Goal: Task Accomplishment & Management: Manage account settings

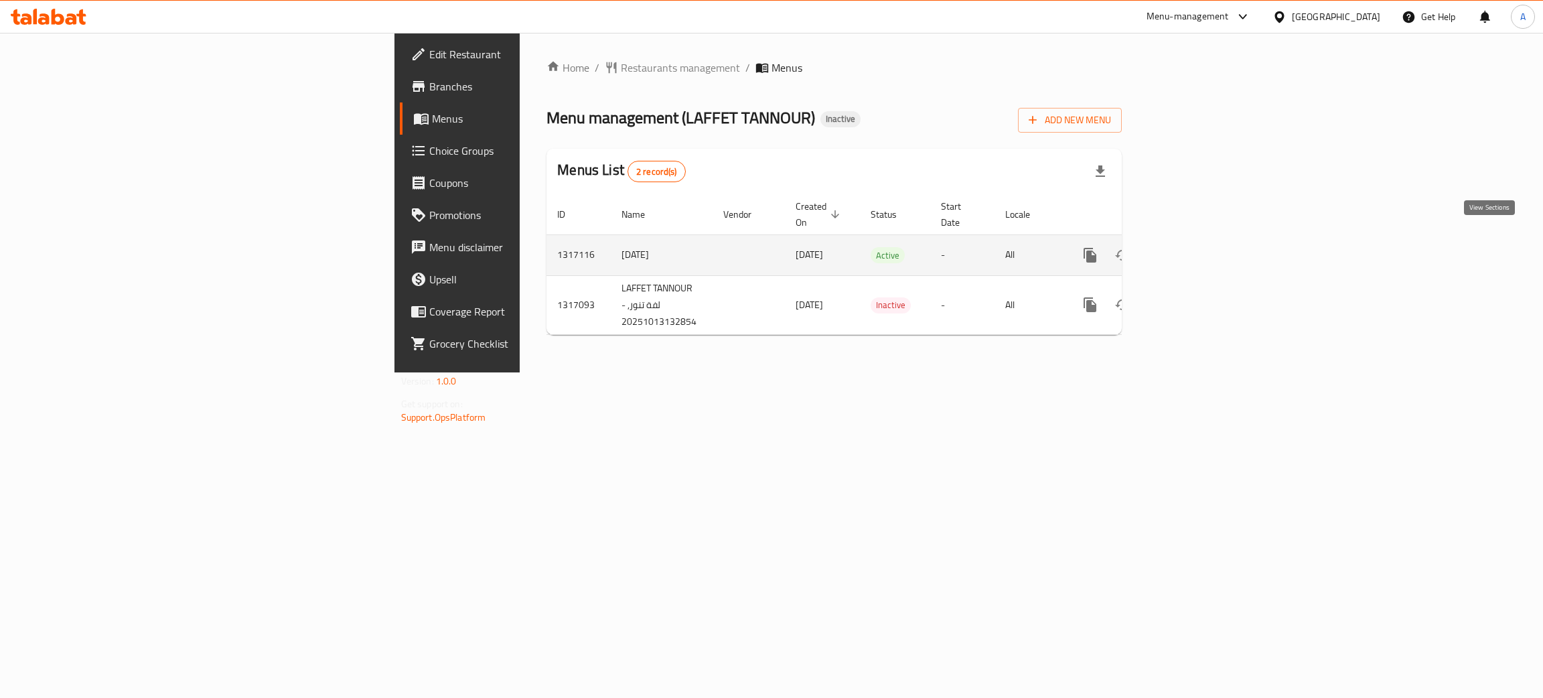
click at [1195, 247] on icon "enhanced table" at bounding box center [1186, 255] width 16 height 16
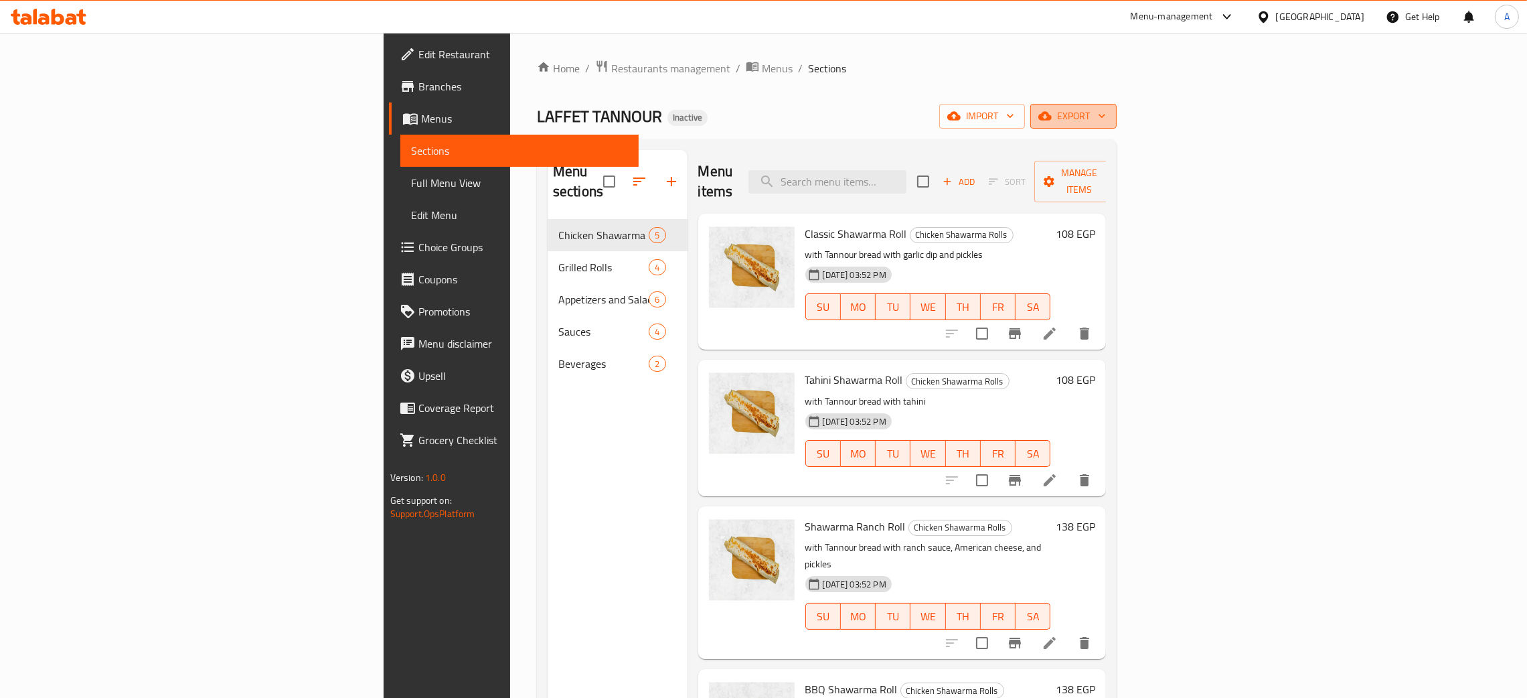
click at [1109, 111] on icon "button" at bounding box center [1101, 115] width 13 height 13
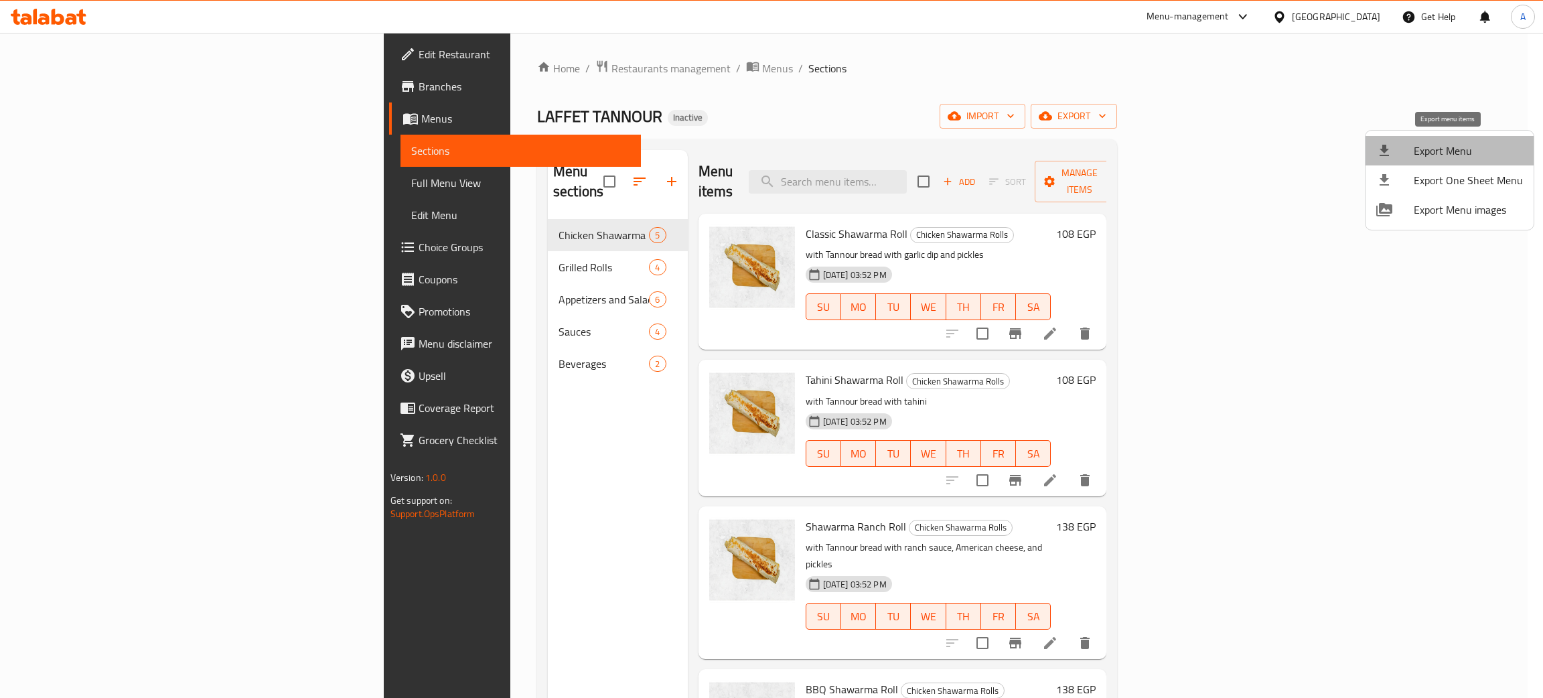
click at [1459, 144] on span "Export Menu" at bounding box center [1468, 151] width 109 height 16
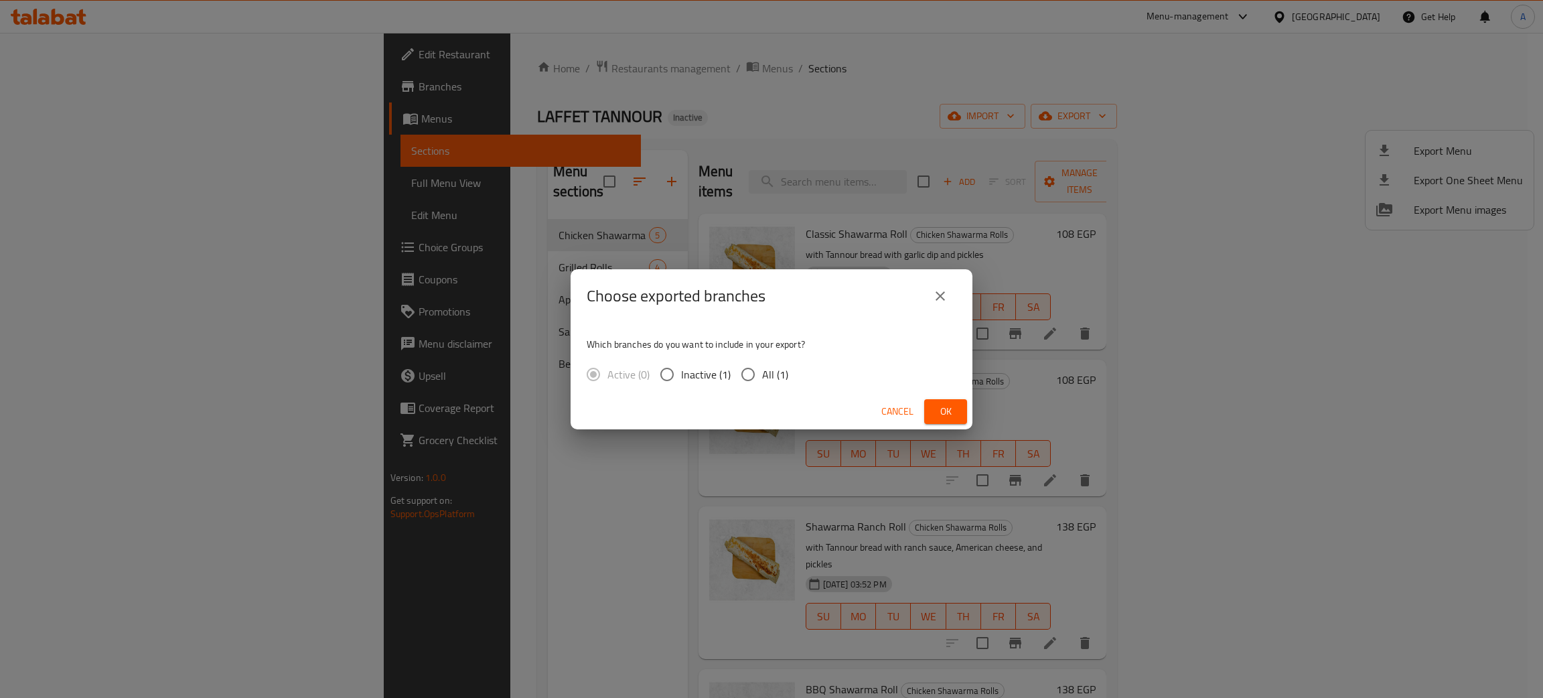
click at [958, 408] on button "Ok" at bounding box center [945, 411] width 43 height 25
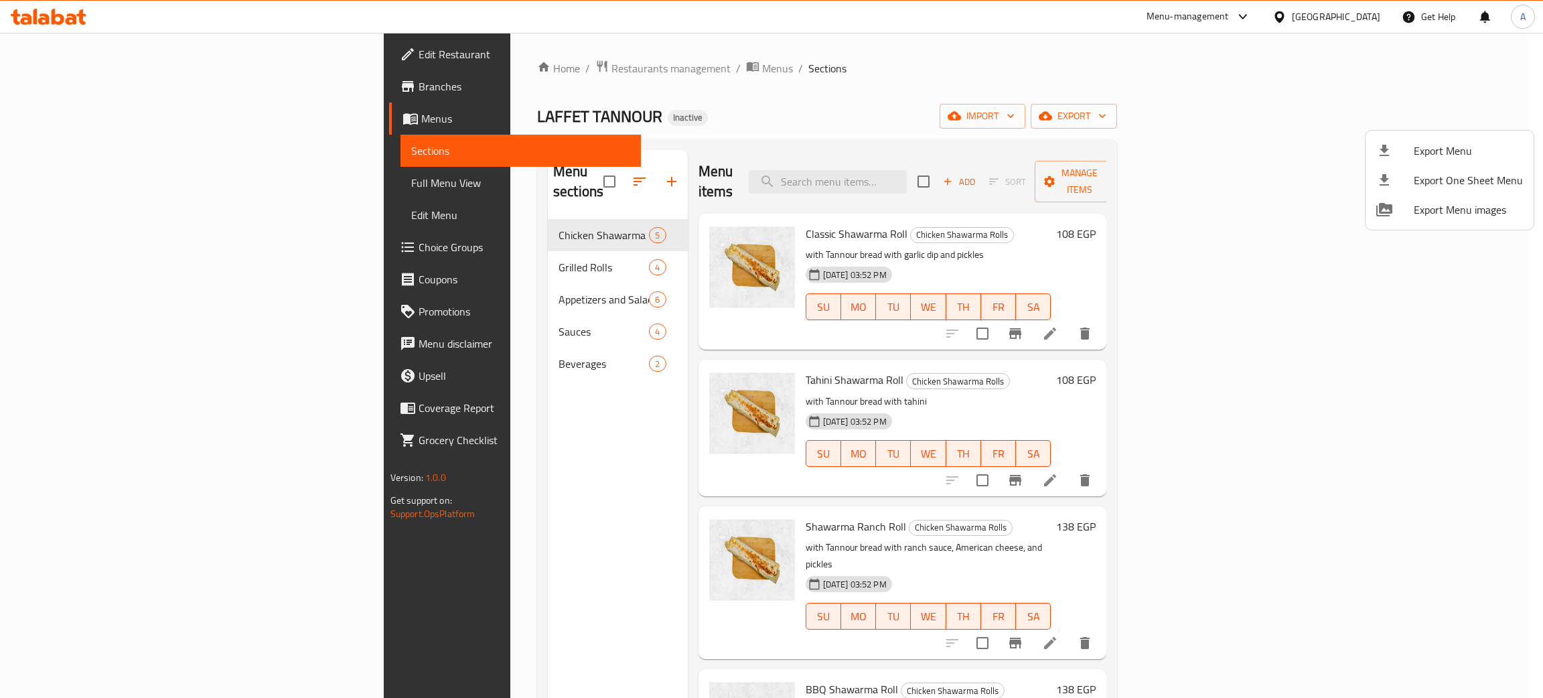
click at [90, 47] on div at bounding box center [771, 349] width 1543 height 698
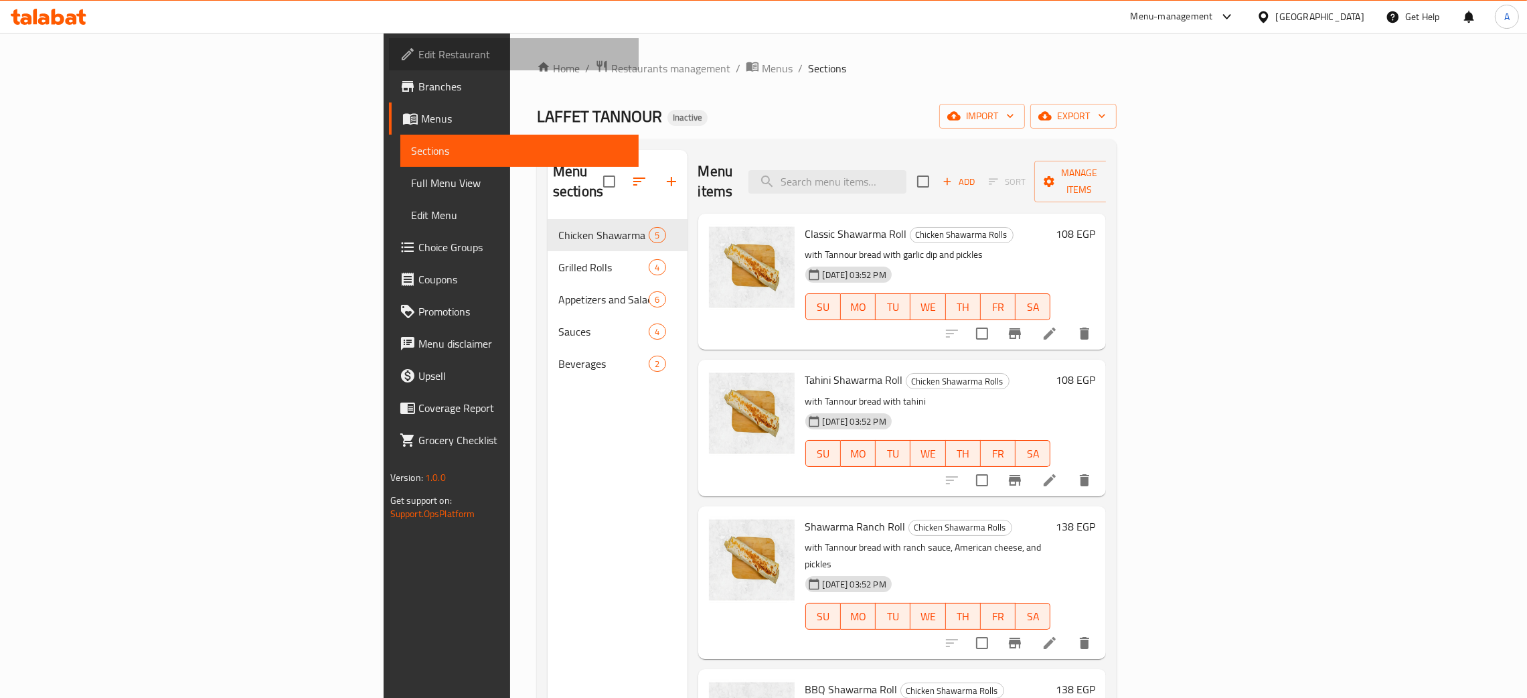
click at [418, 47] on span "Edit Restaurant" at bounding box center [523, 54] width 210 height 16
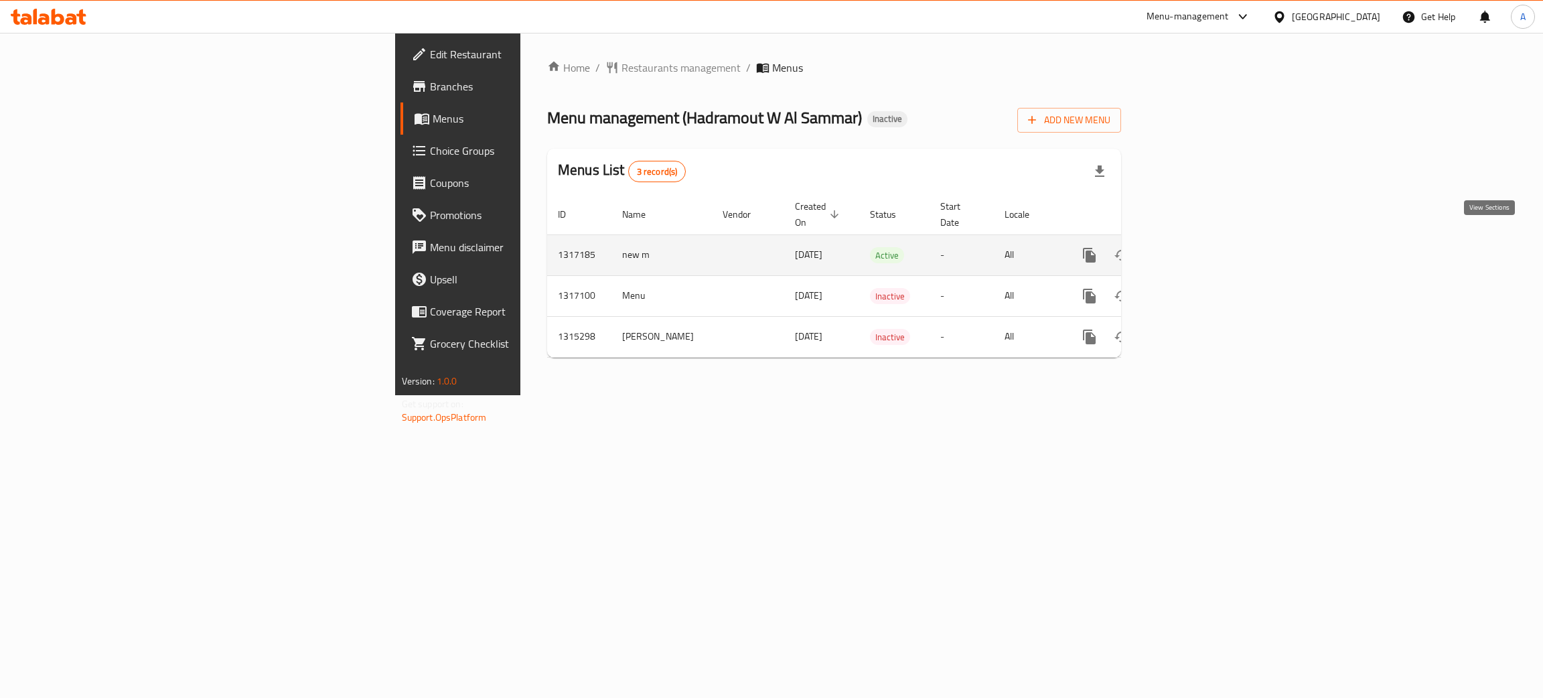
click at [1194, 247] on icon "enhanced table" at bounding box center [1186, 255] width 16 height 16
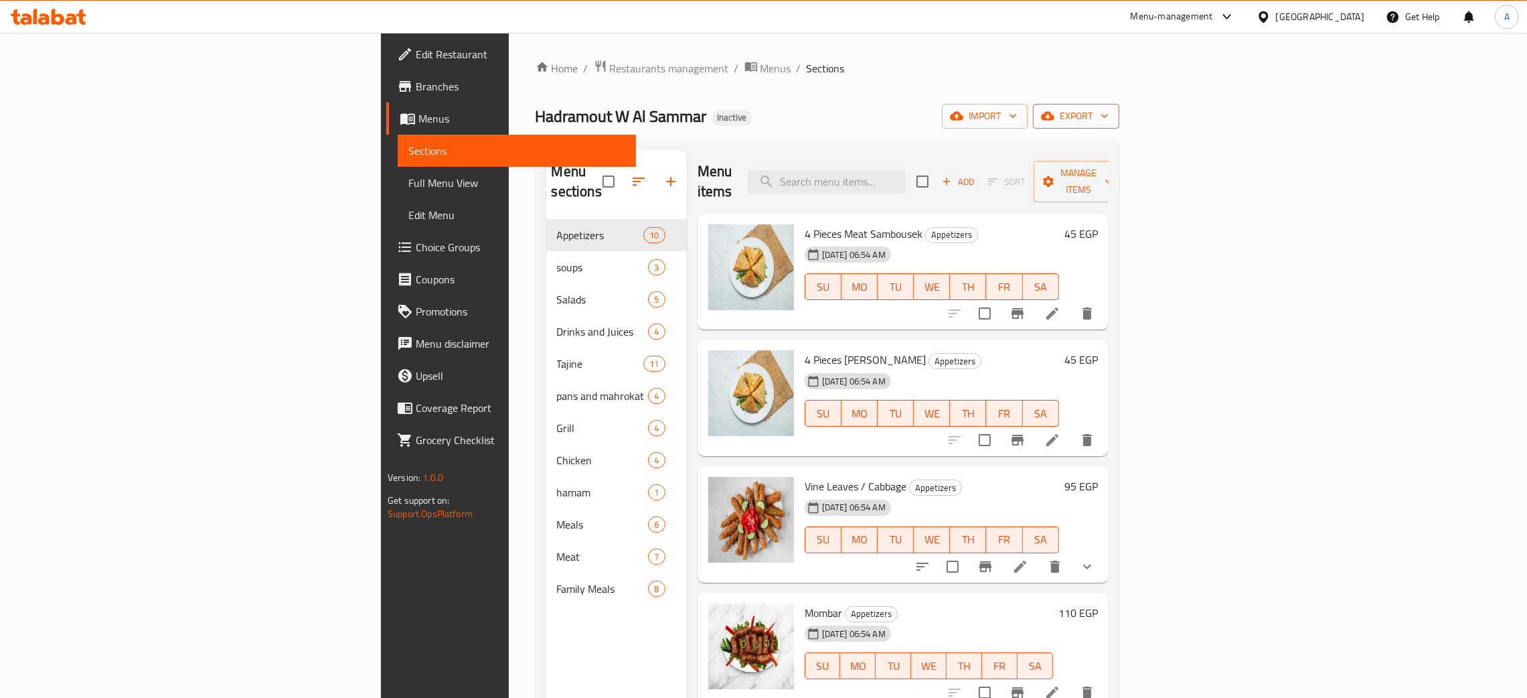
click at [1112, 115] on icon "button" at bounding box center [1104, 115] width 13 height 13
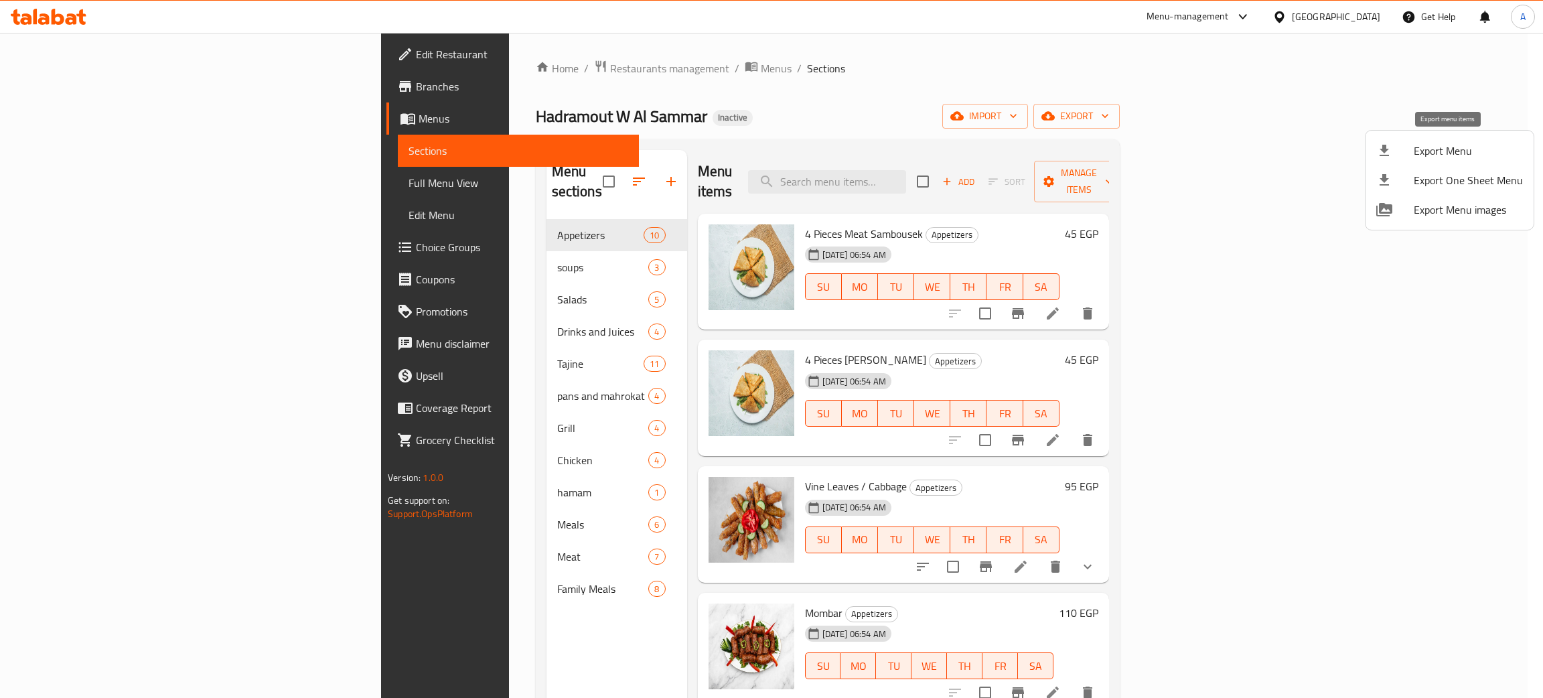
click at [1462, 143] on span "Export Menu" at bounding box center [1468, 151] width 109 height 16
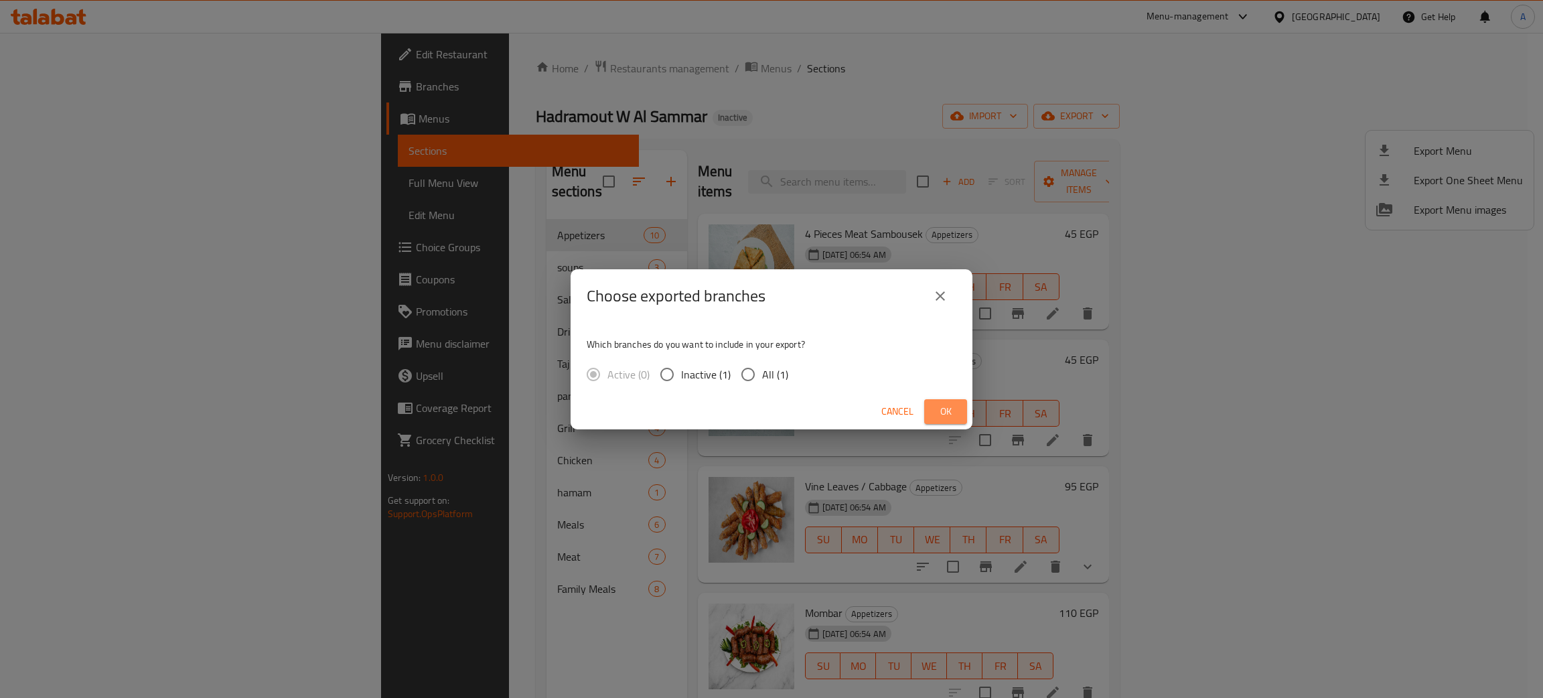
click at [951, 409] on span "Ok" at bounding box center [945, 411] width 21 height 17
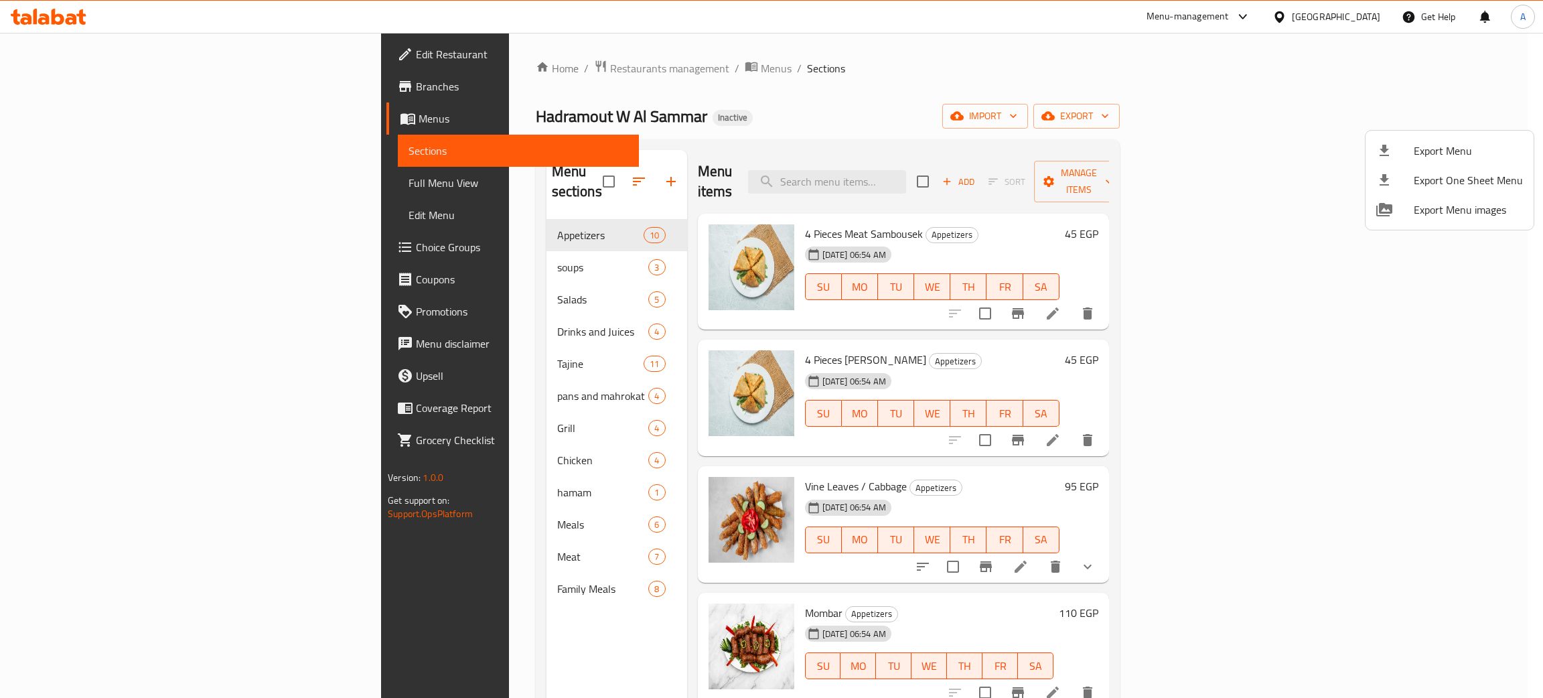
click at [403, 552] on div at bounding box center [771, 349] width 1543 height 698
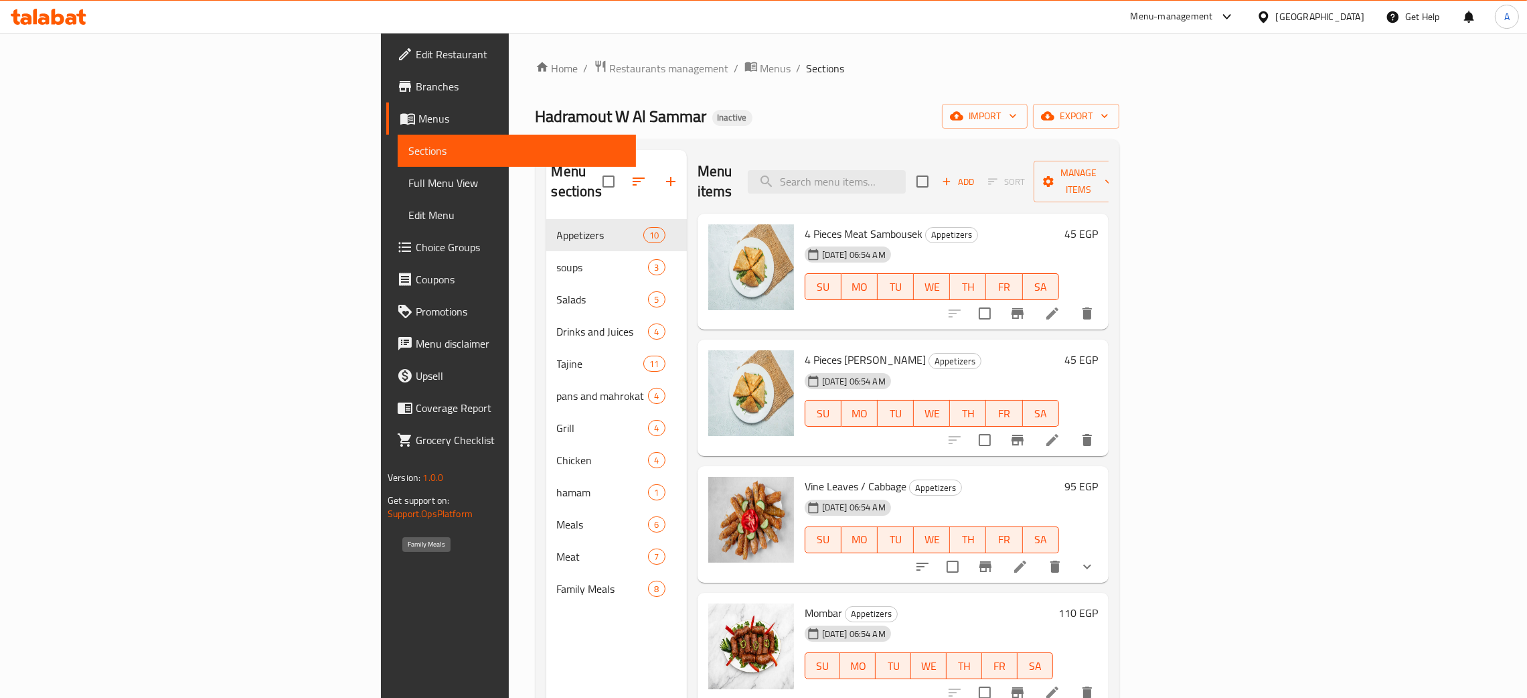
click at [557, 581] on span "Family Meals" at bounding box center [603, 589] width 92 height 16
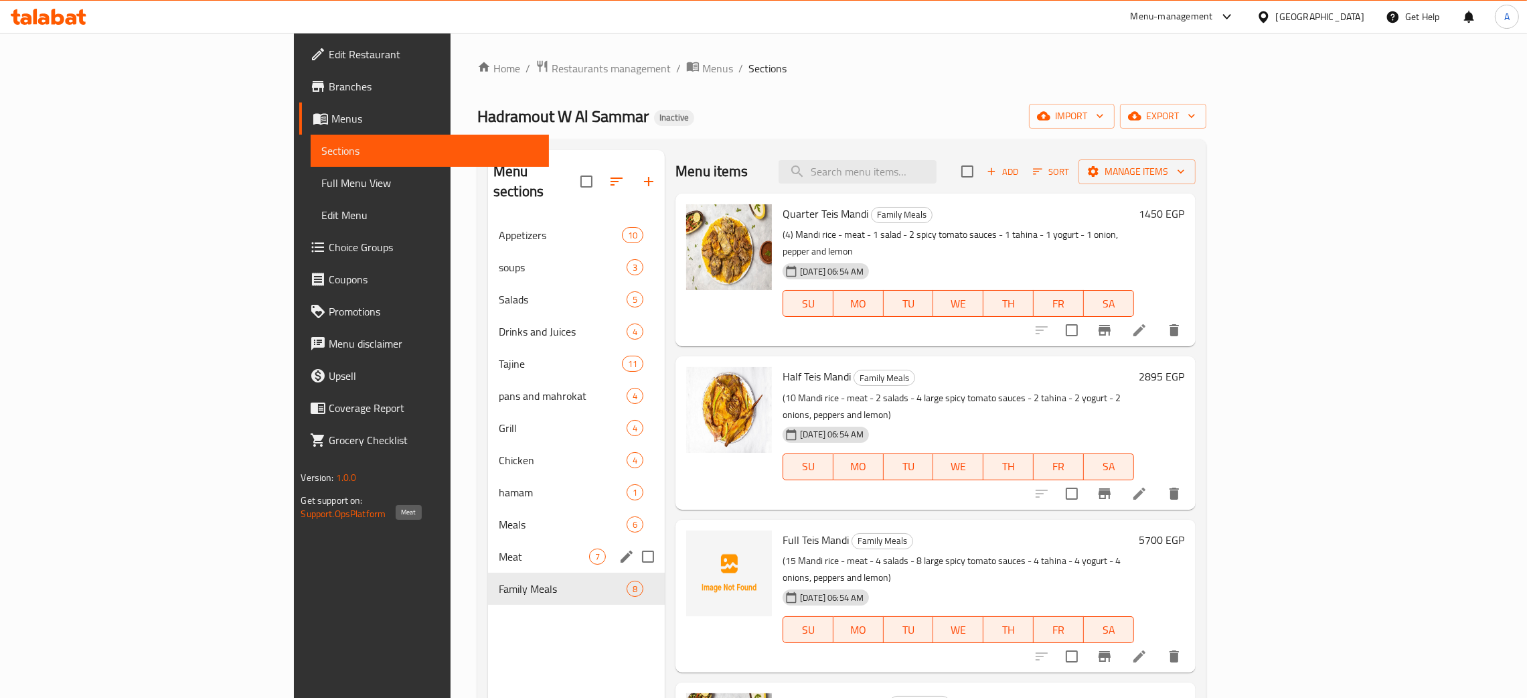
click at [499, 548] on span "Meat" at bounding box center [544, 556] width 90 height 16
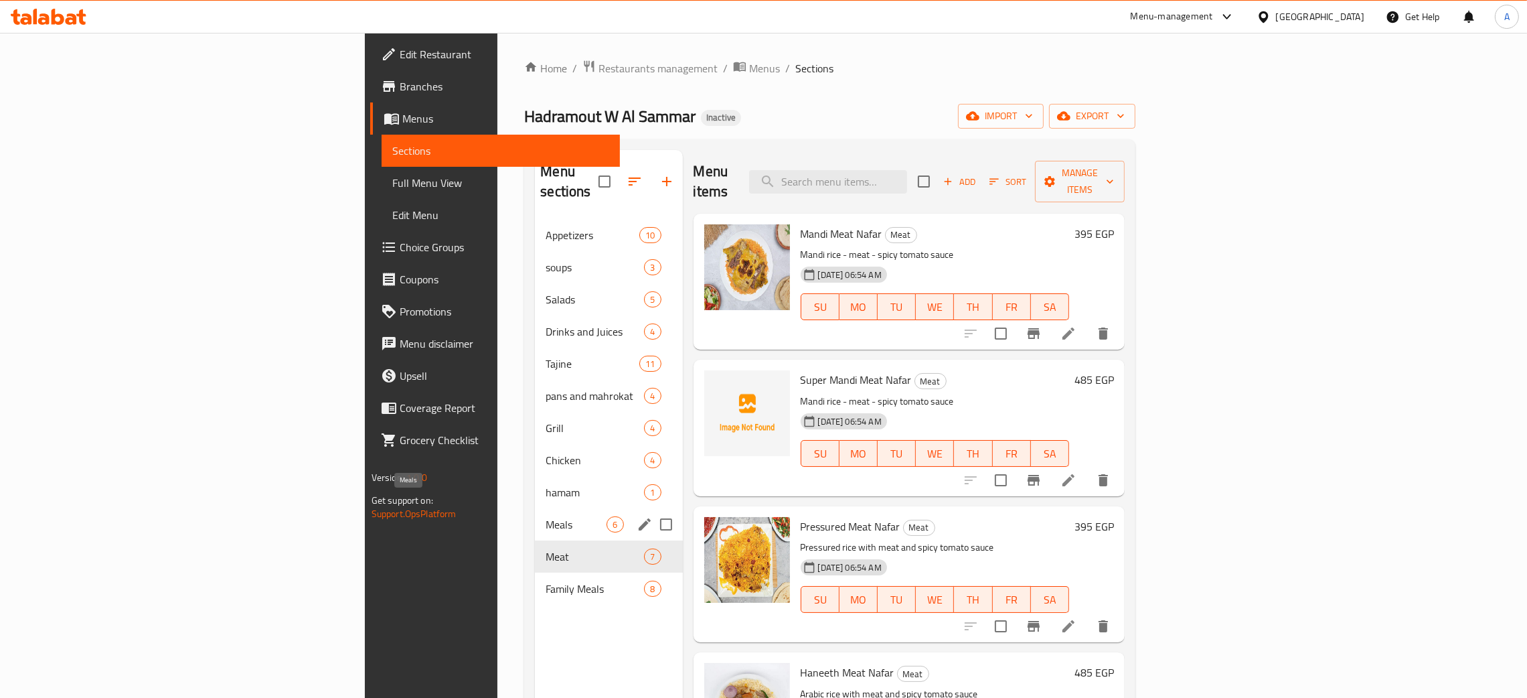
click at [546, 516] on span "Meals" at bounding box center [576, 524] width 61 height 16
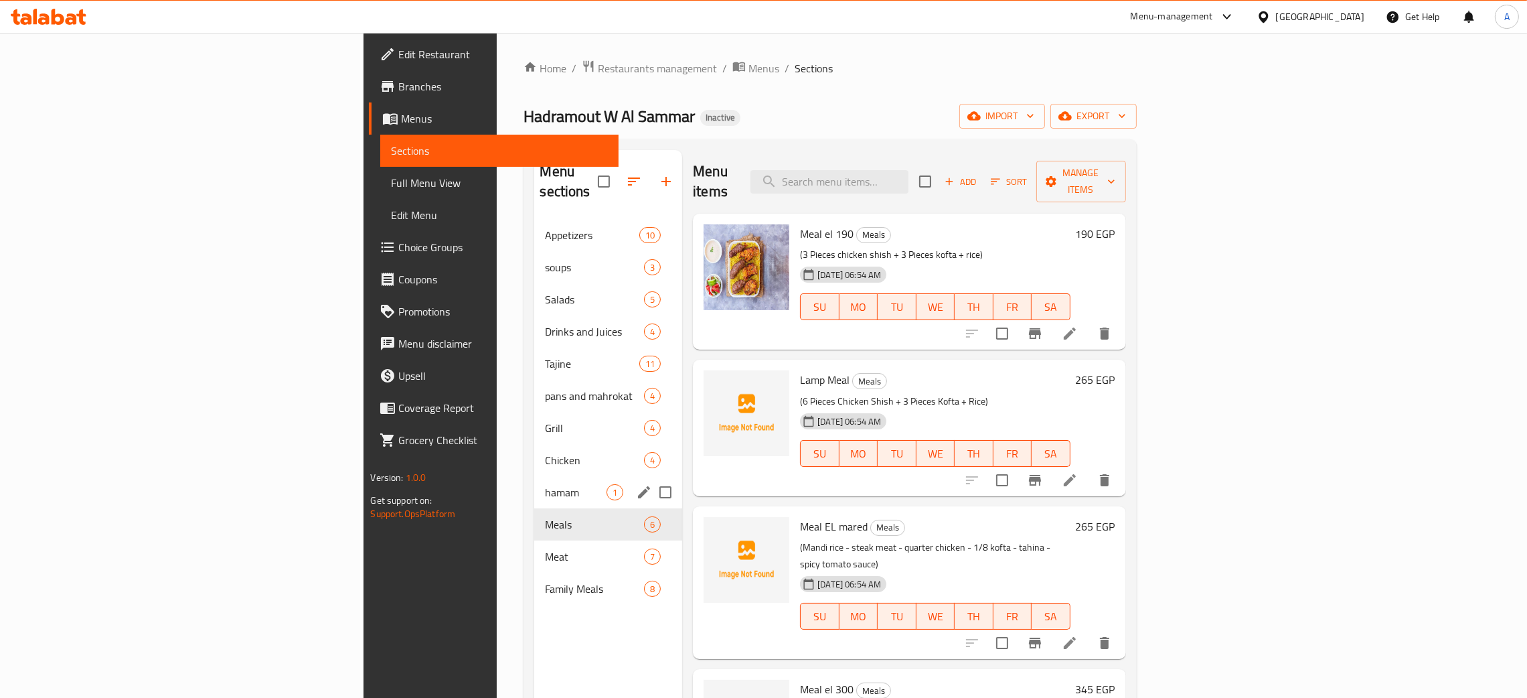
click at [534, 476] on div "hamam 1" at bounding box center [608, 492] width 148 height 32
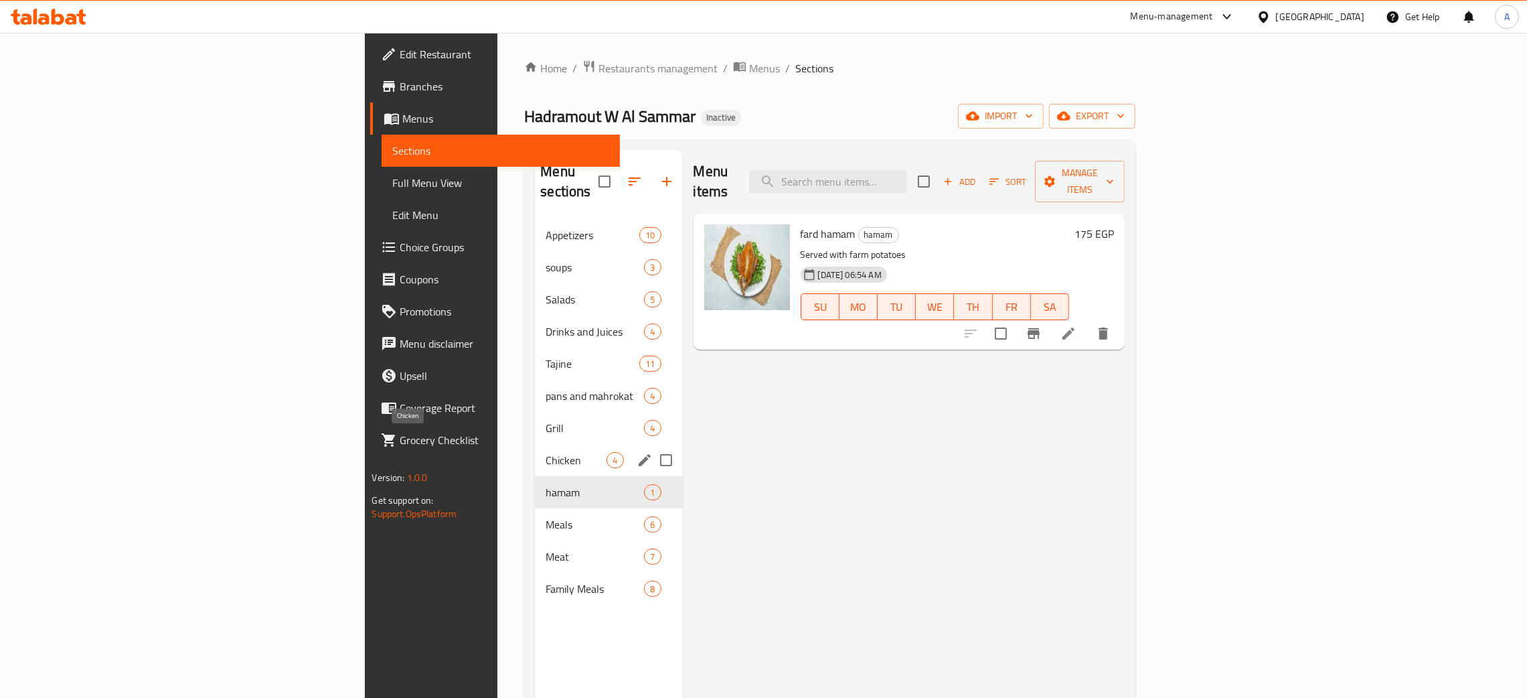
click at [546, 452] on span "Chicken" at bounding box center [576, 460] width 61 height 16
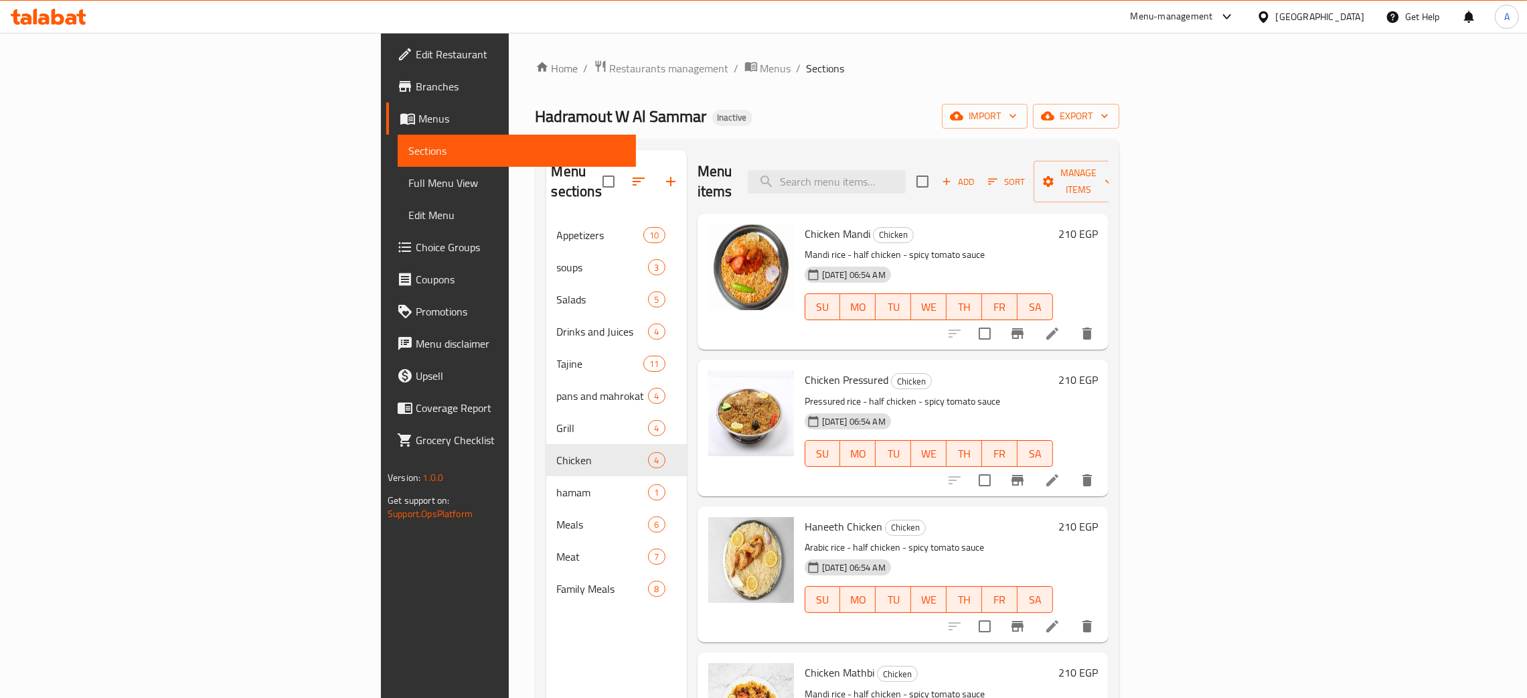
scroll to position [189, 0]
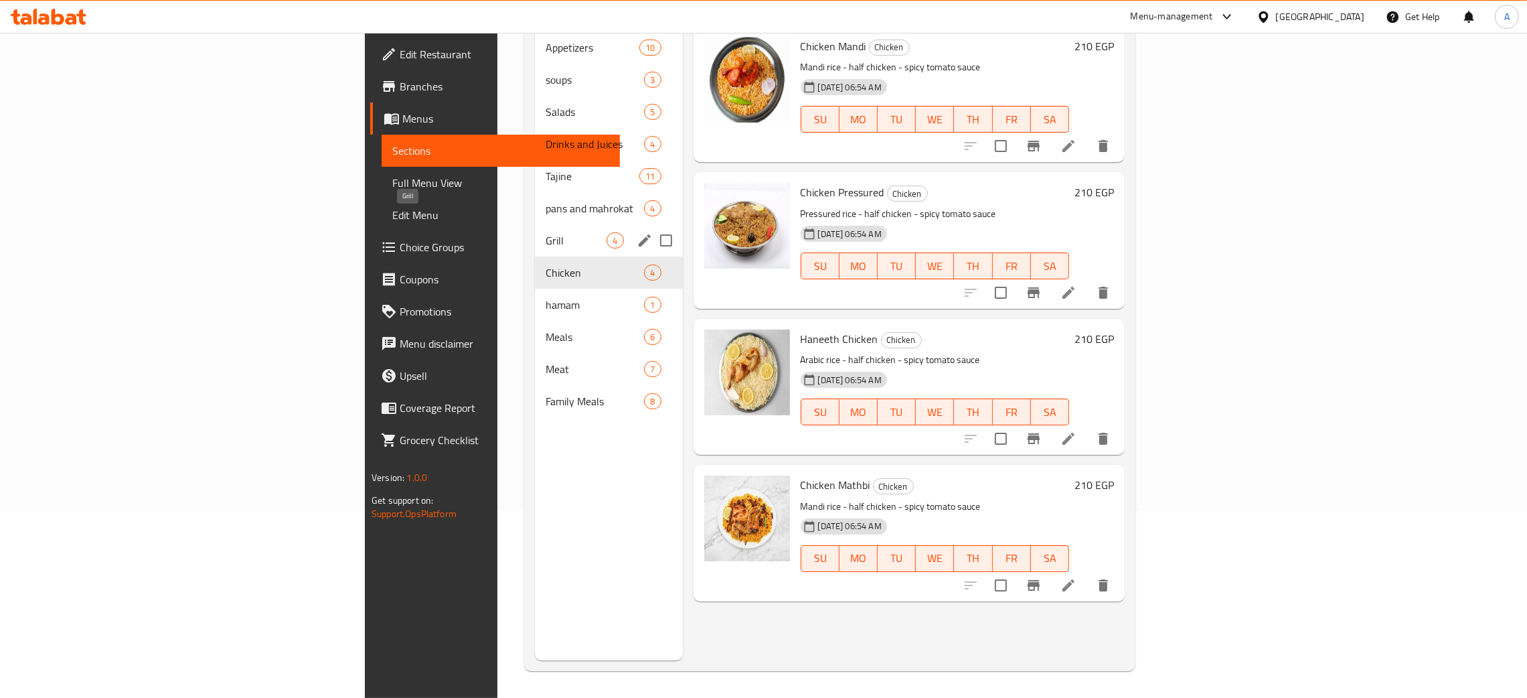
click at [546, 232] on span "Grill" at bounding box center [576, 240] width 61 height 16
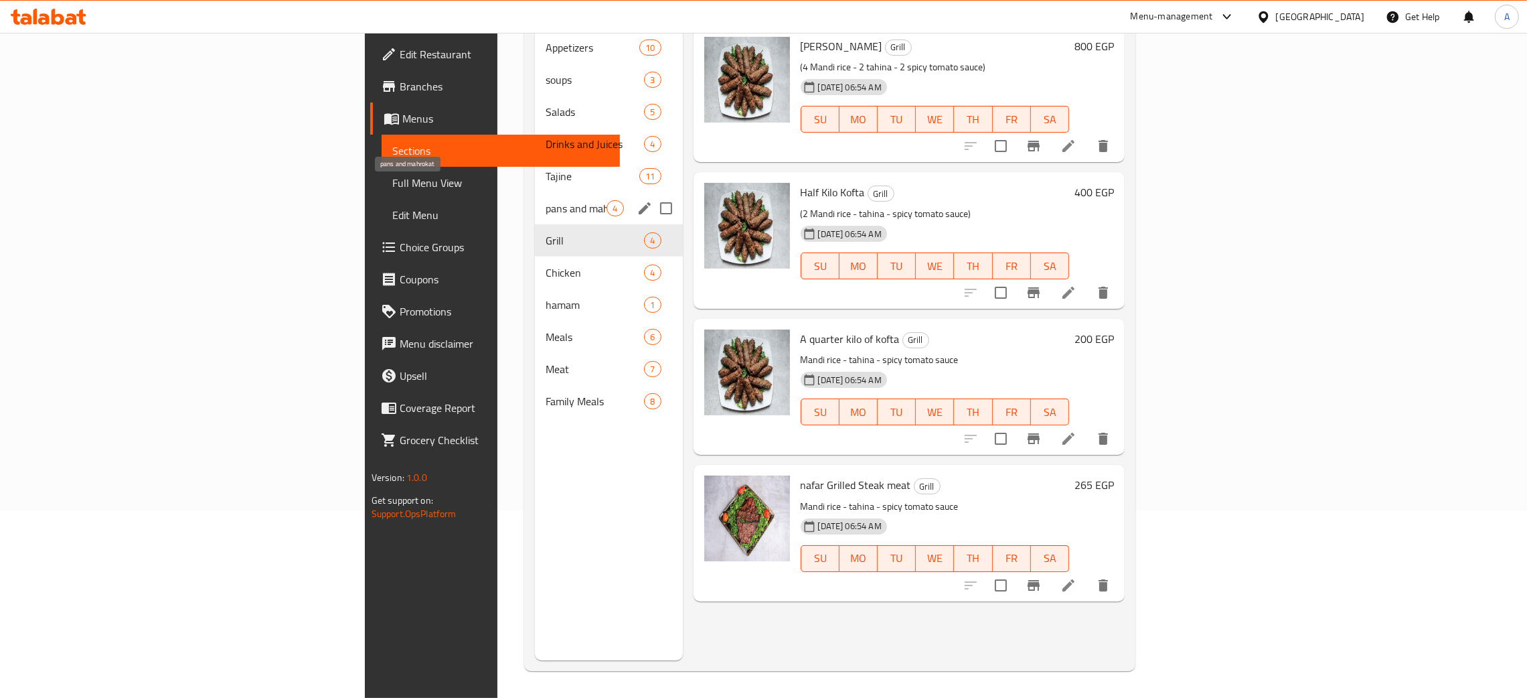
click at [546, 200] on span "pans and mahrokat" at bounding box center [576, 208] width 61 height 16
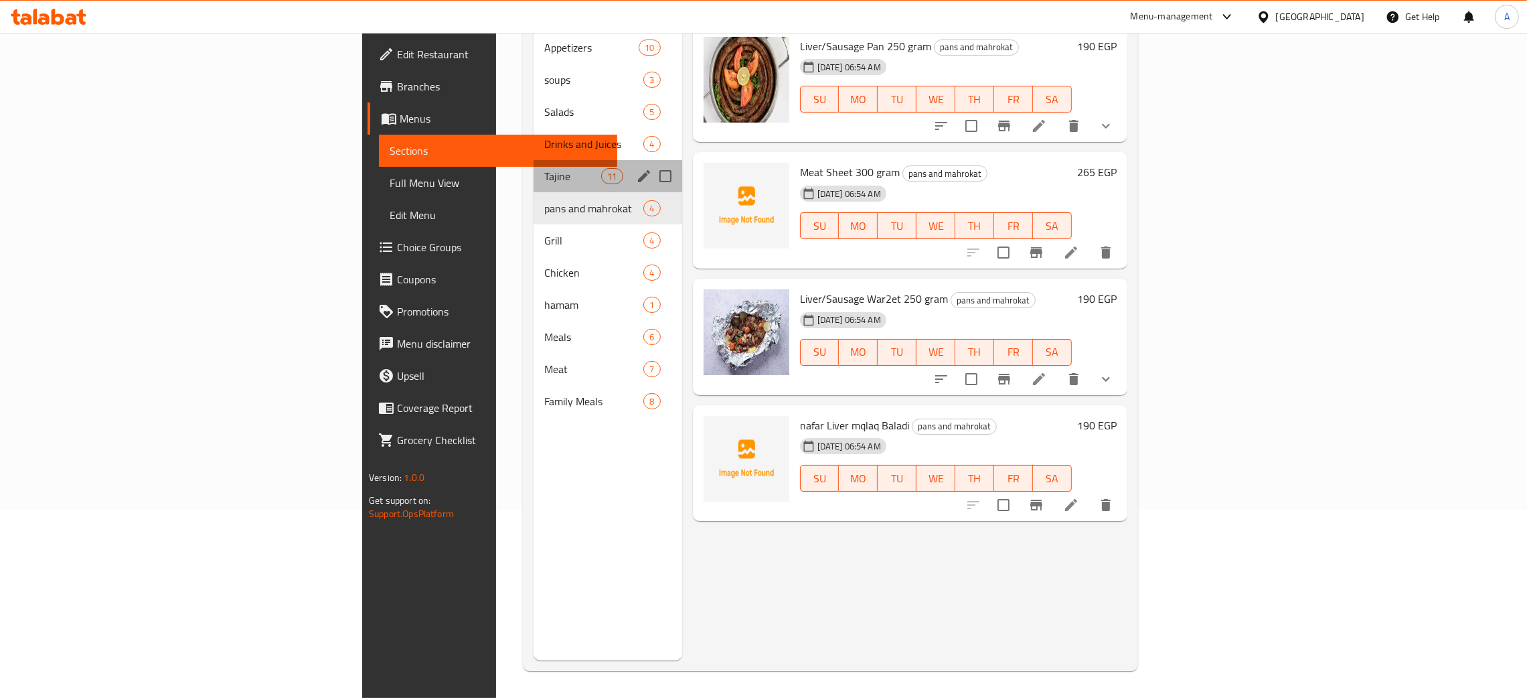
click at [534, 167] on div "Tajine 11" at bounding box center [608, 176] width 149 height 32
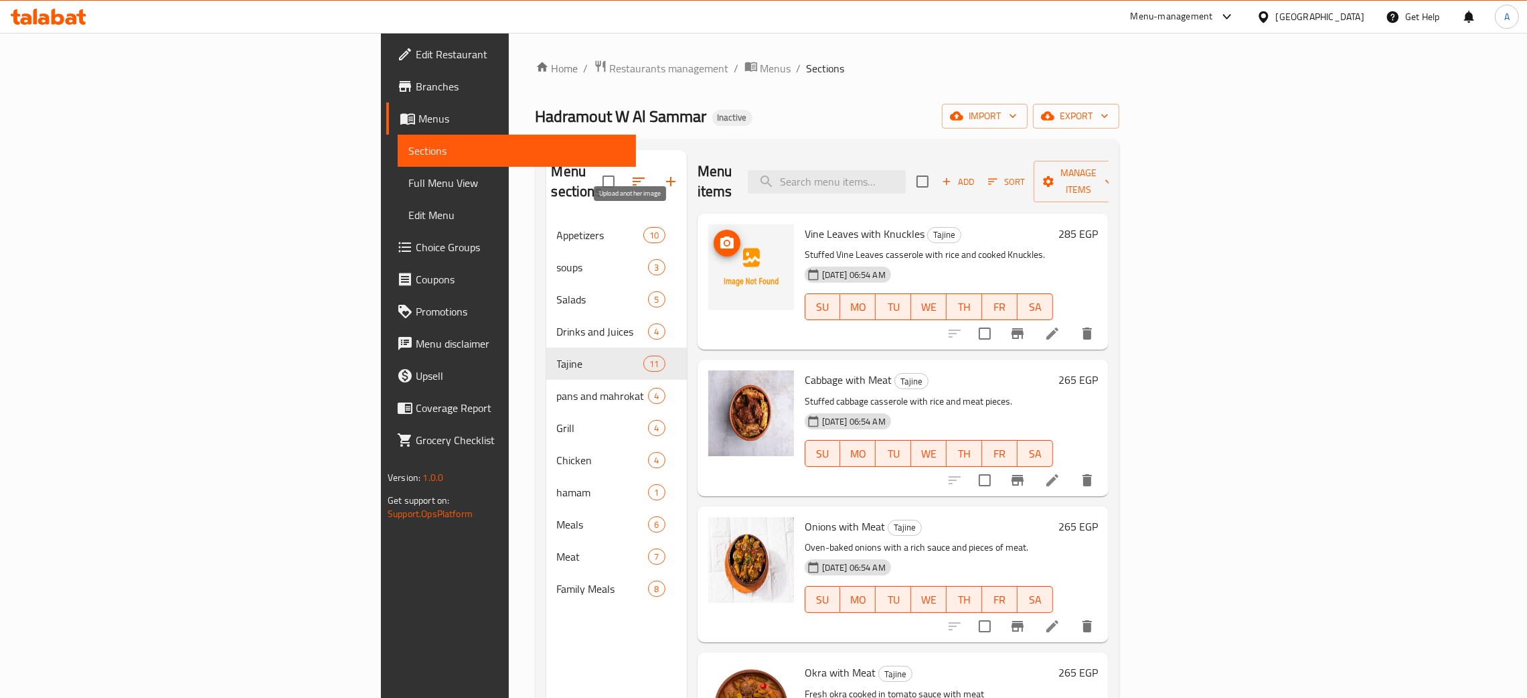
click at [720, 236] on icon "upload picture" at bounding box center [726, 242] width 13 height 12
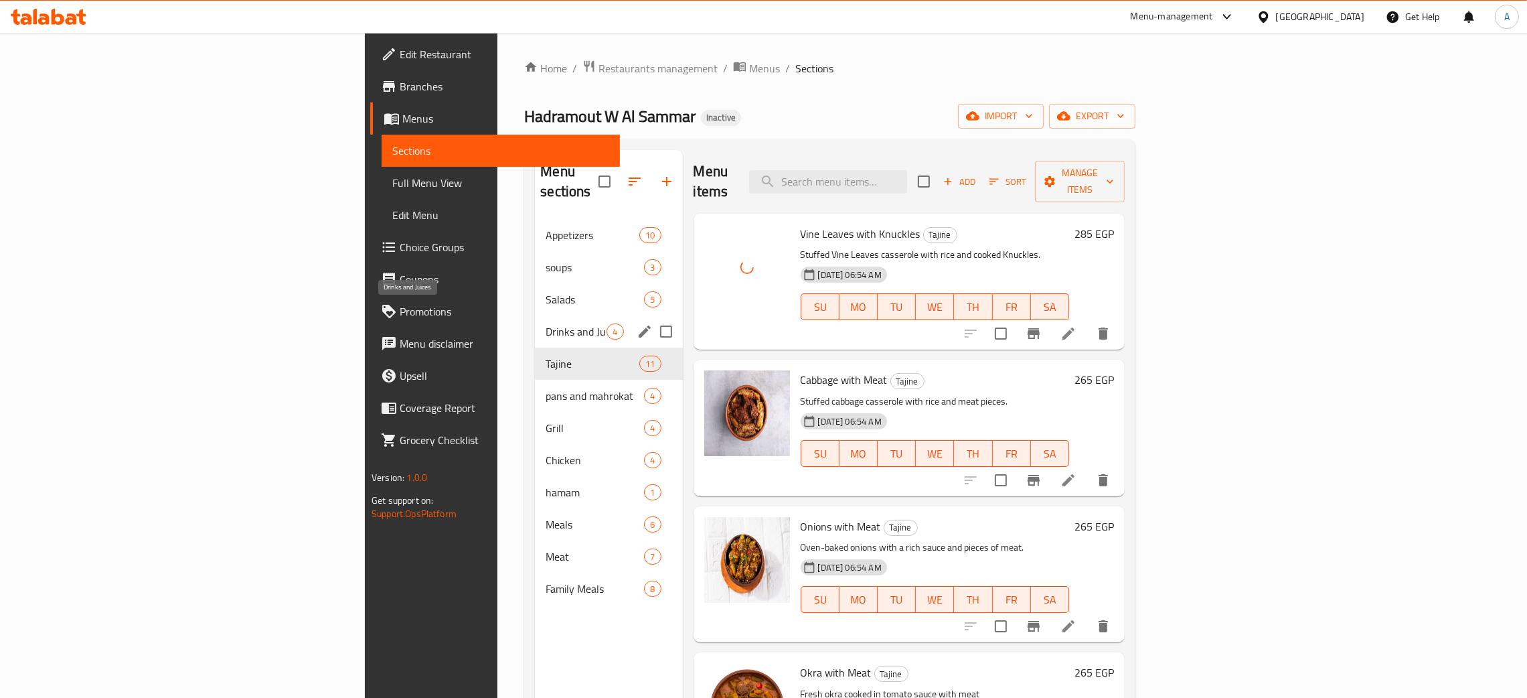
click at [546, 323] on span "Drinks and Juices" at bounding box center [576, 331] width 61 height 16
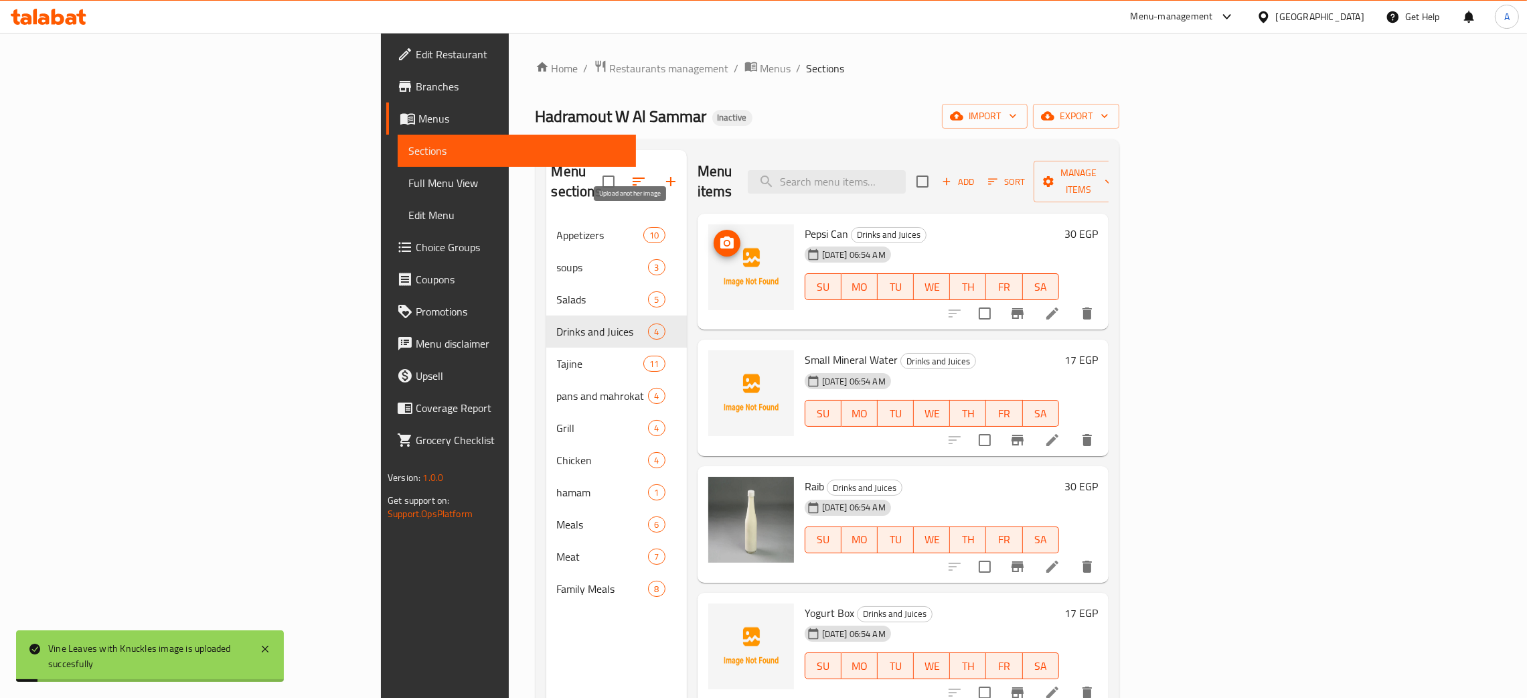
click at [720, 236] on icon "upload picture" at bounding box center [726, 242] width 13 height 12
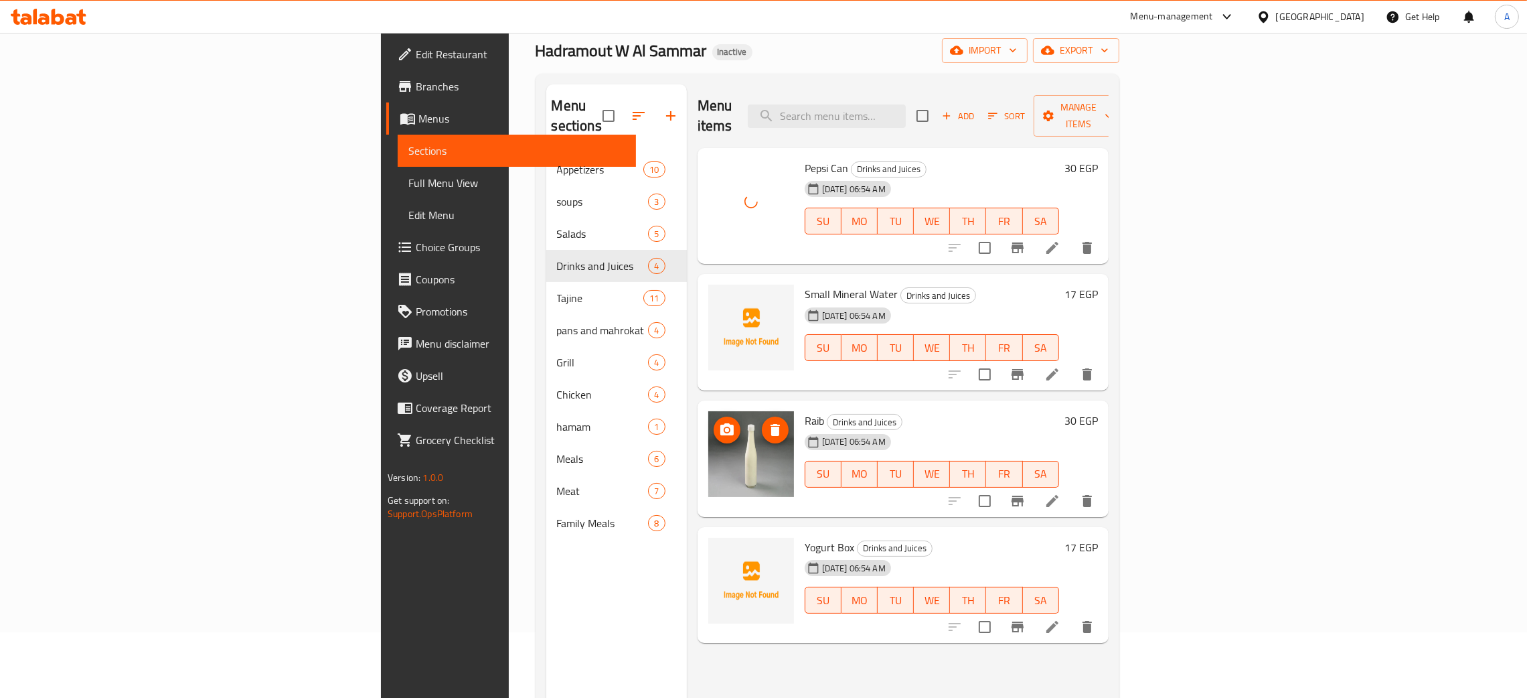
scroll to position [100, 0]
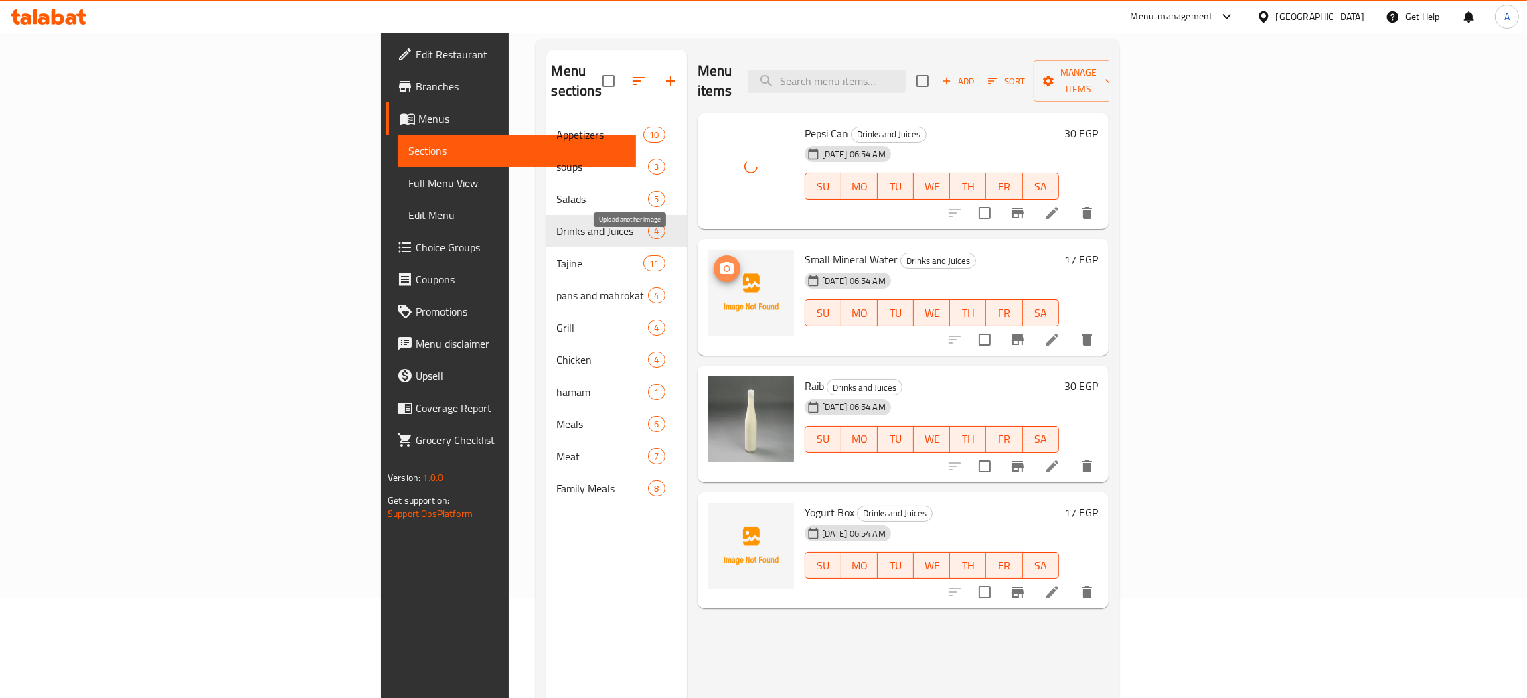
click at [724, 266] on circle "upload picture" at bounding box center [726, 268] width 4 height 4
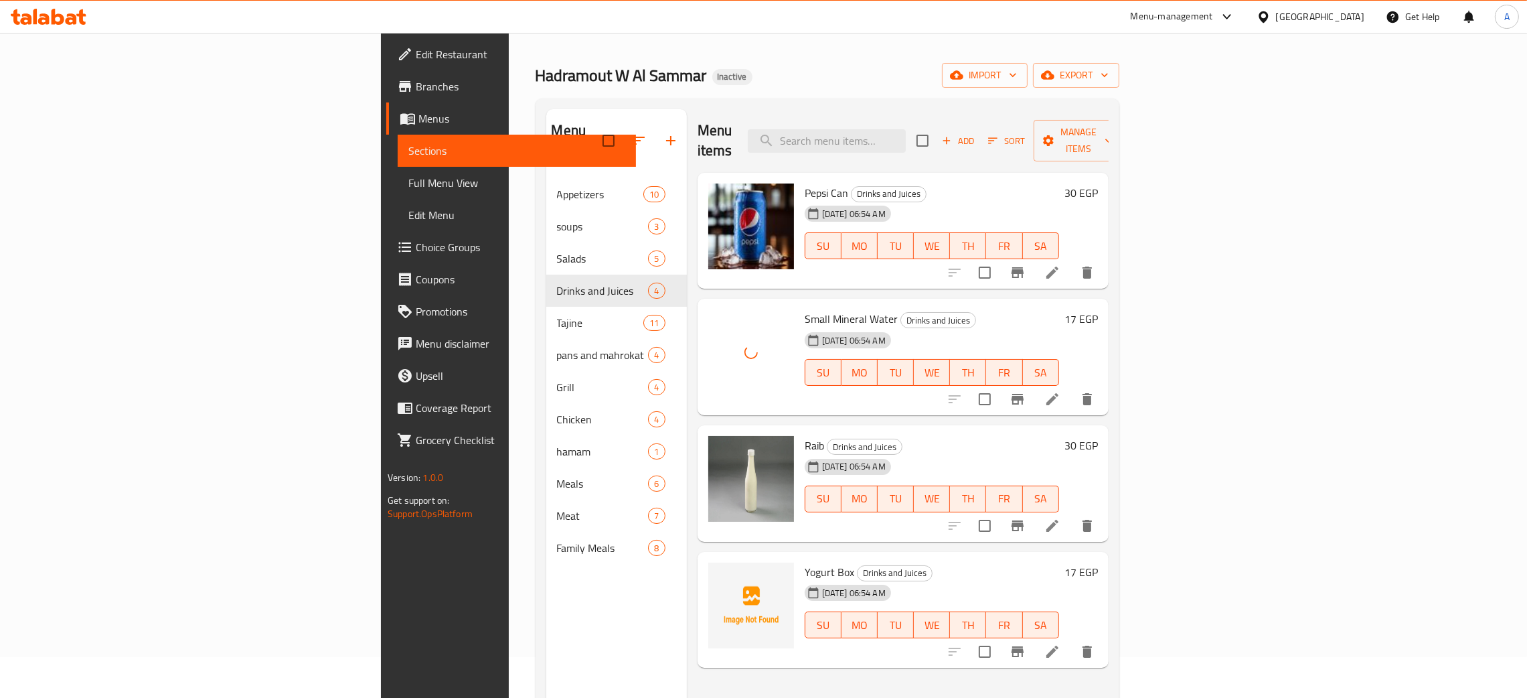
scroll to position [0, 0]
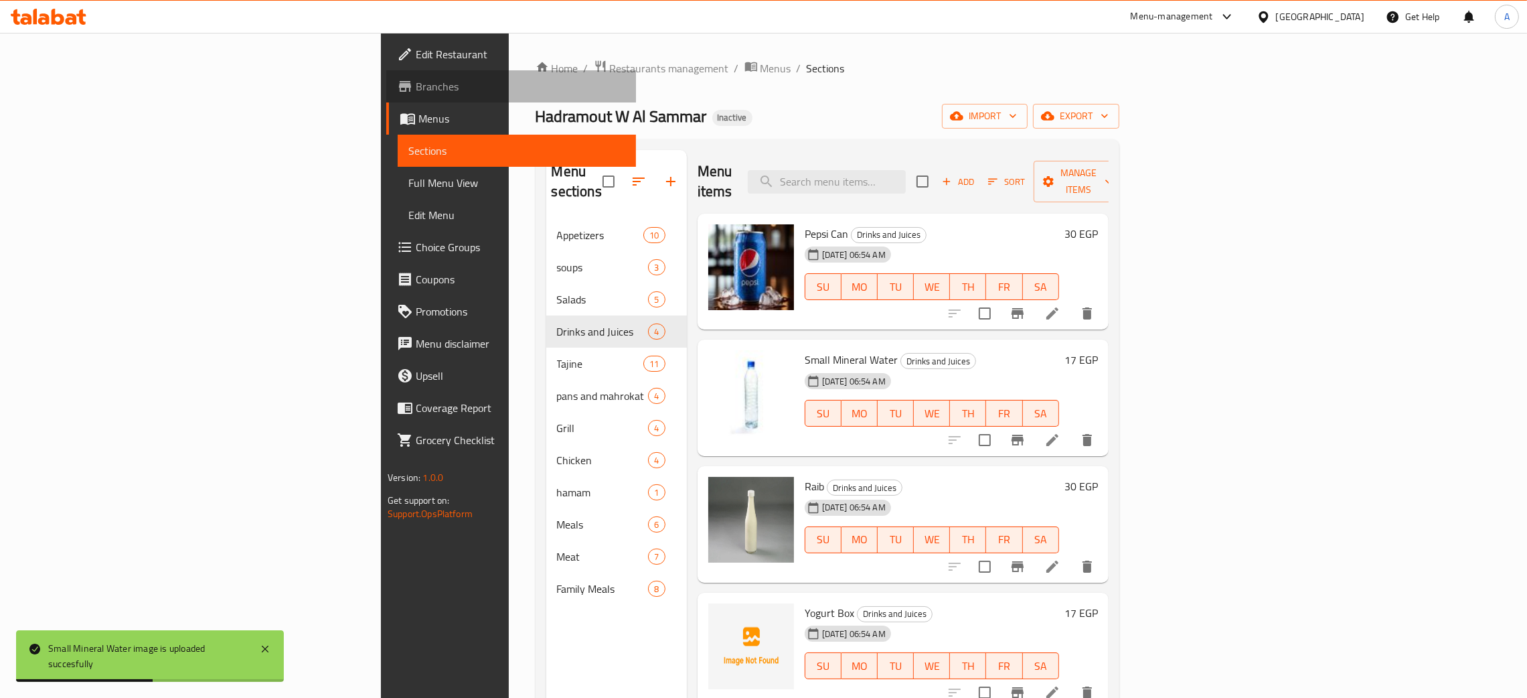
click at [416, 88] on span "Branches" at bounding box center [521, 86] width 210 height 16
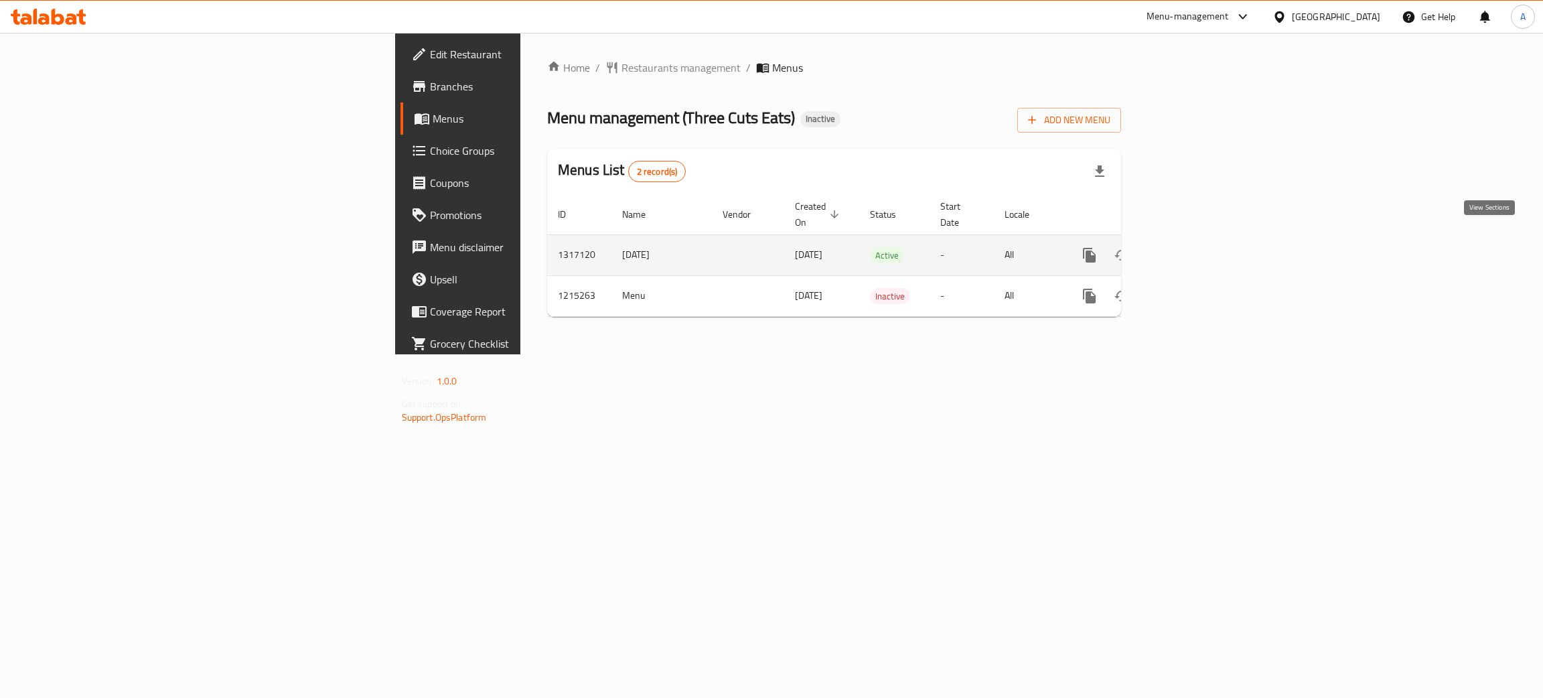
click at [1194, 247] on icon "enhanced table" at bounding box center [1186, 255] width 16 height 16
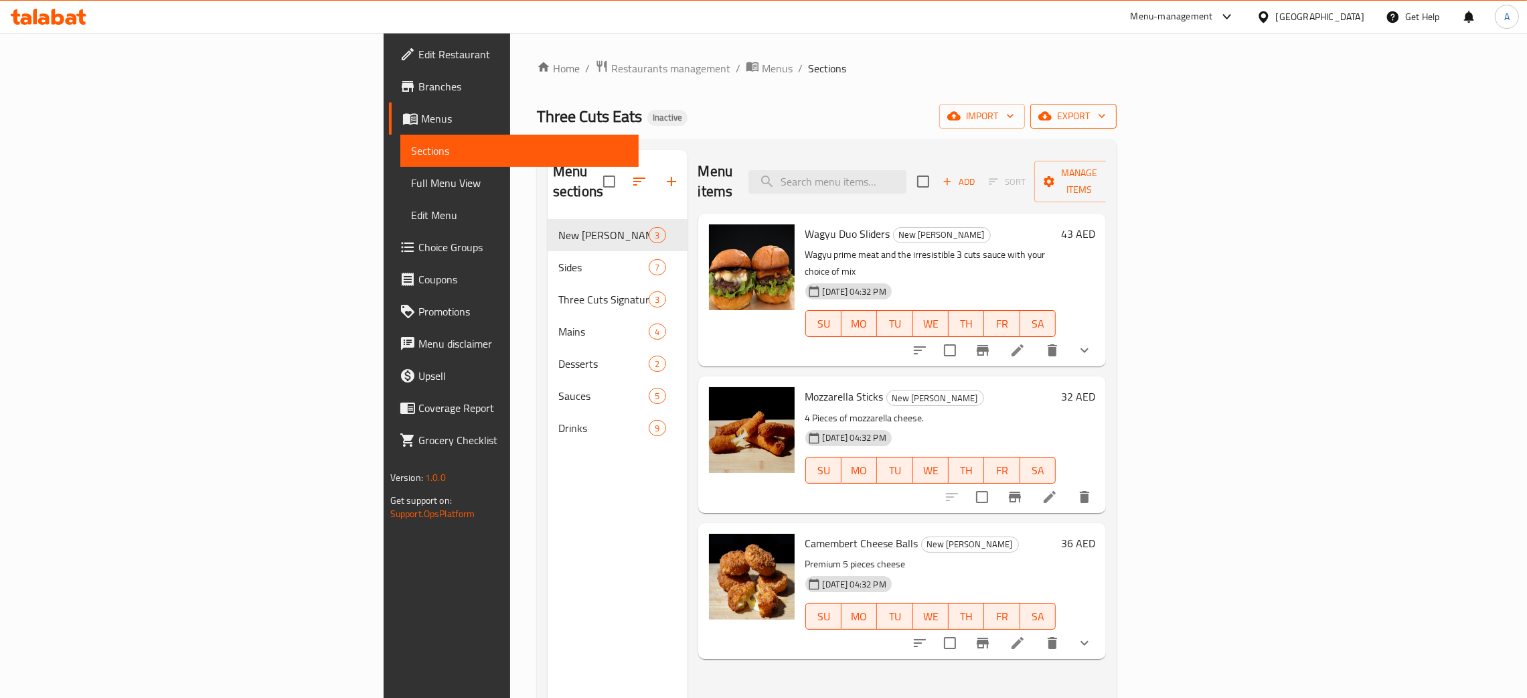
click at [1109, 114] on icon "button" at bounding box center [1101, 115] width 13 height 13
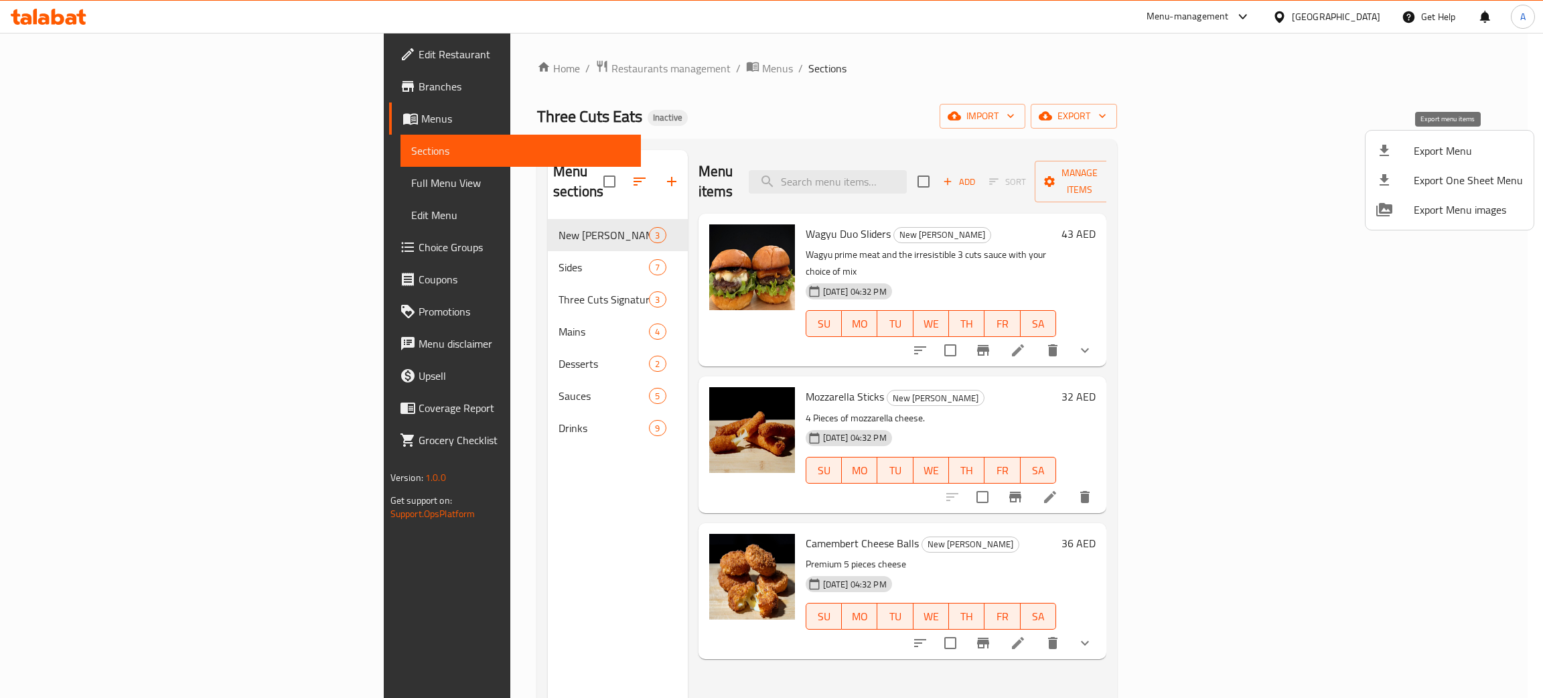
click at [1461, 152] on span "Export Menu" at bounding box center [1468, 151] width 109 height 16
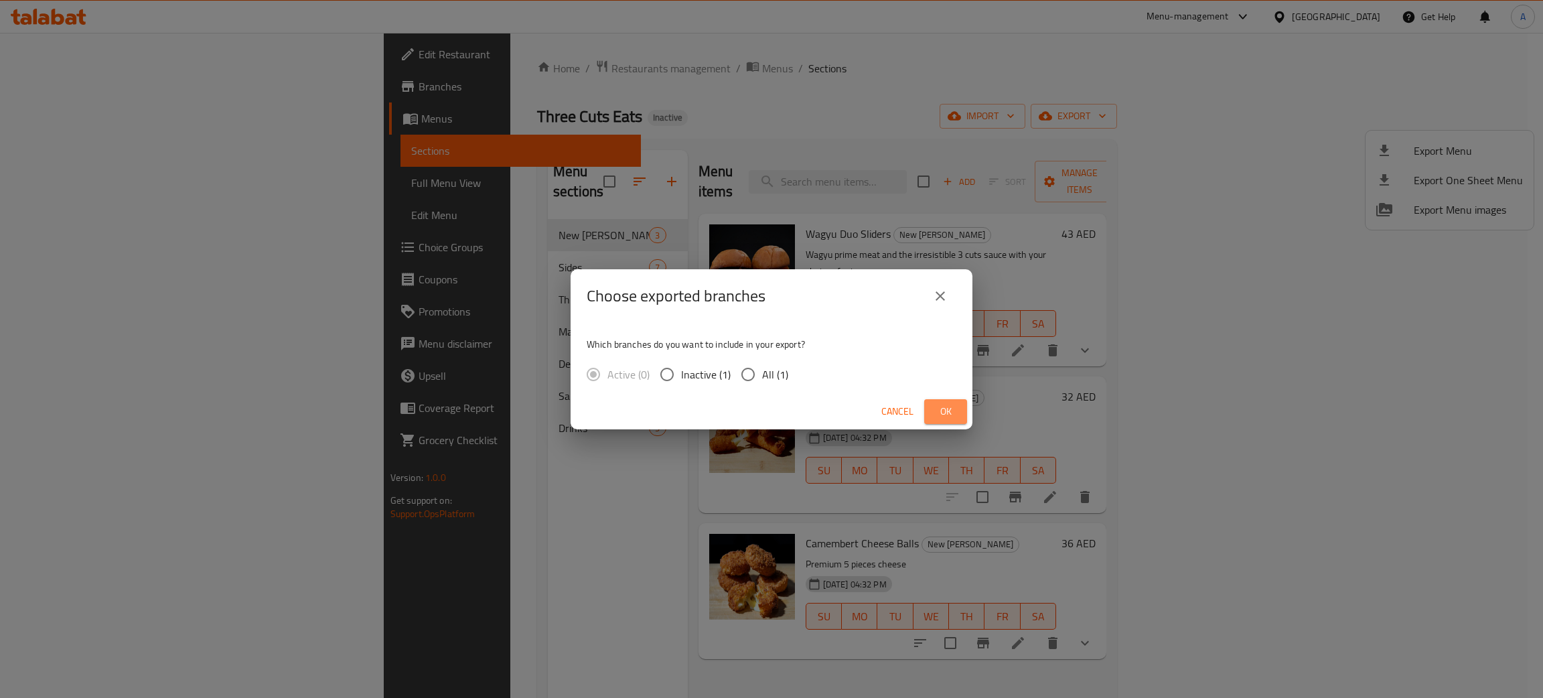
click at [947, 411] on span "Ok" at bounding box center [945, 411] width 21 height 17
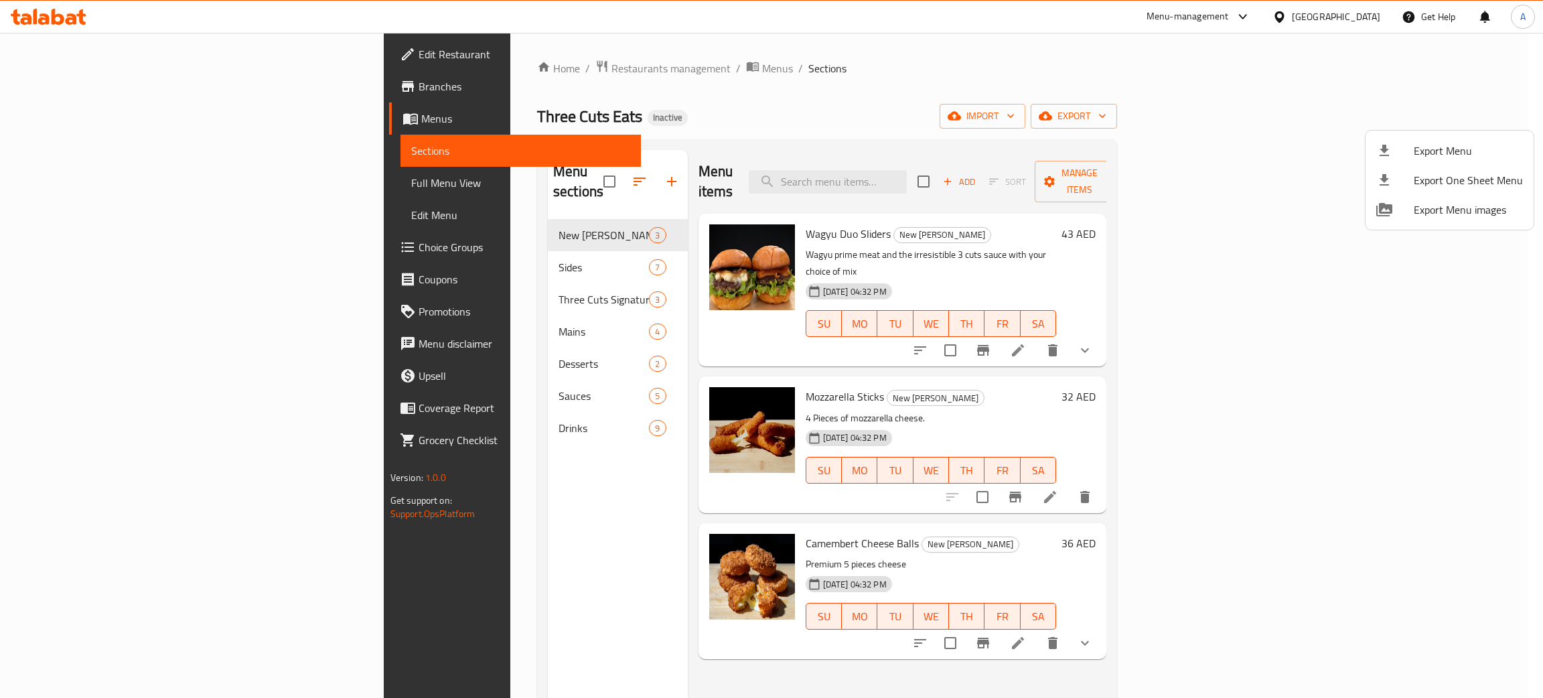
click at [53, 17] on div at bounding box center [771, 349] width 1543 height 698
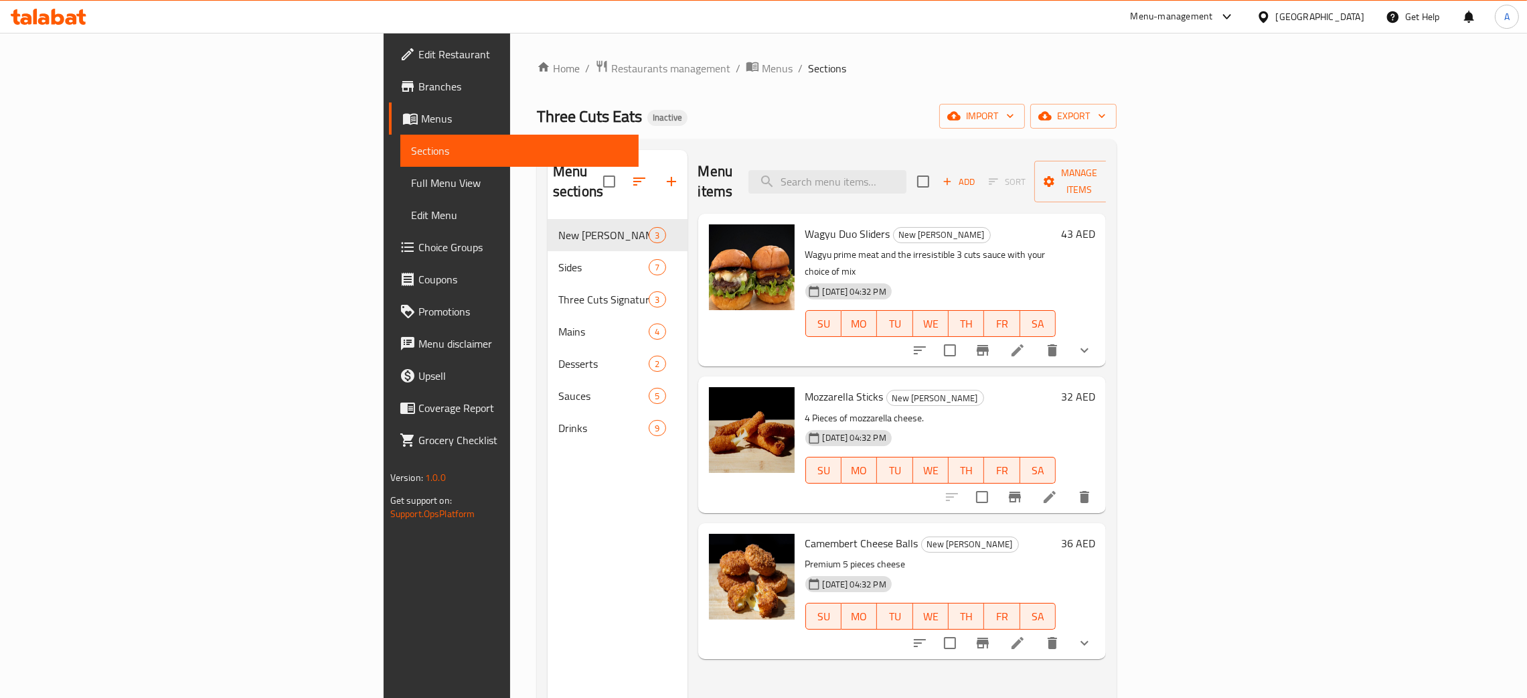
click at [53, 17] on icon at bounding box center [58, 17] width 13 height 16
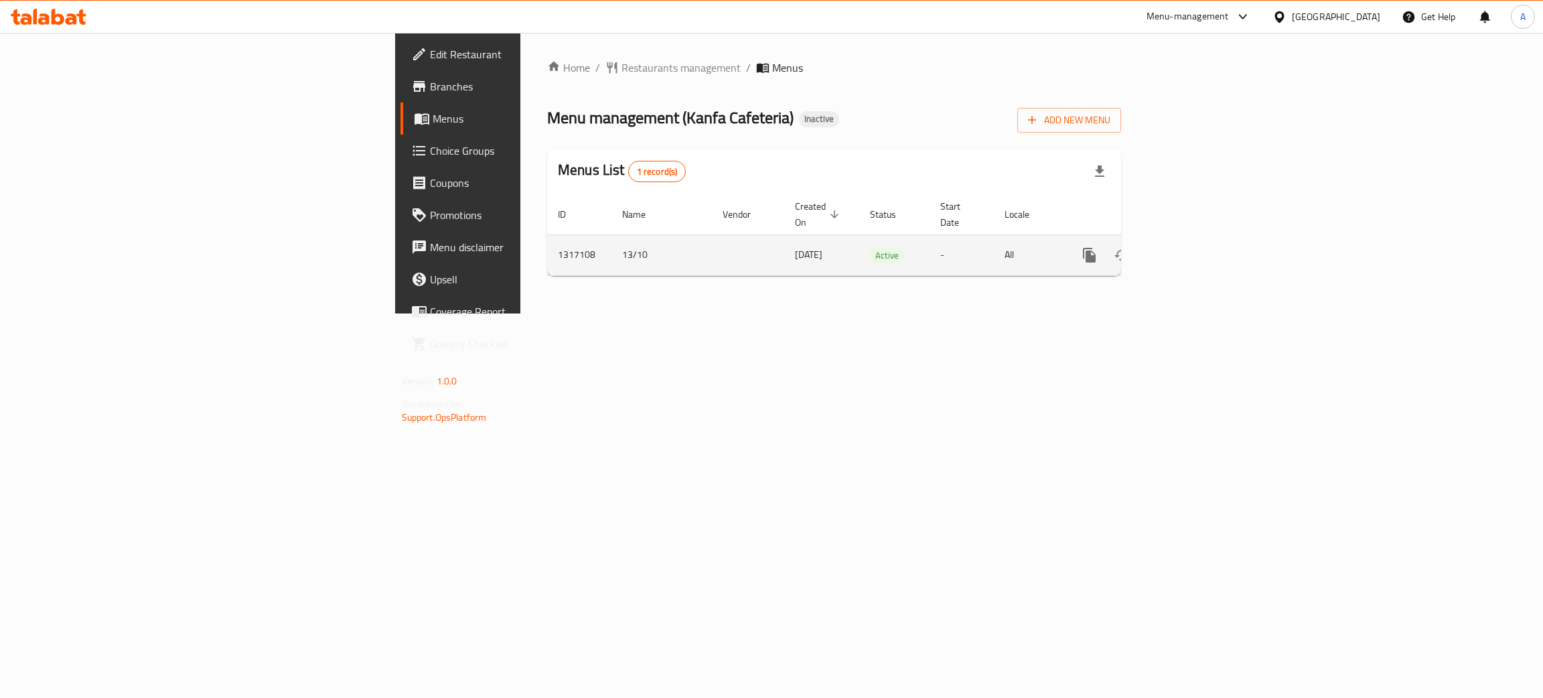
click at [1194, 247] on icon "enhanced table" at bounding box center [1186, 255] width 16 height 16
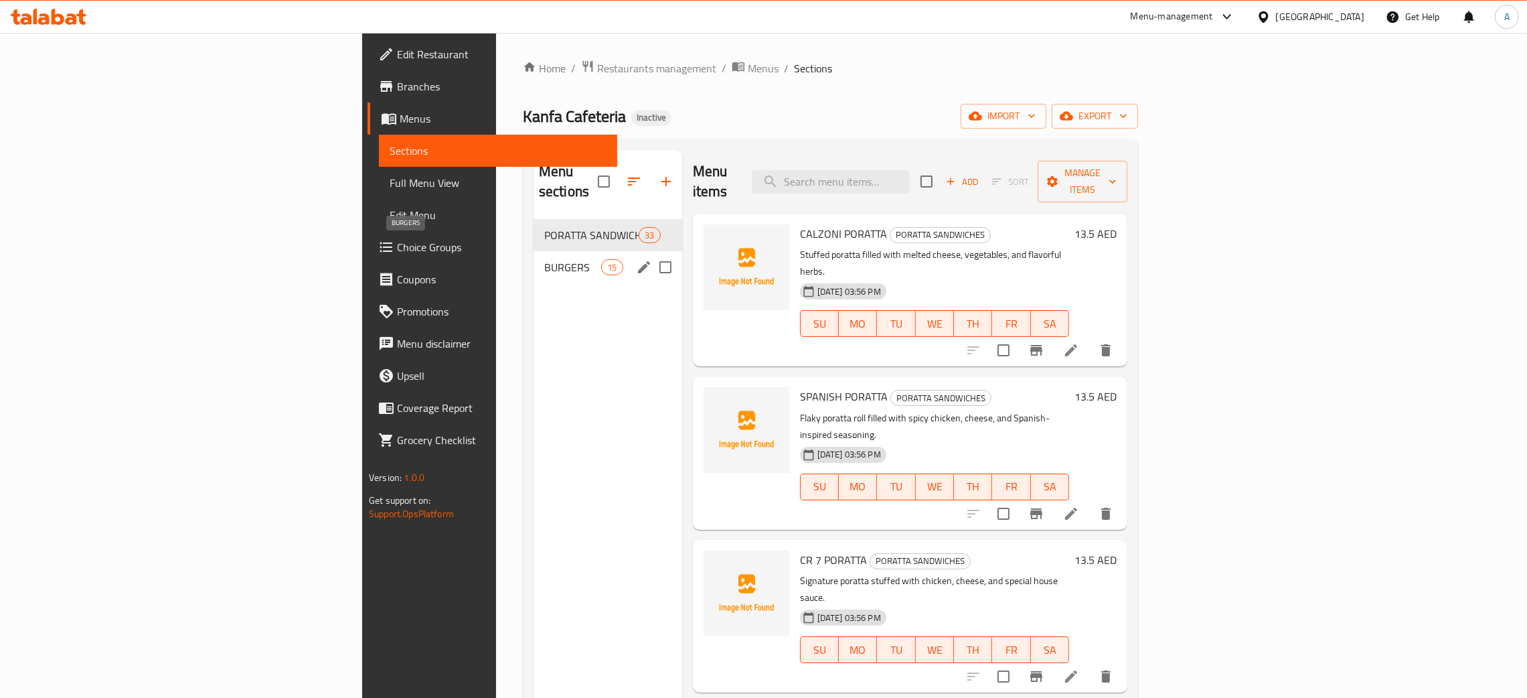
click at [544, 259] on span "BURGERS" at bounding box center [572, 267] width 57 height 16
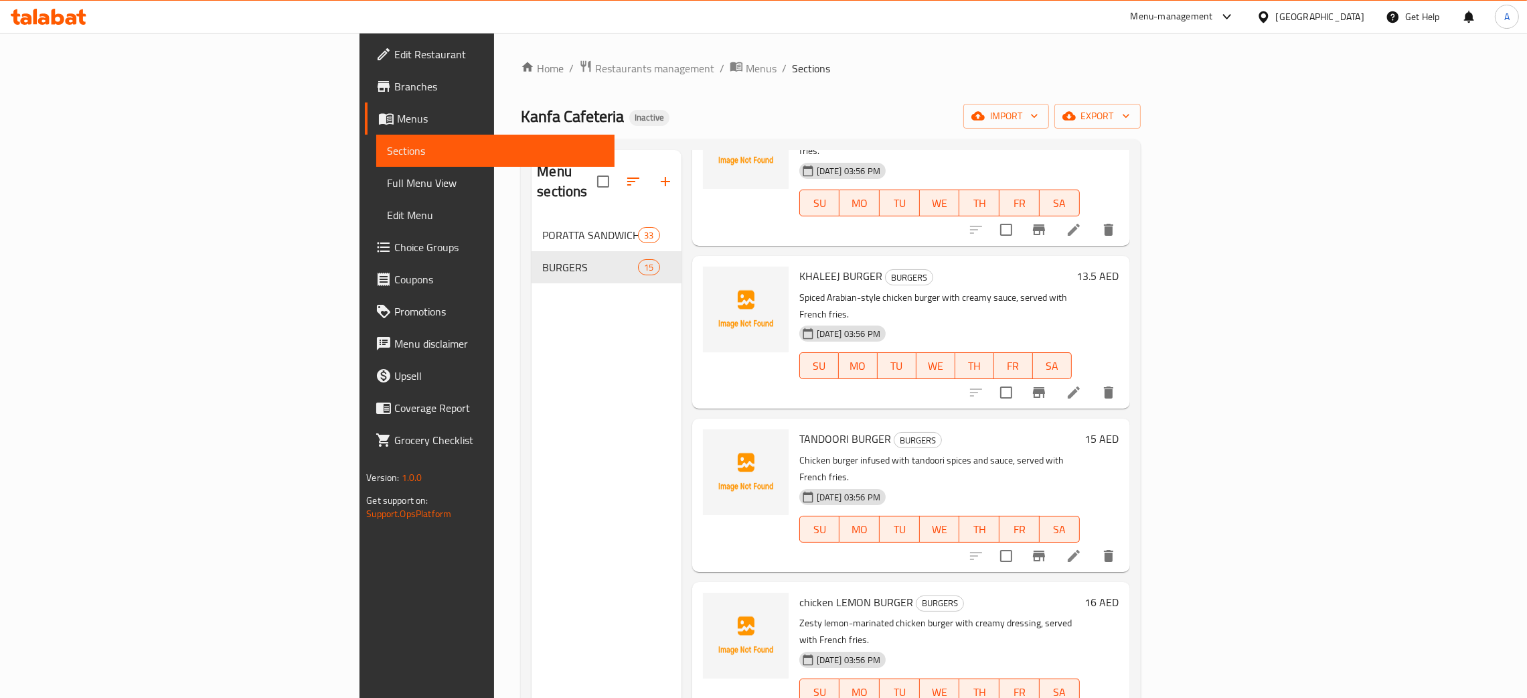
scroll to position [1528, 0]
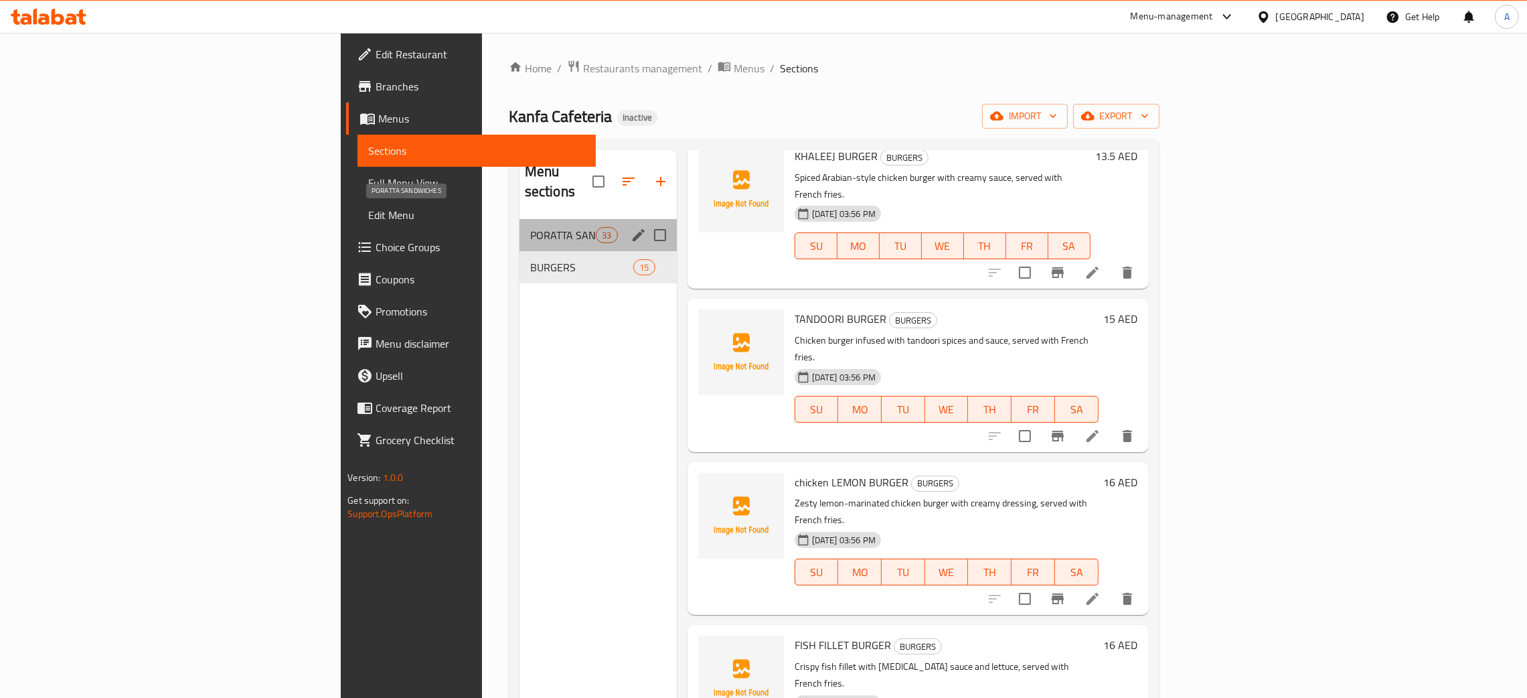
click at [530, 227] on span "PORATTA SANDWICHES" at bounding box center [563, 235] width 66 height 16
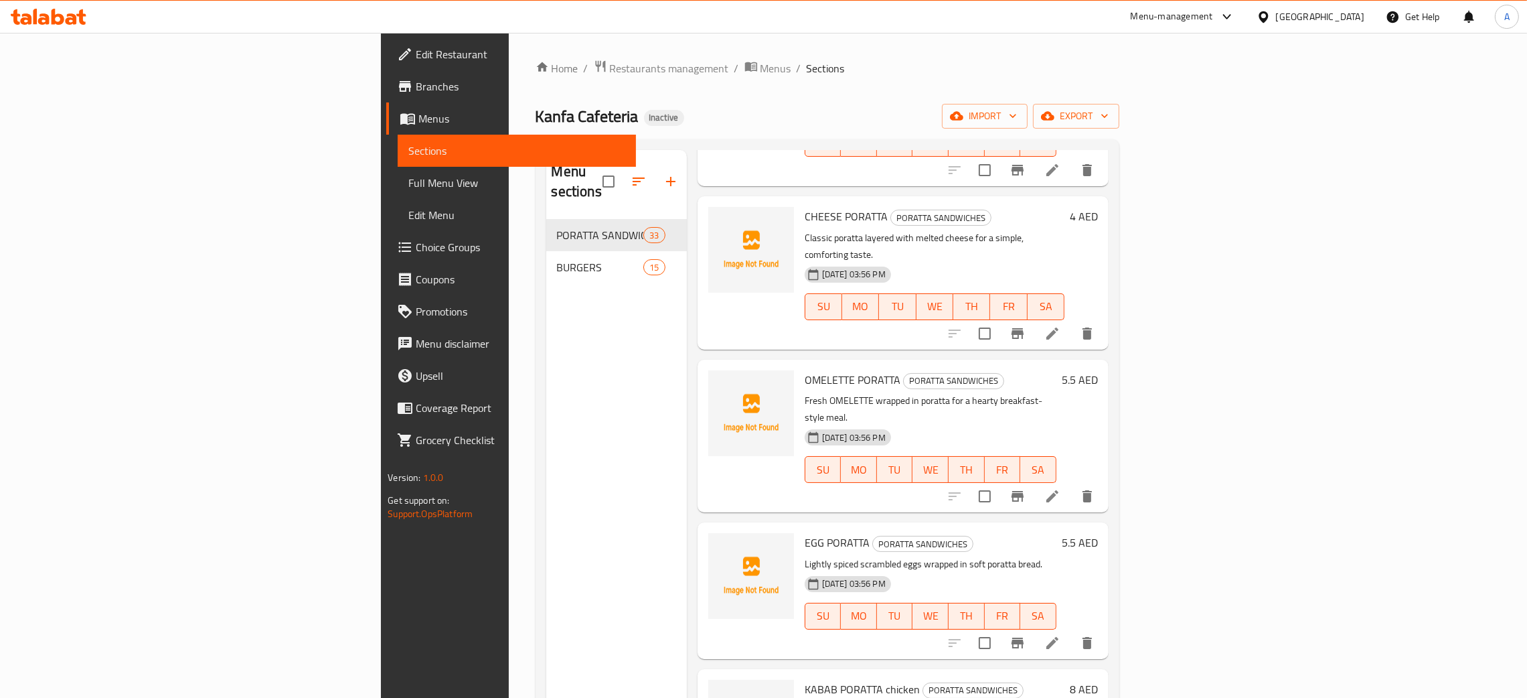
scroll to position [825, 0]
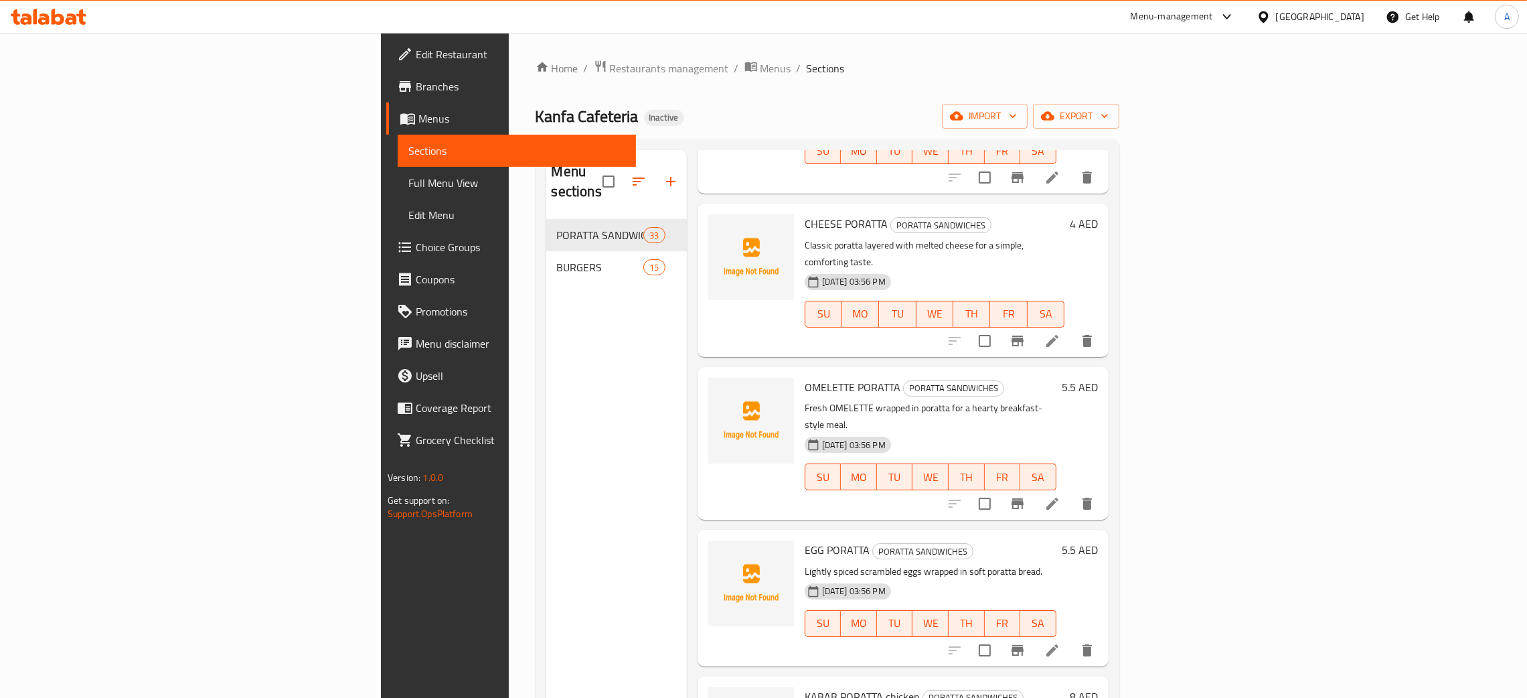
click at [1328, 15] on div "United Arab Emirates" at bounding box center [1320, 16] width 88 height 15
click at [1188, 204] on div "Jordan" at bounding box center [1188, 200] width 48 height 31
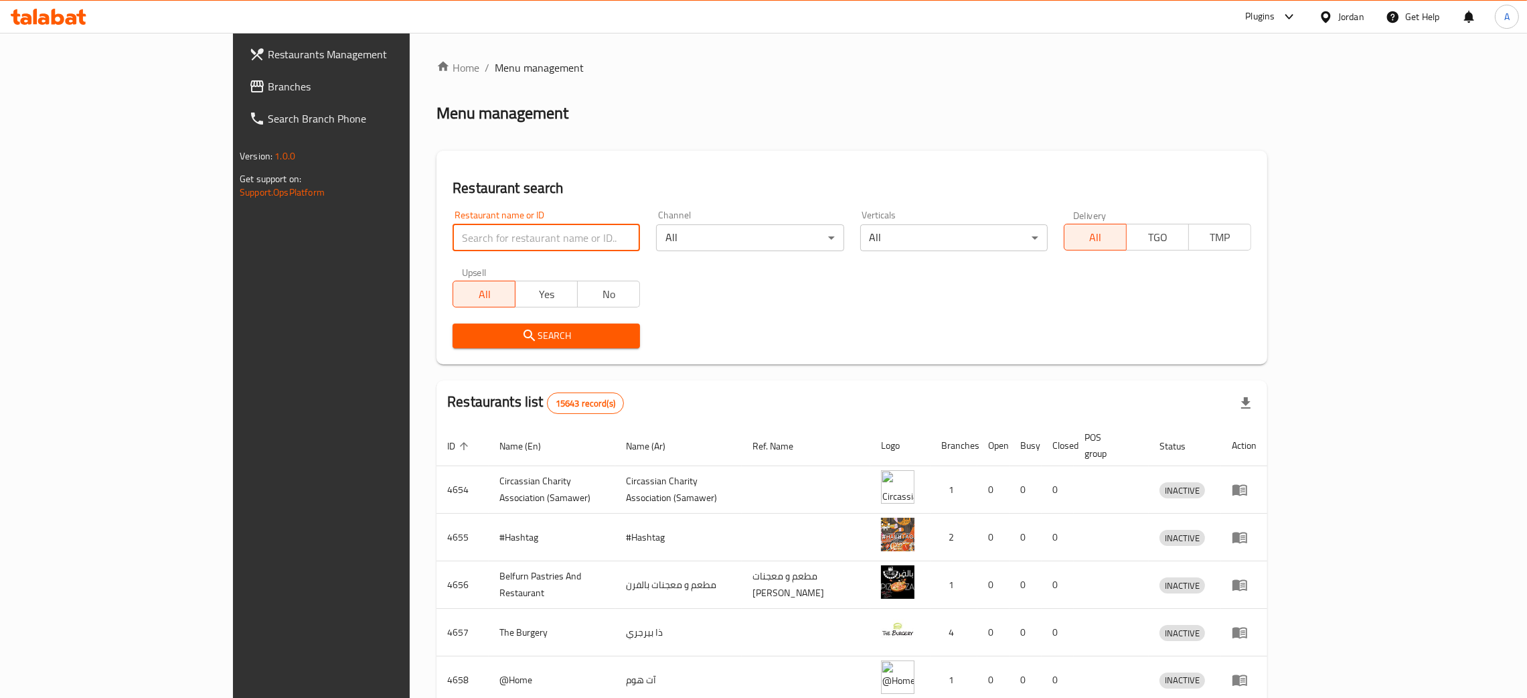
click at [489, 236] on input "search" at bounding box center [546, 237] width 187 height 27
paste input "One Taste"
type input "One Taste"
click button "Search" at bounding box center [546, 335] width 187 height 25
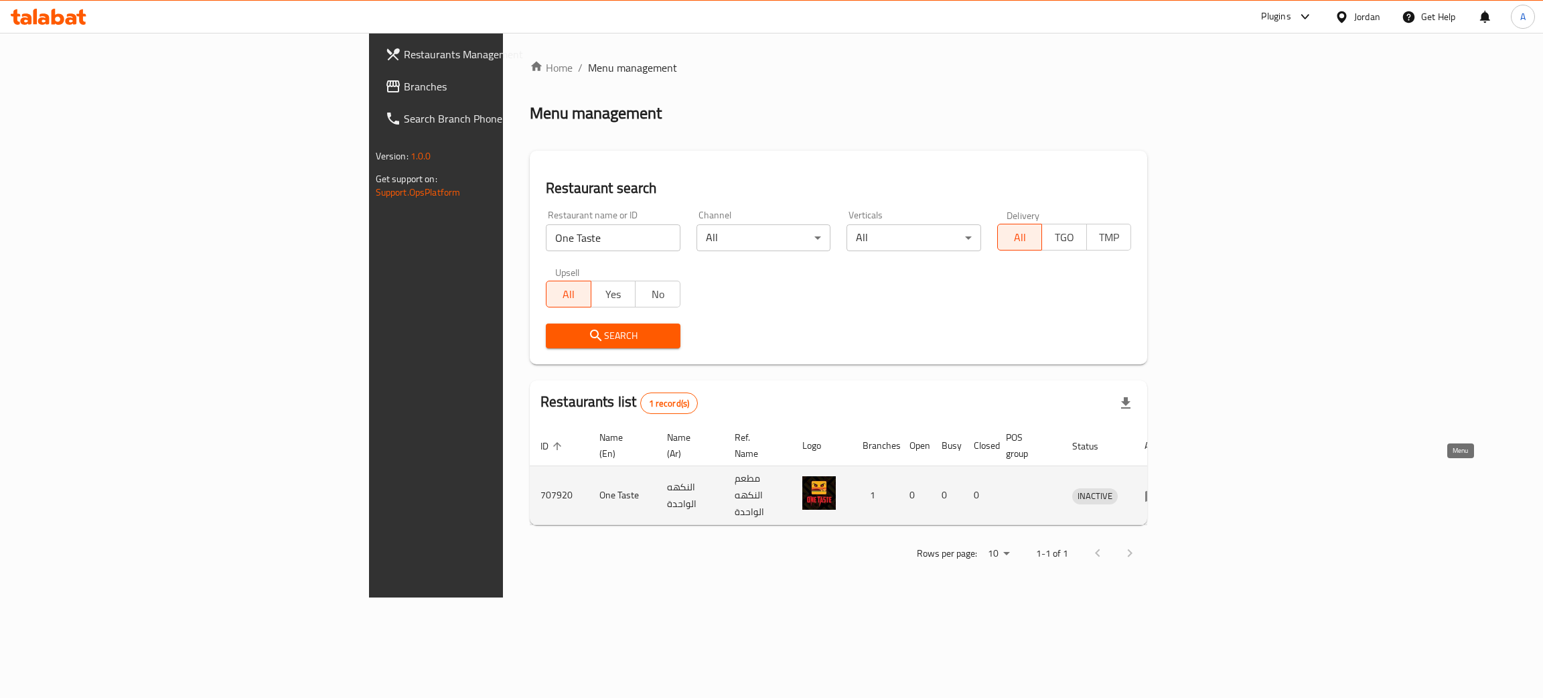
click at [1160, 487] on icon "enhanced table" at bounding box center [1152, 495] width 16 height 16
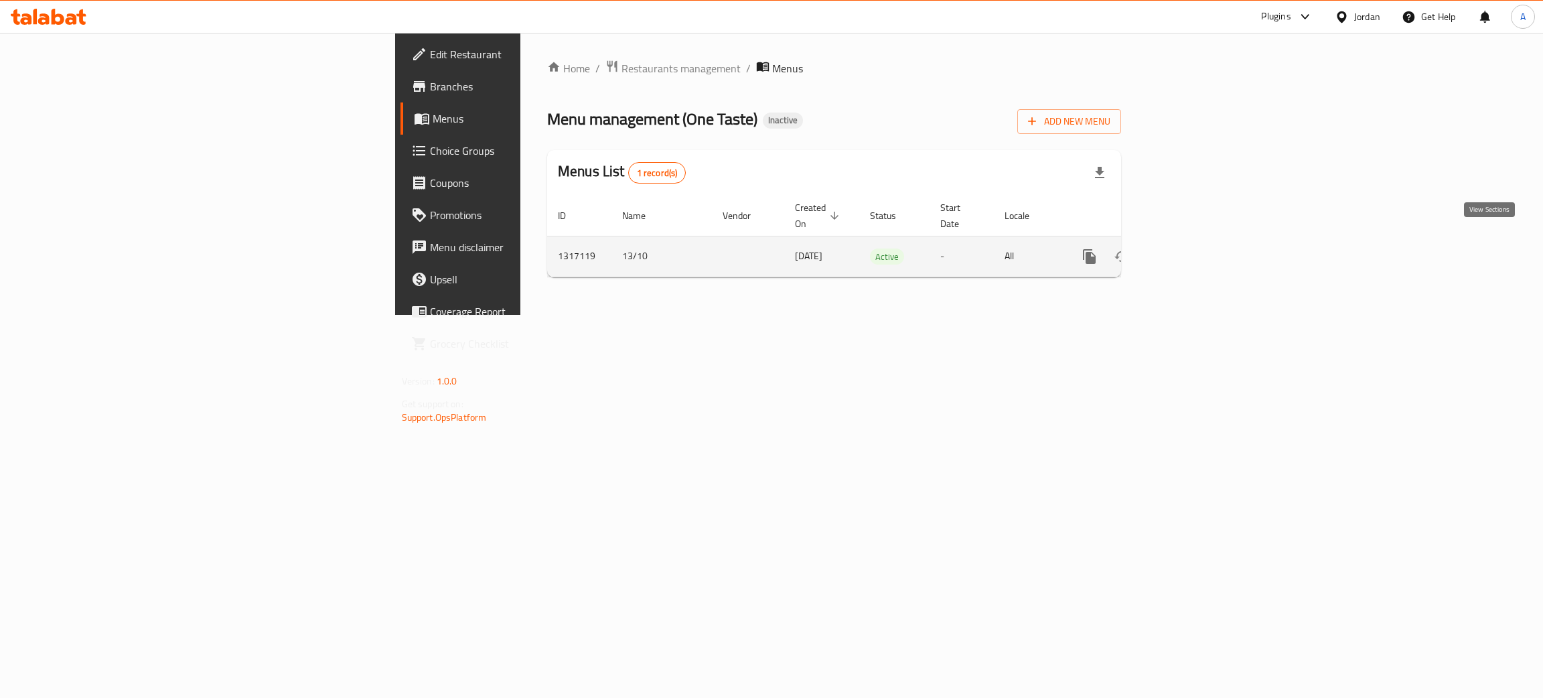
click at [1192, 250] on icon "enhanced table" at bounding box center [1186, 256] width 12 height 12
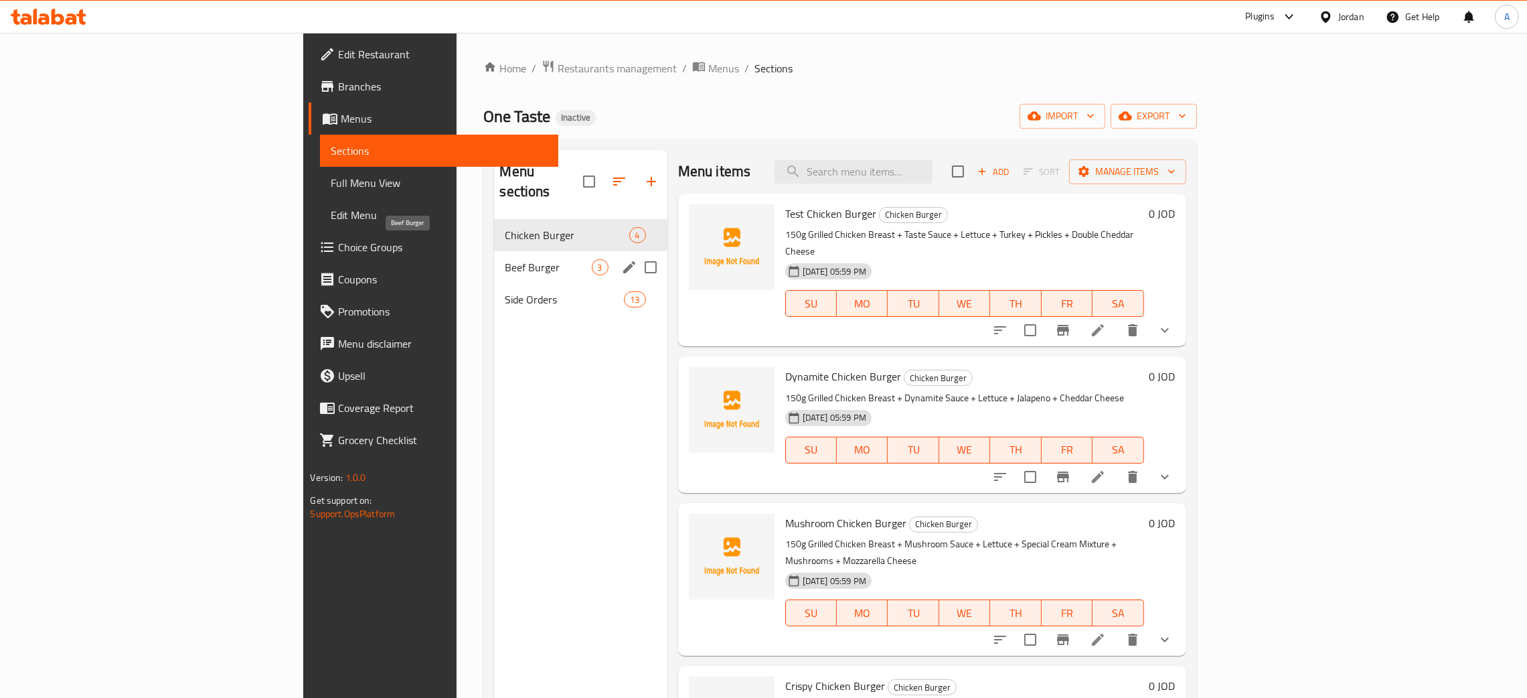
click at [505, 259] on span "Beef Burger" at bounding box center [548, 267] width 86 height 16
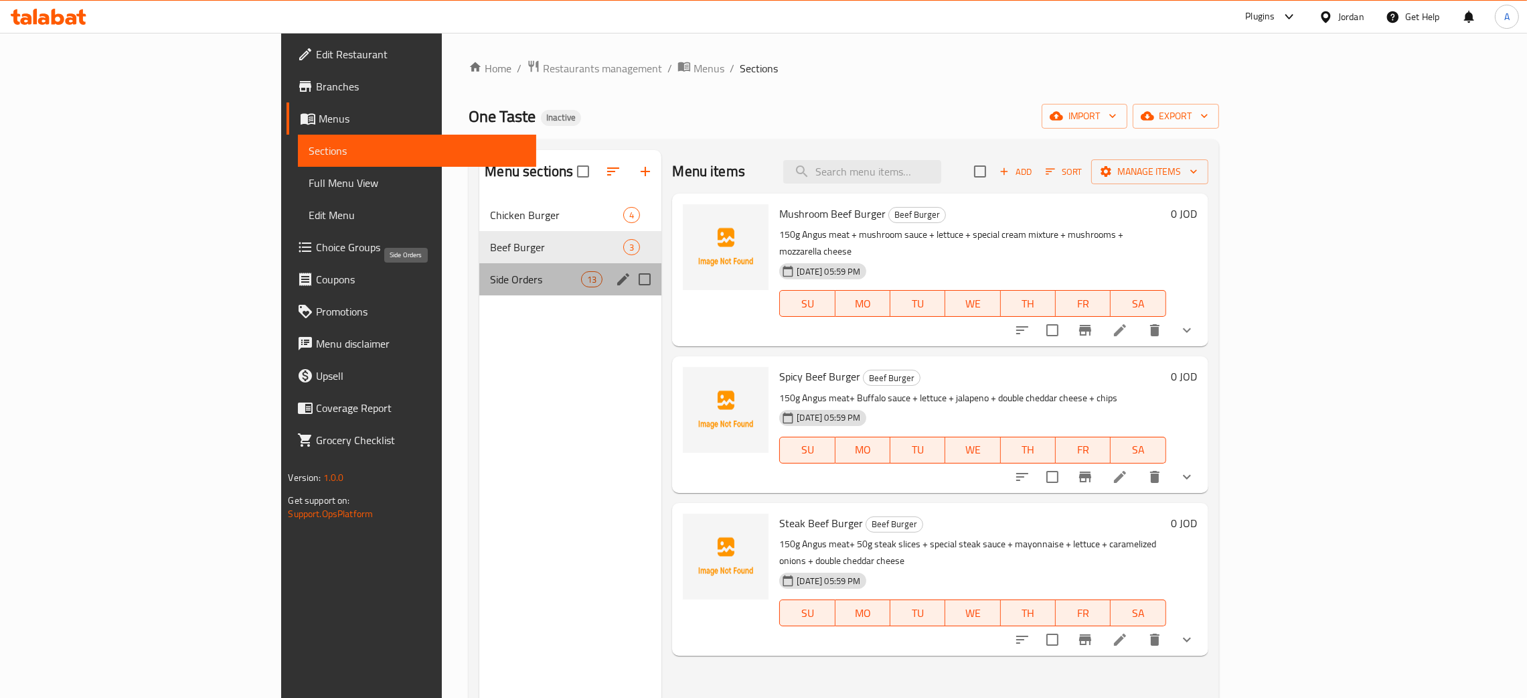
click at [490, 275] on span "Side Orders" at bounding box center [535, 279] width 91 height 16
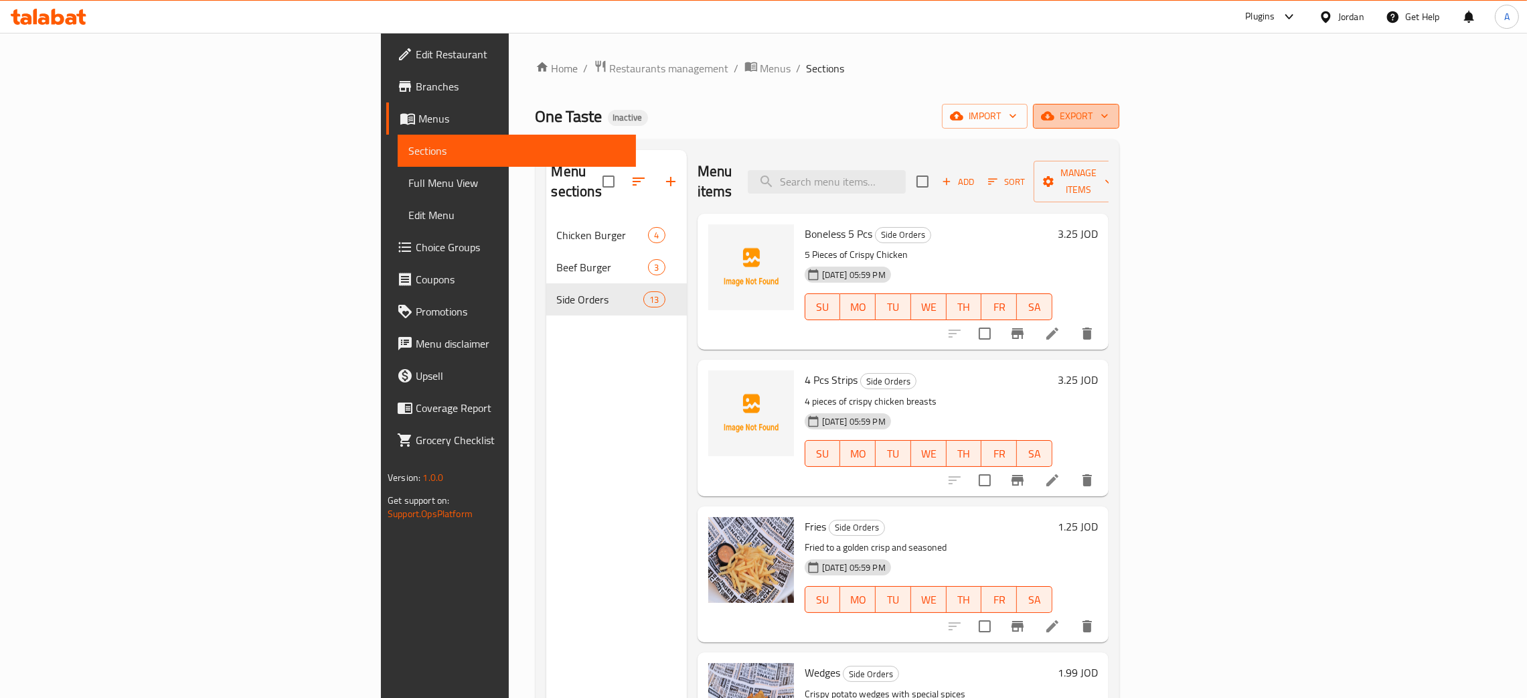
click at [1112, 111] on icon "button" at bounding box center [1104, 115] width 13 height 13
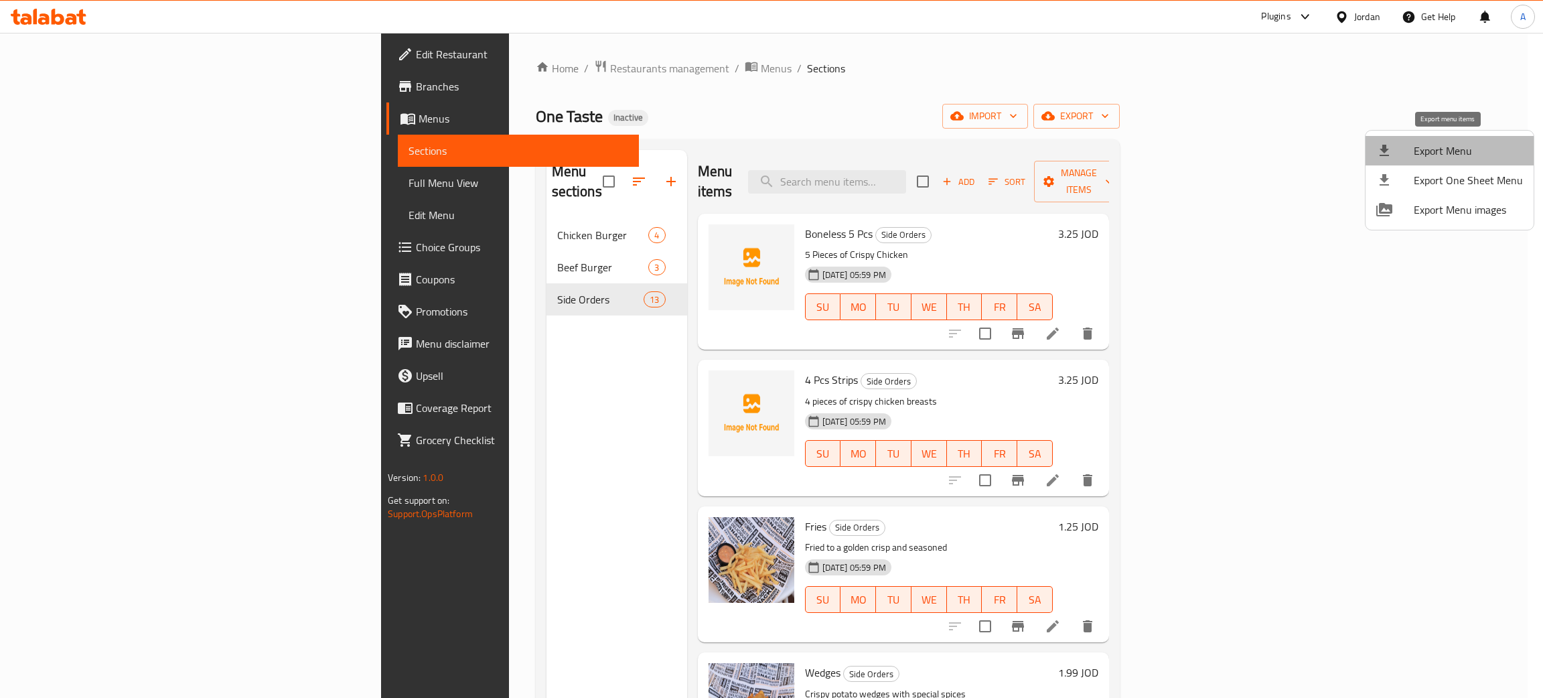
click at [1464, 143] on span "Export Menu" at bounding box center [1468, 151] width 109 height 16
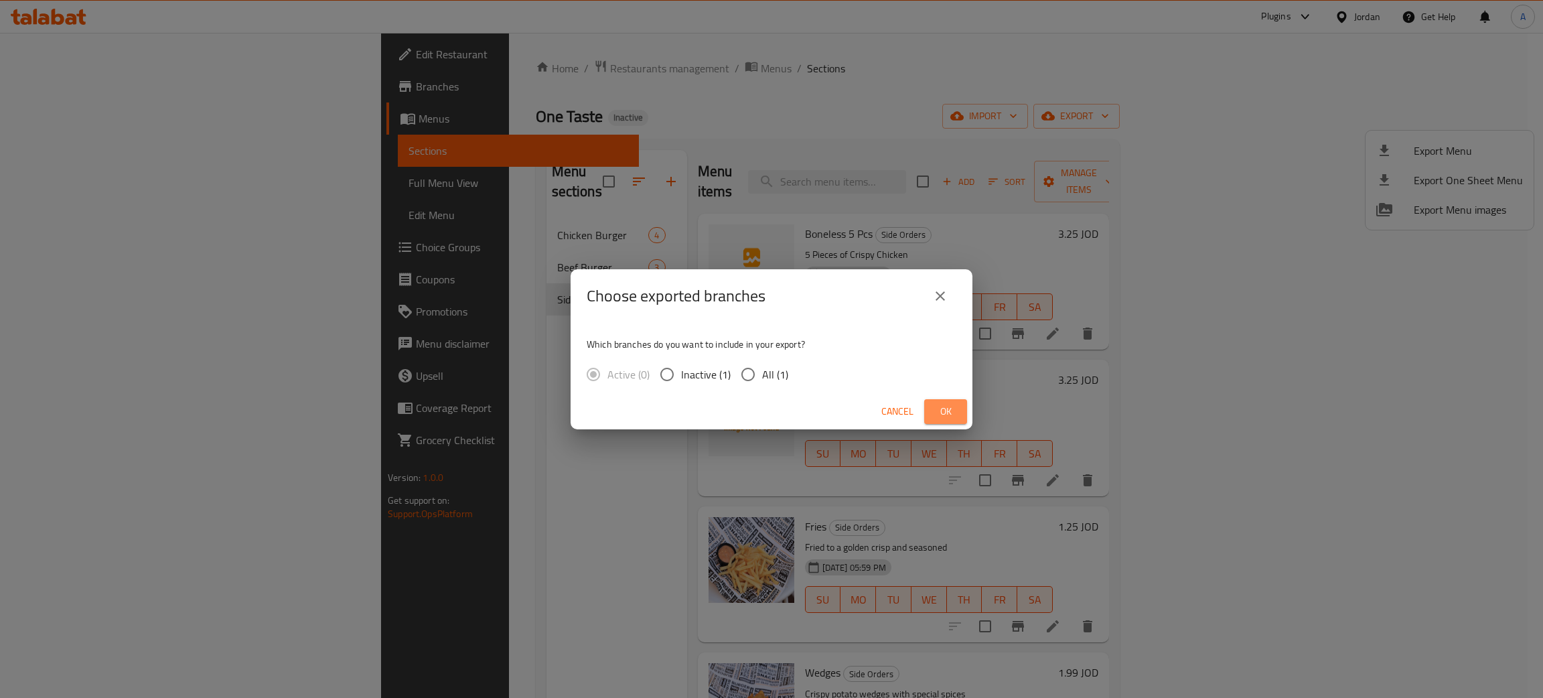
click at [945, 410] on span "Ok" at bounding box center [945, 411] width 21 height 17
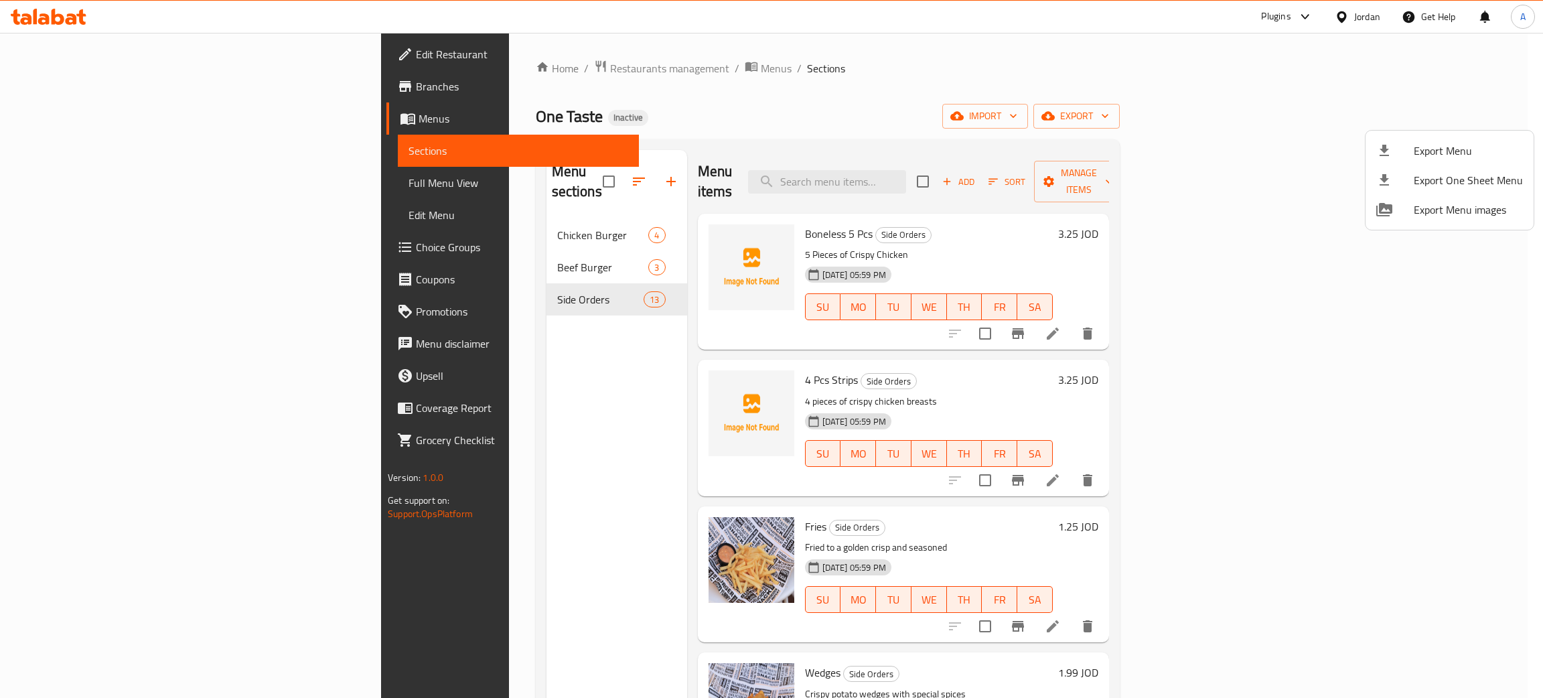
click at [57, 19] on div at bounding box center [771, 349] width 1543 height 698
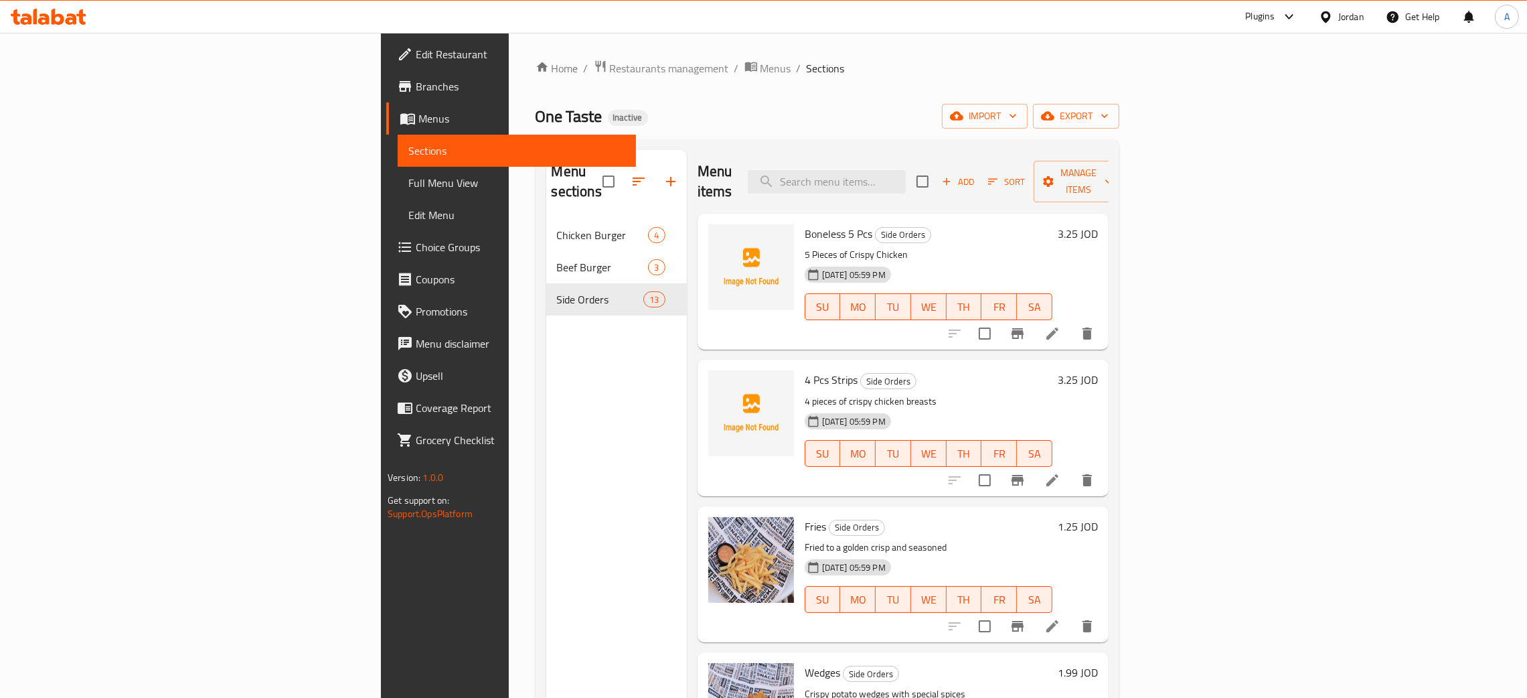
click at [57, 19] on icon at bounding box center [49, 17] width 76 height 16
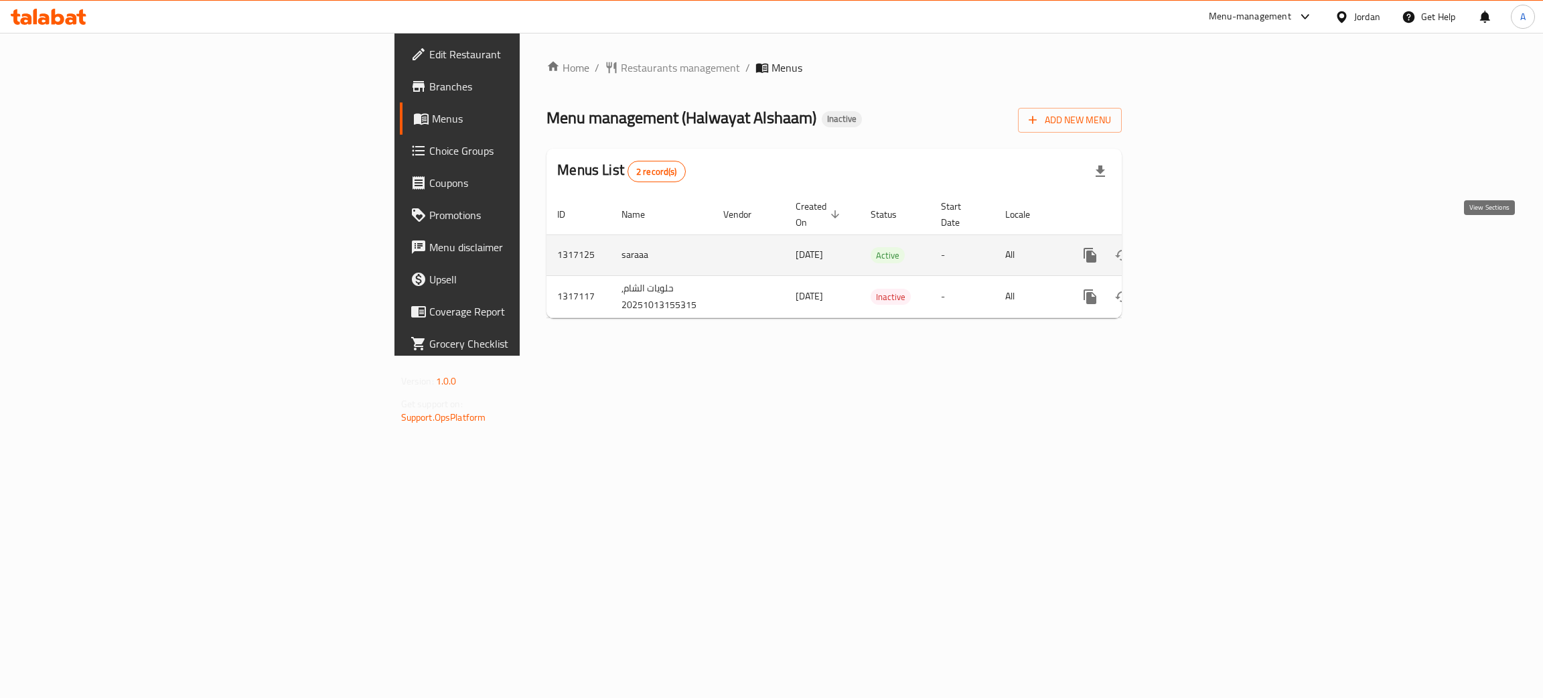
click at [1195, 247] on icon "enhanced table" at bounding box center [1186, 255] width 16 height 16
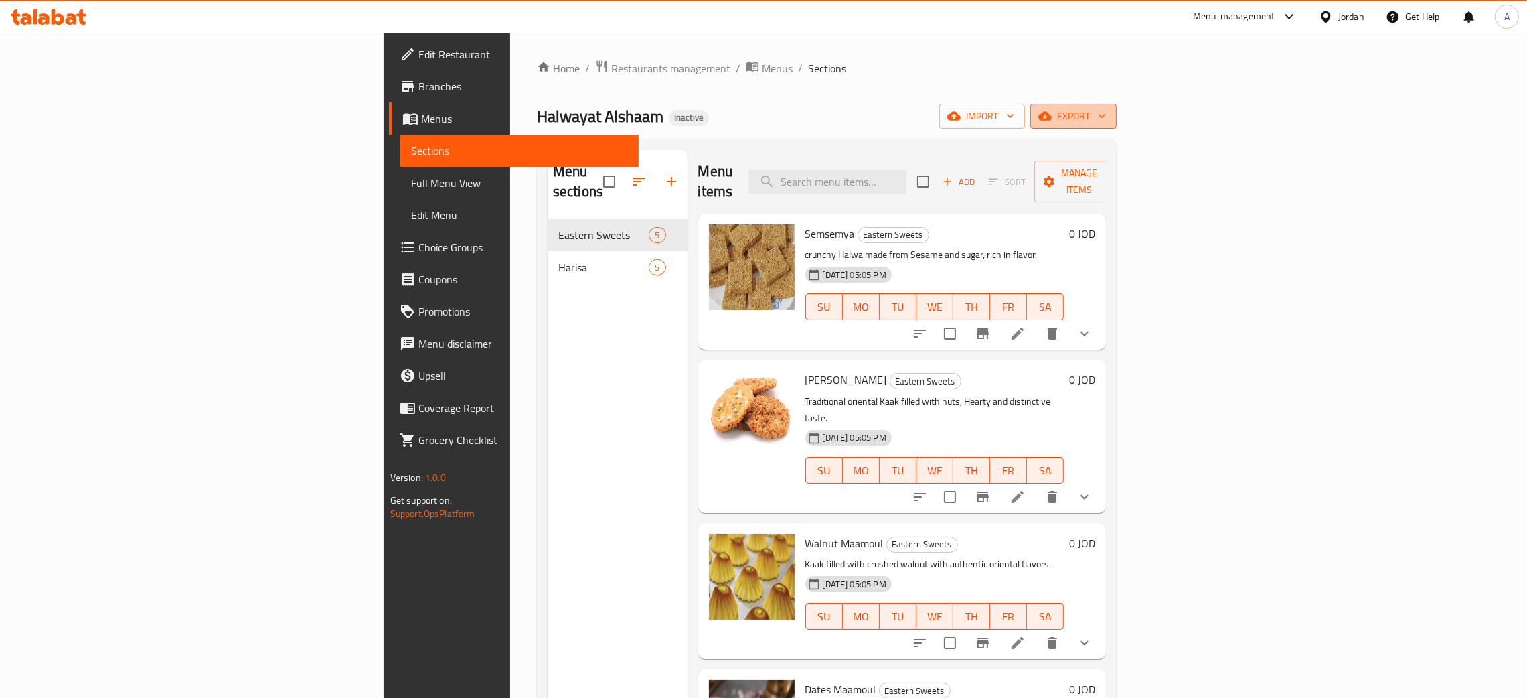
click at [1109, 110] on icon "button" at bounding box center [1101, 115] width 13 height 13
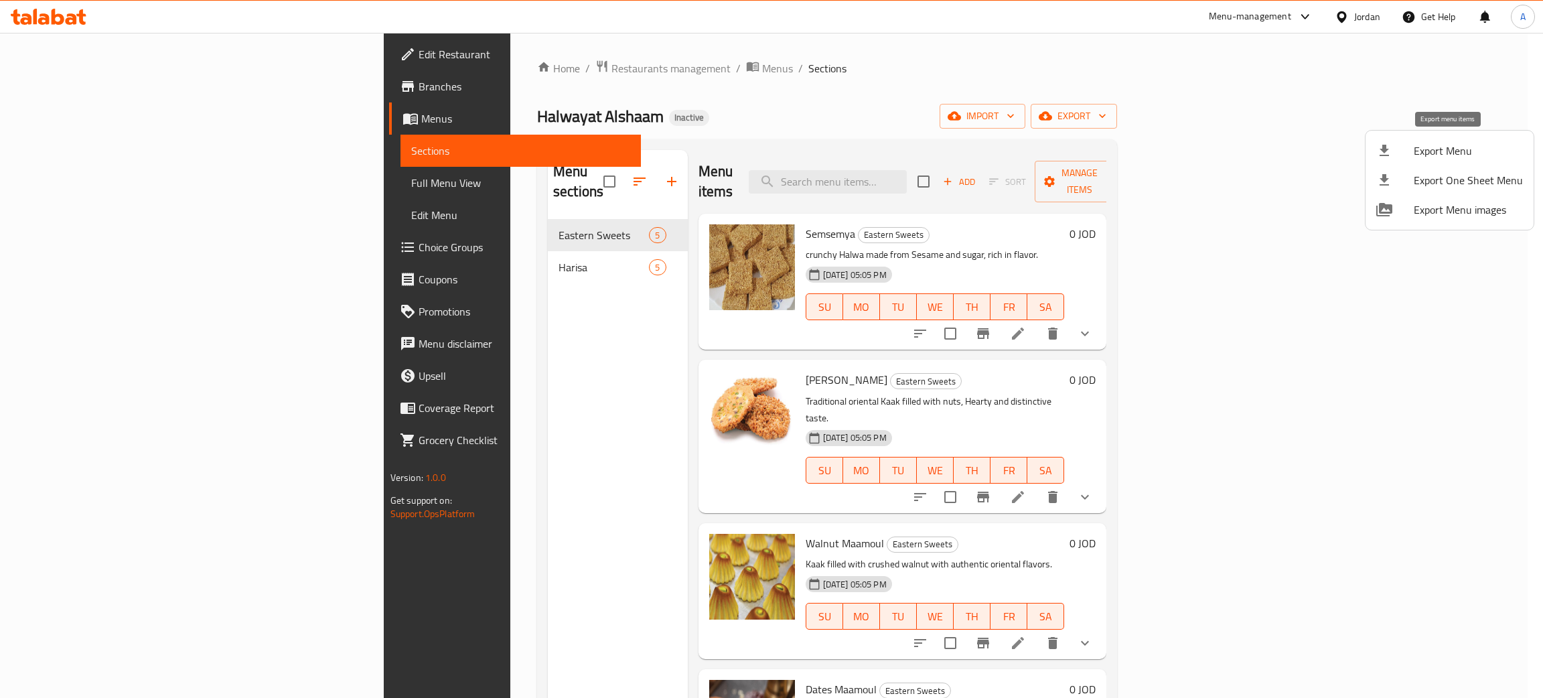
click at [1420, 151] on span "Export Menu" at bounding box center [1468, 151] width 109 height 16
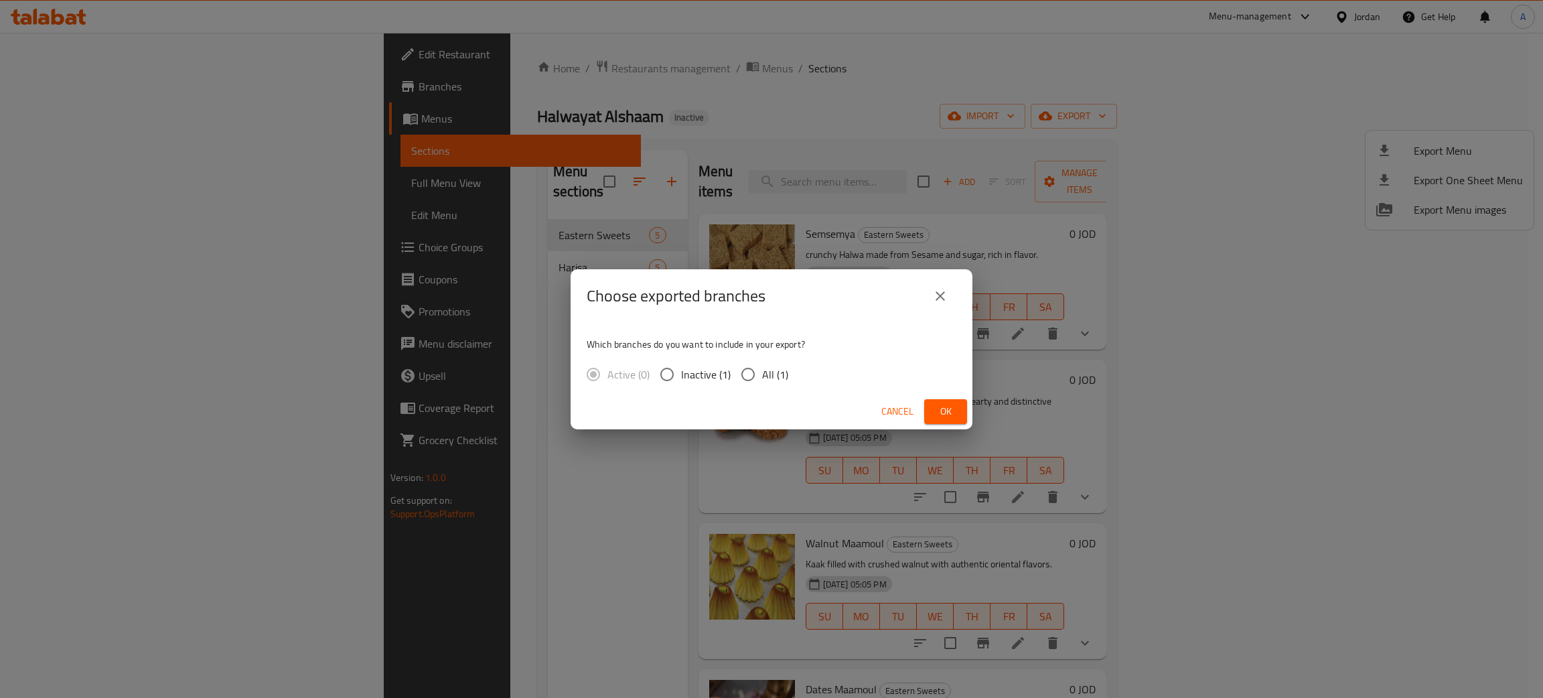
click at [942, 407] on span "Ok" at bounding box center [945, 411] width 21 height 17
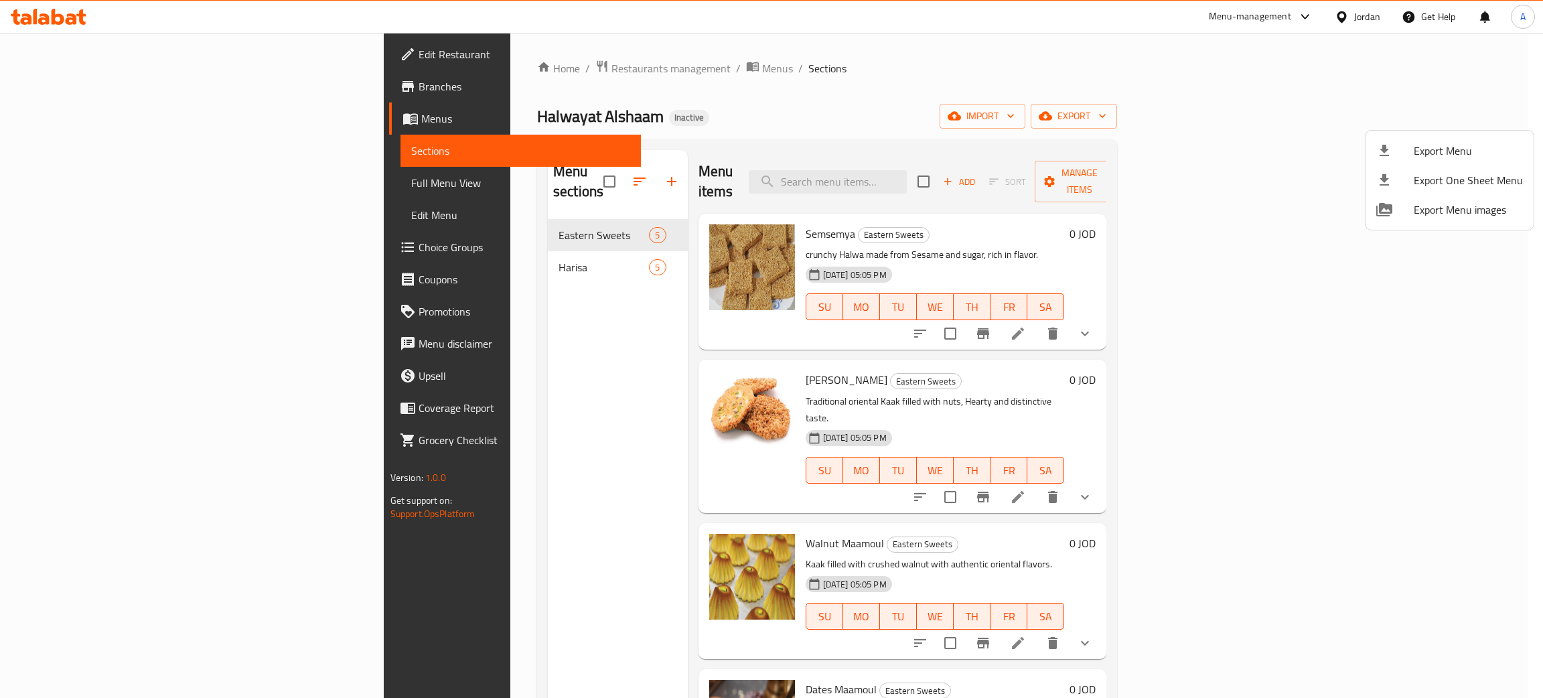
click at [42, 20] on div at bounding box center [771, 349] width 1543 height 698
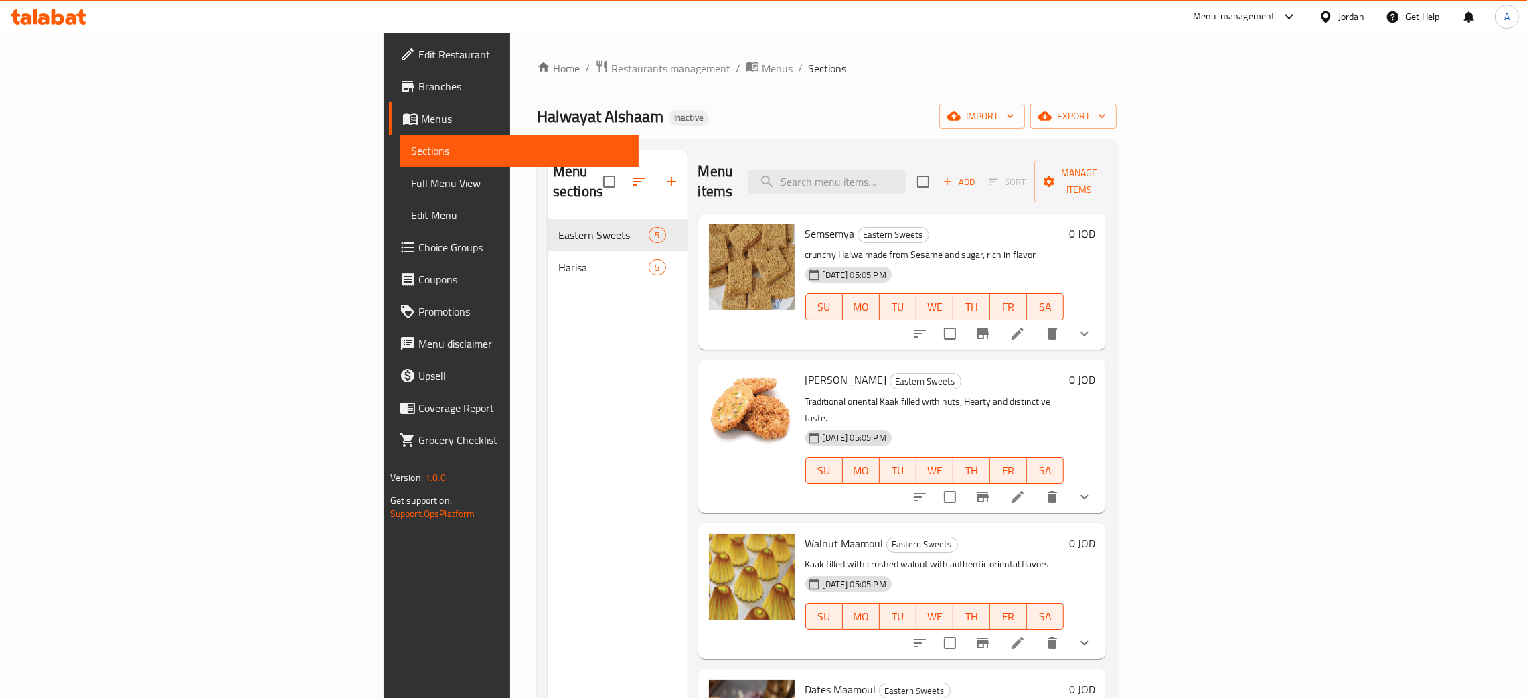
click at [42, 19] on icon at bounding box center [43, 18] width 11 height 11
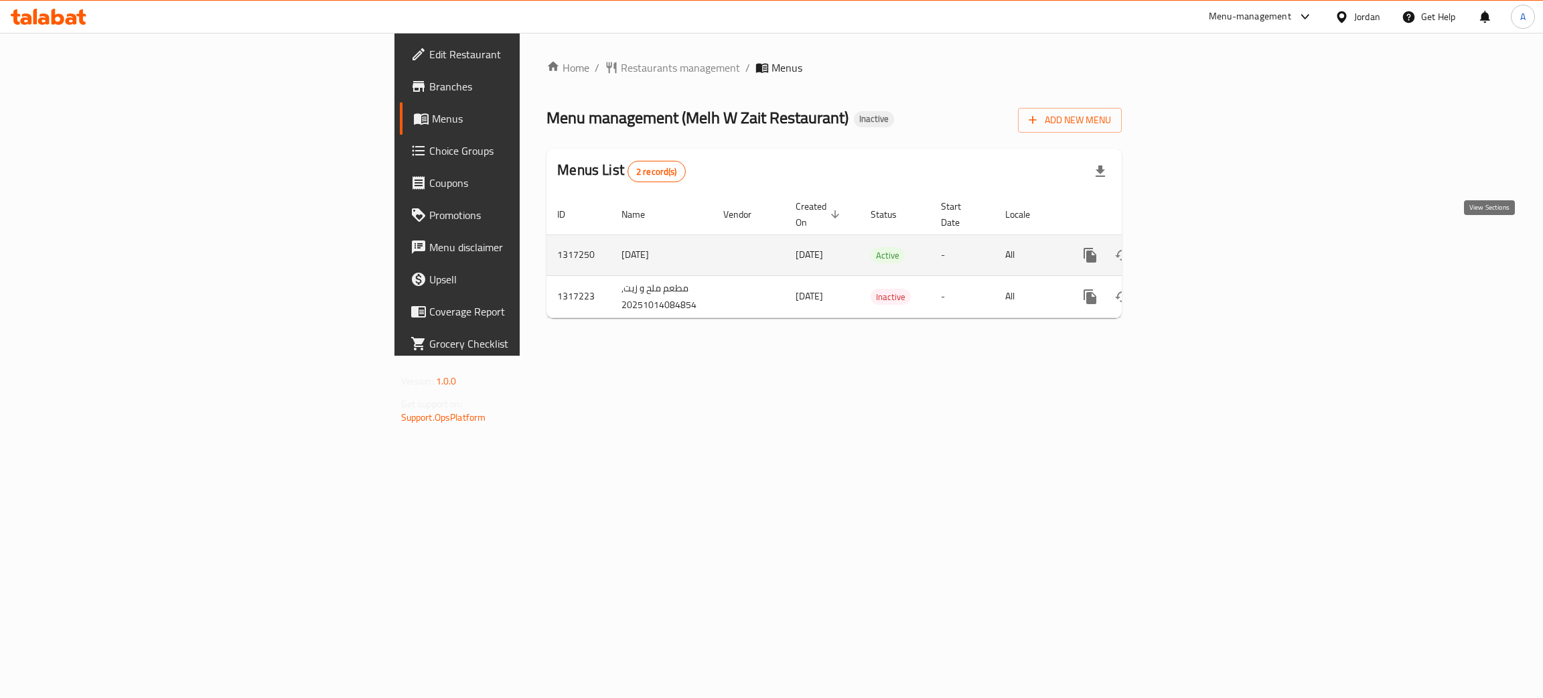
click at [1195, 247] on icon "enhanced table" at bounding box center [1186, 255] width 16 height 16
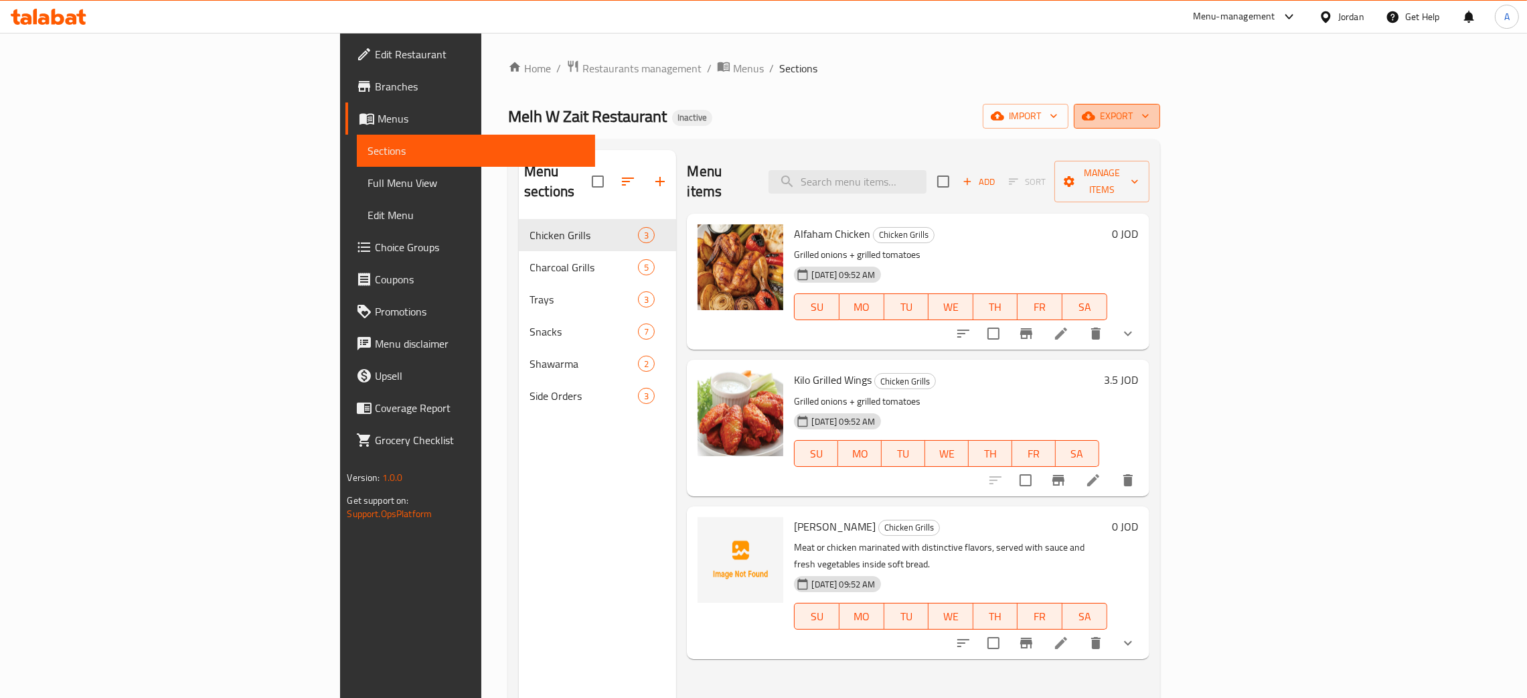
click at [1152, 112] on icon "button" at bounding box center [1145, 115] width 13 height 13
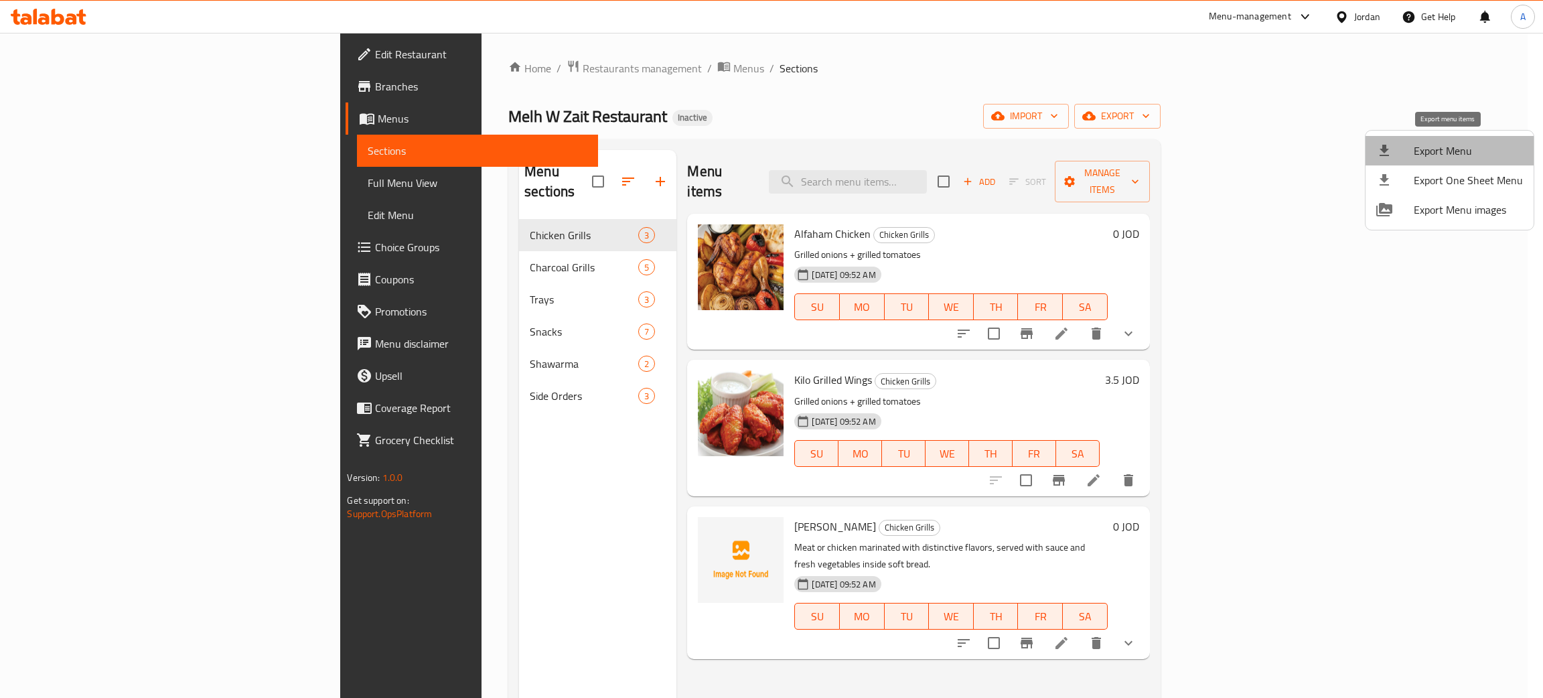
click at [1457, 155] on span "Export Menu" at bounding box center [1468, 151] width 109 height 16
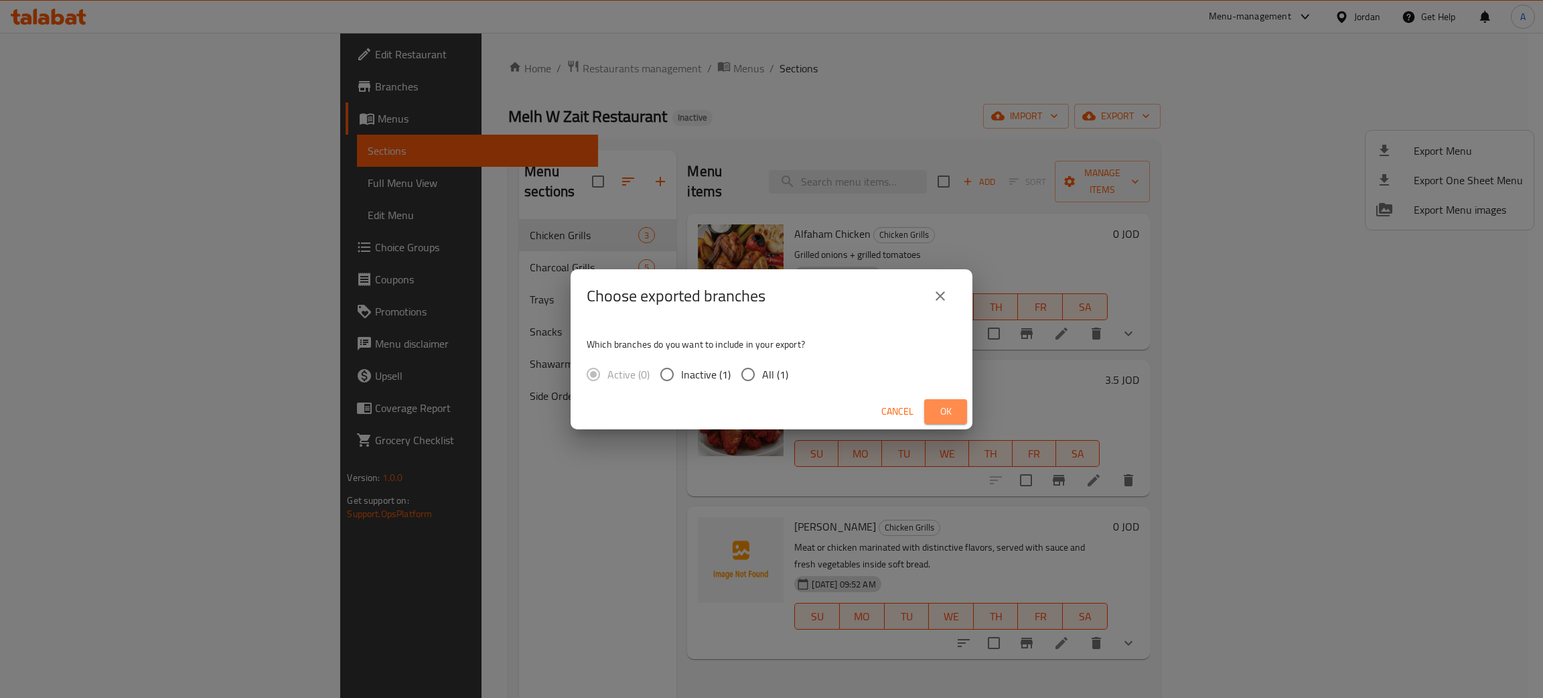
click at [951, 409] on span "Ok" at bounding box center [945, 411] width 21 height 17
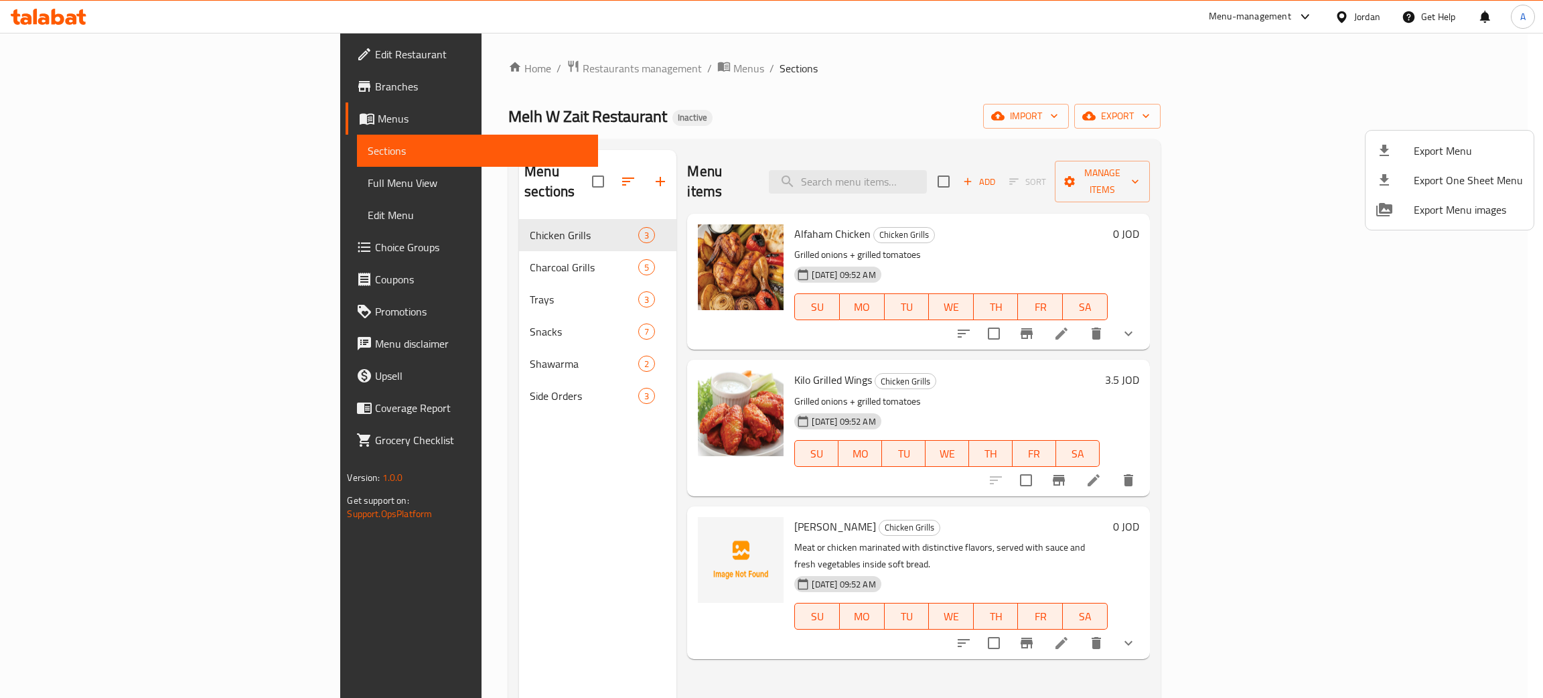
click at [412, 380] on div at bounding box center [771, 349] width 1543 height 698
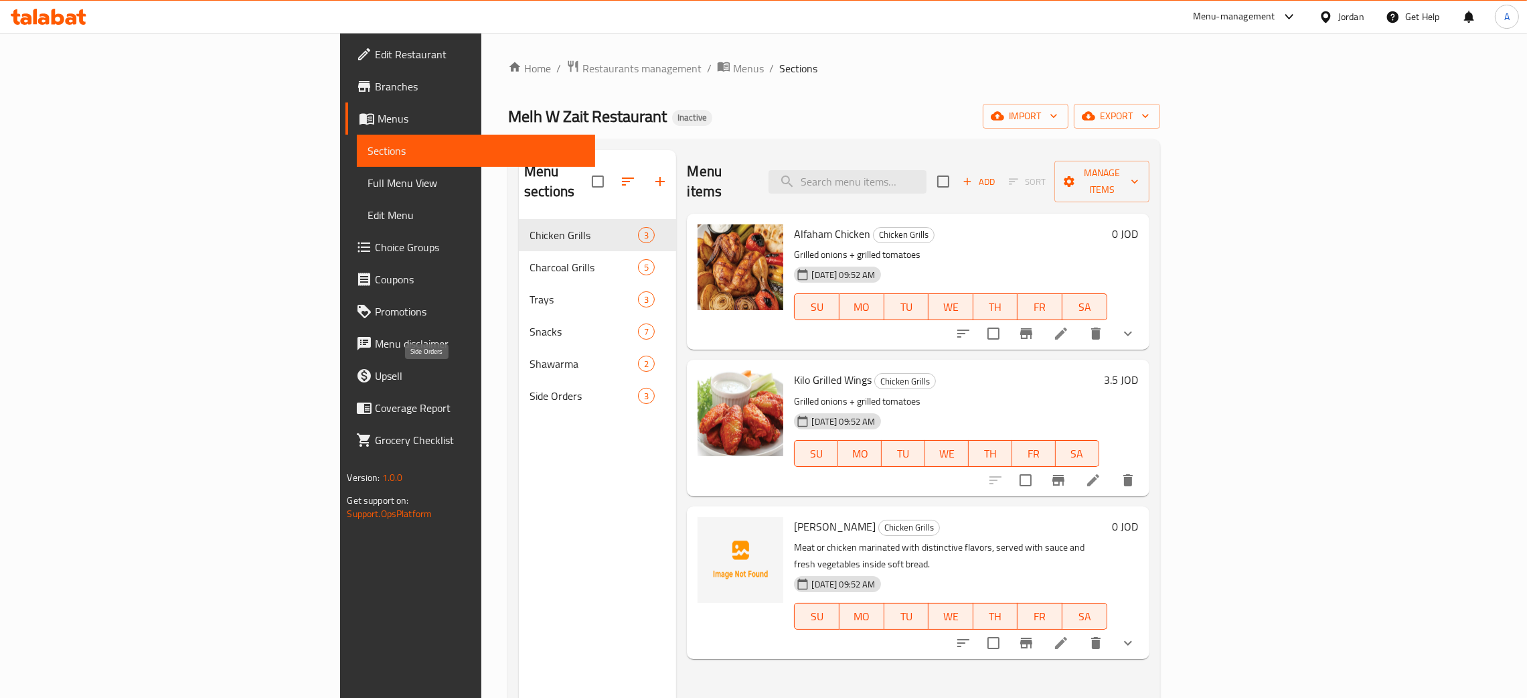
click at [530, 388] on span "Side Orders" at bounding box center [584, 396] width 108 height 16
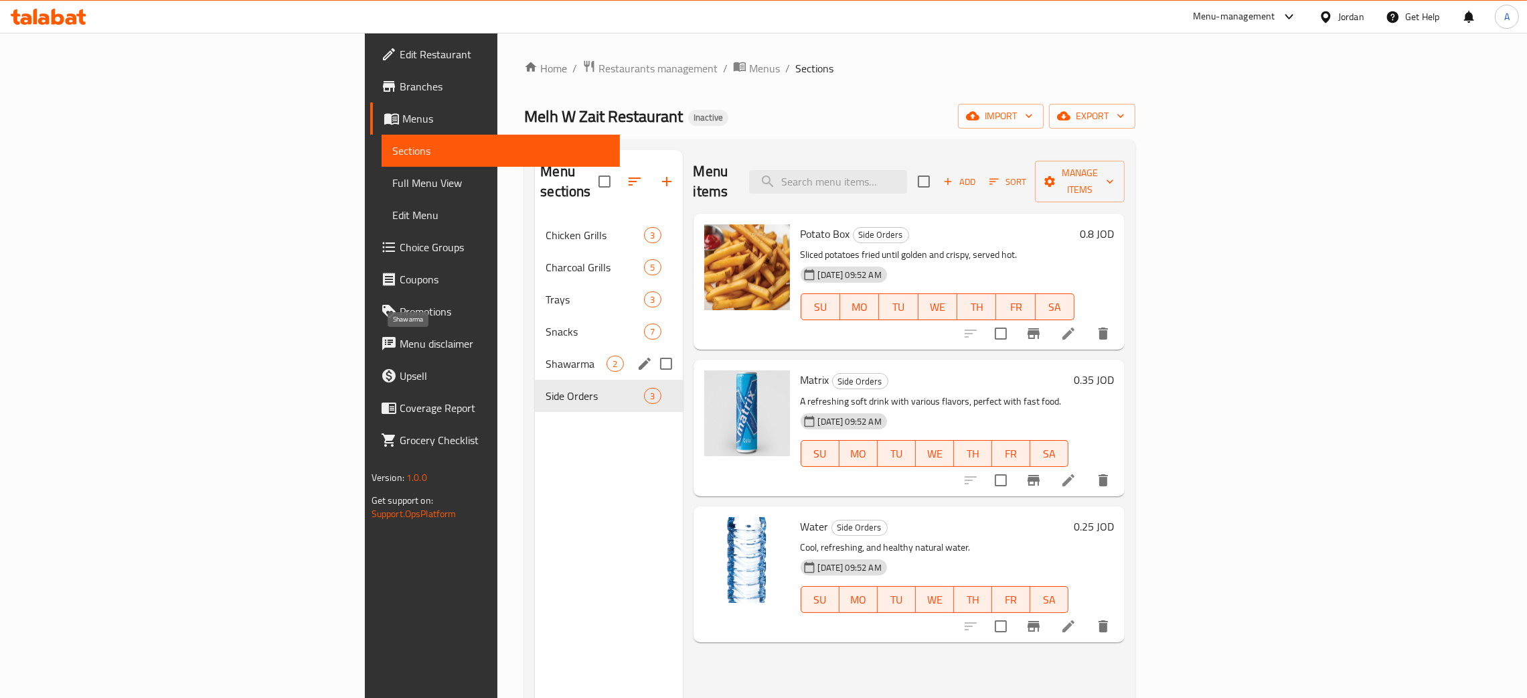
click at [546, 356] on span "Shawarma" at bounding box center [576, 364] width 61 height 16
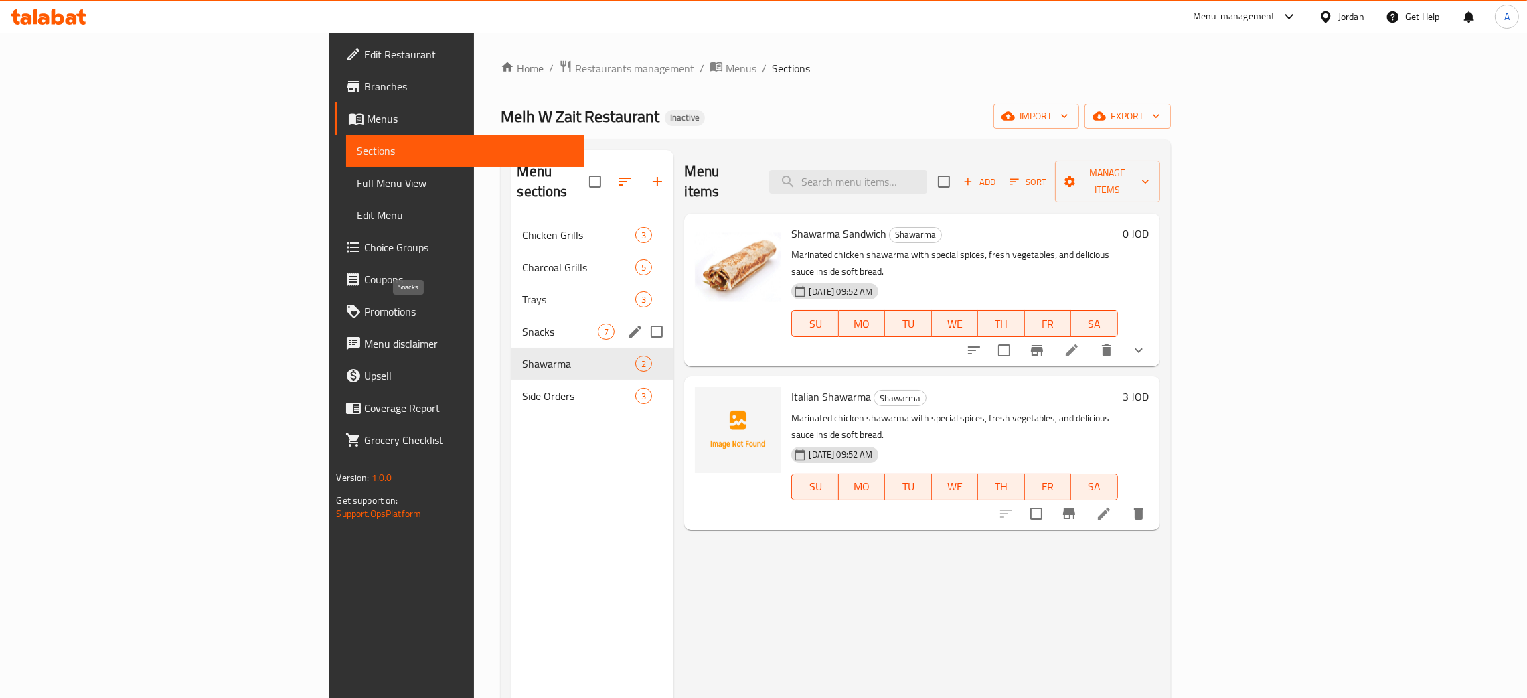
click at [522, 323] on span "Snacks" at bounding box center [560, 331] width 76 height 16
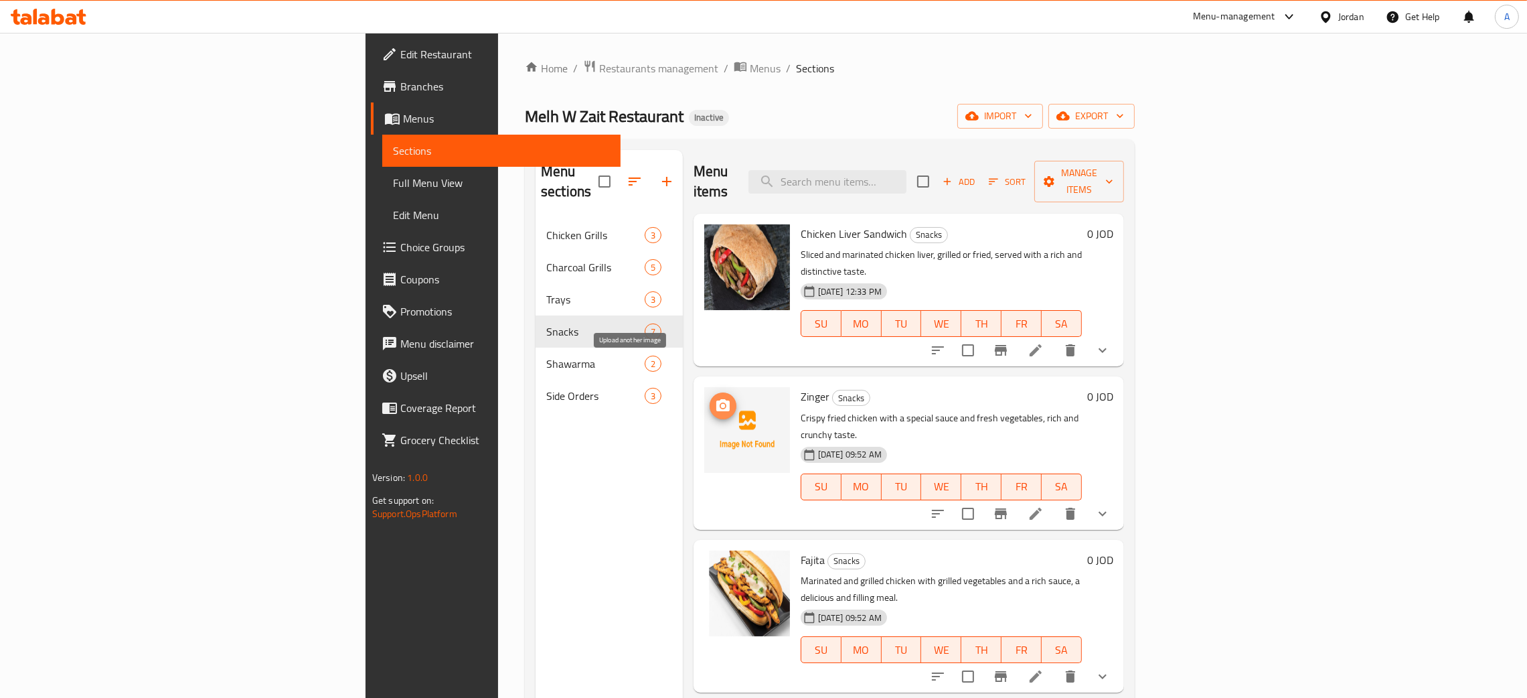
click at [716, 399] on icon "upload picture" at bounding box center [722, 405] width 13 height 12
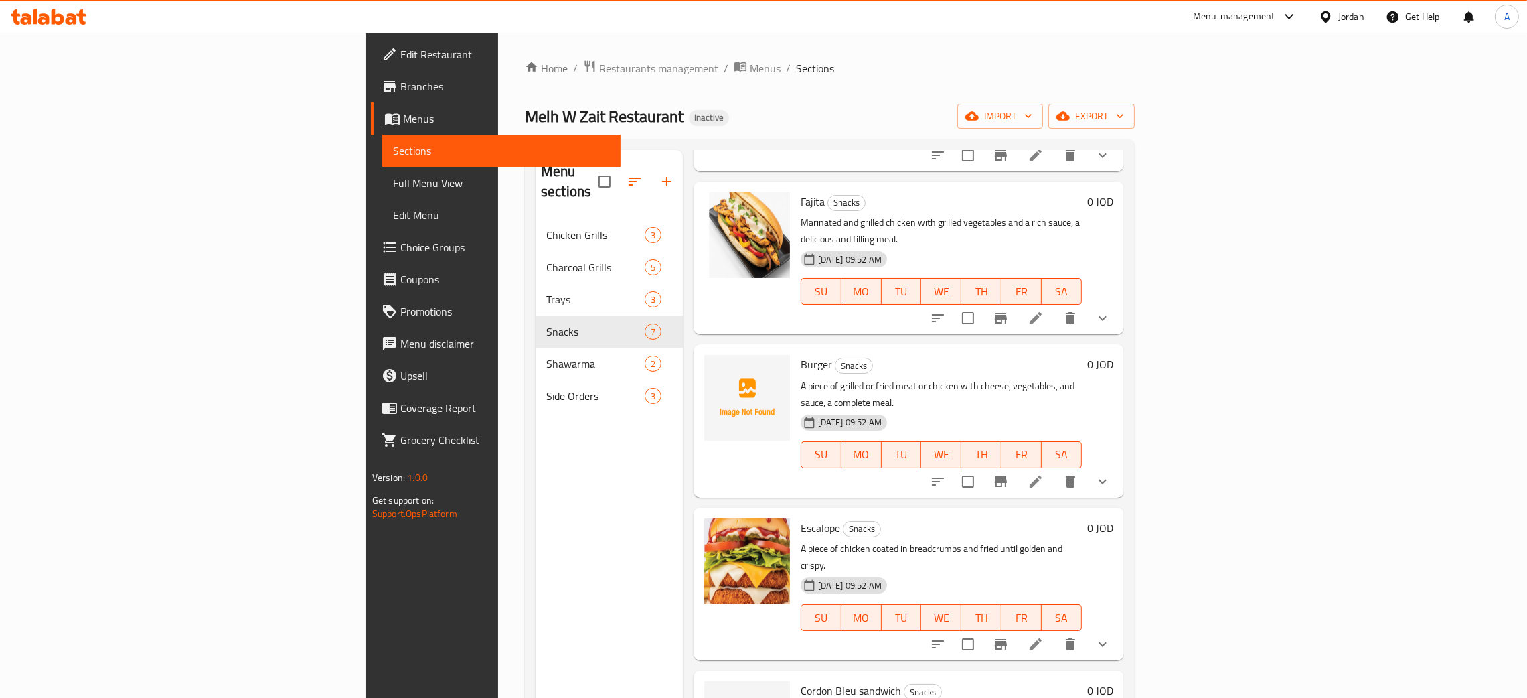
scroll to position [189, 0]
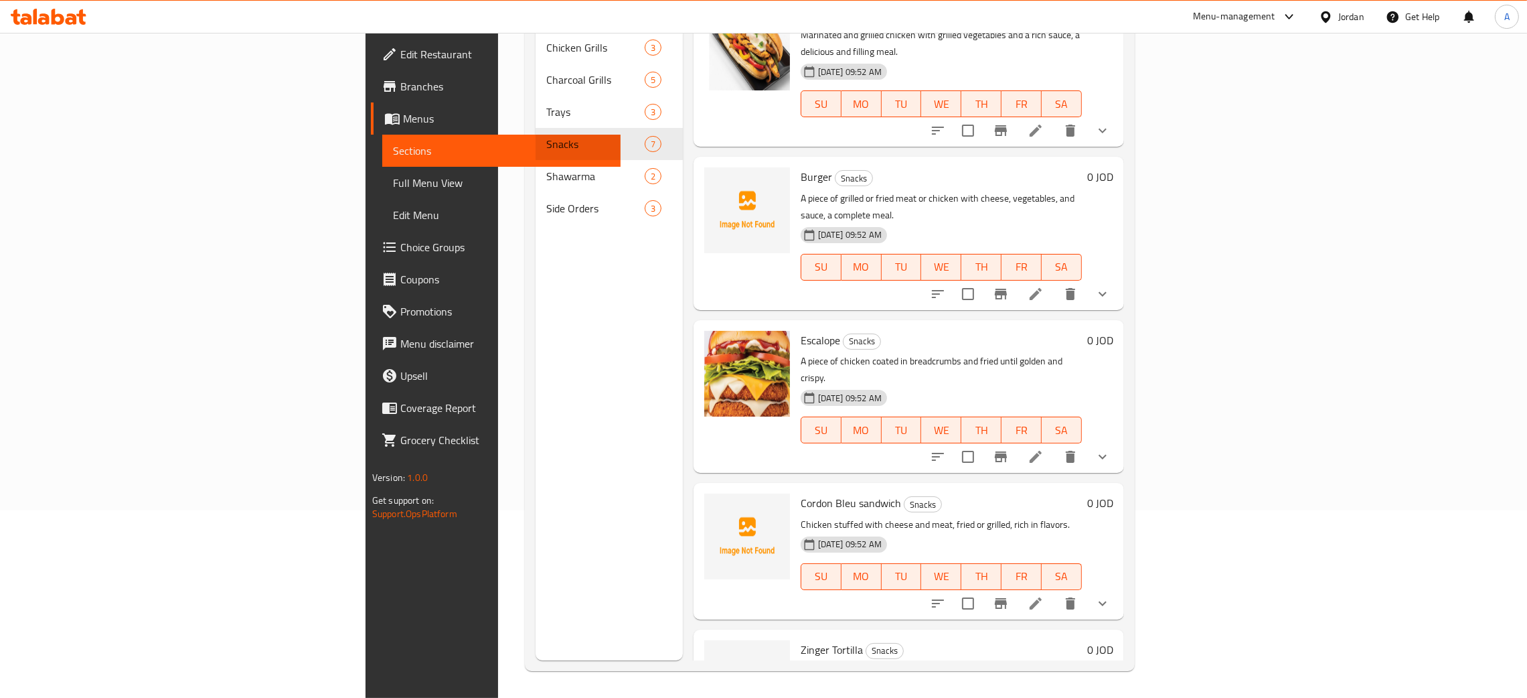
click at [1124, 157] on div "Burger Snacks A piece of grilled or fried meat or chicken with cheese, vegetabl…" at bounding box center [909, 233] width 431 height 153
click at [715, 504] on icon "upload picture" at bounding box center [723, 512] width 16 height 16
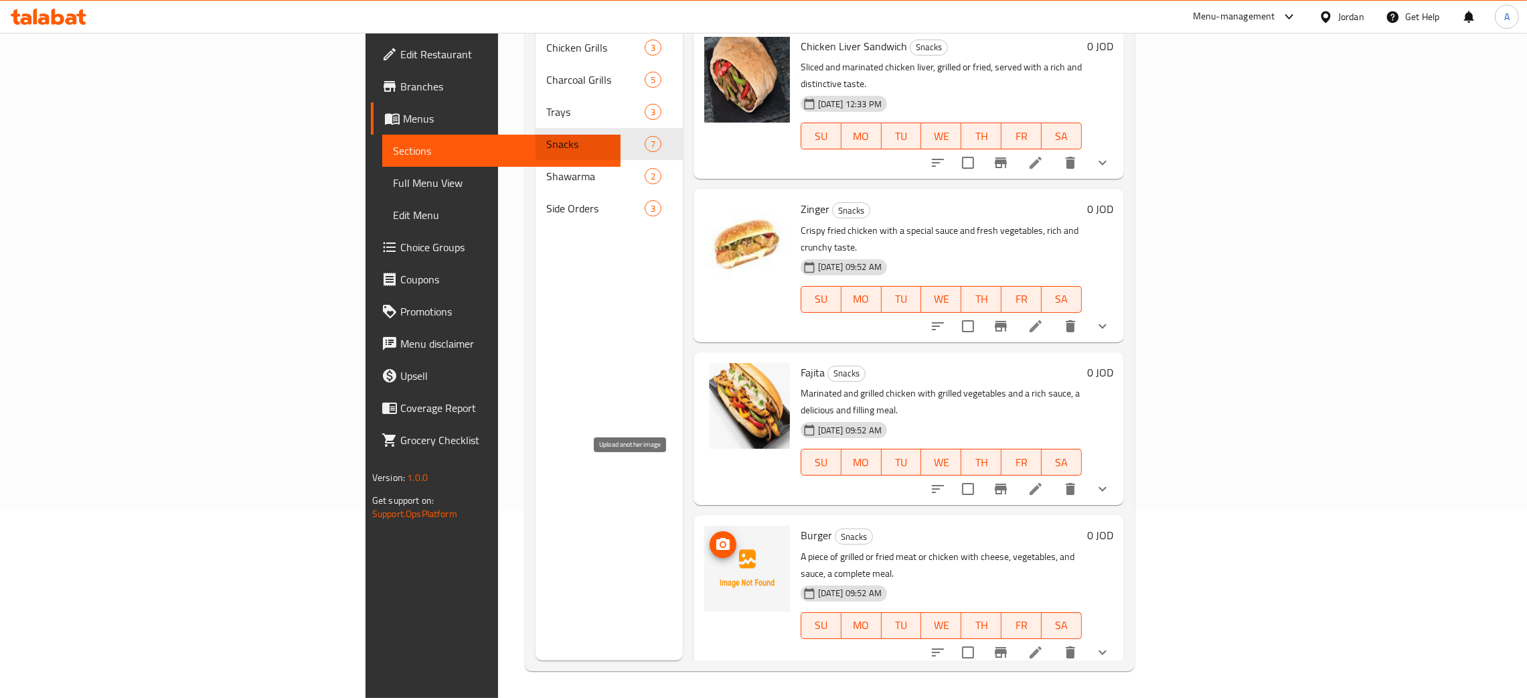
click at [716, 538] on icon "upload picture" at bounding box center [722, 544] width 13 height 12
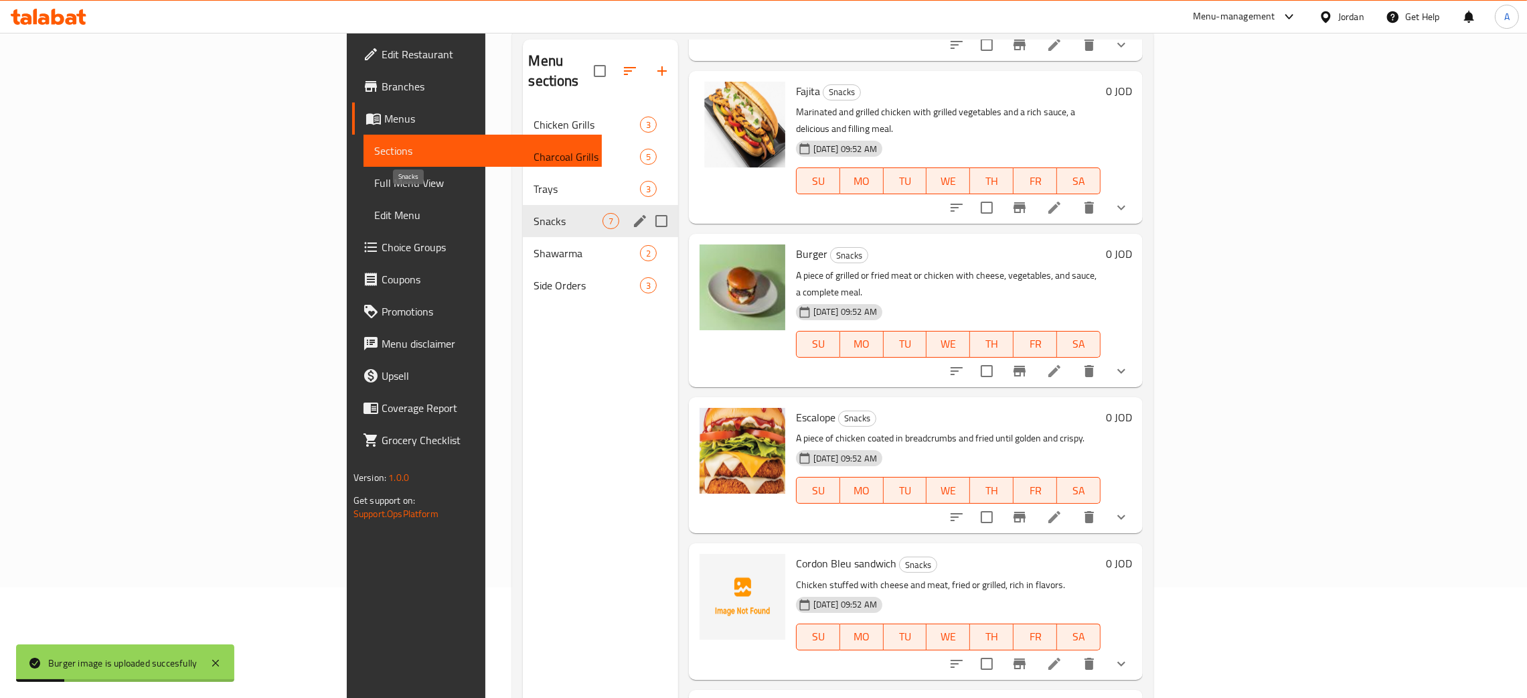
scroll to position [0, 0]
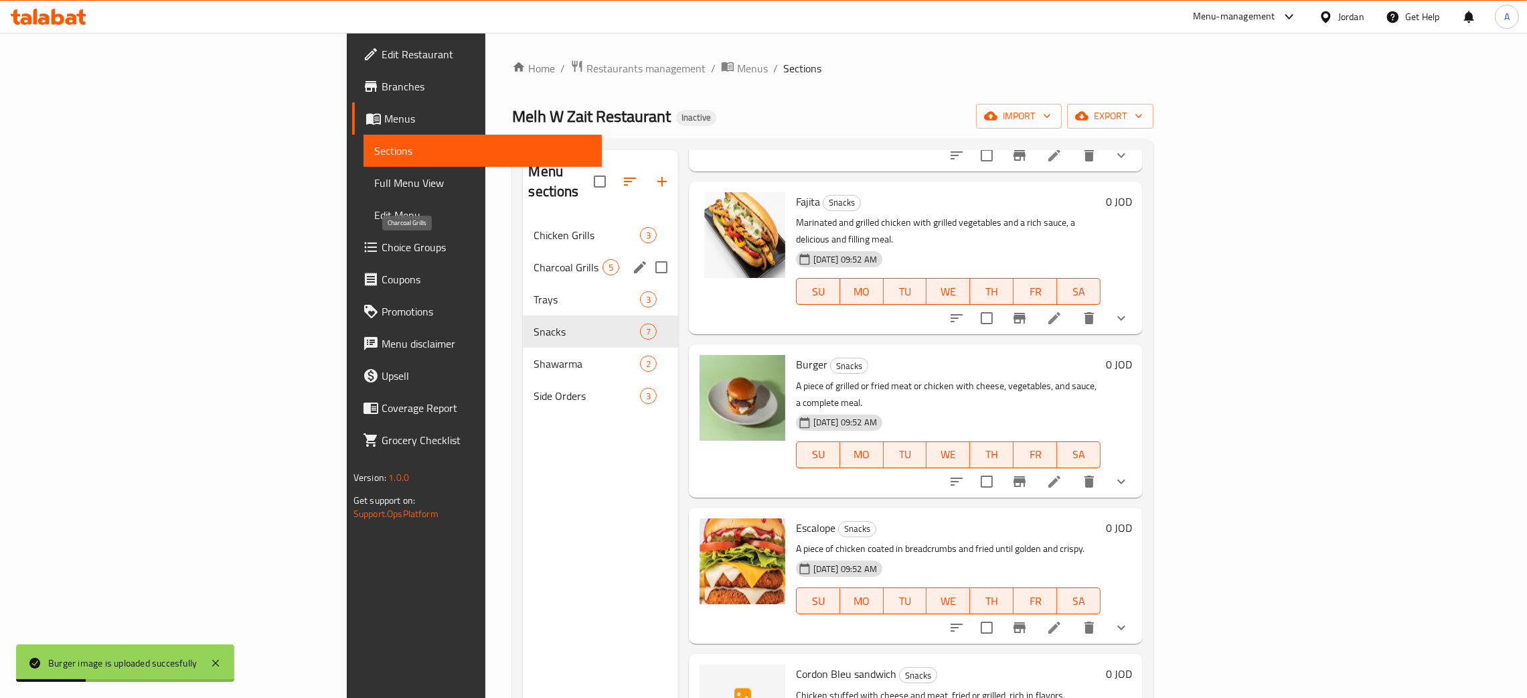
click at [534, 259] on span "Charcoal Grills" at bounding box center [568, 267] width 68 height 16
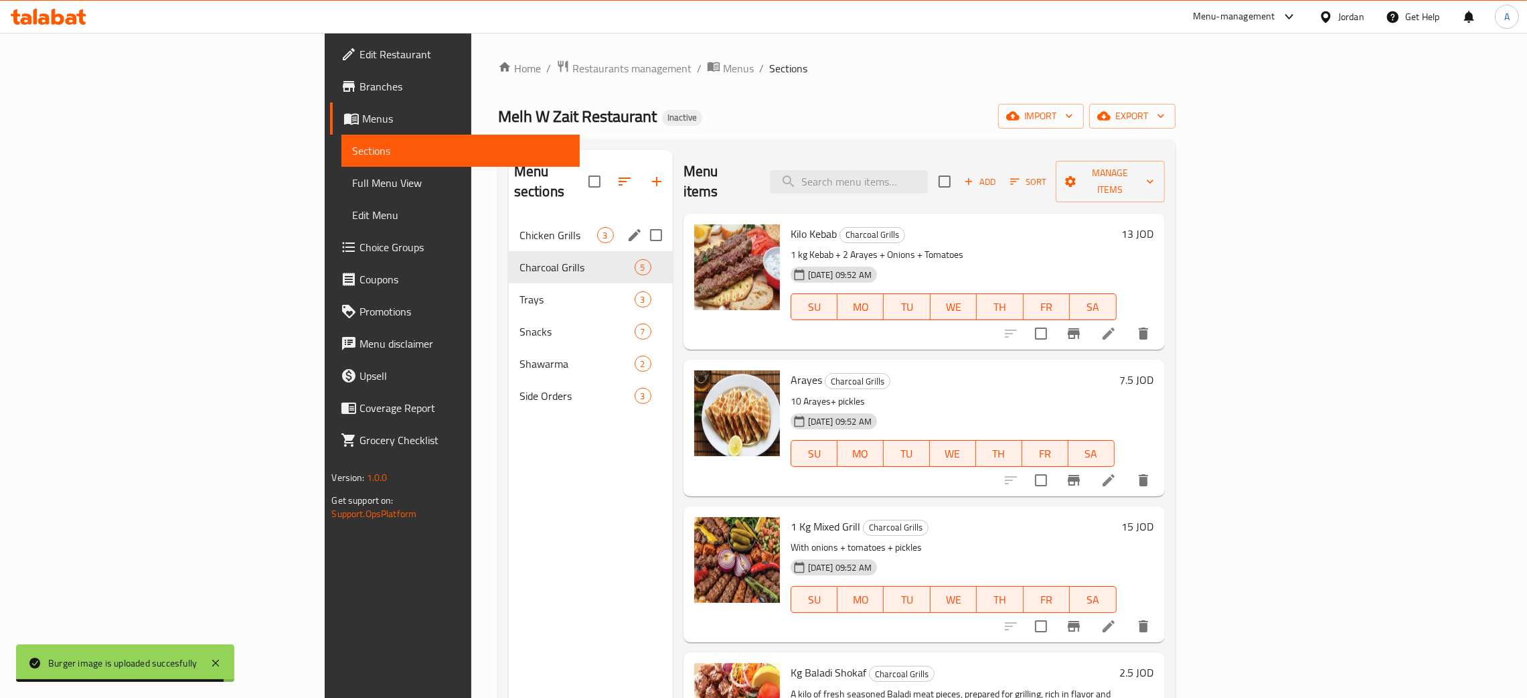
click at [520, 227] on span "Chicken Grills" at bounding box center [559, 235] width 78 height 16
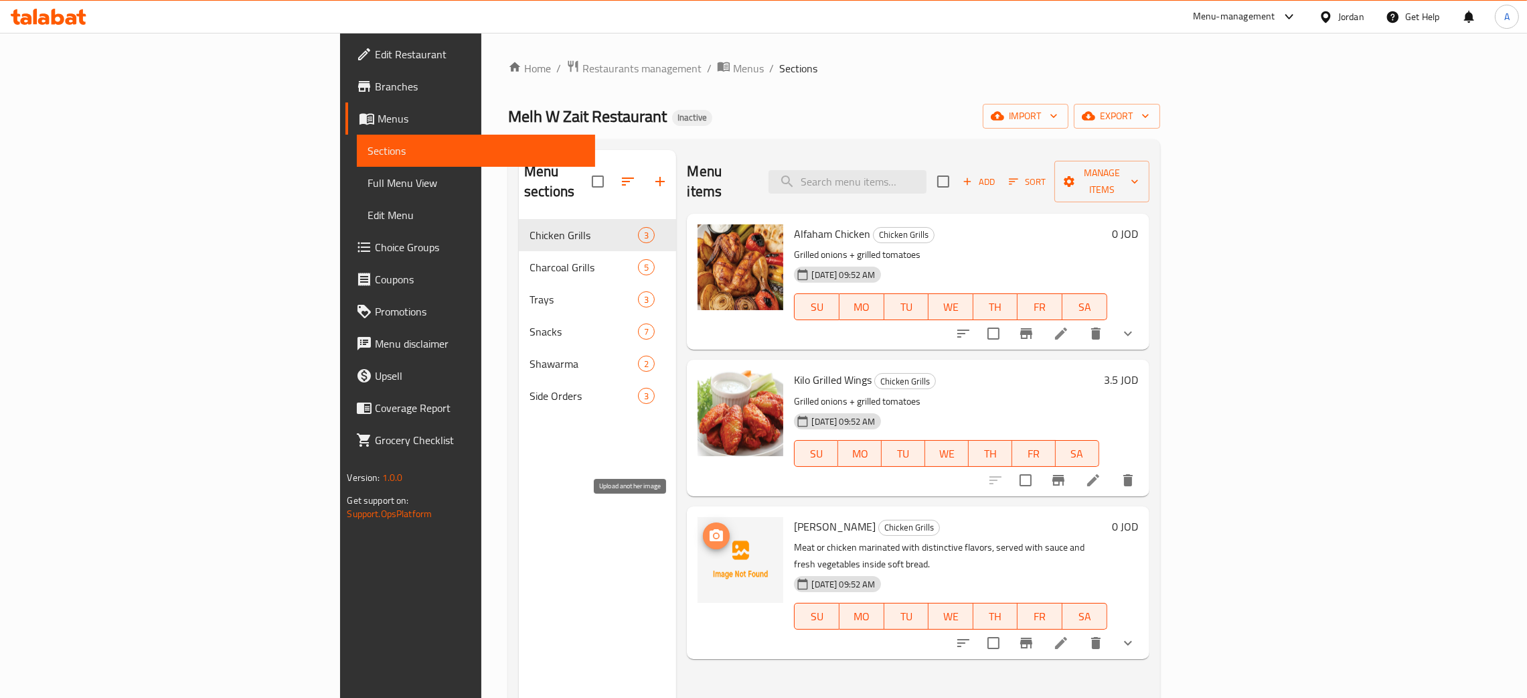
click at [708, 528] on icon "upload picture" at bounding box center [716, 536] width 16 height 16
click at [1345, 9] on div "Jordan" at bounding box center [1352, 16] width 26 height 15
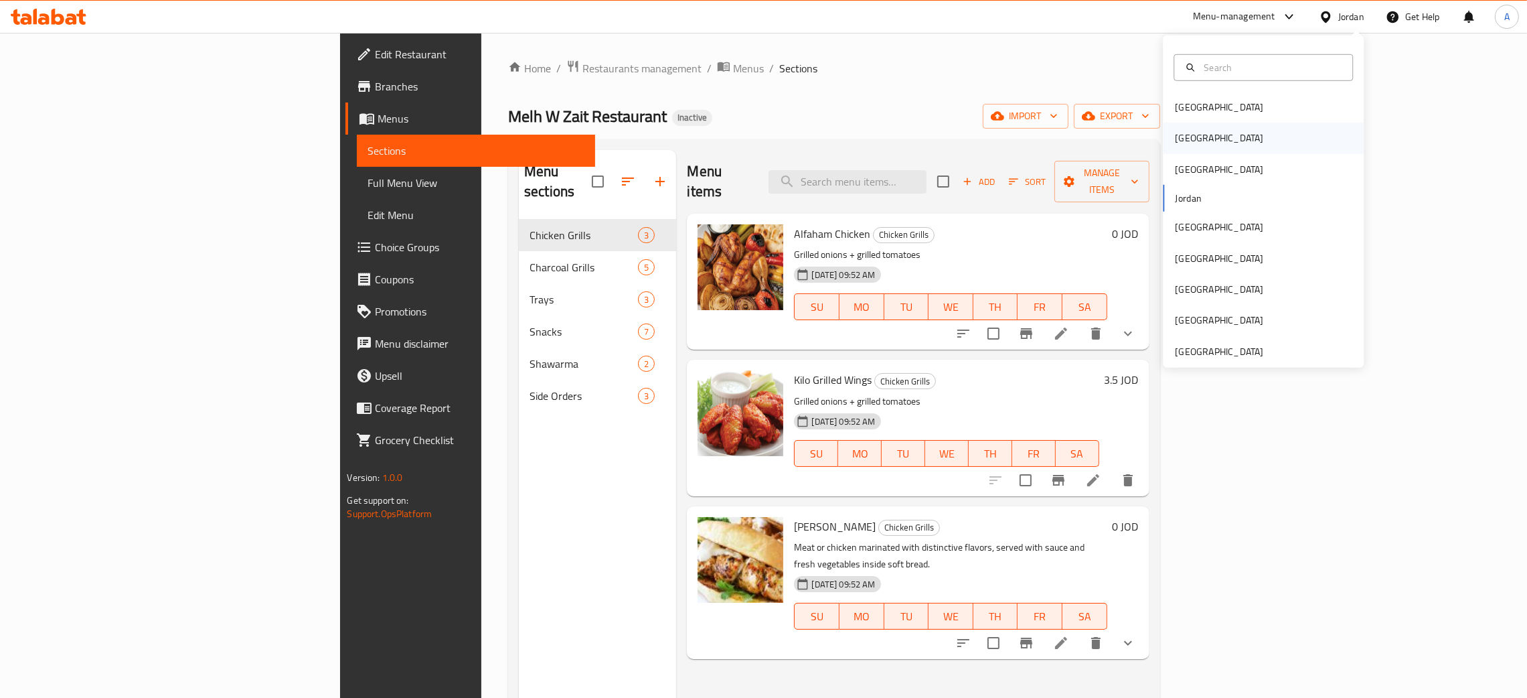
click at [1191, 139] on div "Egypt" at bounding box center [1219, 138] width 110 height 31
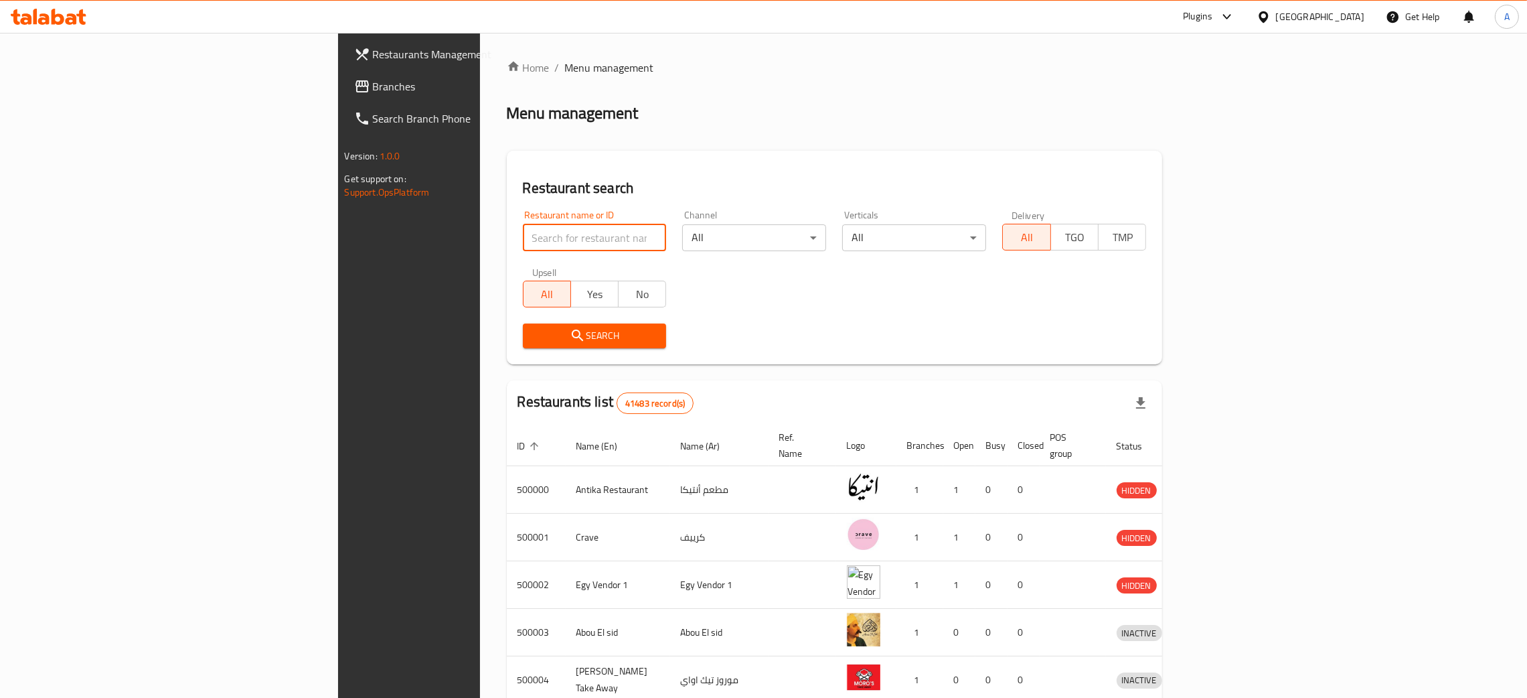
click at [523, 229] on input "search" at bounding box center [595, 237] width 144 height 27
paste input "Javastar"
type input "Javastar"
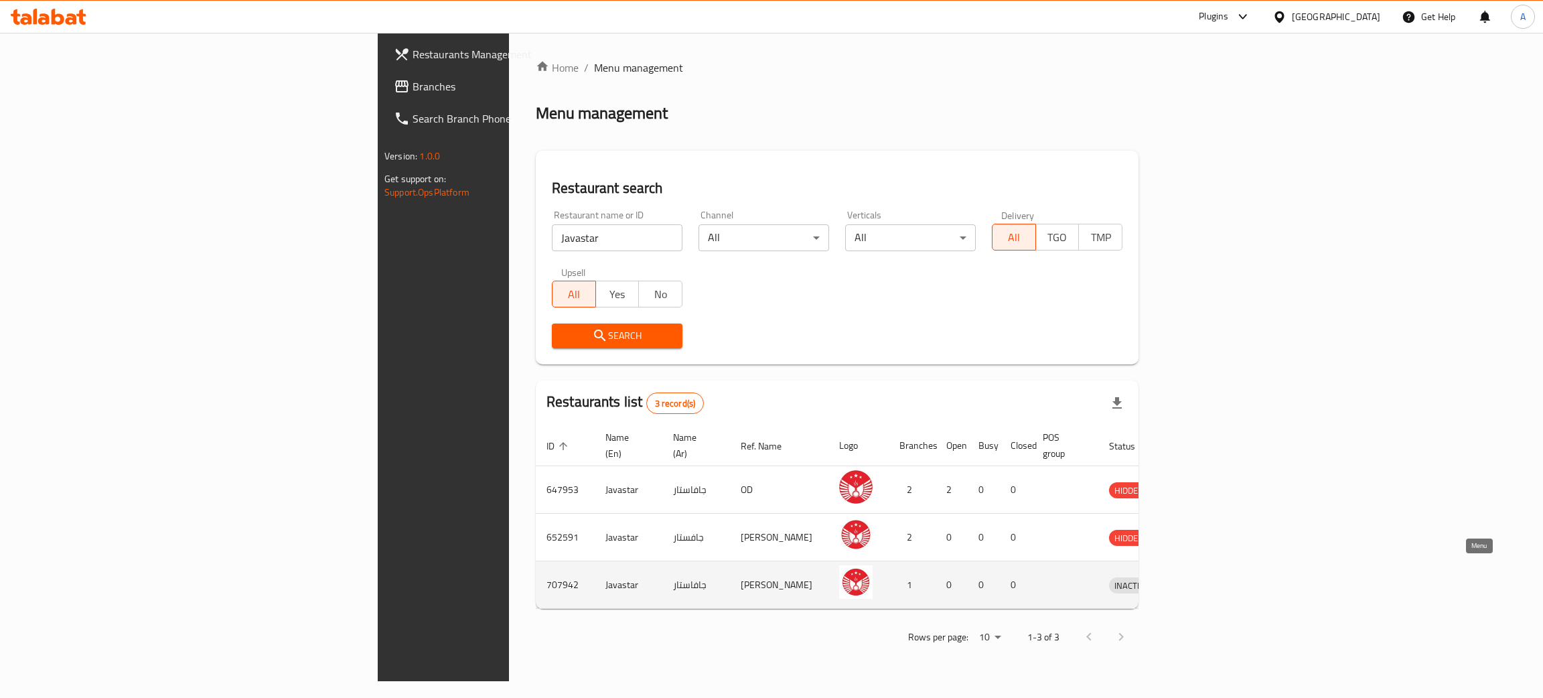
click at [1197, 577] on icon "enhanced table" at bounding box center [1189, 585] width 16 height 16
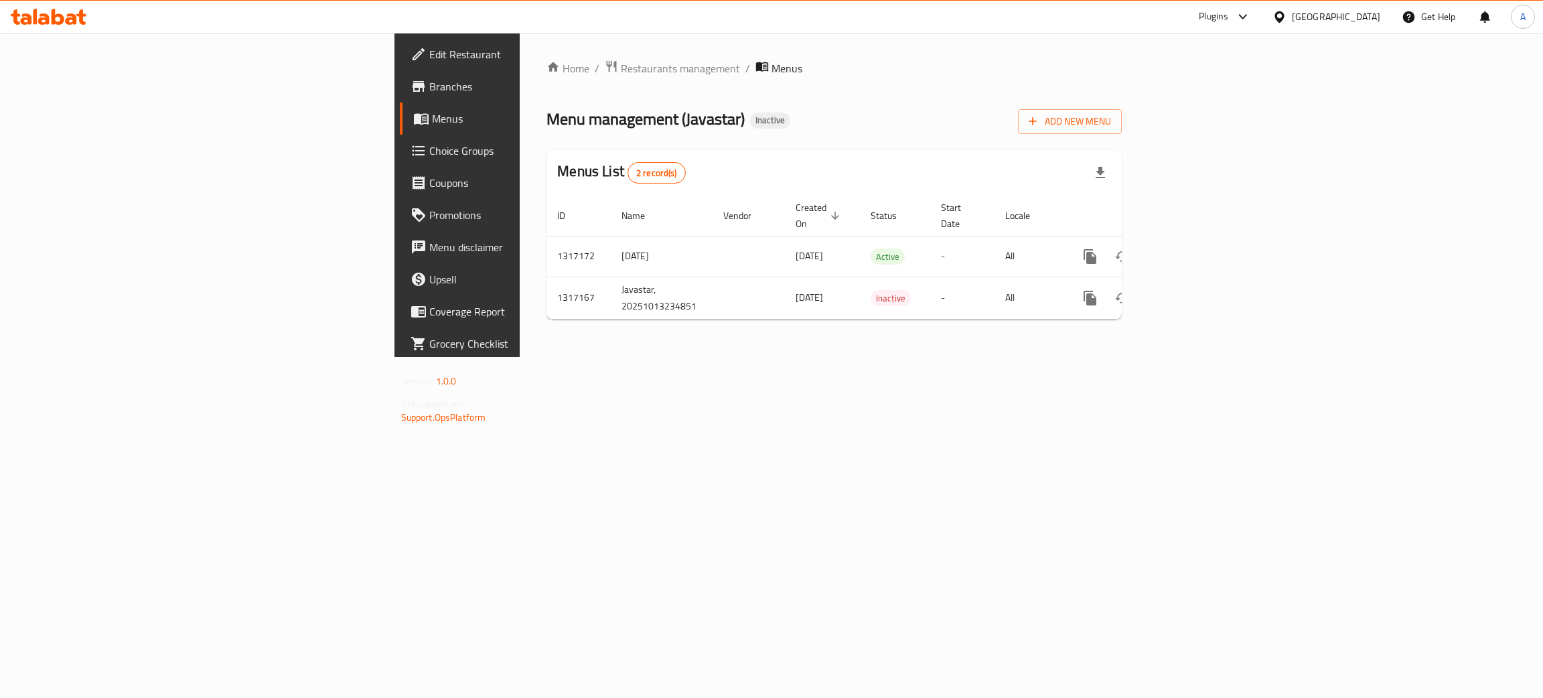
click at [429, 50] on span "Edit Restaurant" at bounding box center [535, 54] width 212 height 16
click at [1195, 247] on icon "enhanced table" at bounding box center [1186, 255] width 16 height 16
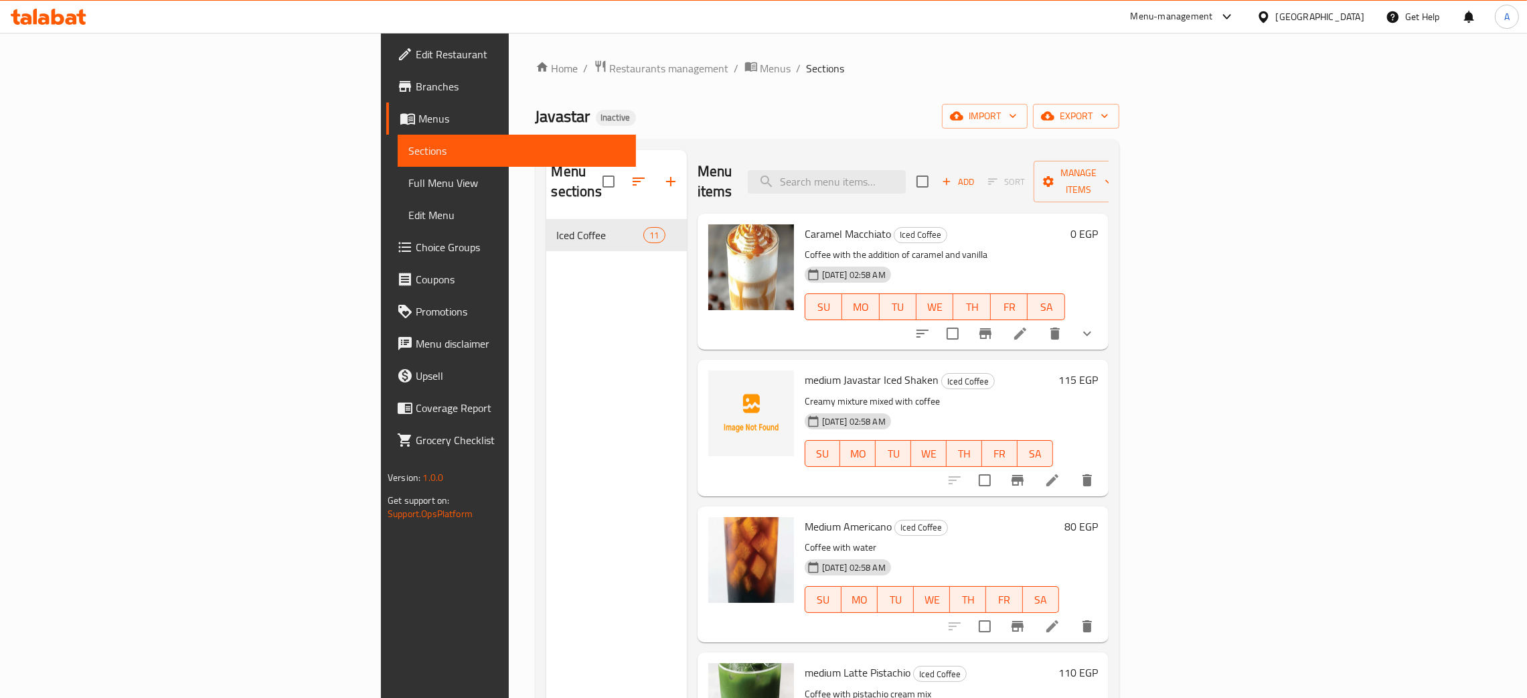
click at [416, 51] on span "Edit Restaurant" at bounding box center [521, 54] width 210 height 16
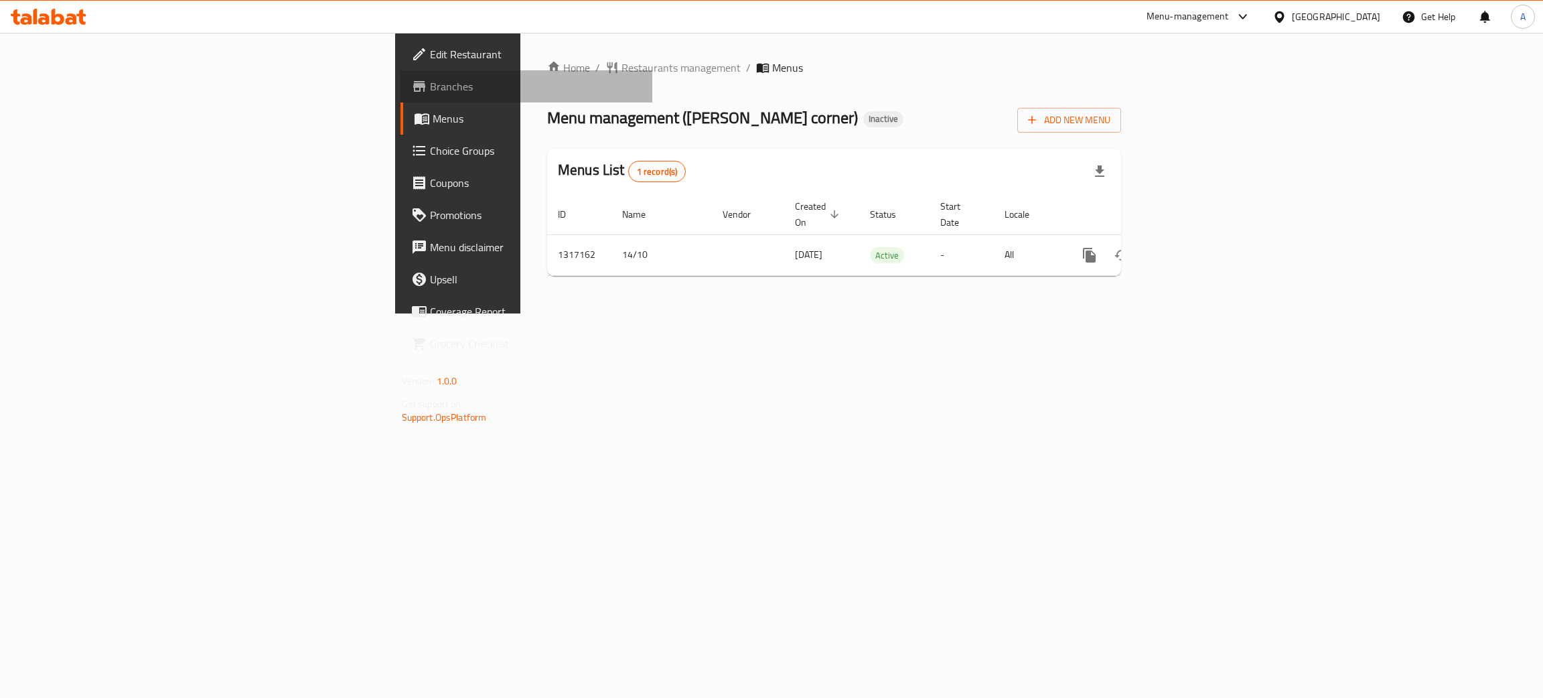
click at [430, 87] on span "Branches" at bounding box center [536, 86] width 212 height 16
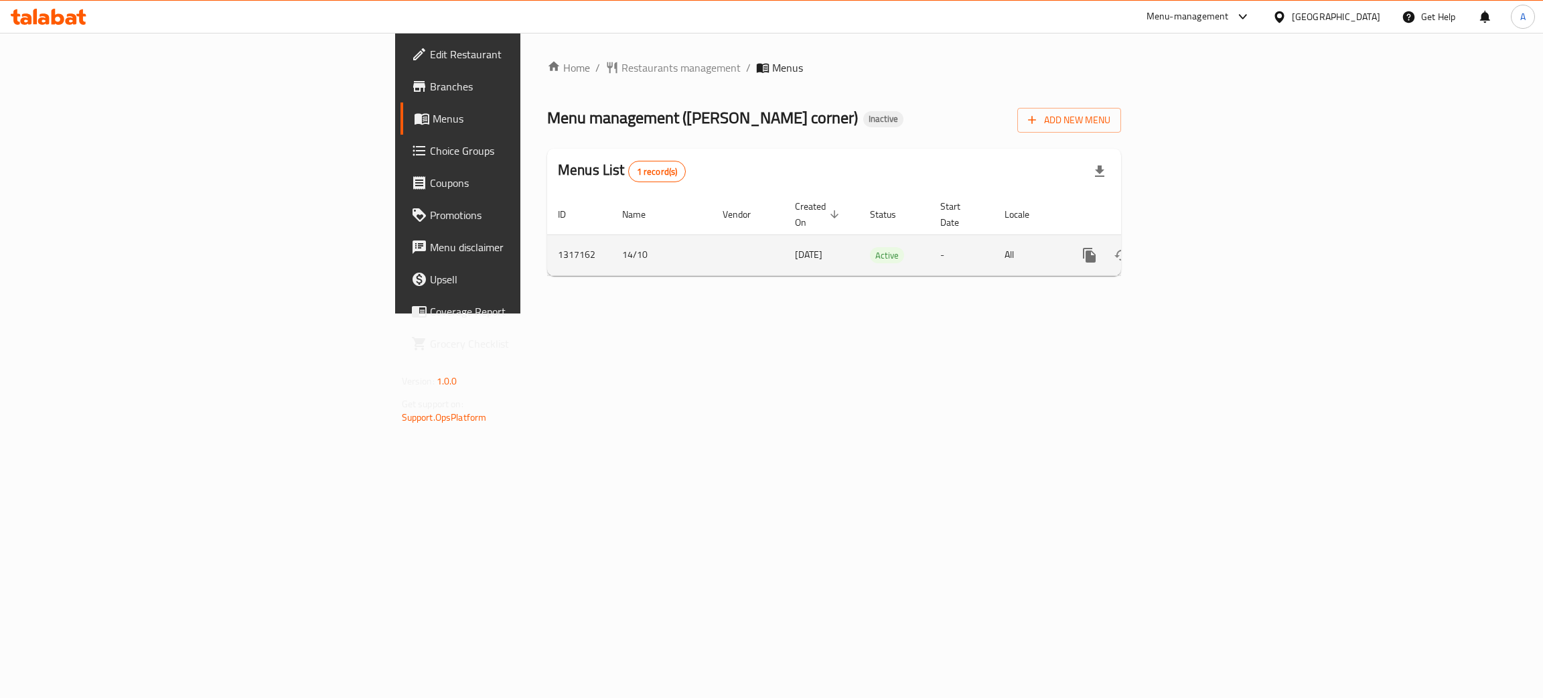
click at [1192, 249] on icon "enhanced table" at bounding box center [1186, 255] width 12 height 12
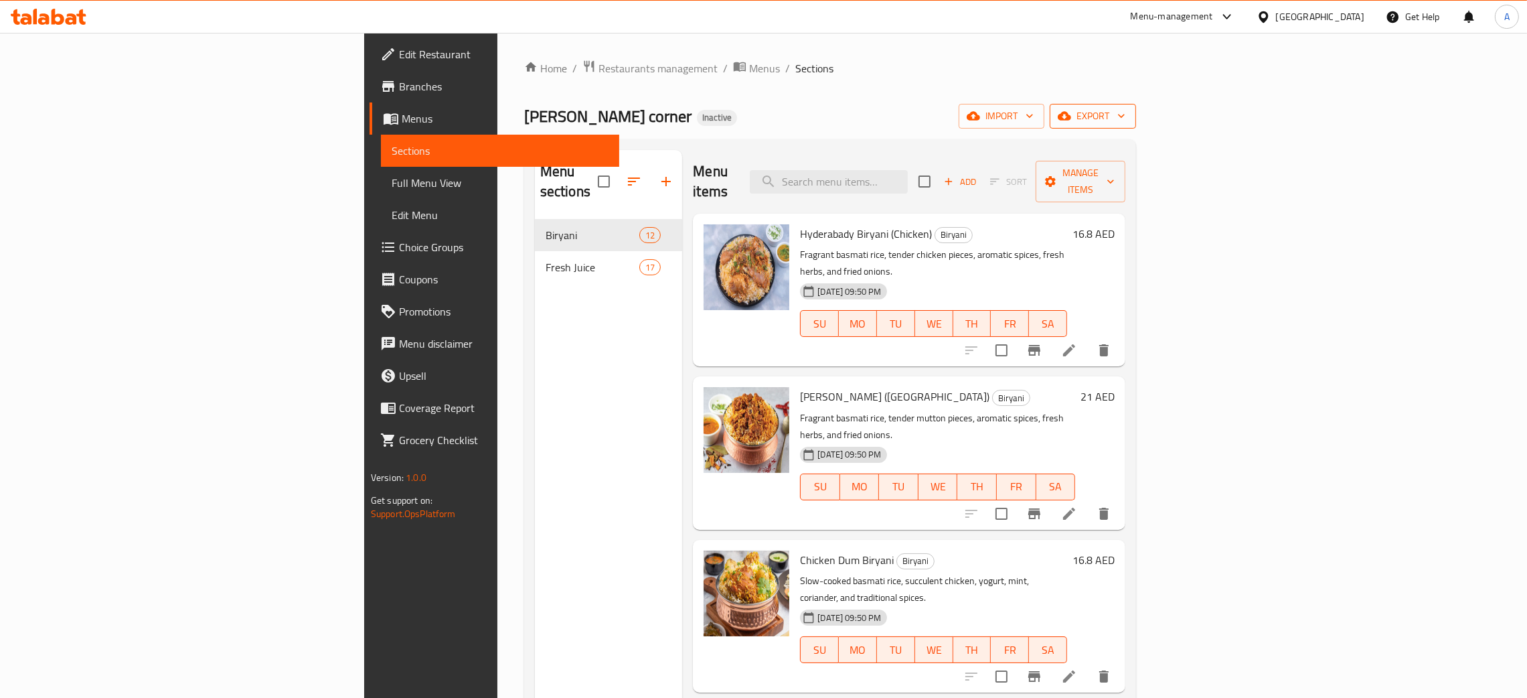
click at [1128, 117] on icon "button" at bounding box center [1121, 115] width 13 height 13
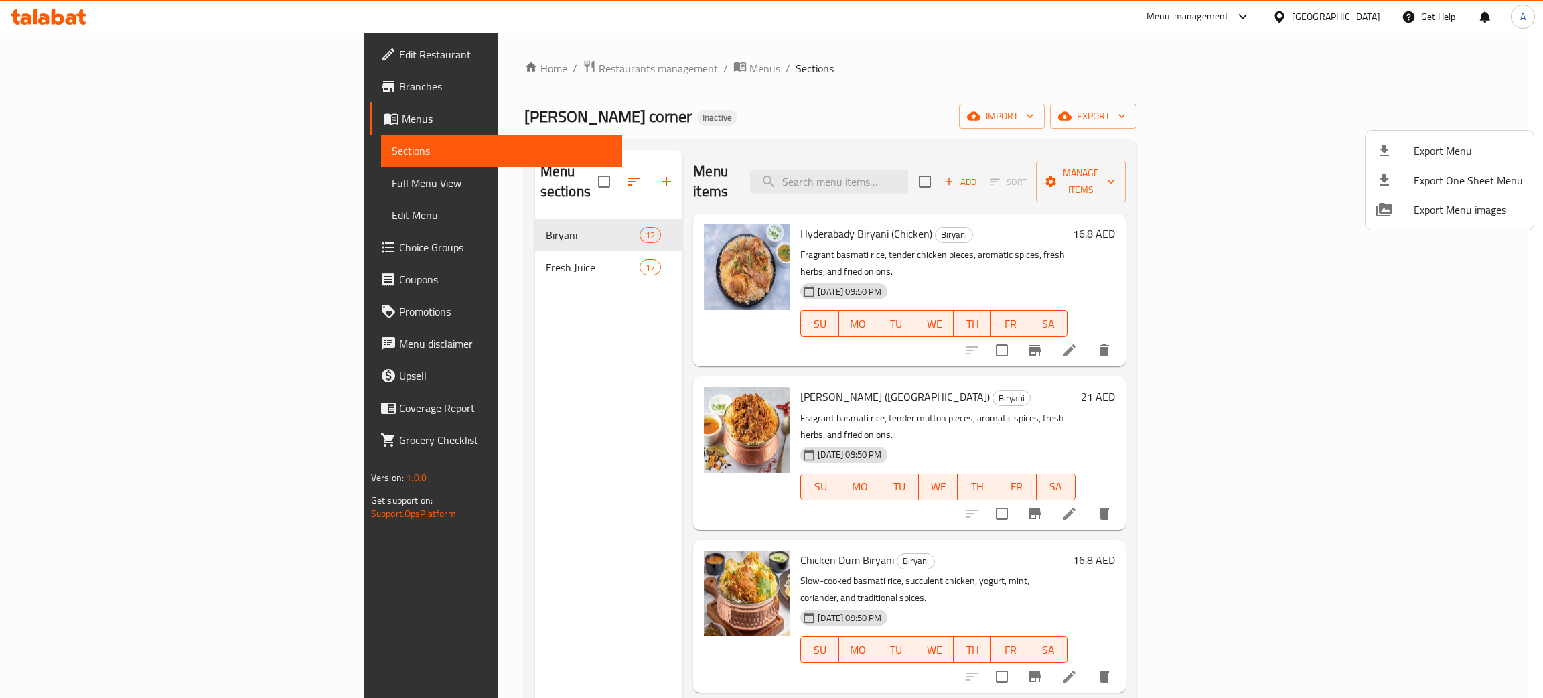
click at [1448, 143] on span "Export Menu" at bounding box center [1468, 151] width 109 height 16
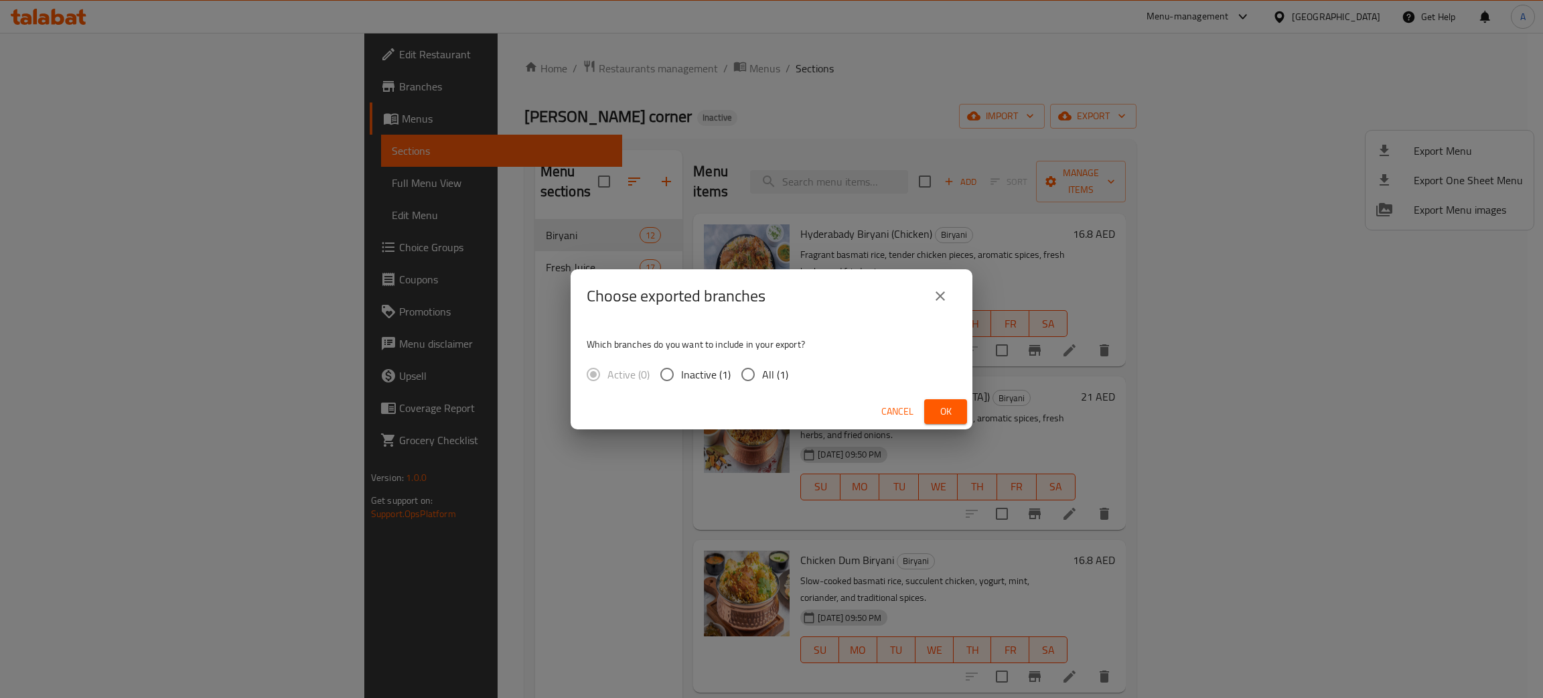
drag, startPoint x: 945, startPoint y: 415, endPoint x: 943, endPoint y: 408, distance: 7.8
click at [945, 414] on span "Ok" at bounding box center [945, 411] width 21 height 17
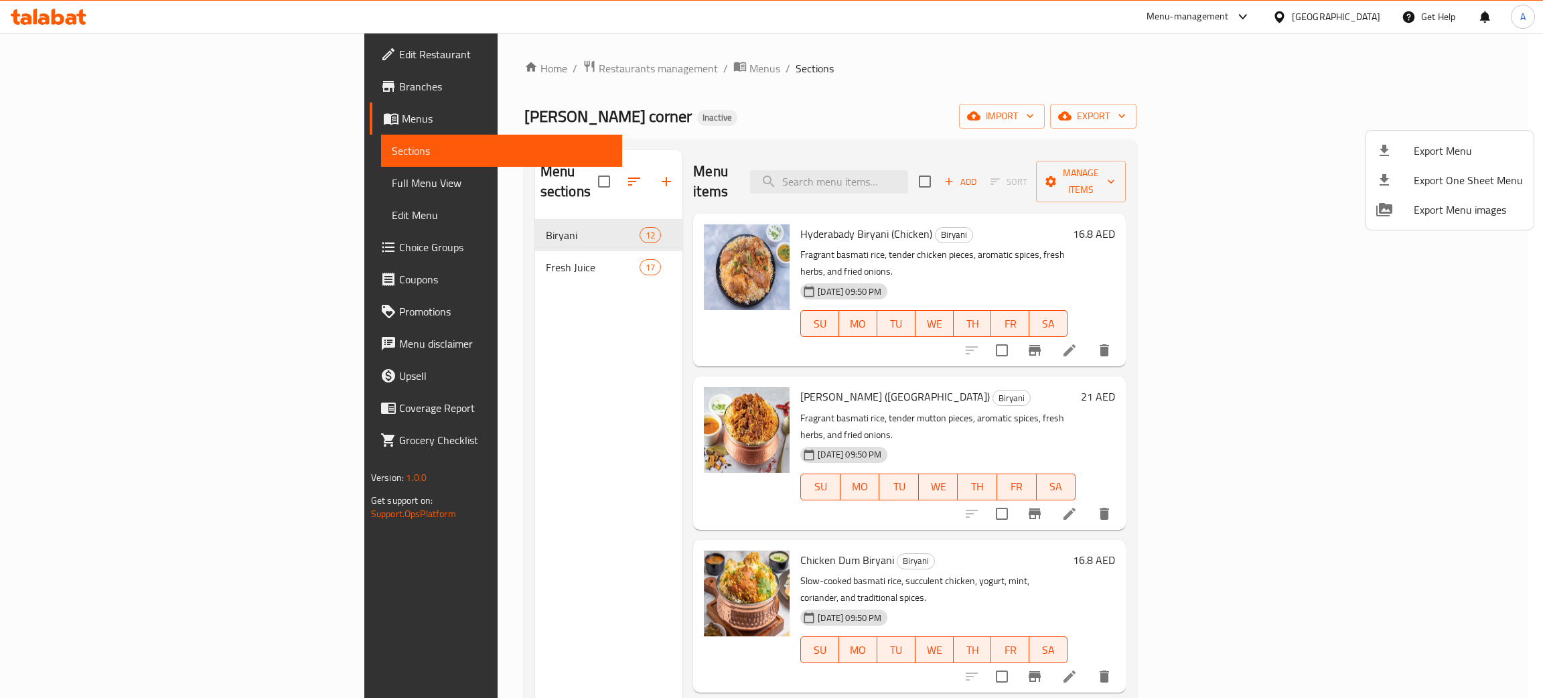
click at [817, 92] on div at bounding box center [771, 349] width 1543 height 698
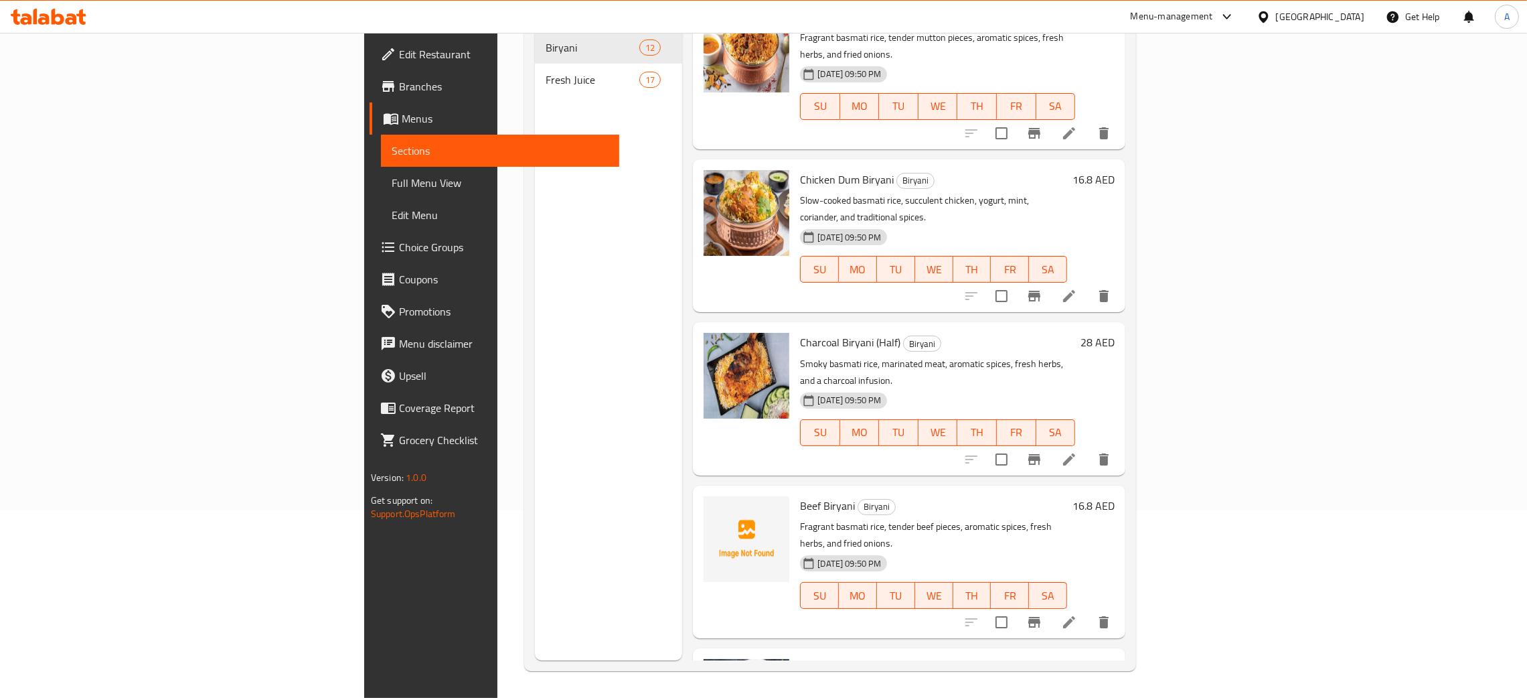
scroll to position [185, 0]
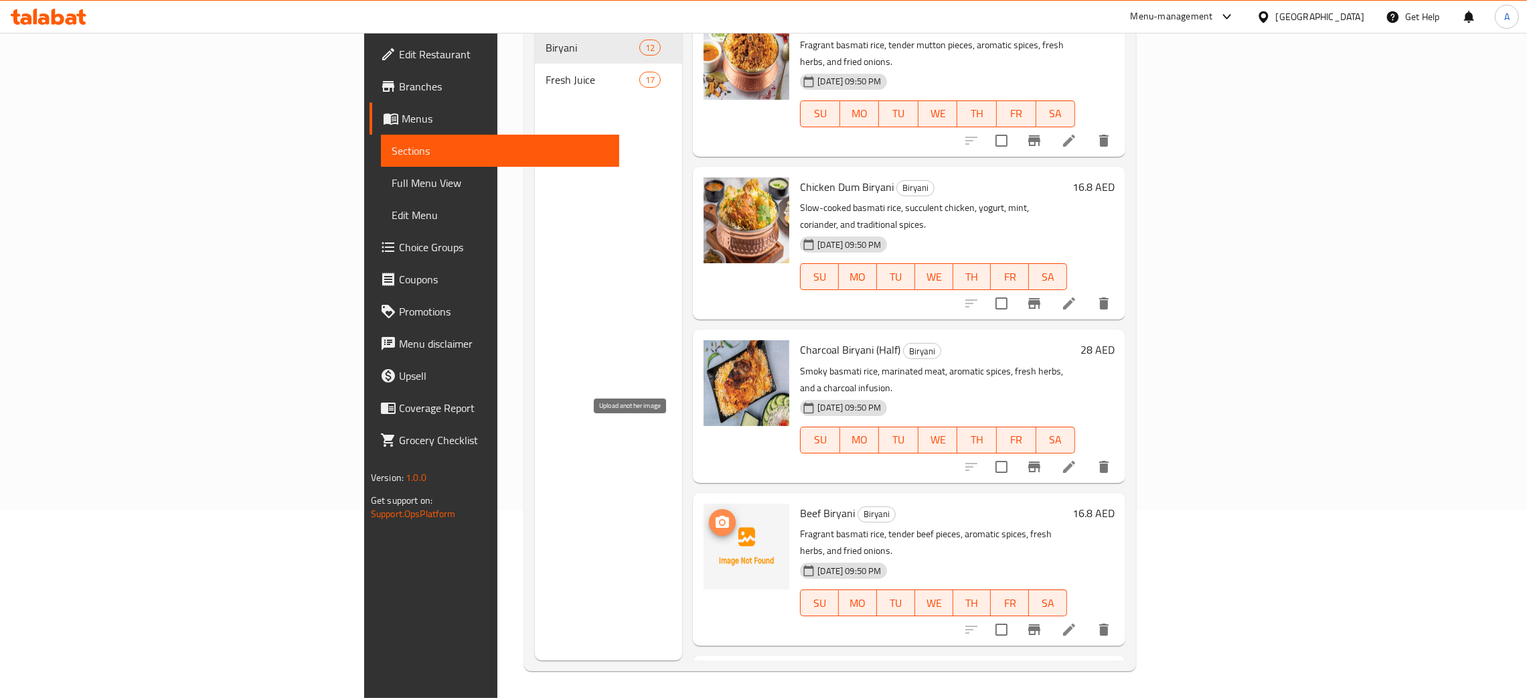
click at [714, 514] on icon "upload picture" at bounding box center [722, 522] width 16 height 16
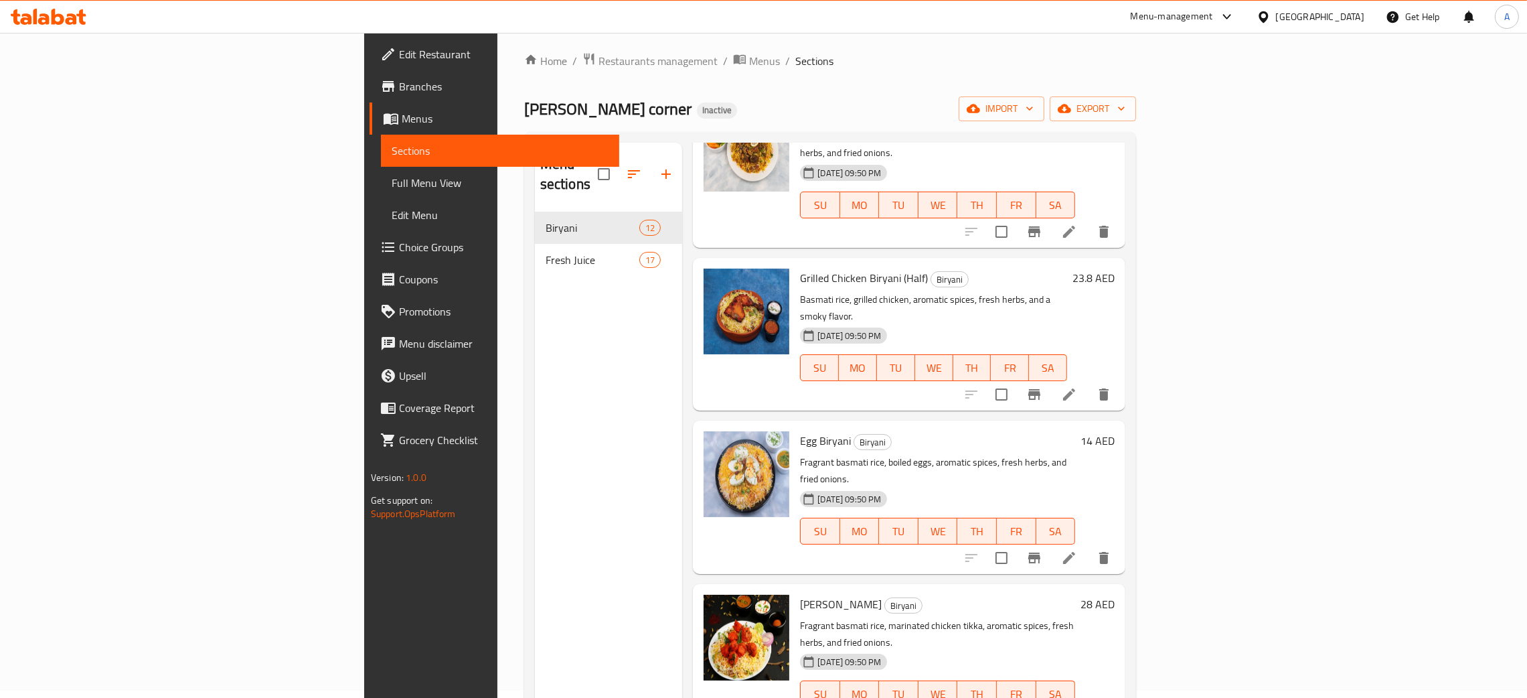
scroll to position [0, 0]
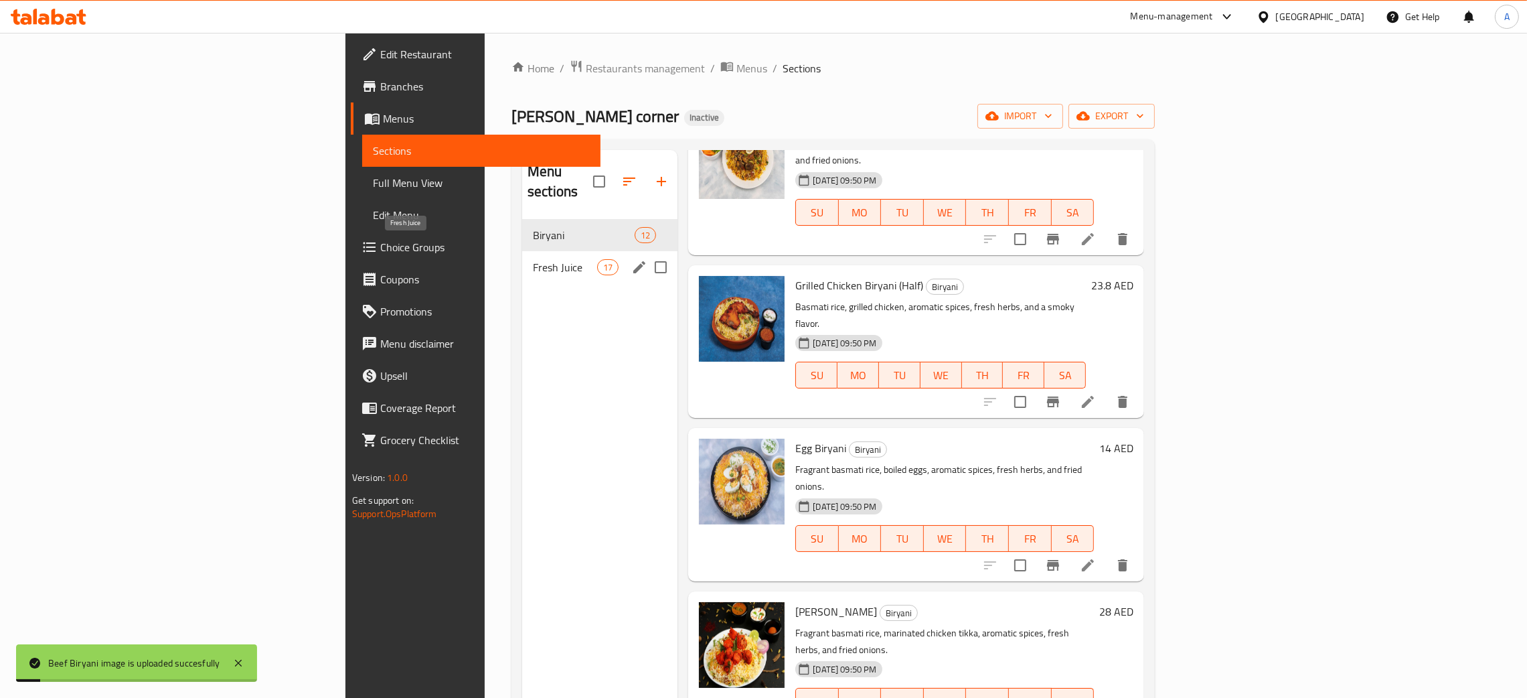
click at [533, 259] on span "Fresh Juice" at bounding box center [565, 267] width 64 height 16
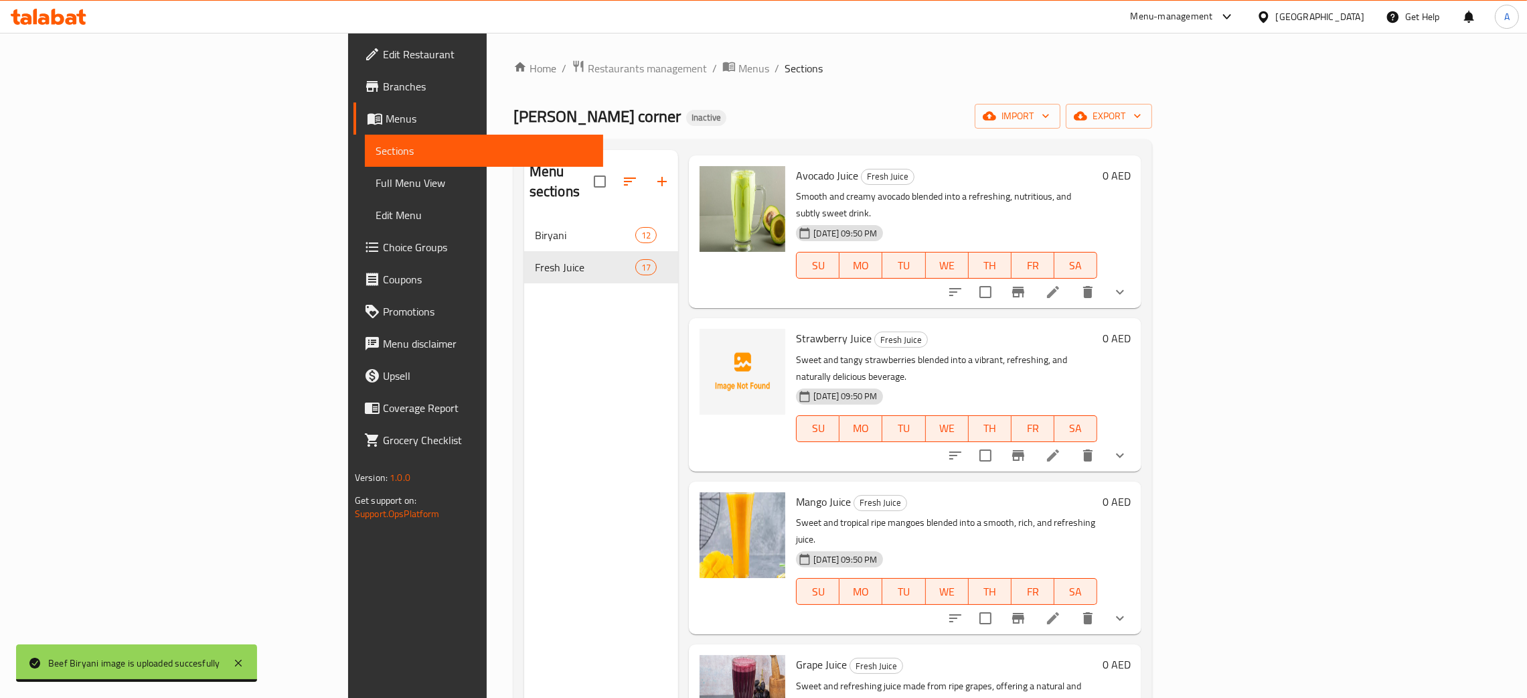
scroll to position [286, 0]
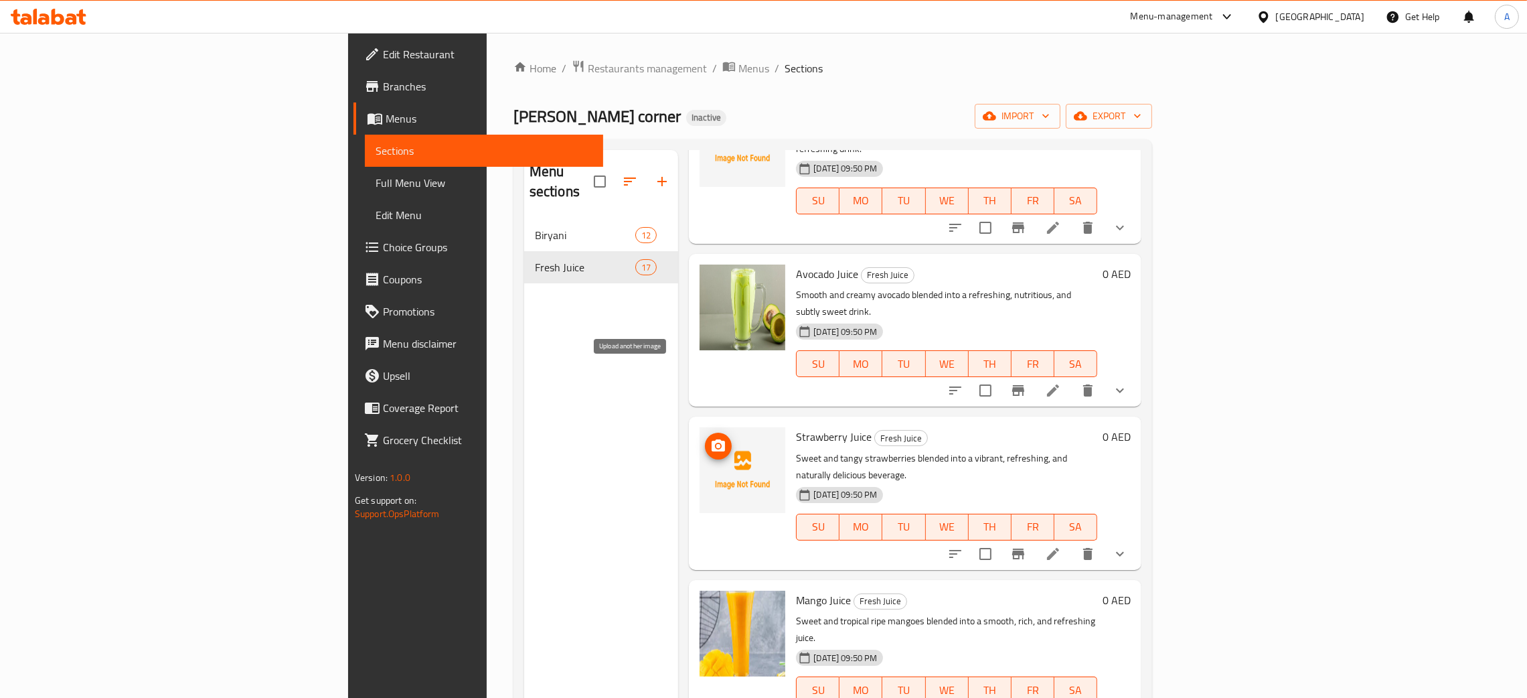
click at [710, 438] on icon "upload picture" at bounding box center [718, 446] width 16 height 16
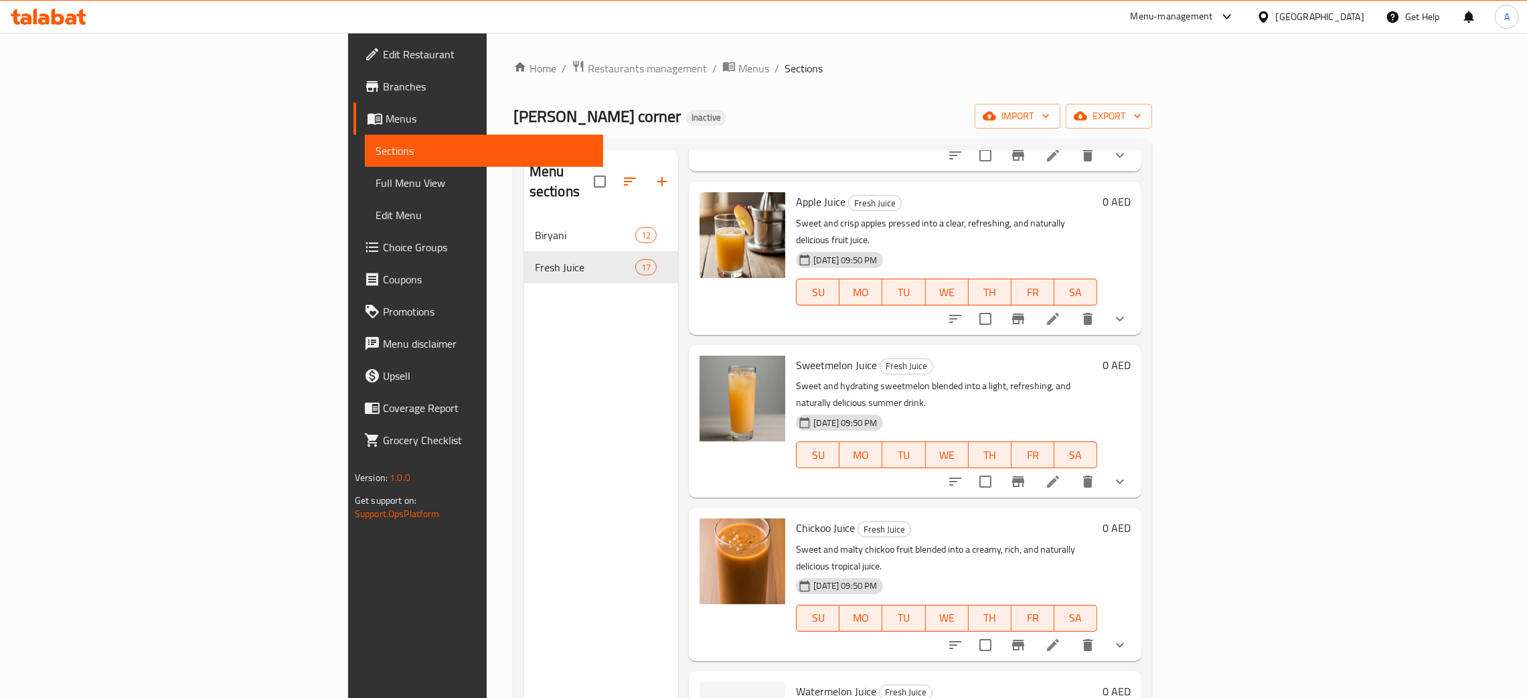
scroll to position [1692, 0]
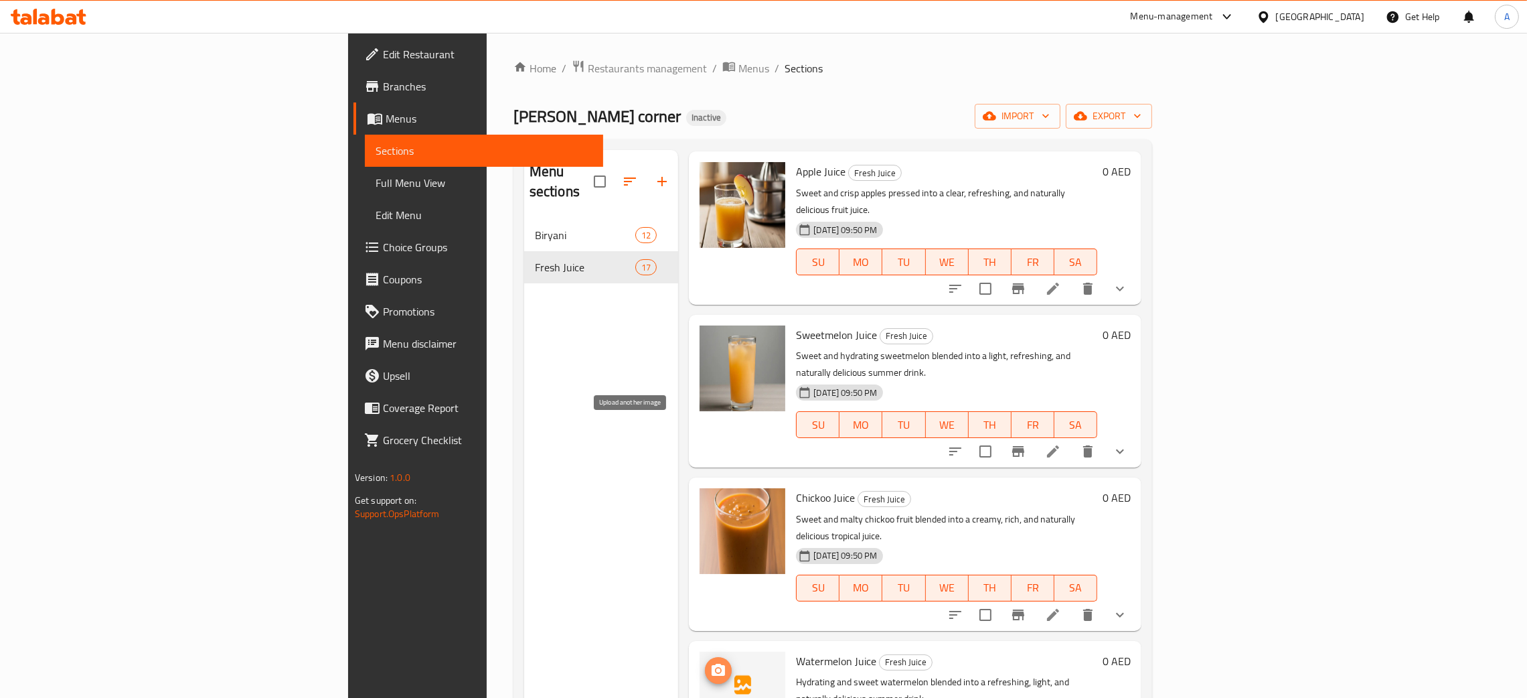
click at [712, 664] on icon "upload picture" at bounding box center [718, 670] width 13 height 12
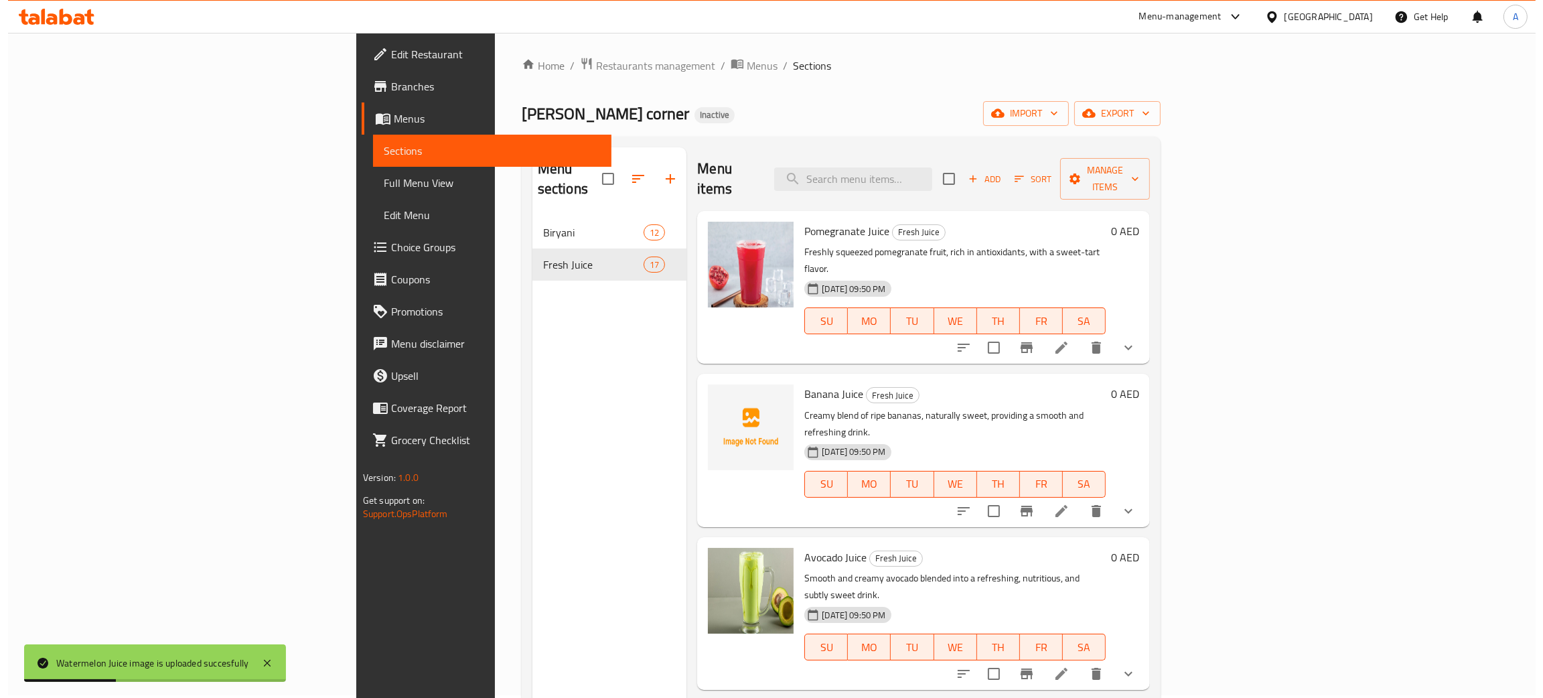
scroll to position [0, 0]
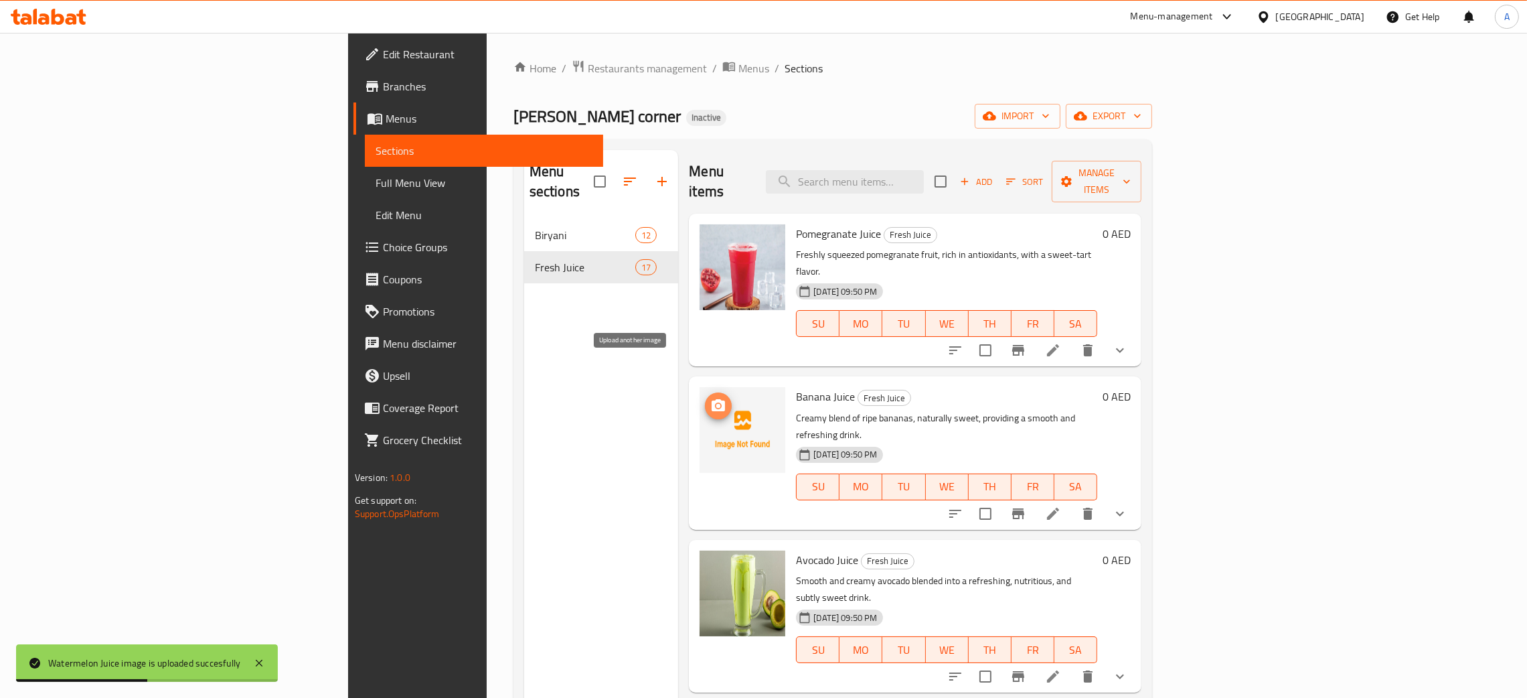
click at [705, 392] on button "upload picture" at bounding box center [718, 405] width 27 height 27
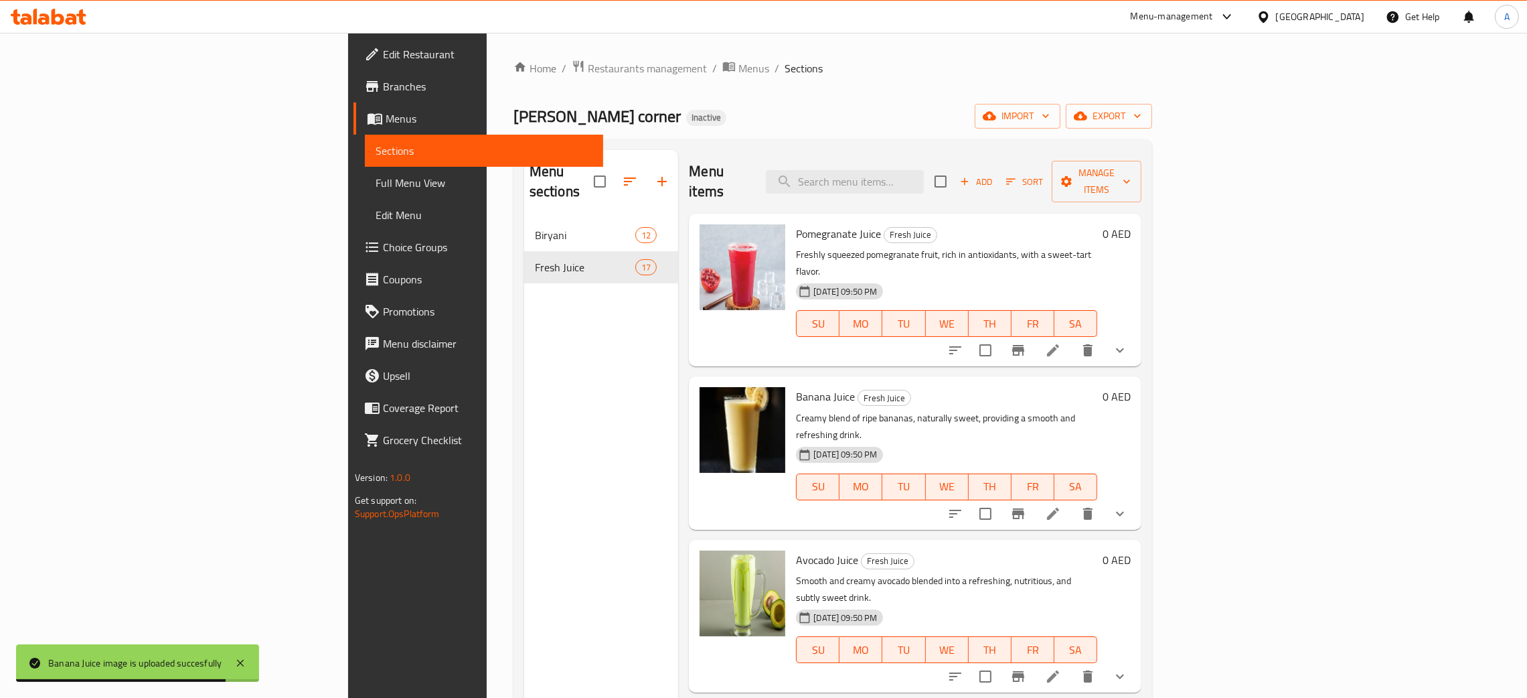
click at [1326, 20] on div "[GEOGRAPHIC_DATA]" at bounding box center [1320, 16] width 88 height 15
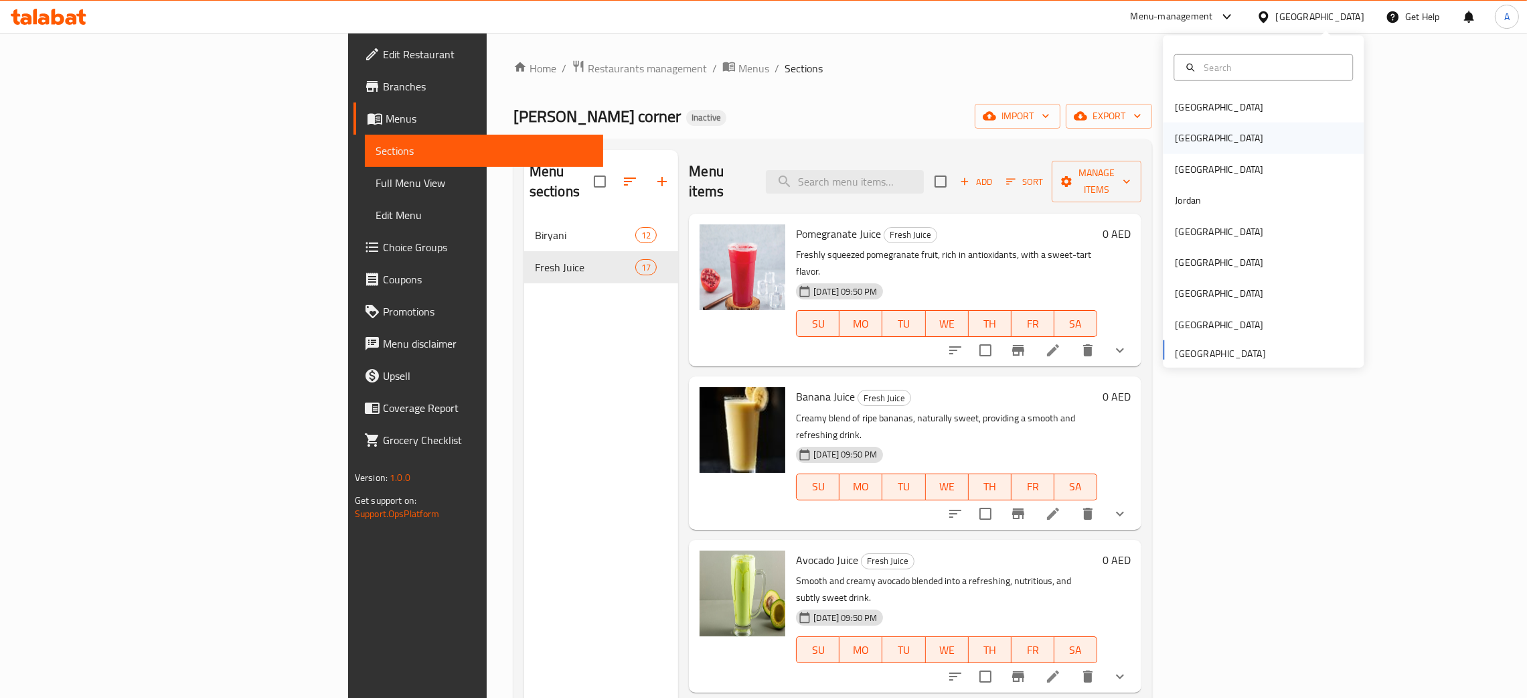
click at [1183, 135] on div "[GEOGRAPHIC_DATA]" at bounding box center [1219, 138] width 110 height 31
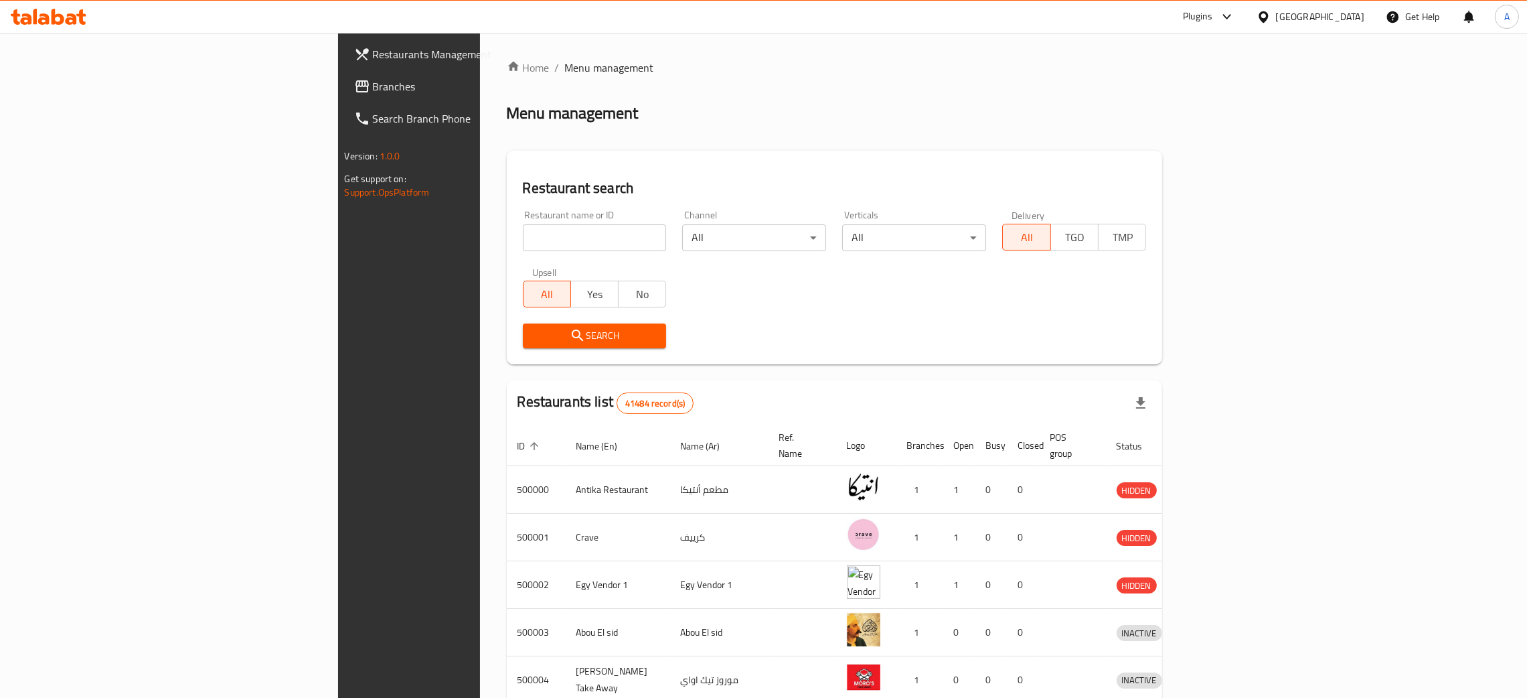
click at [523, 236] on input "search" at bounding box center [595, 237] width 144 height 27
paste input "Miss [PERSON_NAME]"
type input "Miss [PERSON_NAME]"
click button "Search" at bounding box center [595, 335] width 144 height 25
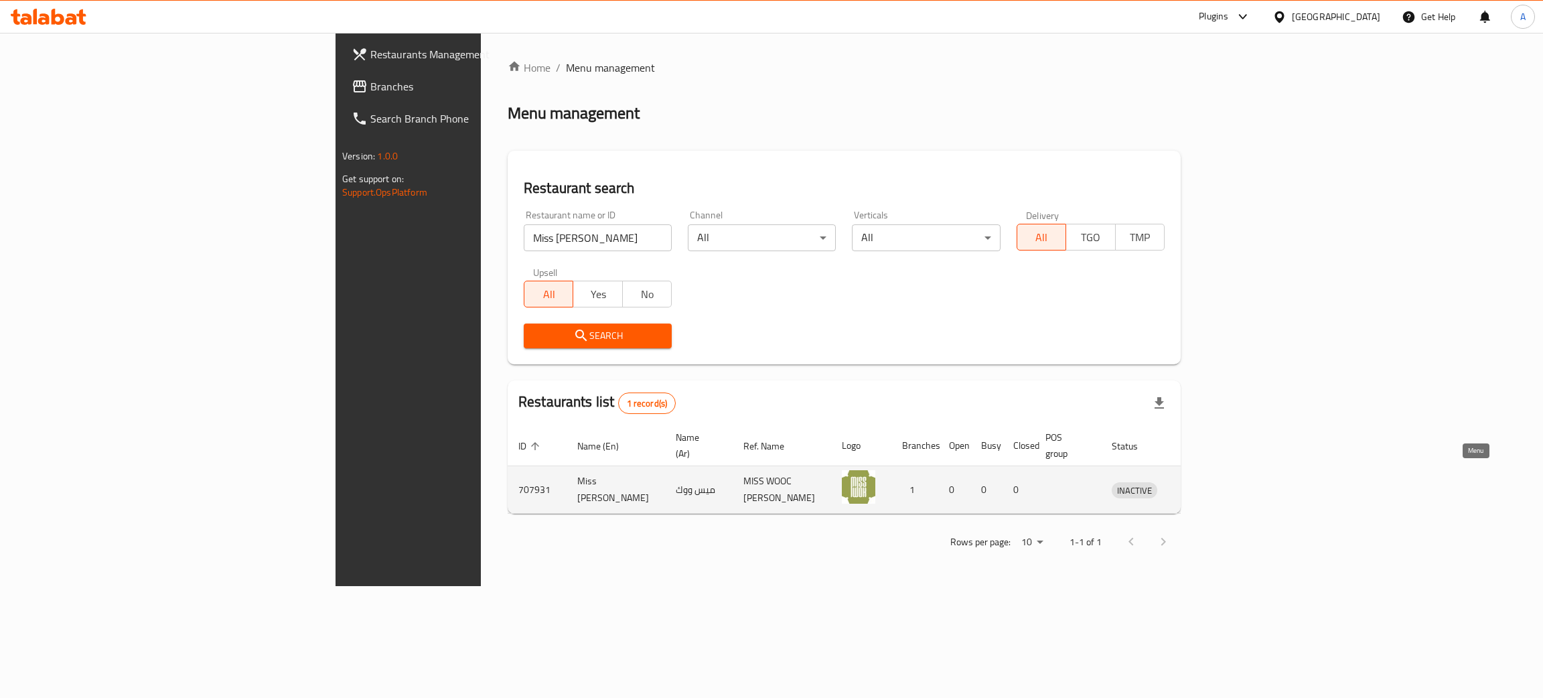
click at [1200, 481] on icon "enhanced table" at bounding box center [1192, 489] width 16 height 16
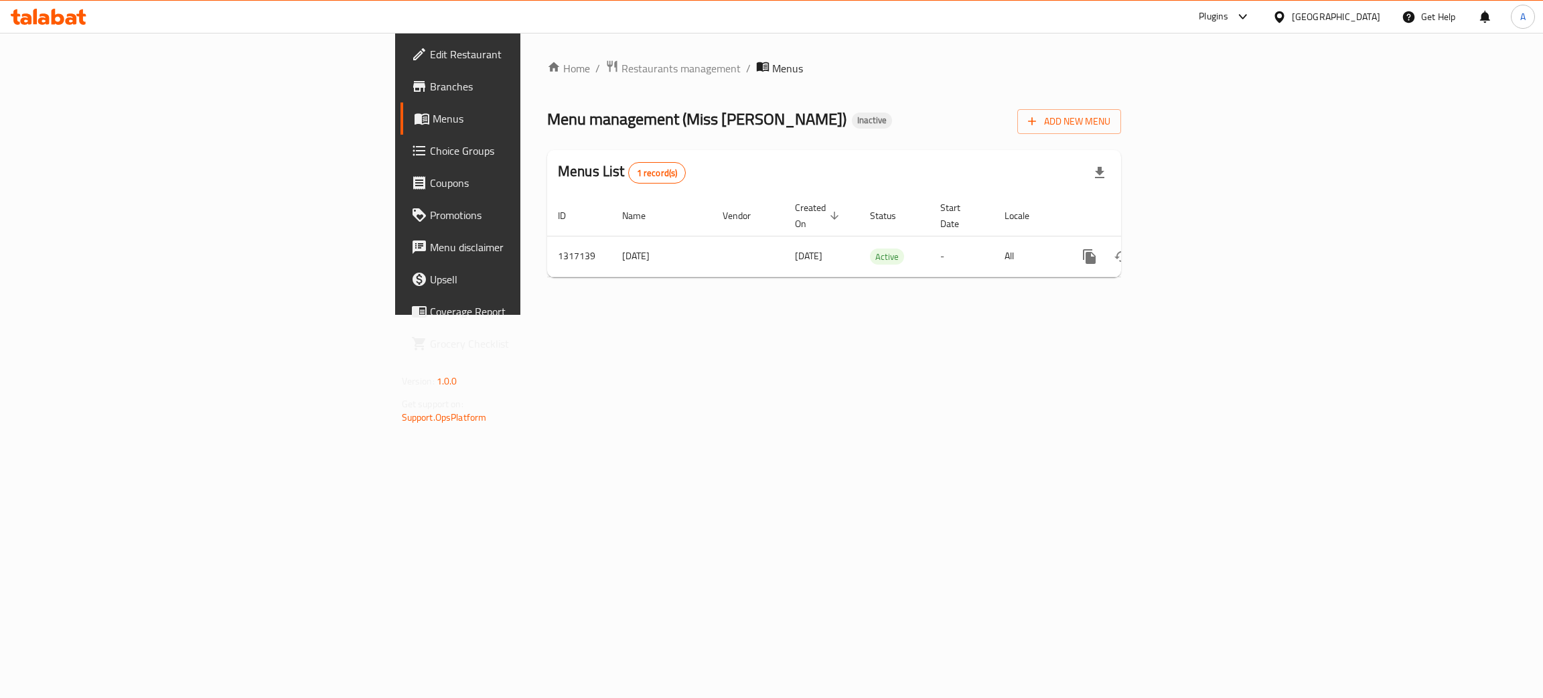
click at [430, 52] on span "Edit Restaurant" at bounding box center [536, 54] width 212 height 16
click at [1194, 247] on icon "enhanced table" at bounding box center [1186, 255] width 16 height 16
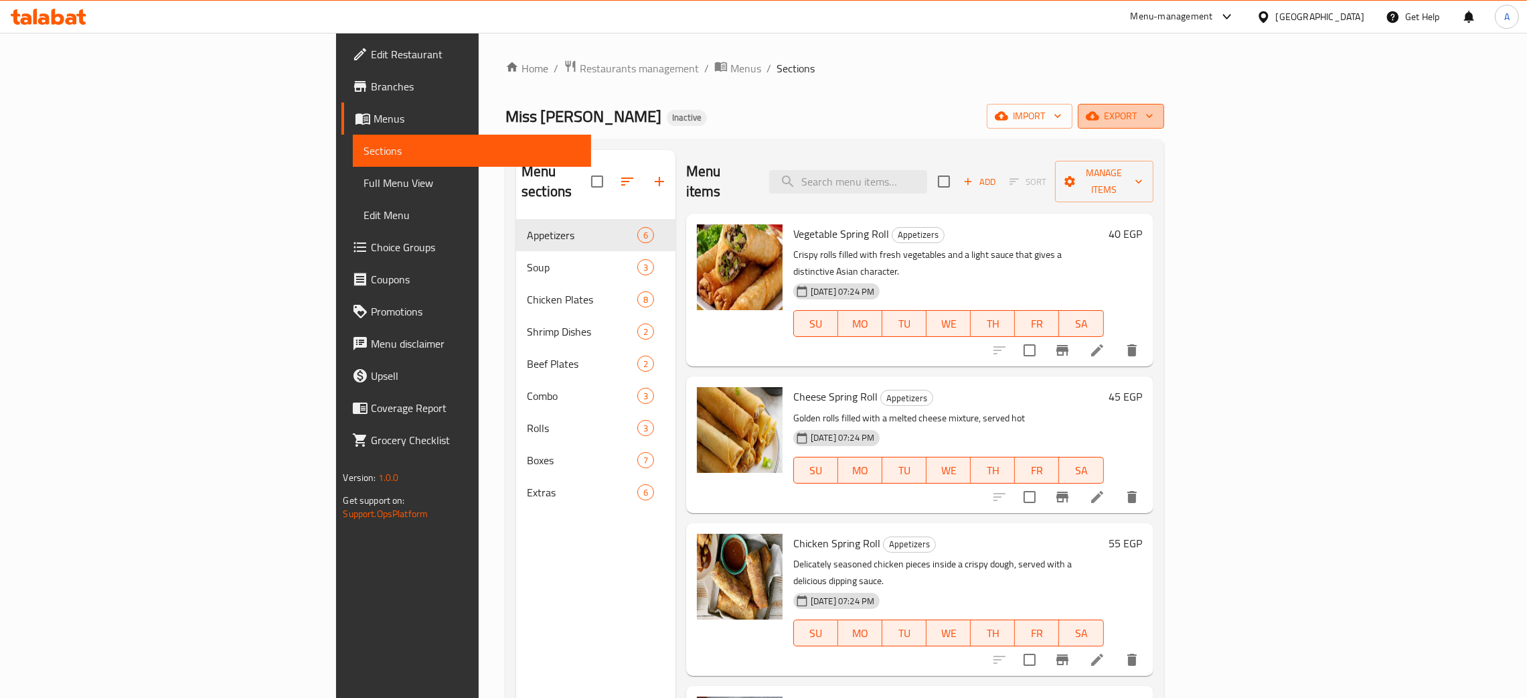
click at [1156, 110] on icon "button" at bounding box center [1149, 115] width 13 height 13
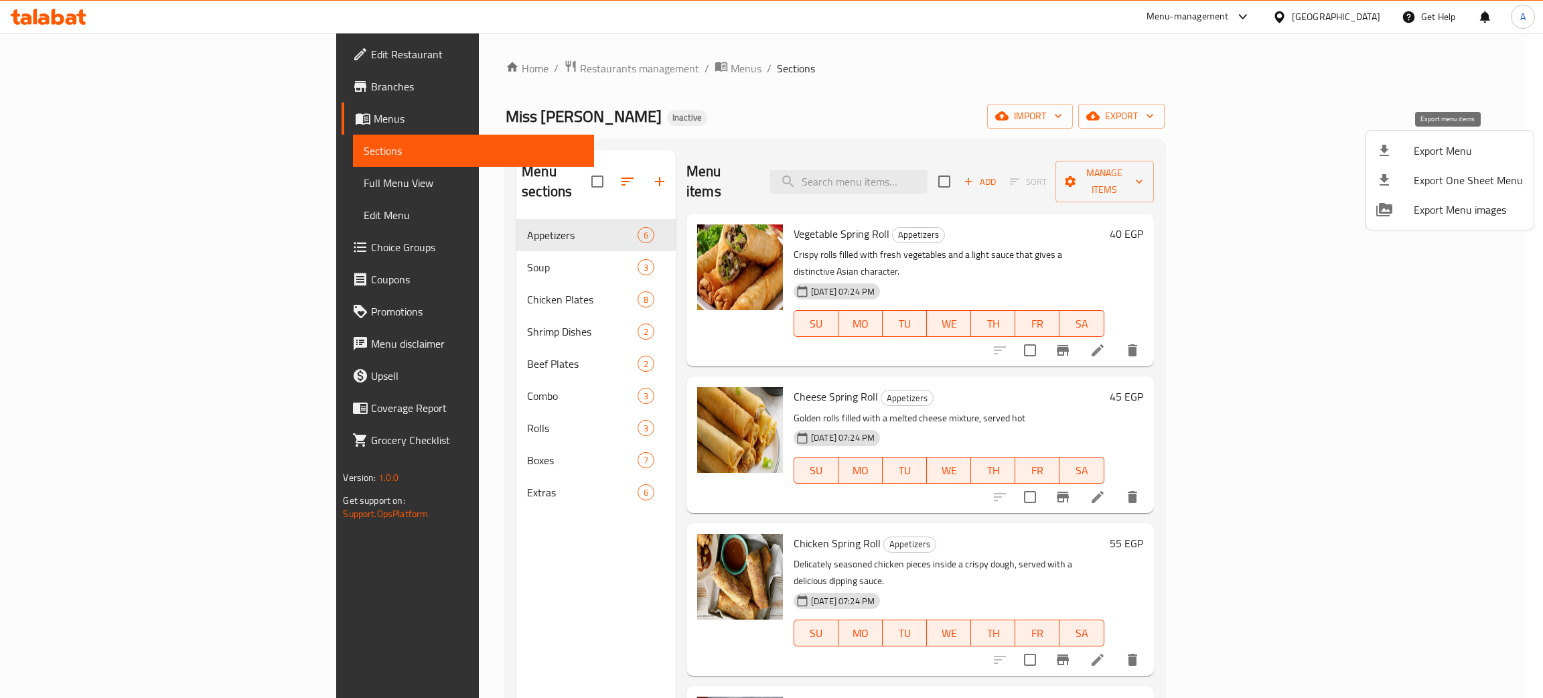
click at [1453, 147] on span "Export Menu" at bounding box center [1468, 151] width 109 height 16
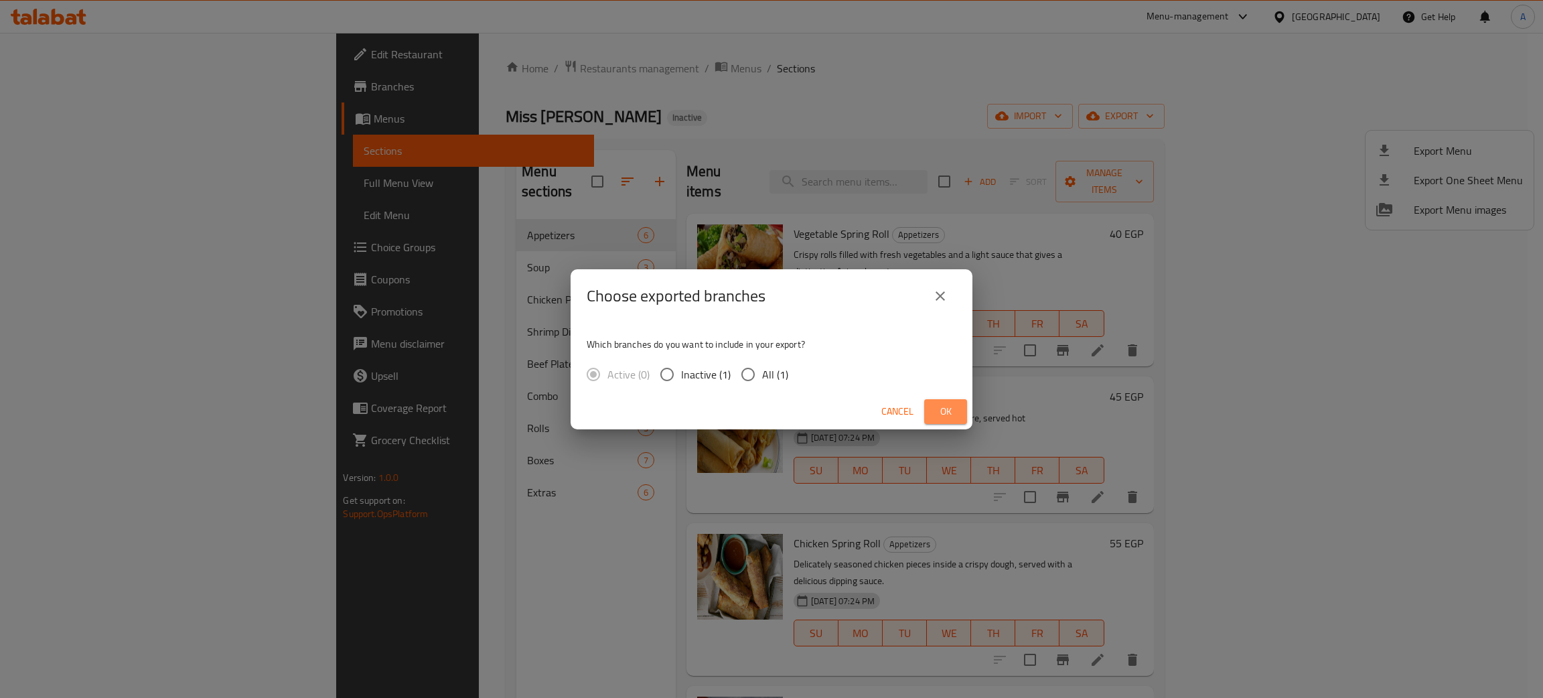
click at [943, 407] on span "Ok" at bounding box center [945, 411] width 21 height 17
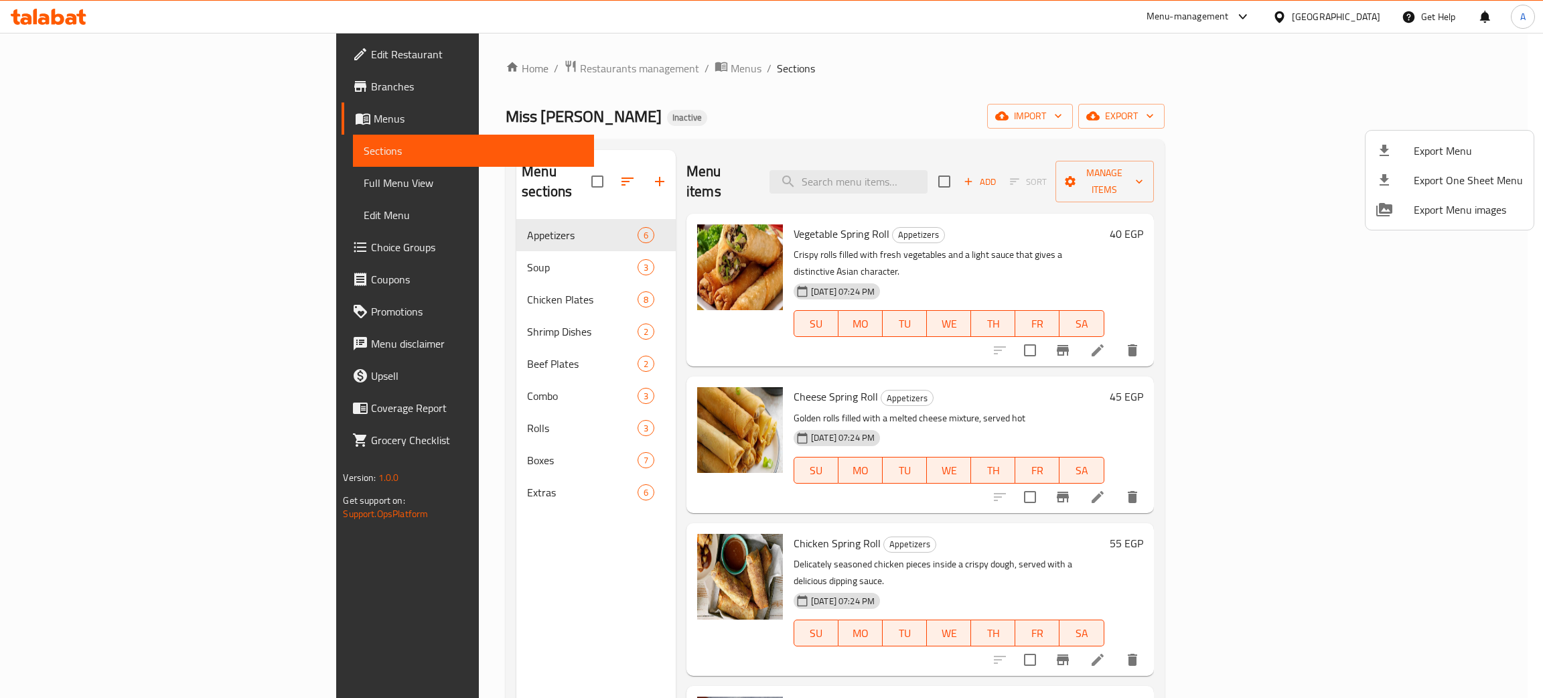
click at [1369, 20] on div at bounding box center [771, 349] width 1543 height 698
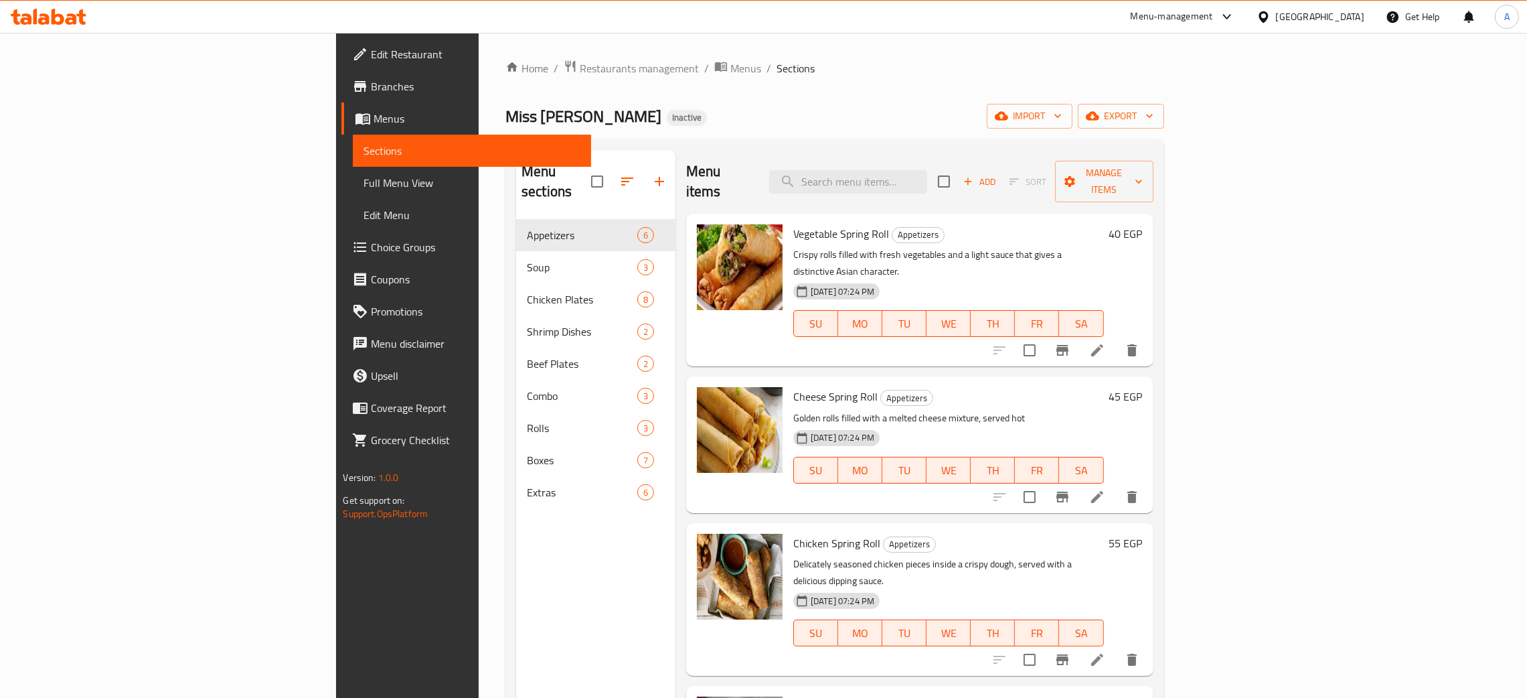
click at [1363, 15] on div "[GEOGRAPHIC_DATA]" at bounding box center [1320, 16] width 88 height 15
click at [1185, 200] on div "Jordan" at bounding box center [1188, 196] width 26 height 15
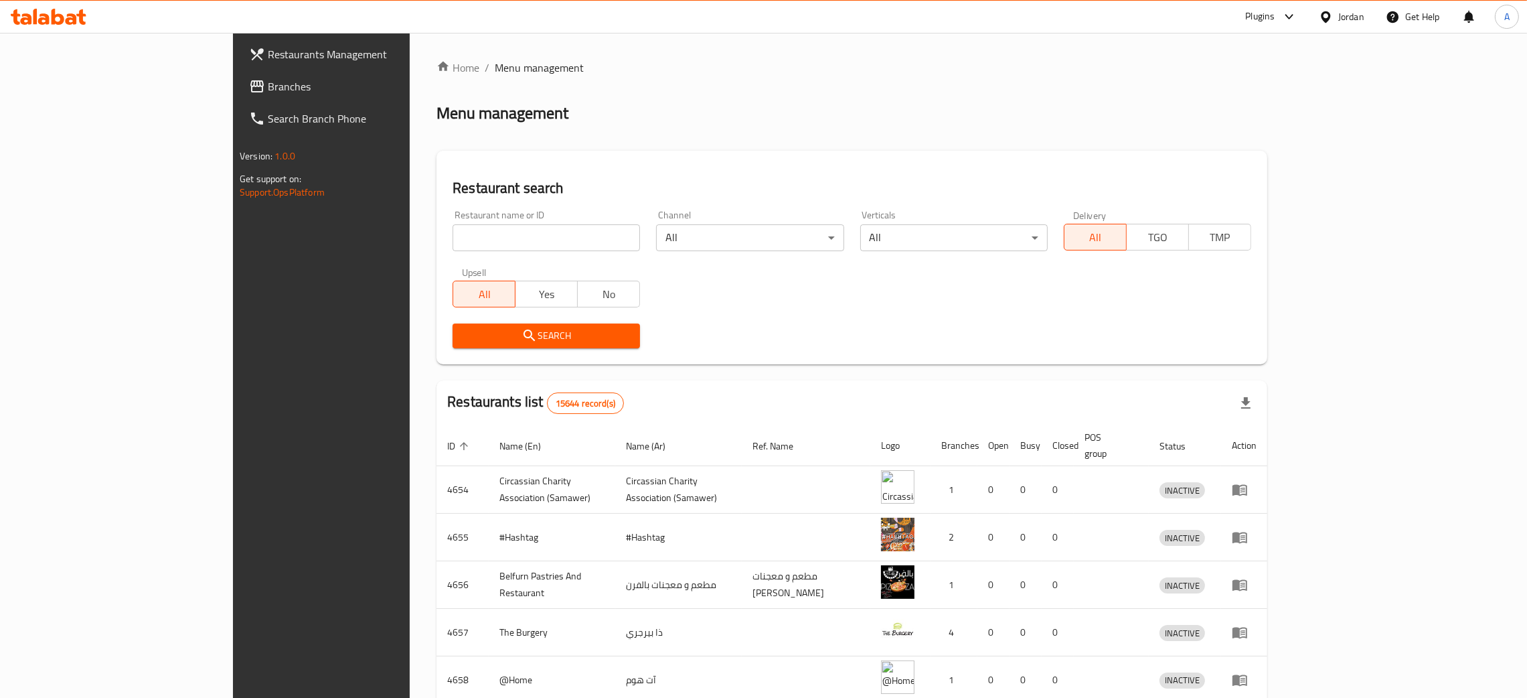
click at [488, 237] on input "search" at bounding box center [546, 237] width 187 height 27
paste input "0.1 GRAVITY"
type input "0.1 GRAVITY"
click button "Search" at bounding box center [546, 335] width 187 height 25
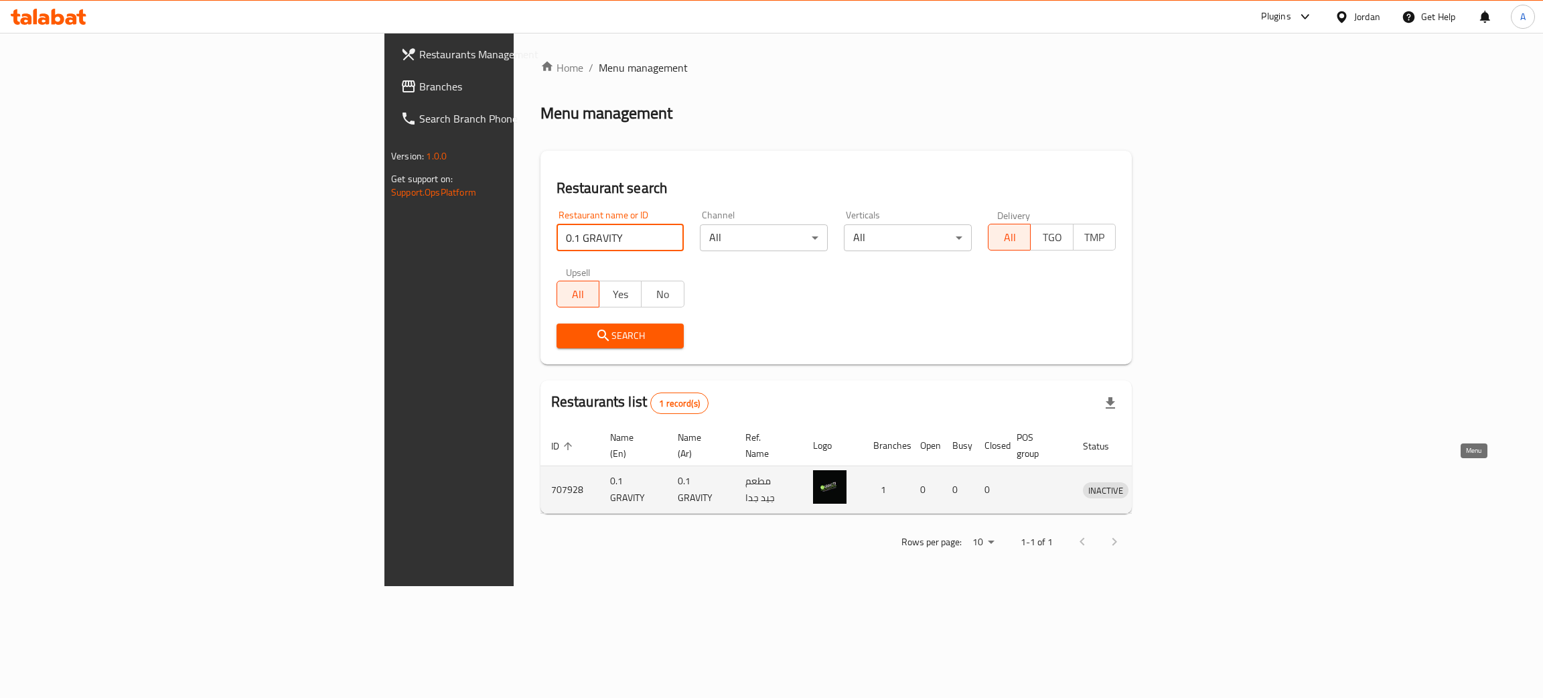
click at [1171, 481] on icon "enhanced table" at bounding box center [1163, 489] width 16 height 16
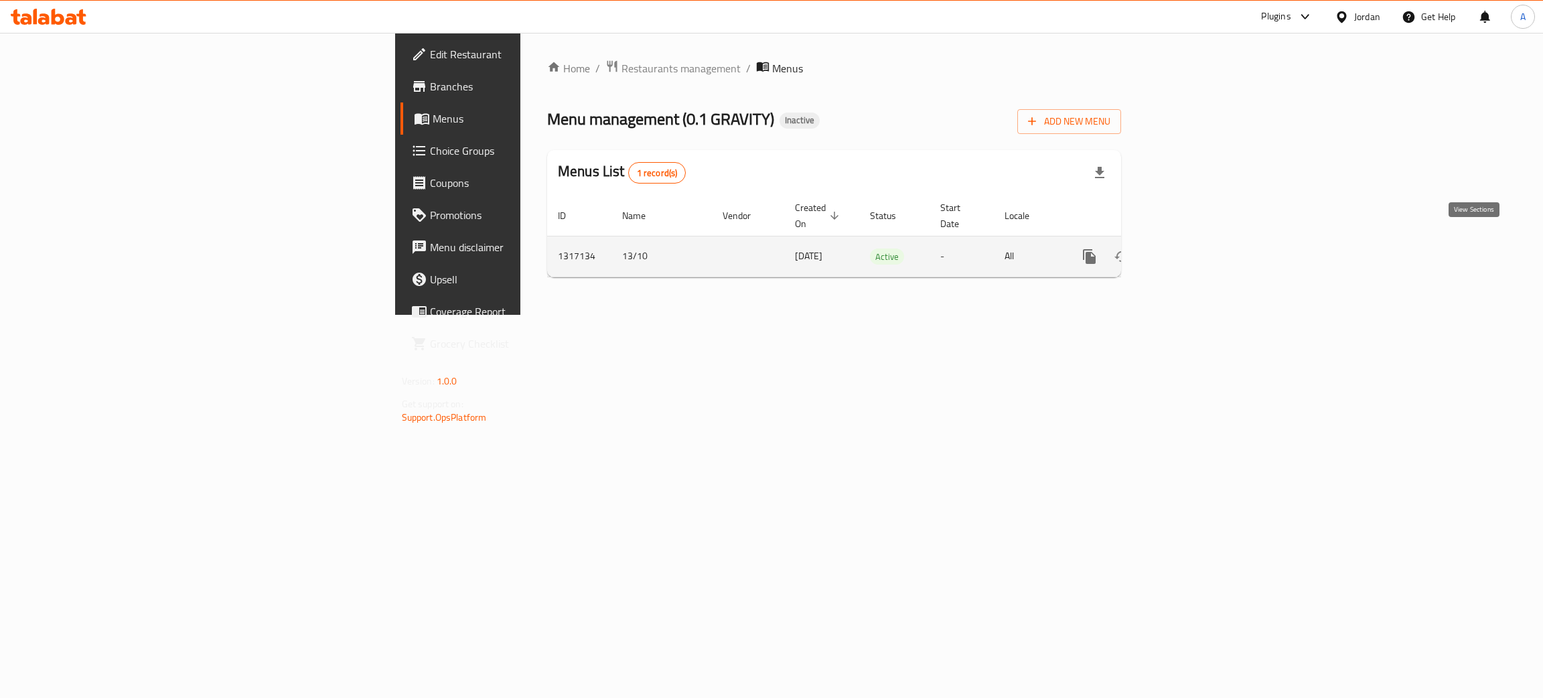
click at [1194, 248] on icon "enhanced table" at bounding box center [1186, 256] width 16 height 16
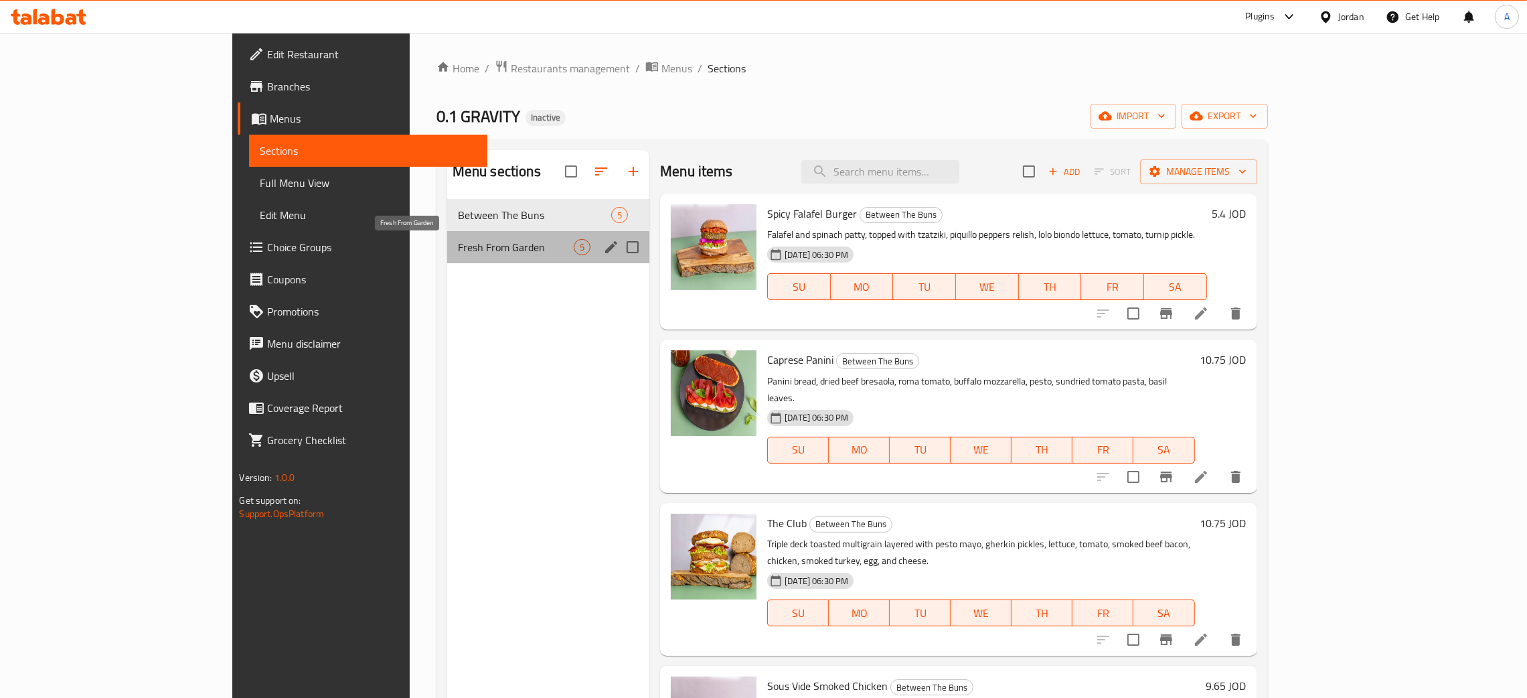
click at [467, 248] on span "Fresh From Garden" at bounding box center [516, 247] width 116 height 16
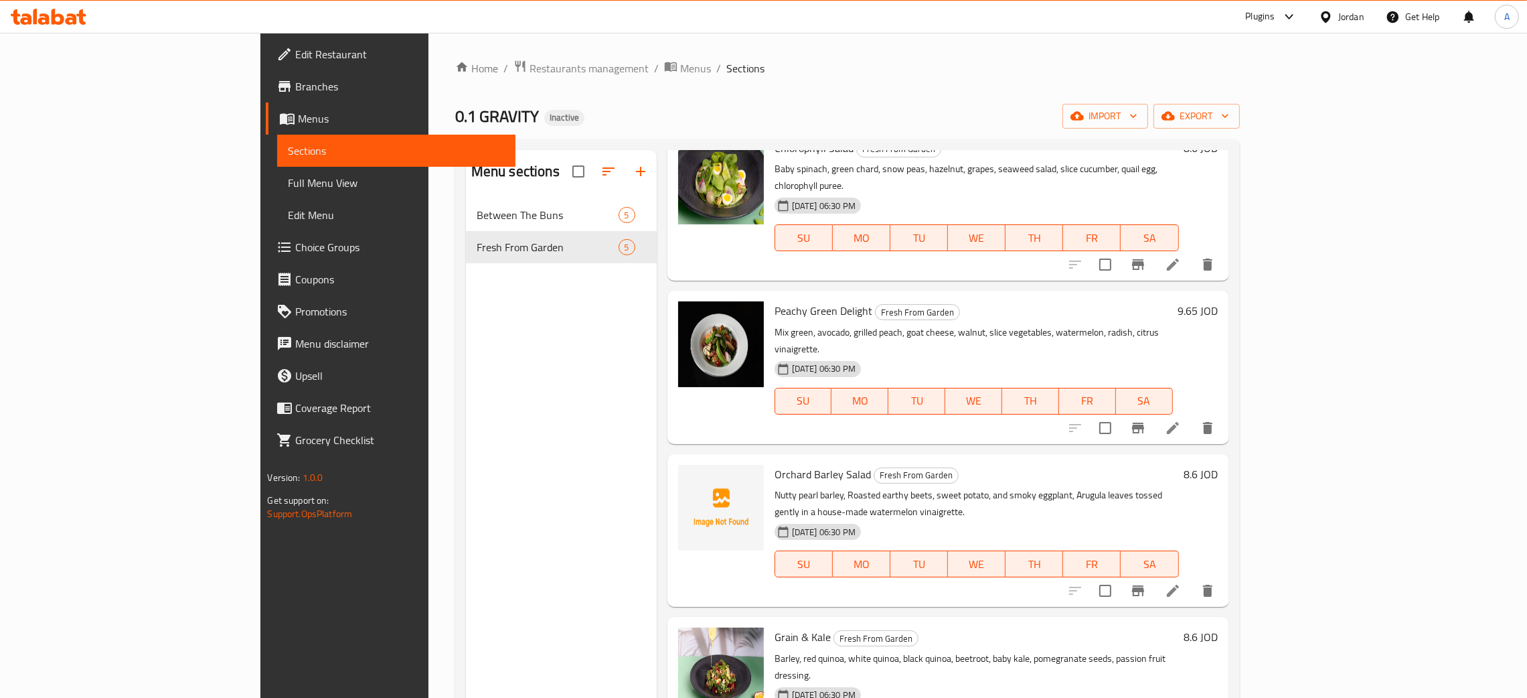
click at [295, 50] on span "Edit Restaurant" at bounding box center [400, 54] width 210 height 16
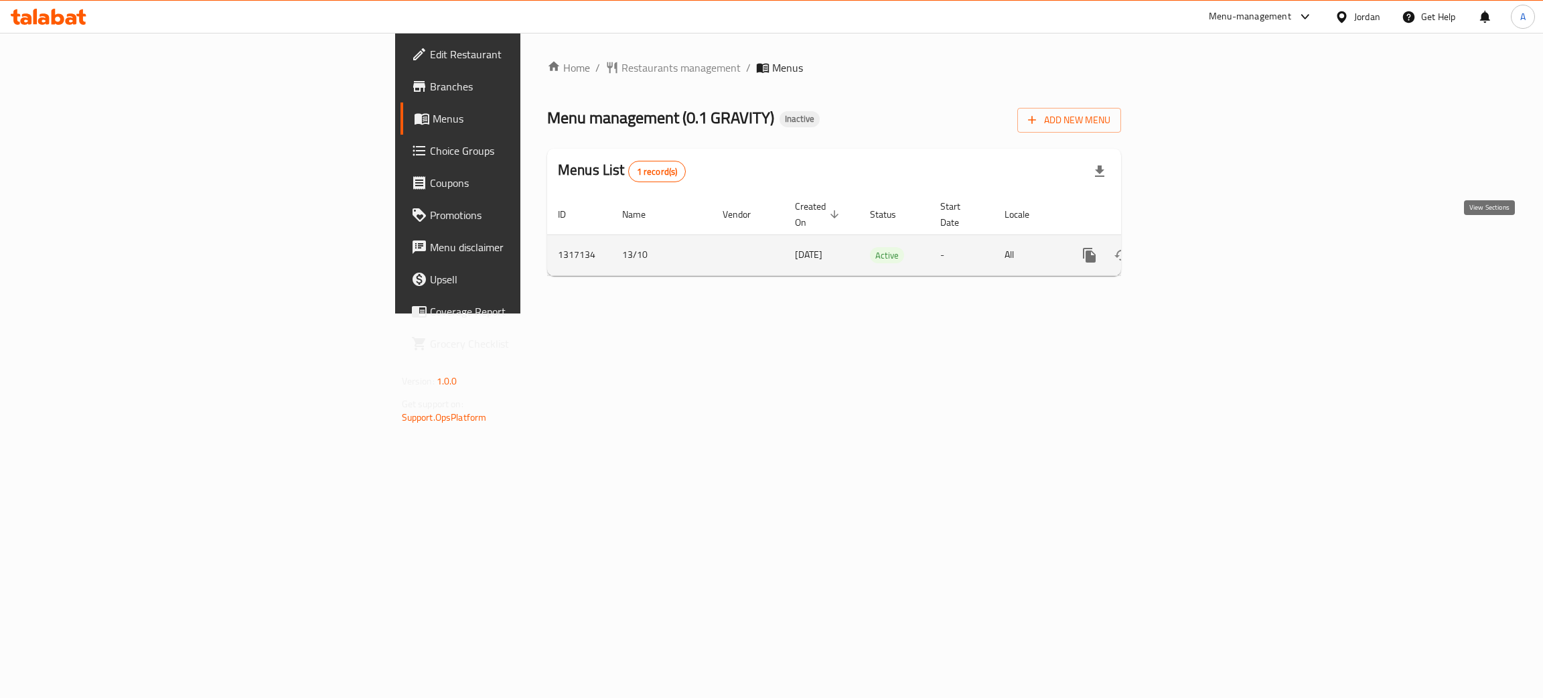
click at [1194, 247] on icon "enhanced table" at bounding box center [1186, 255] width 16 height 16
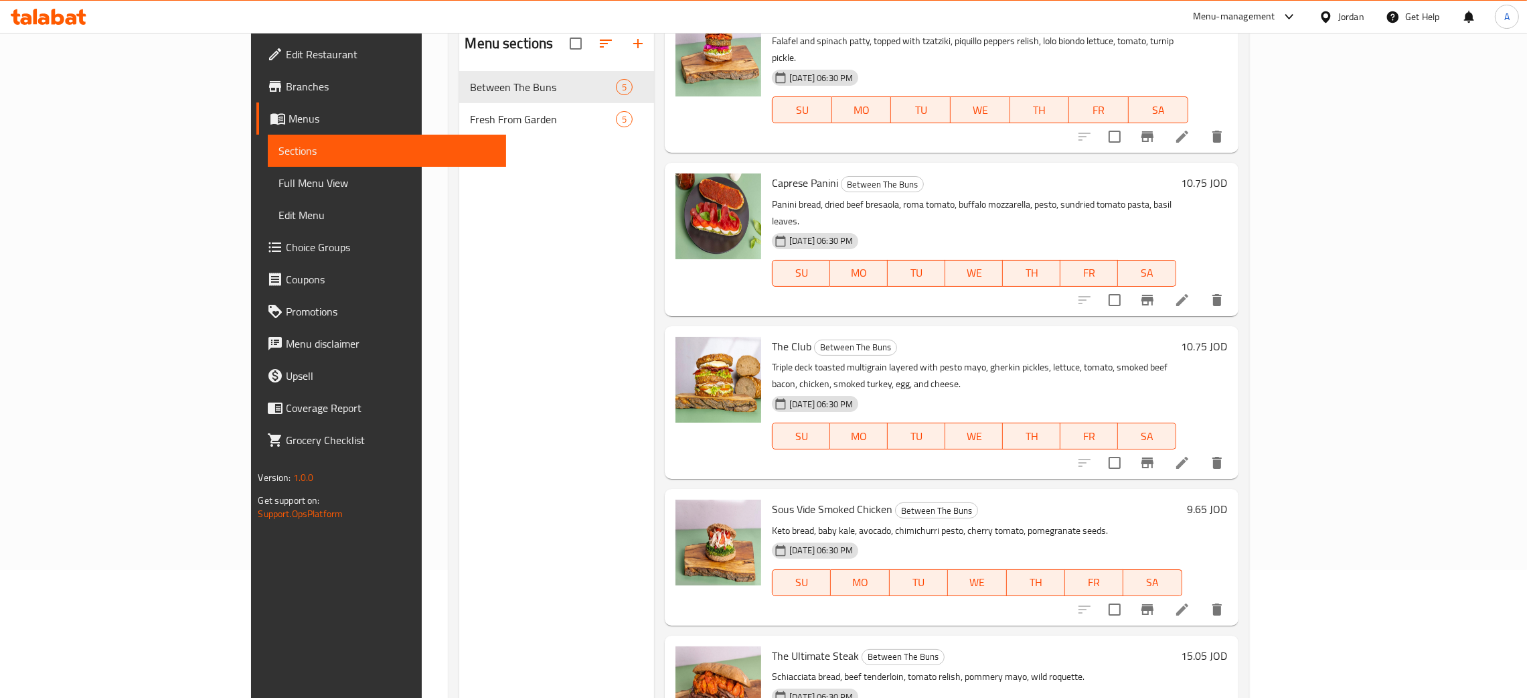
scroll to position [189, 0]
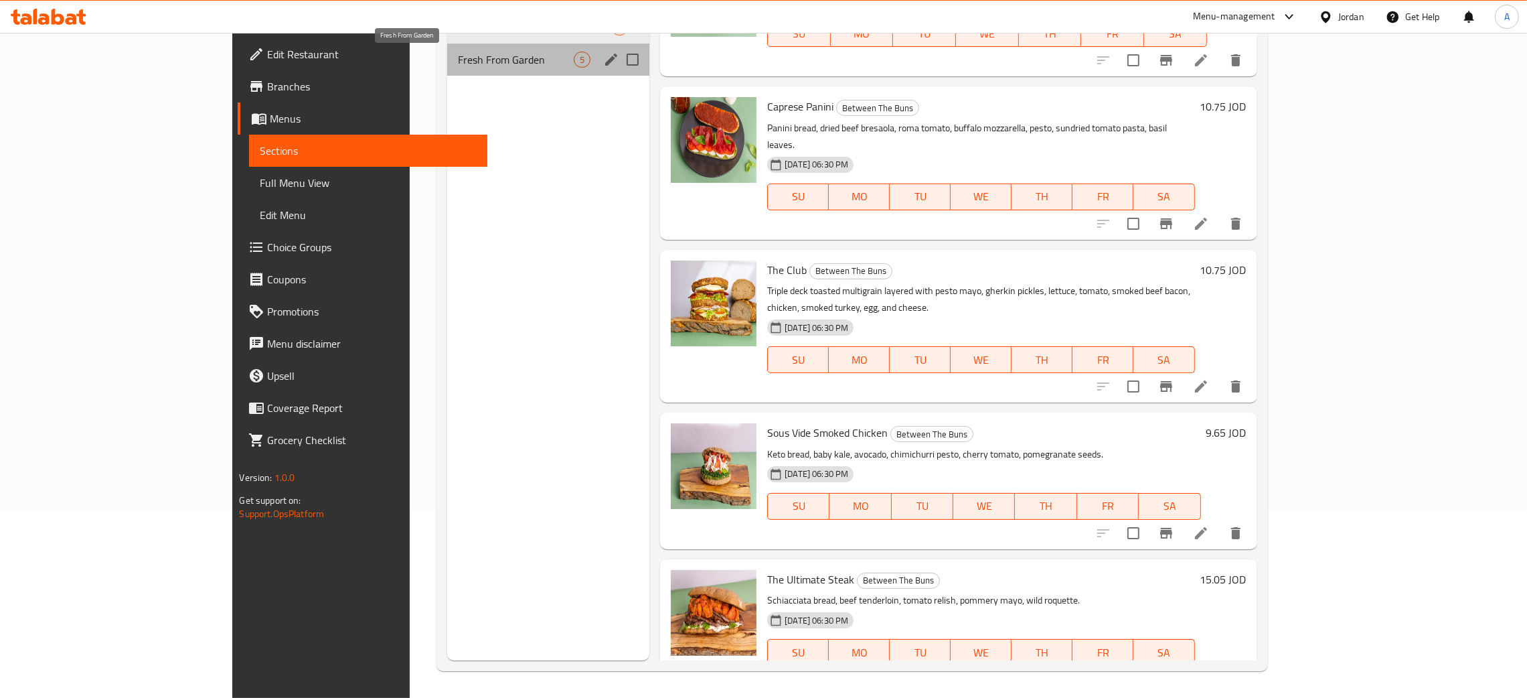
click at [458, 52] on span "Fresh From Garden" at bounding box center [516, 60] width 116 height 16
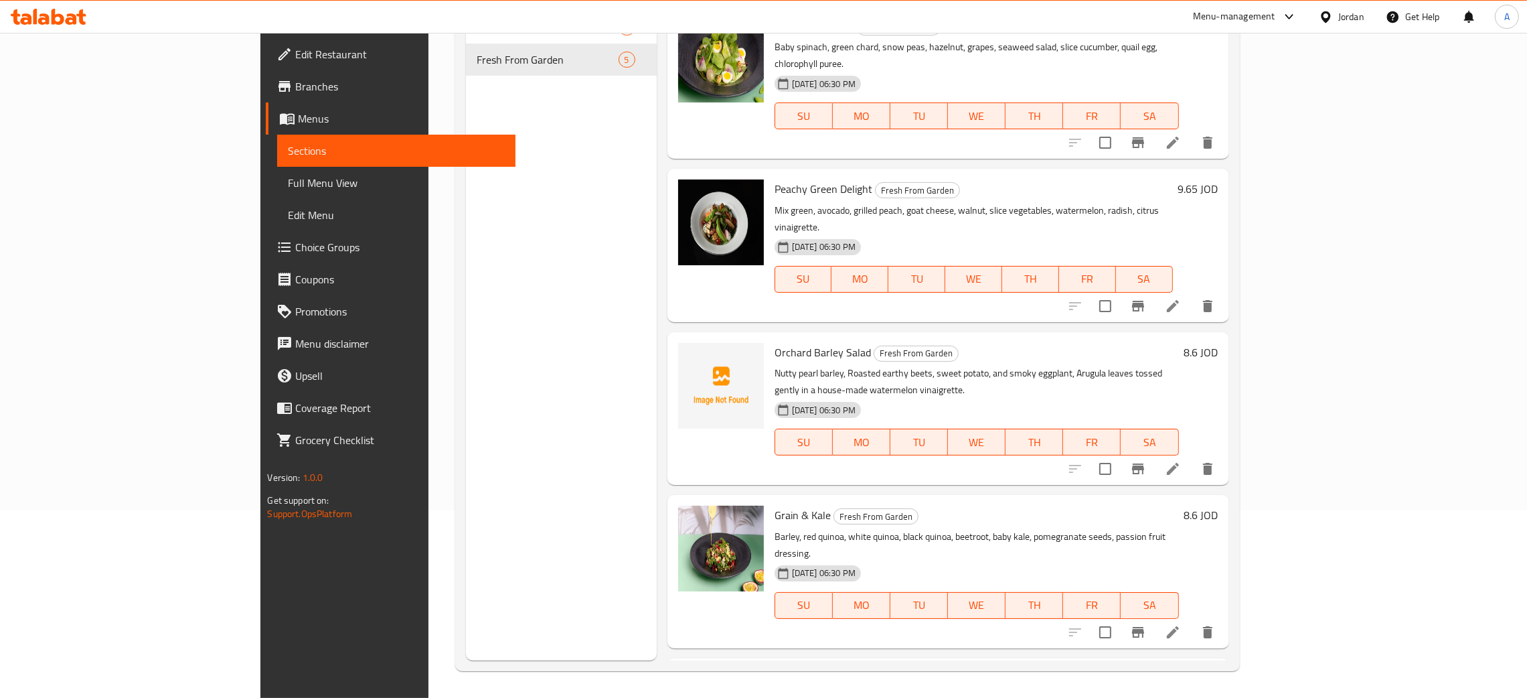
click at [1349, 18] on div "Jordan" at bounding box center [1352, 16] width 26 height 15
click at [1213, 135] on div "Egypt" at bounding box center [1263, 139] width 201 height 31
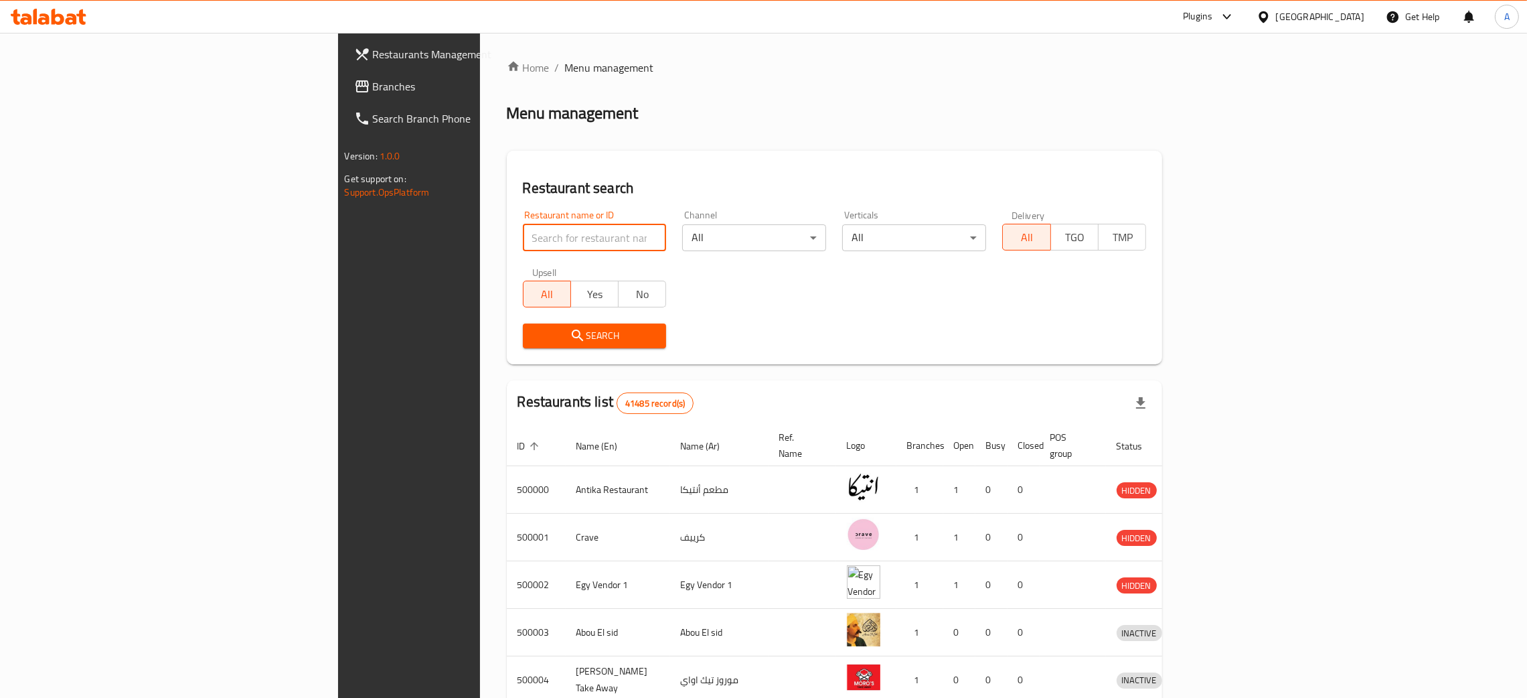
click at [523, 240] on input "search" at bounding box center [595, 237] width 144 height 27
paste input "Miss Wok"
type input "Miss Wok"
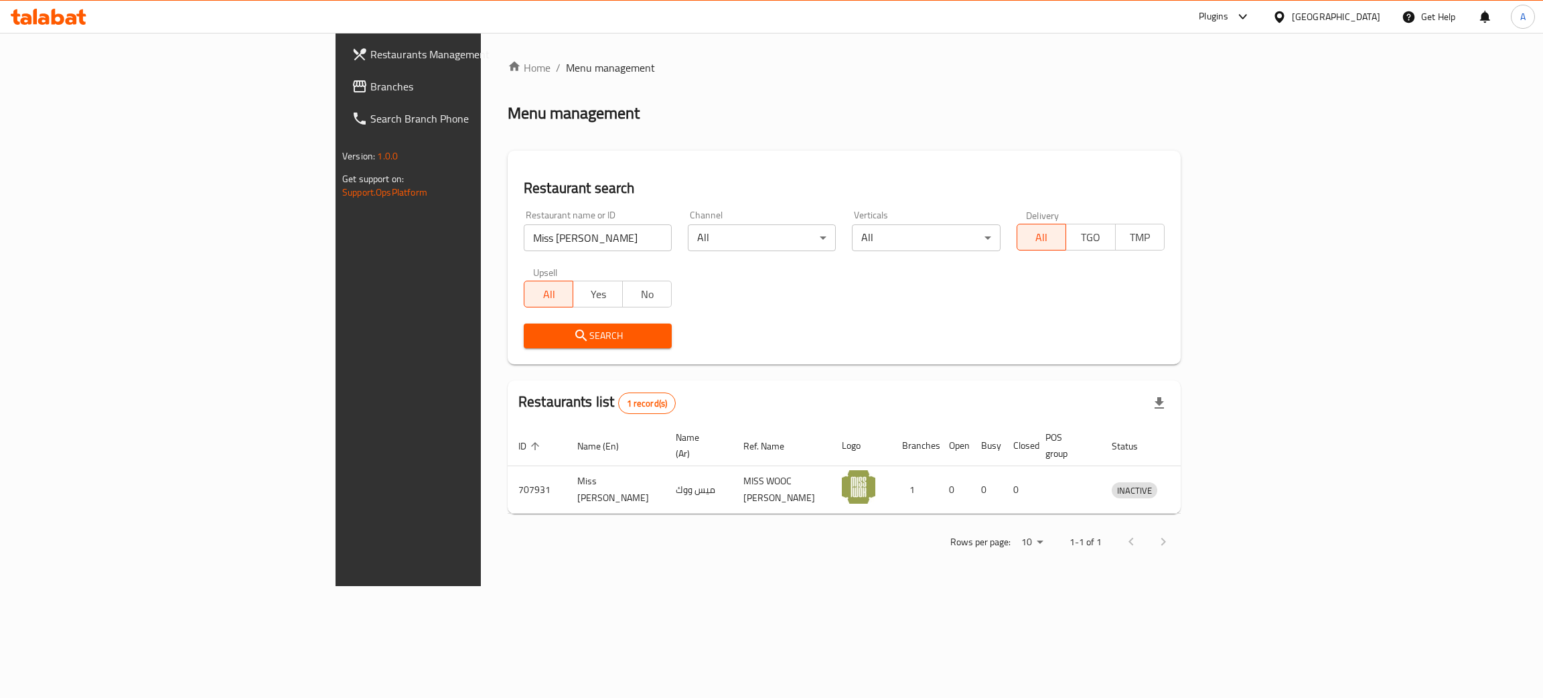
click at [1375, 20] on div "[GEOGRAPHIC_DATA]" at bounding box center [1336, 16] width 88 height 15
click at [1208, 224] on div "Kuwait" at bounding box center [1235, 227] width 110 height 31
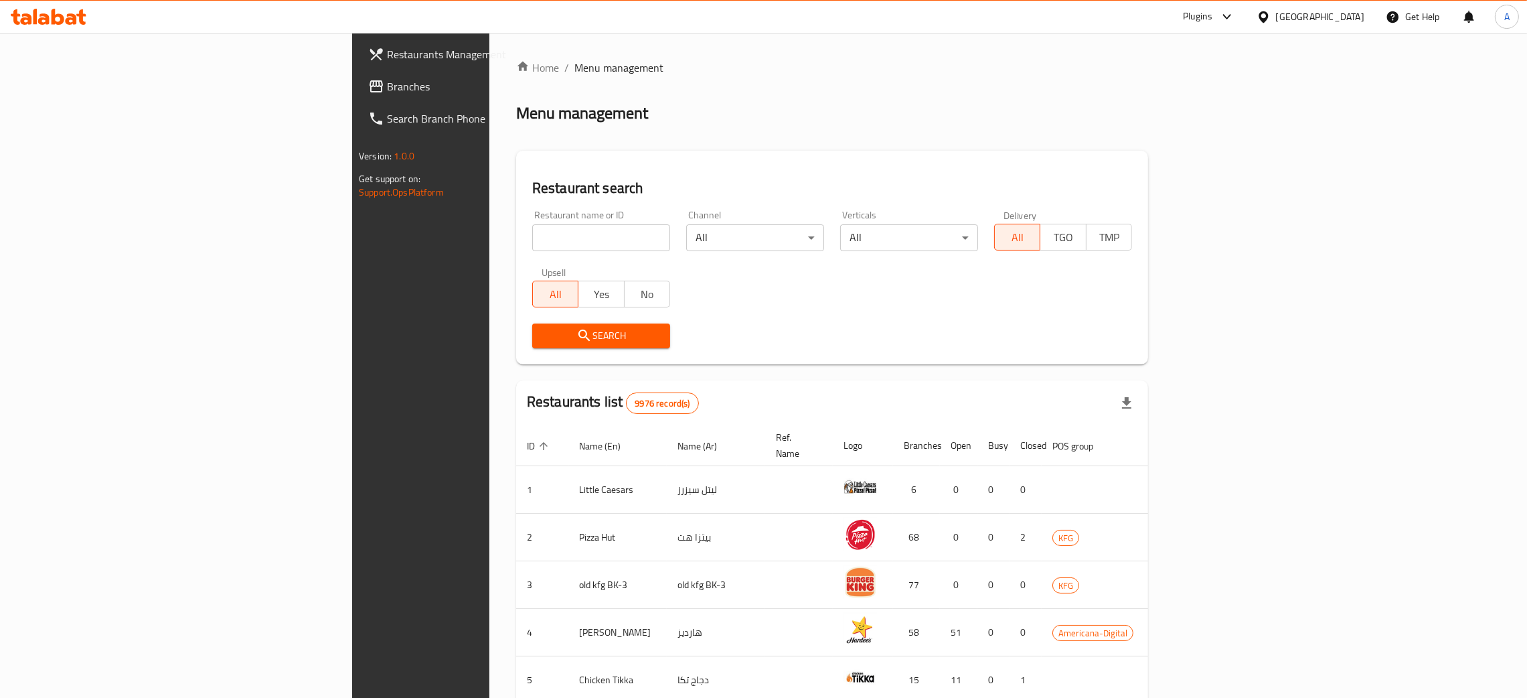
click at [532, 234] on input "search" at bounding box center [601, 237] width 138 height 27
paste input "Dip Burger"
type input "Dip Burger"
click button "Search" at bounding box center [601, 335] width 138 height 25
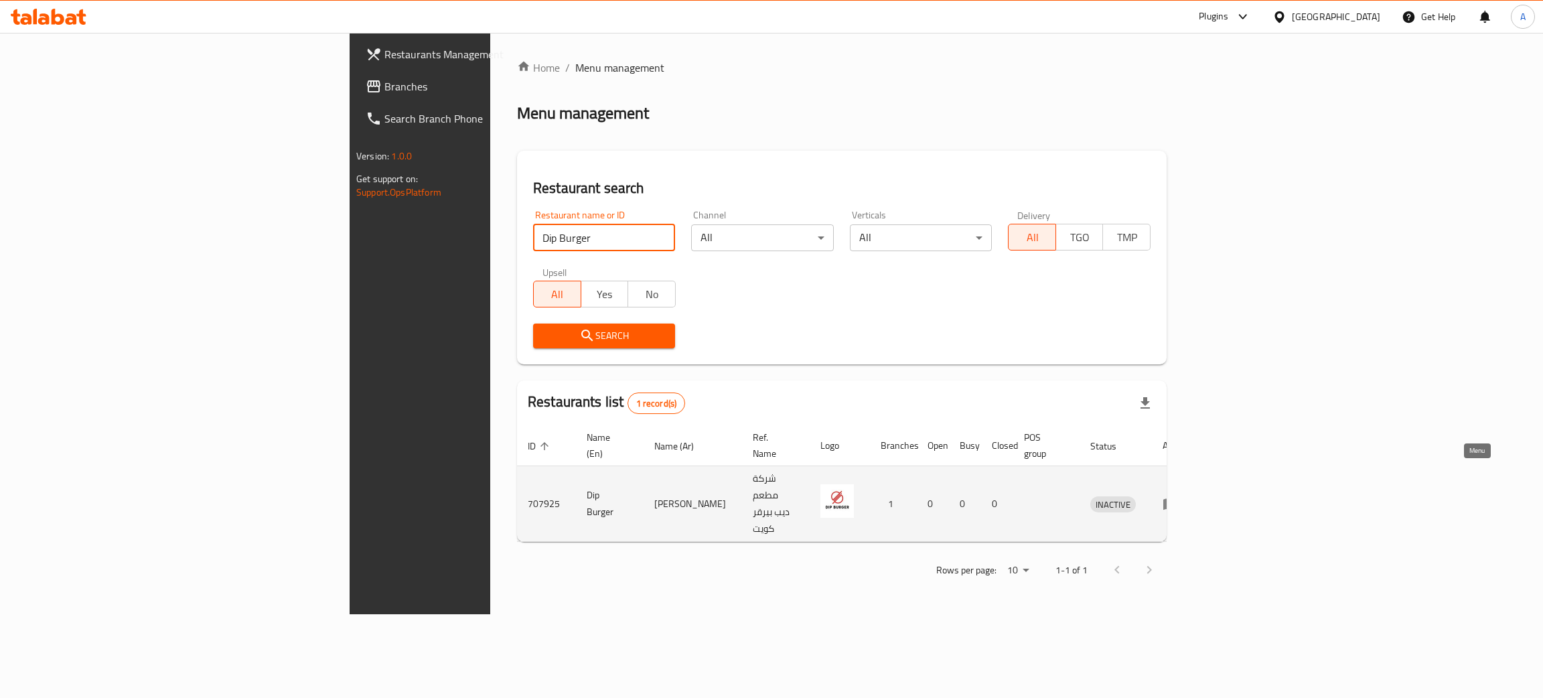
click at [1178, 495] on icon "enhanced table" at bounding box center [1170, 503] width 16 height 16
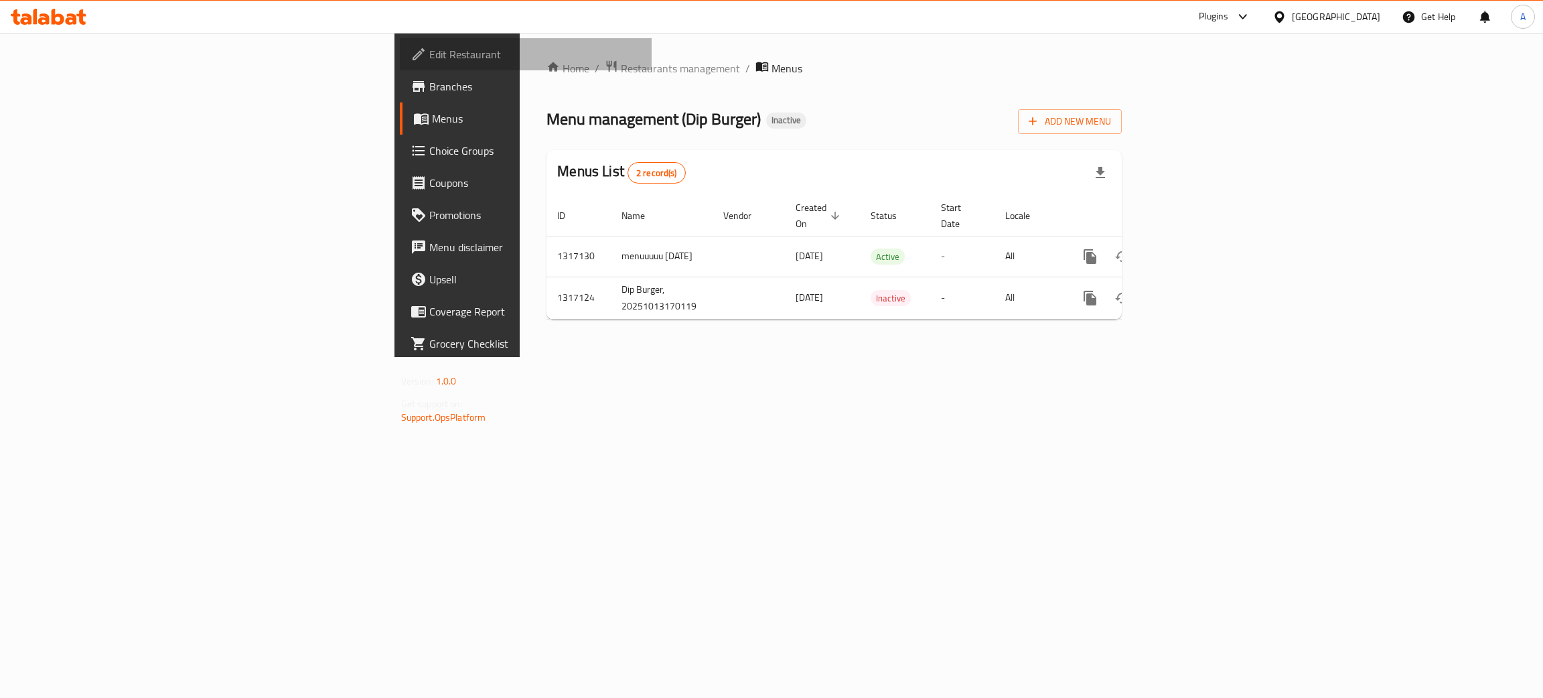
click at [429, 52] on span "Edit Restaurant" at bounding box center [535, 54] width 212 height 16
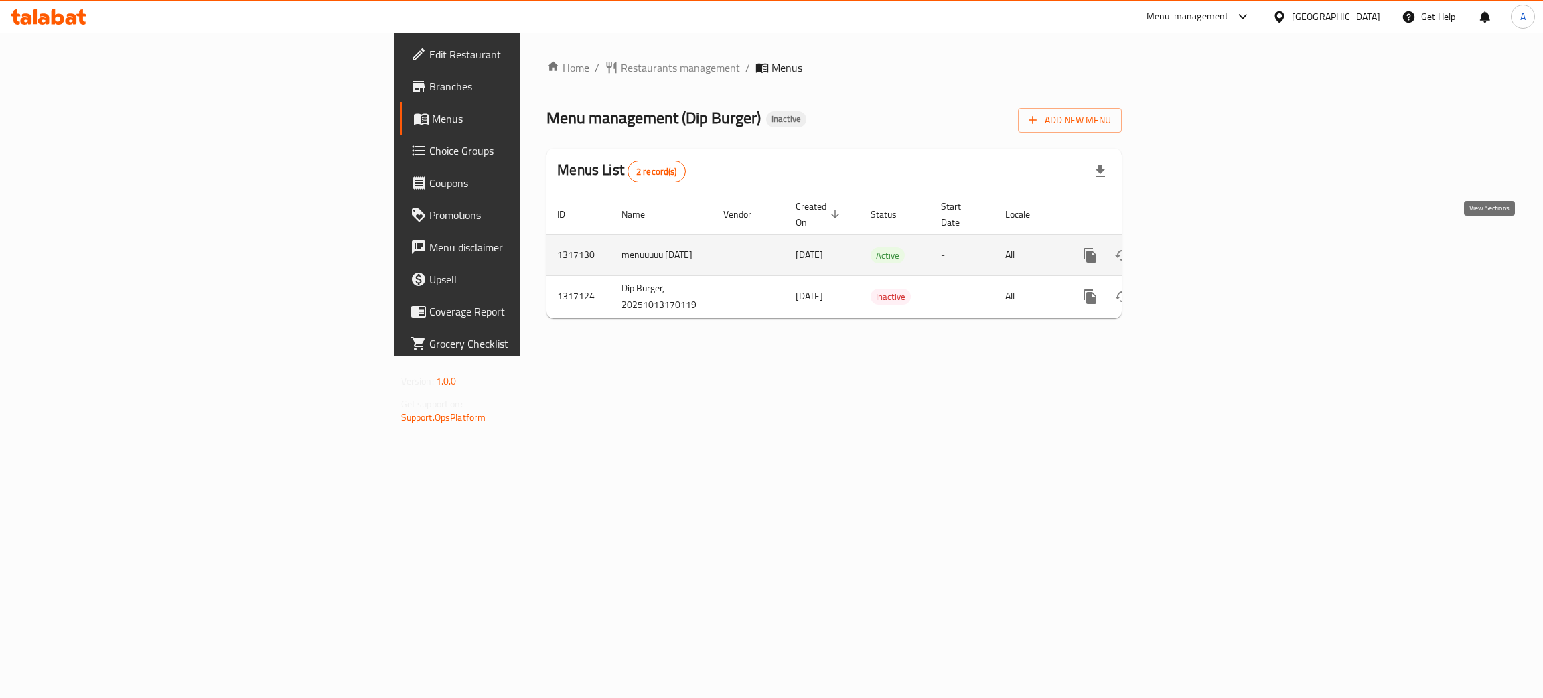
click at [1203, 239] on link "enhanced table" at bounding box center [1186, 255] width 32 height 32
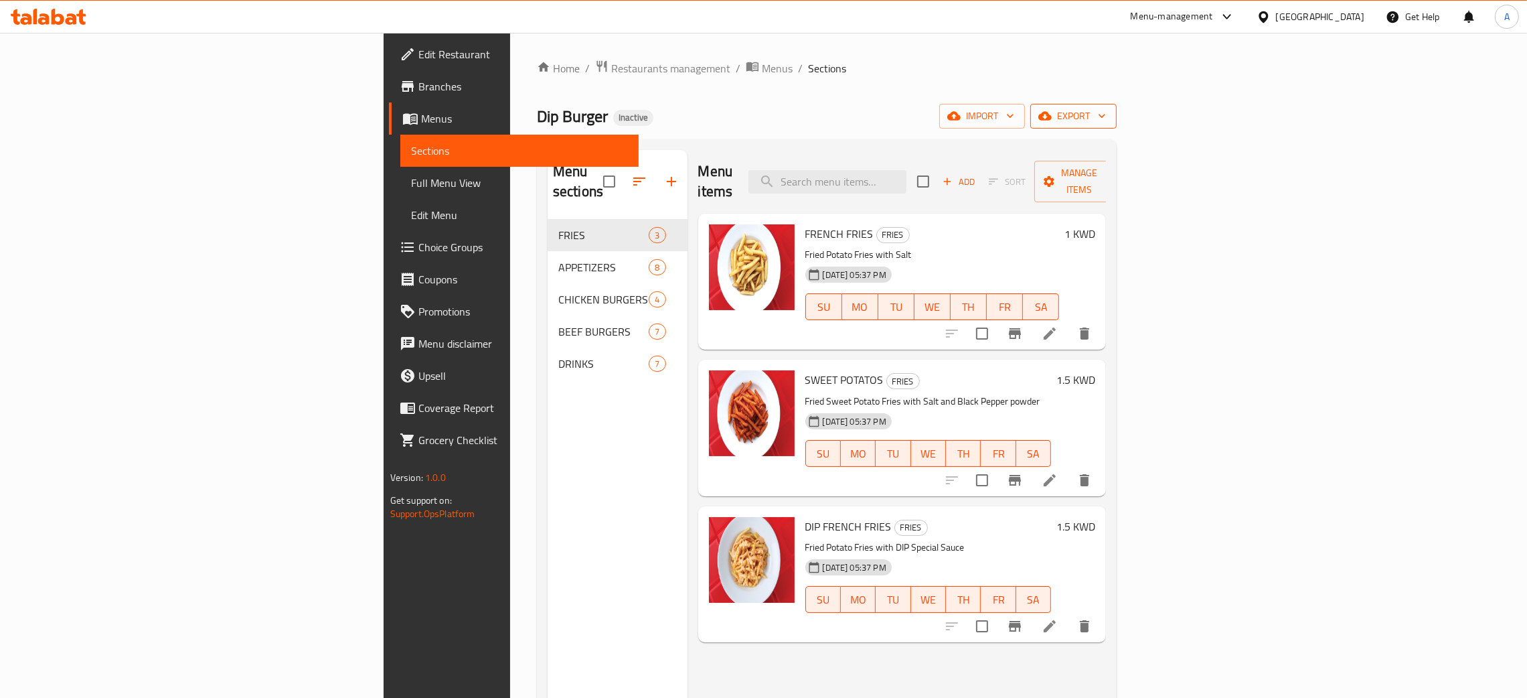
click at [1109, 115] on icon "button" at bounding box center [1101, 115] width 13 height 13
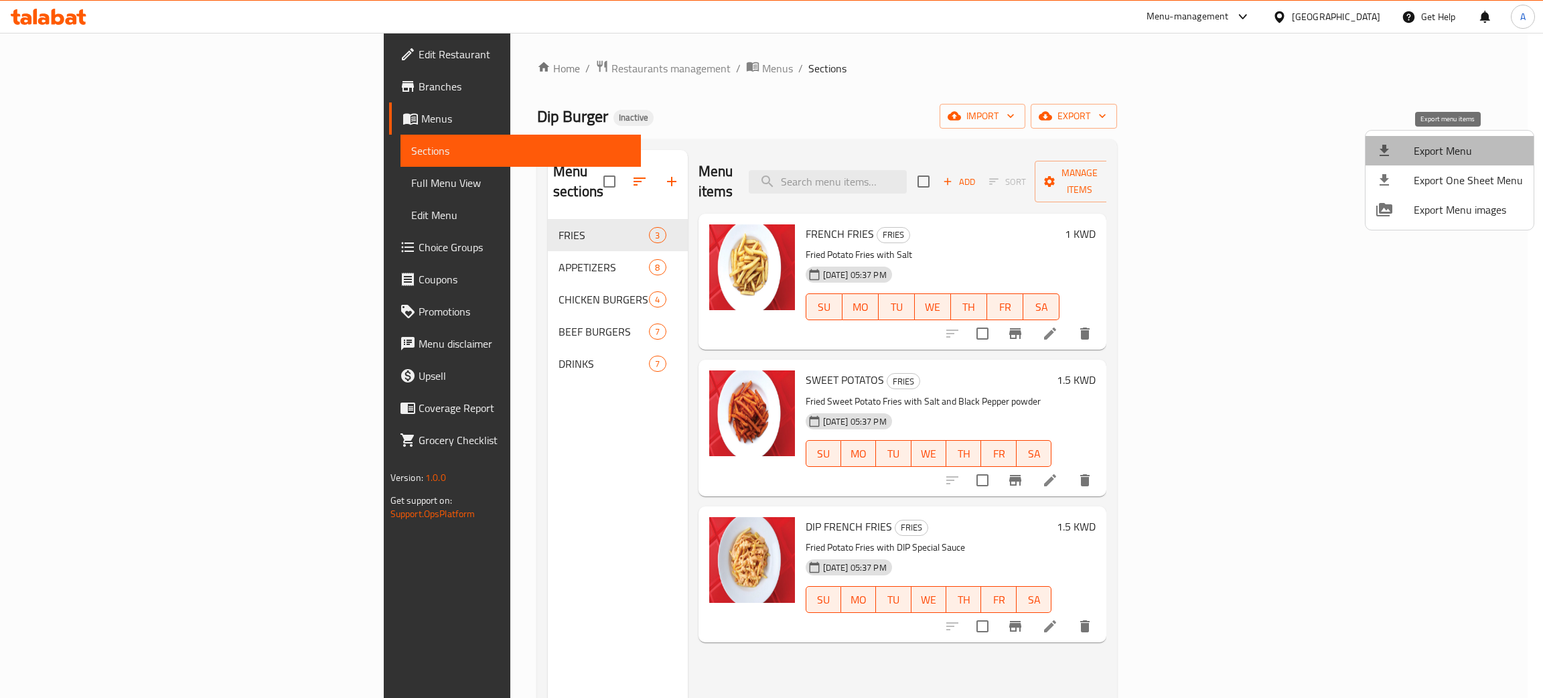
click at [1453, 147] on span "Export Menu" at bounding box center [1468, 151] width 109 height 16
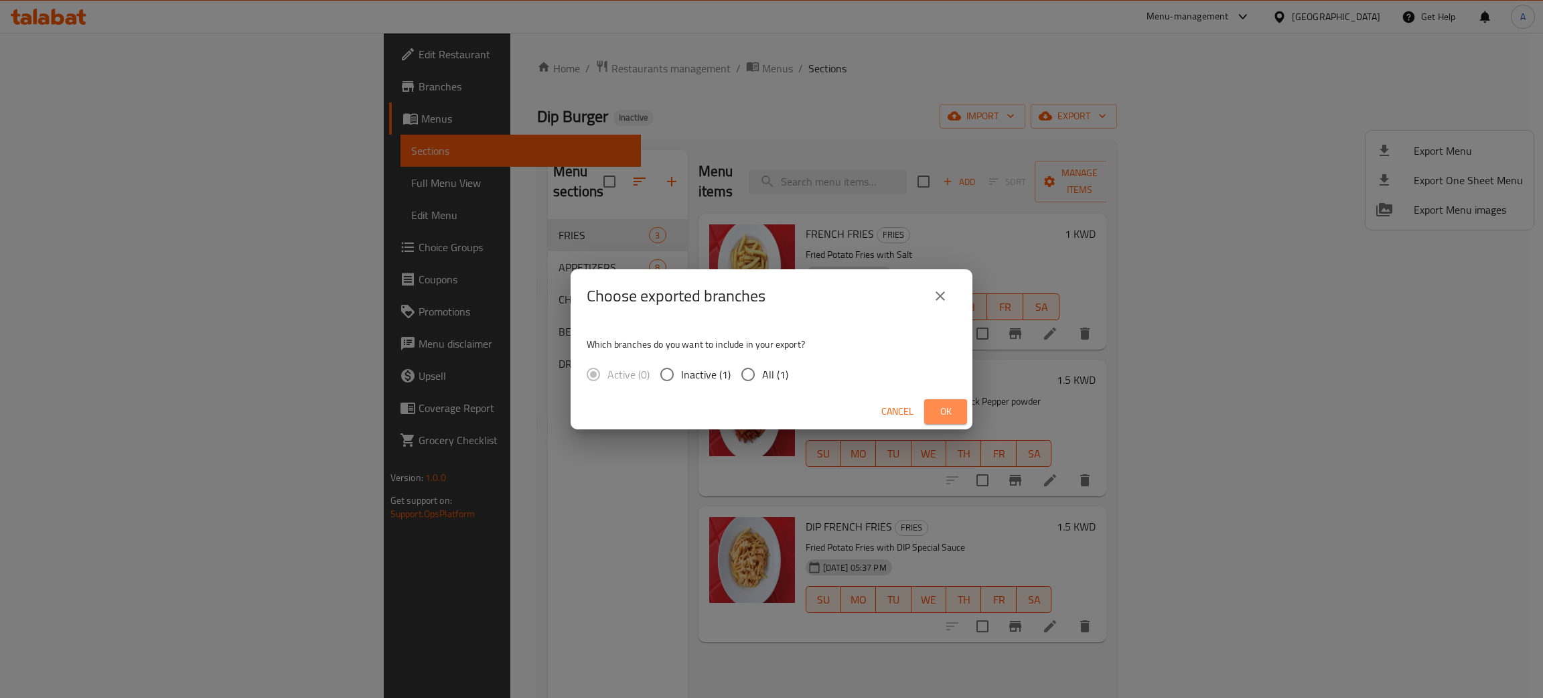
click at [953, 413] on span "Ok" at bounding box center [945, 411] width 21 height 17
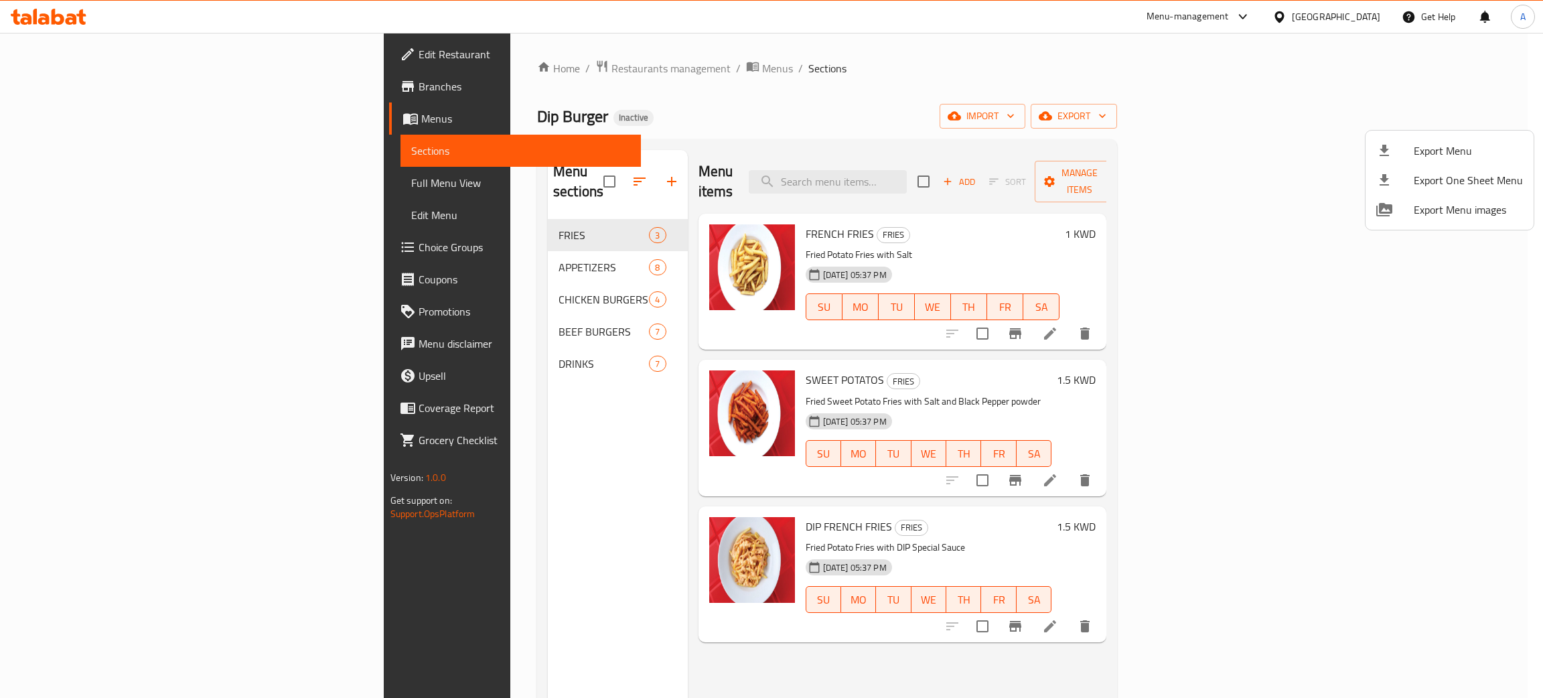
click at [79, 59] on div at bounding box center [771, 349] width 1543 height 698
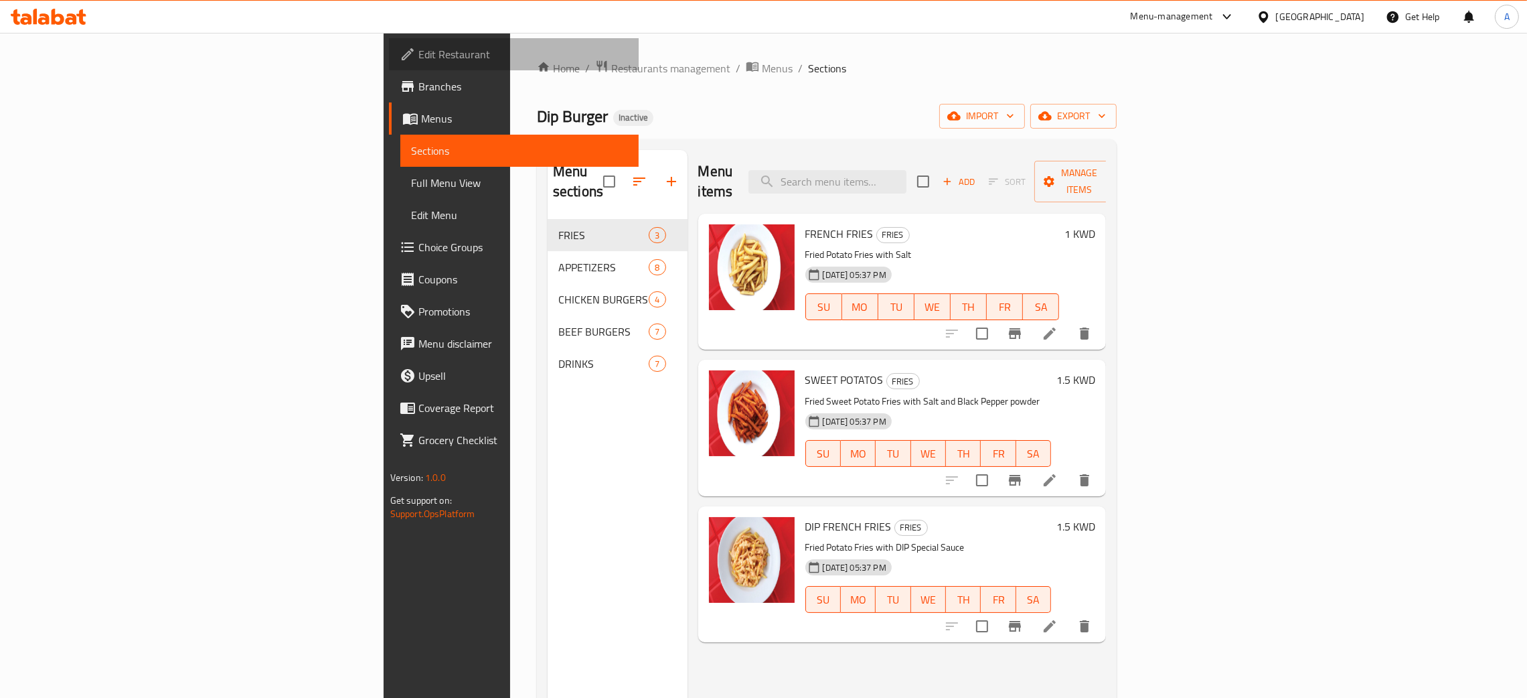
click at [418, 54] on span "Edit Restaurant" at bounding box center [523, 54] width 210 height 16
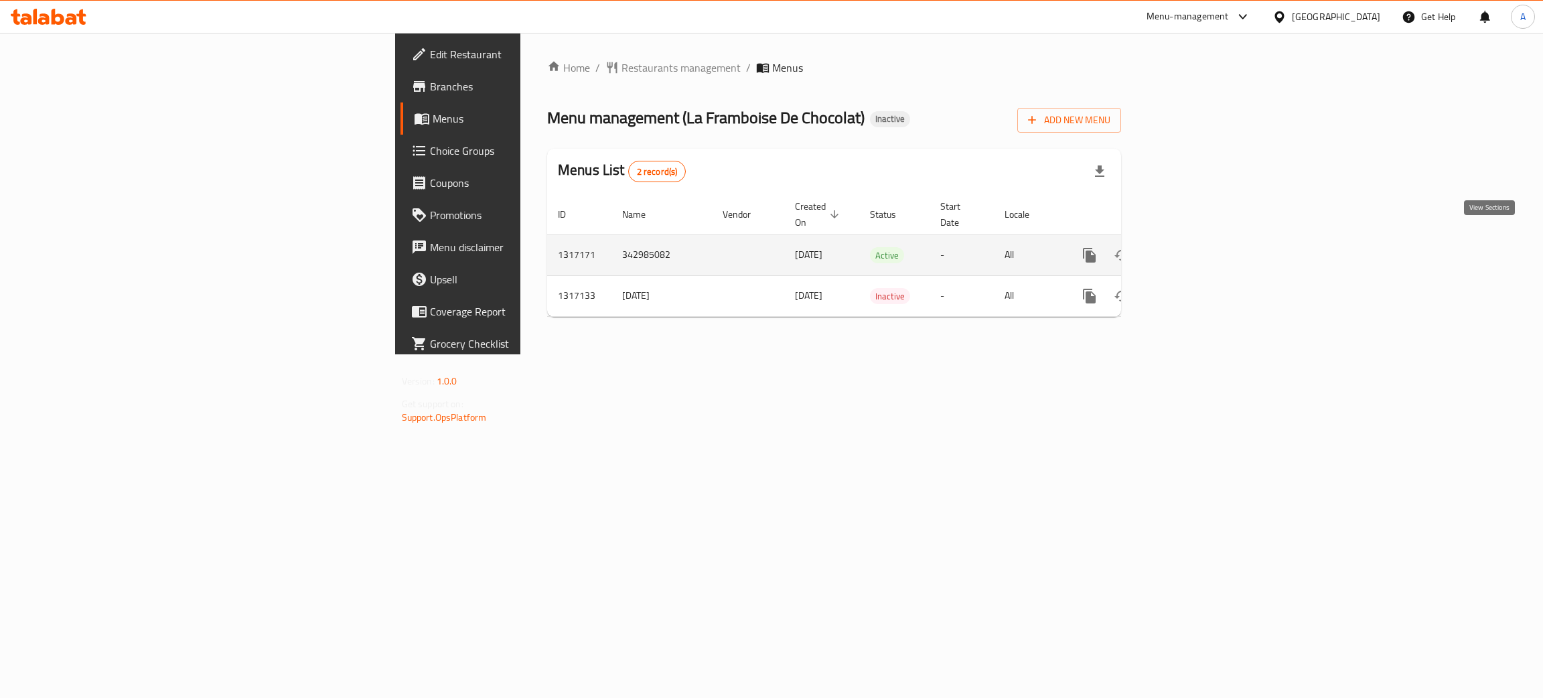
click at [1194, 247] on icon "enhanced table" at bounding box center [1186, 255] width 16 height 16
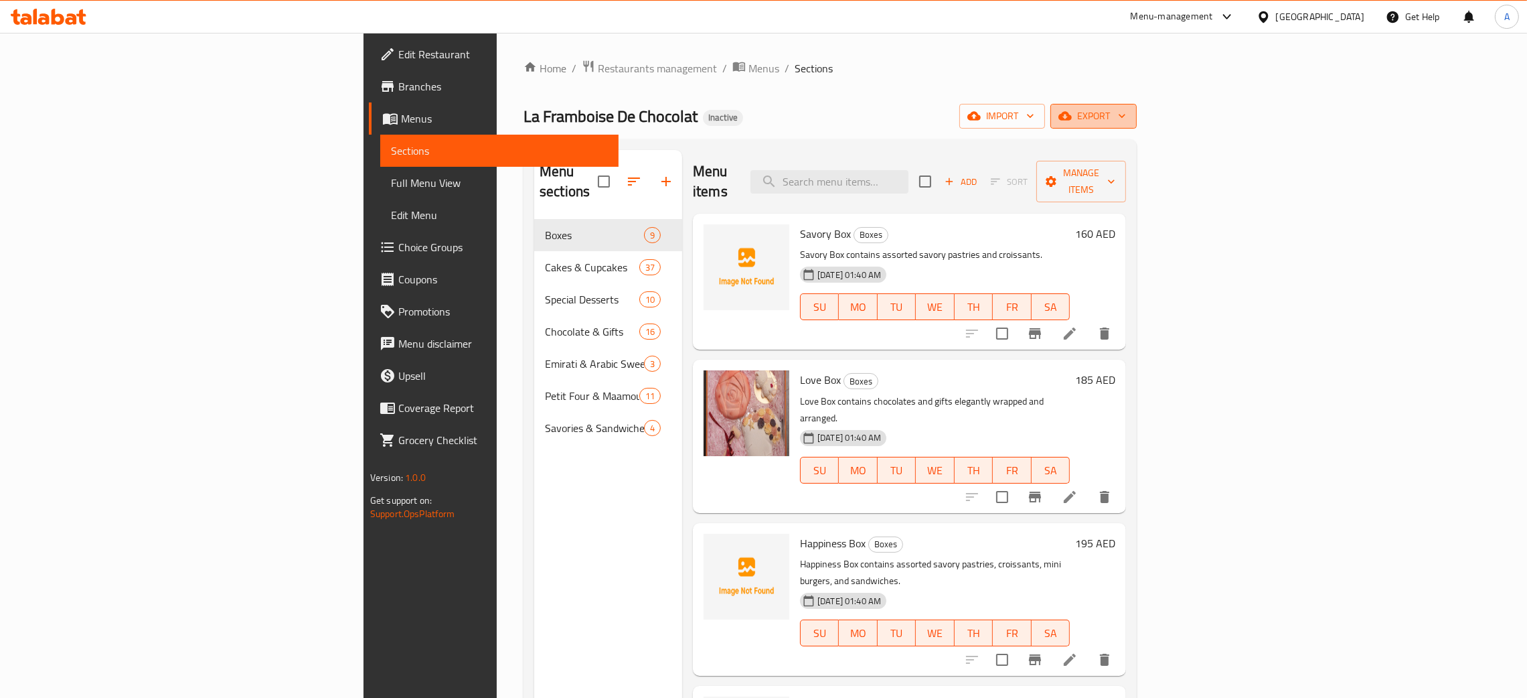
click at [1129, 112] on icon "button" at bounding box center [1122, 115] width 13 height 13
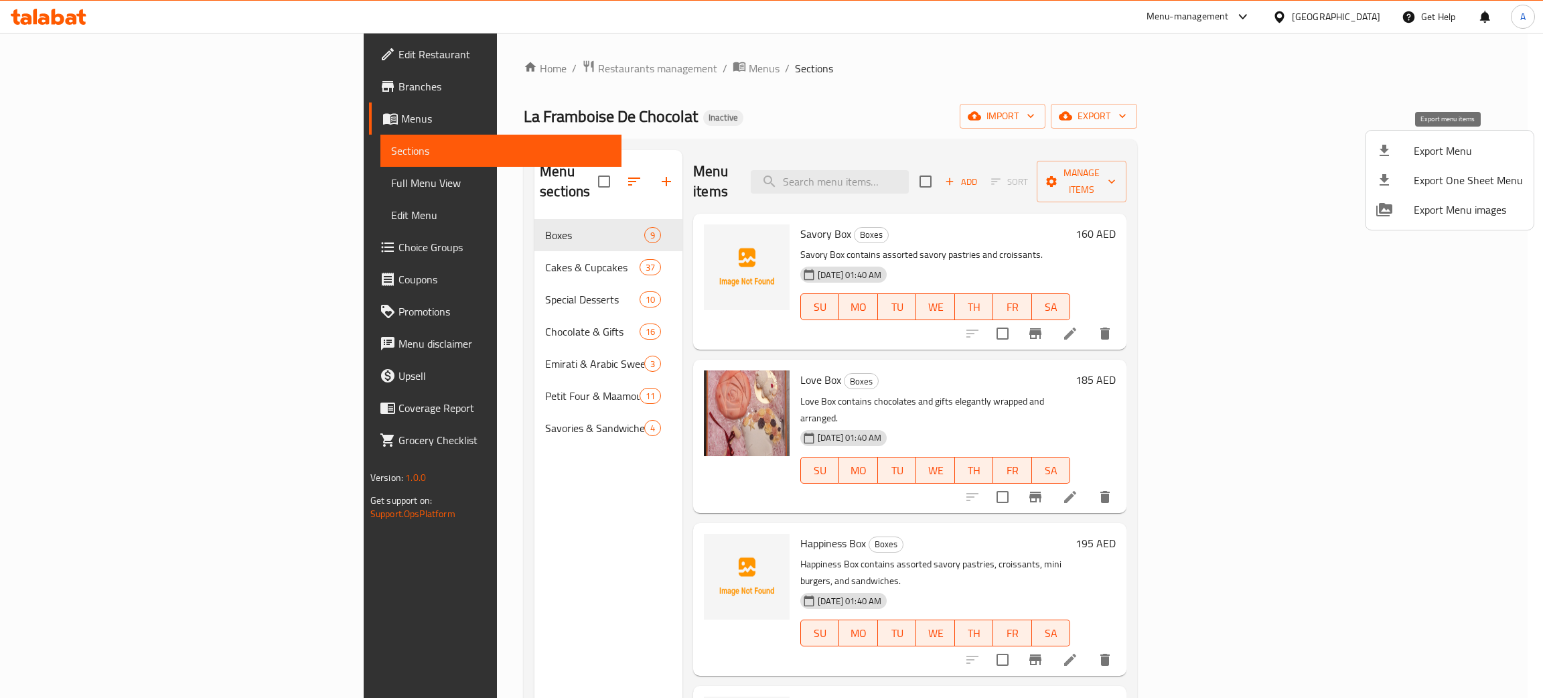
click at [1466, 147] on span "Export Menu" at bounding box center [1468, 151] width 109 height 16
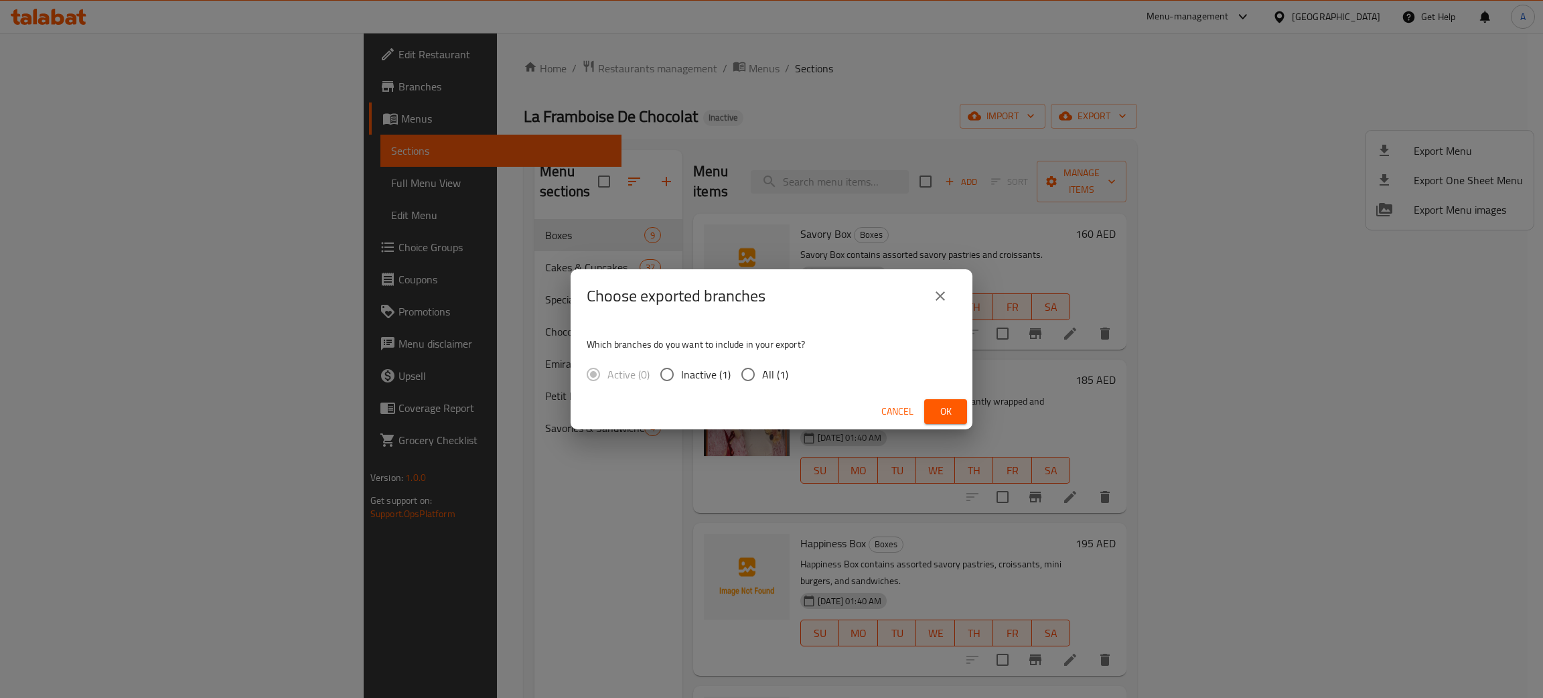
click at [951, 409] on span "Ok" at bounding box center [945, 411] width 21 height 17
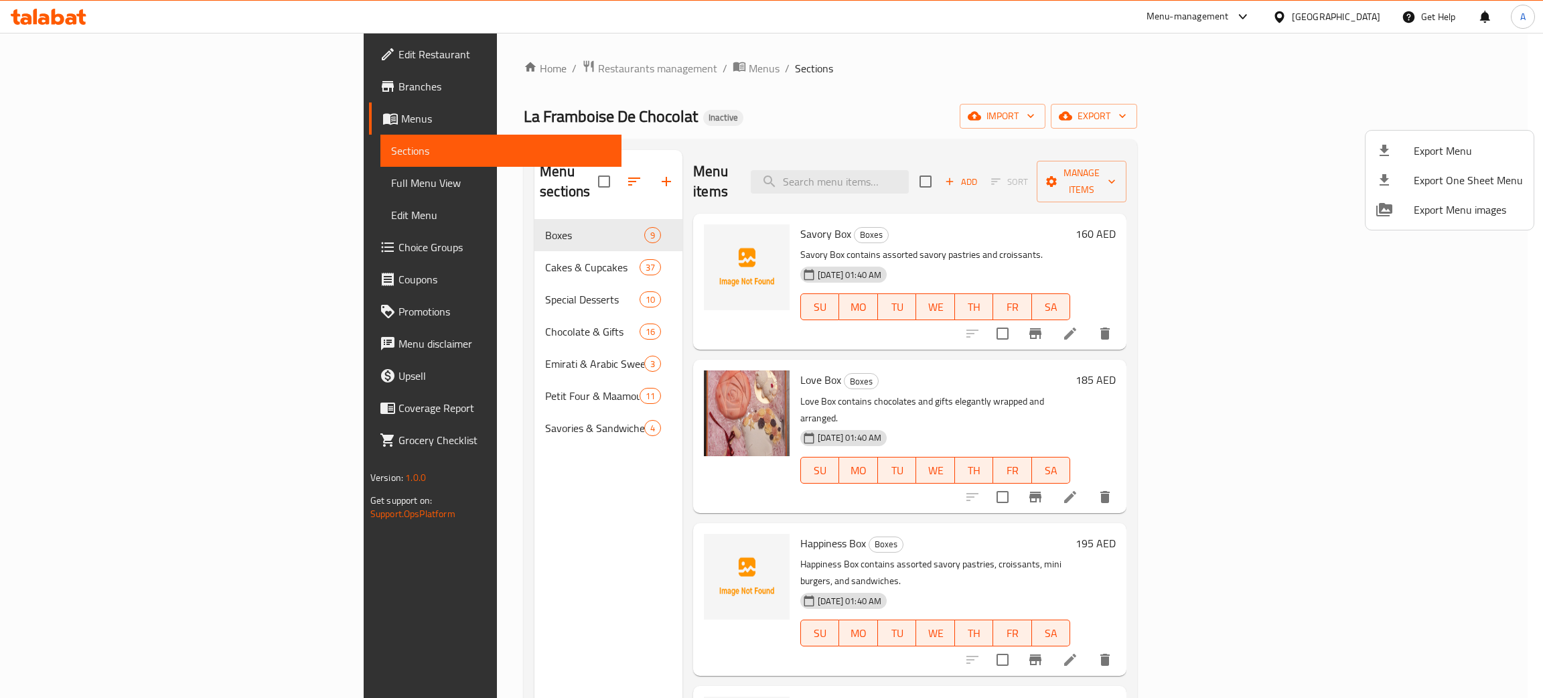
click at [73, 18] on div at bounding box center [771, 349] width 1543 height 698
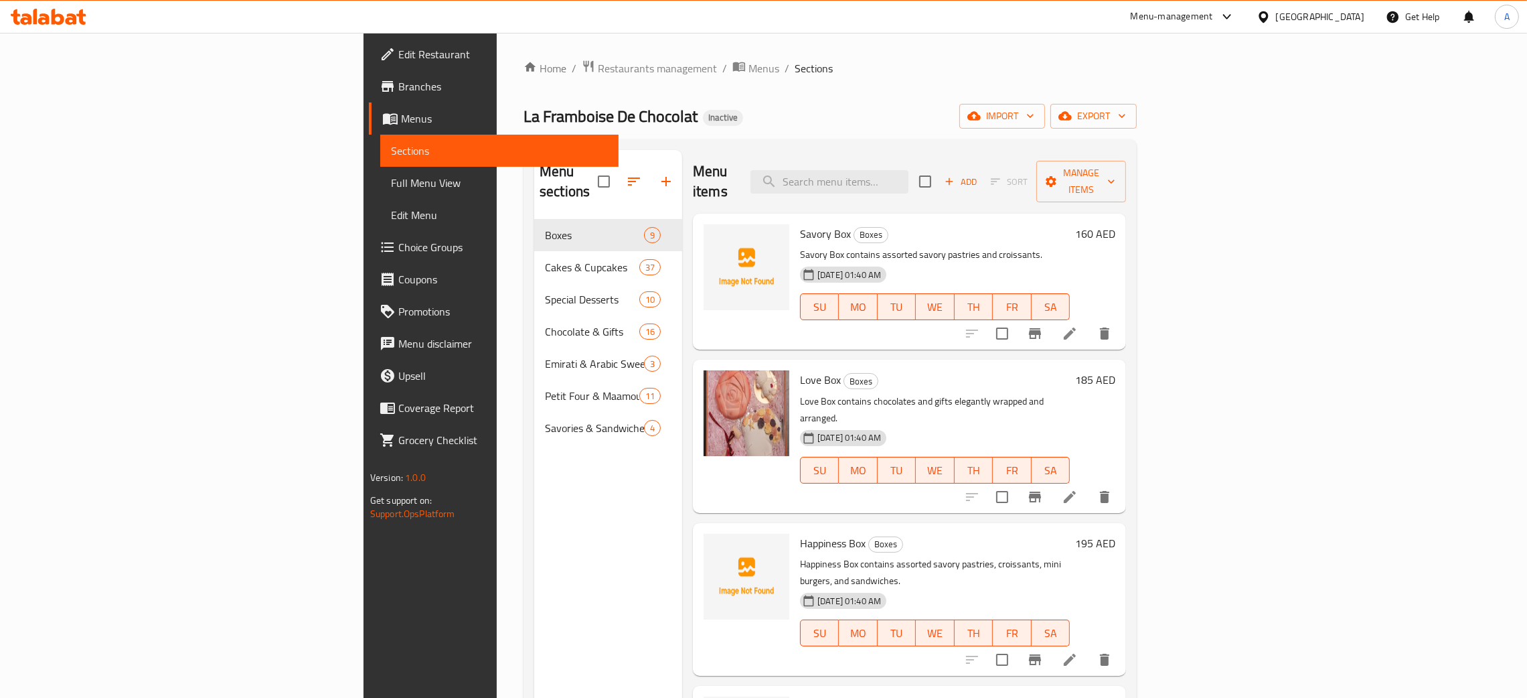
click at [63, 15] on icon at bounding box center [49, 17] width 76 height 16
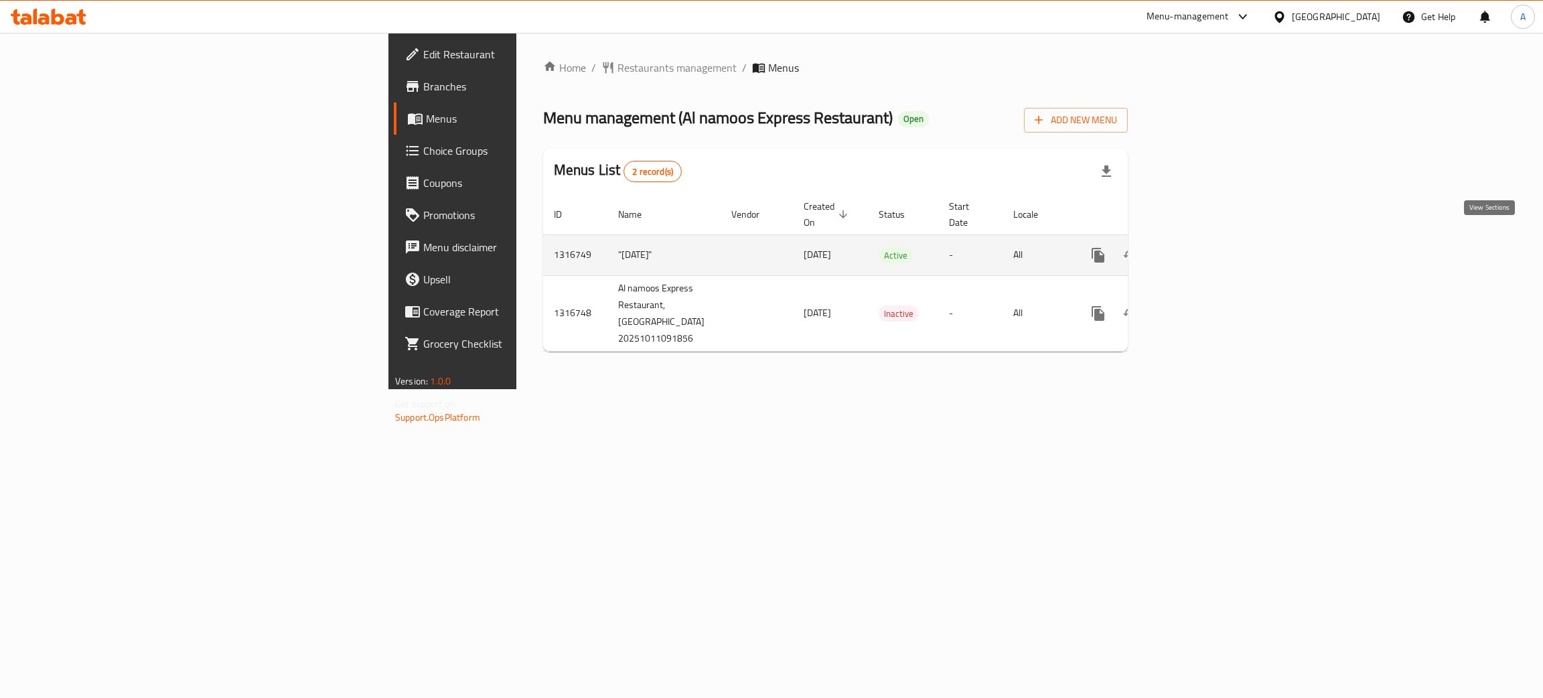
click at [1203, 247] on icon "enhanced table" at bounding box center [1195, 255] width 16 height 16
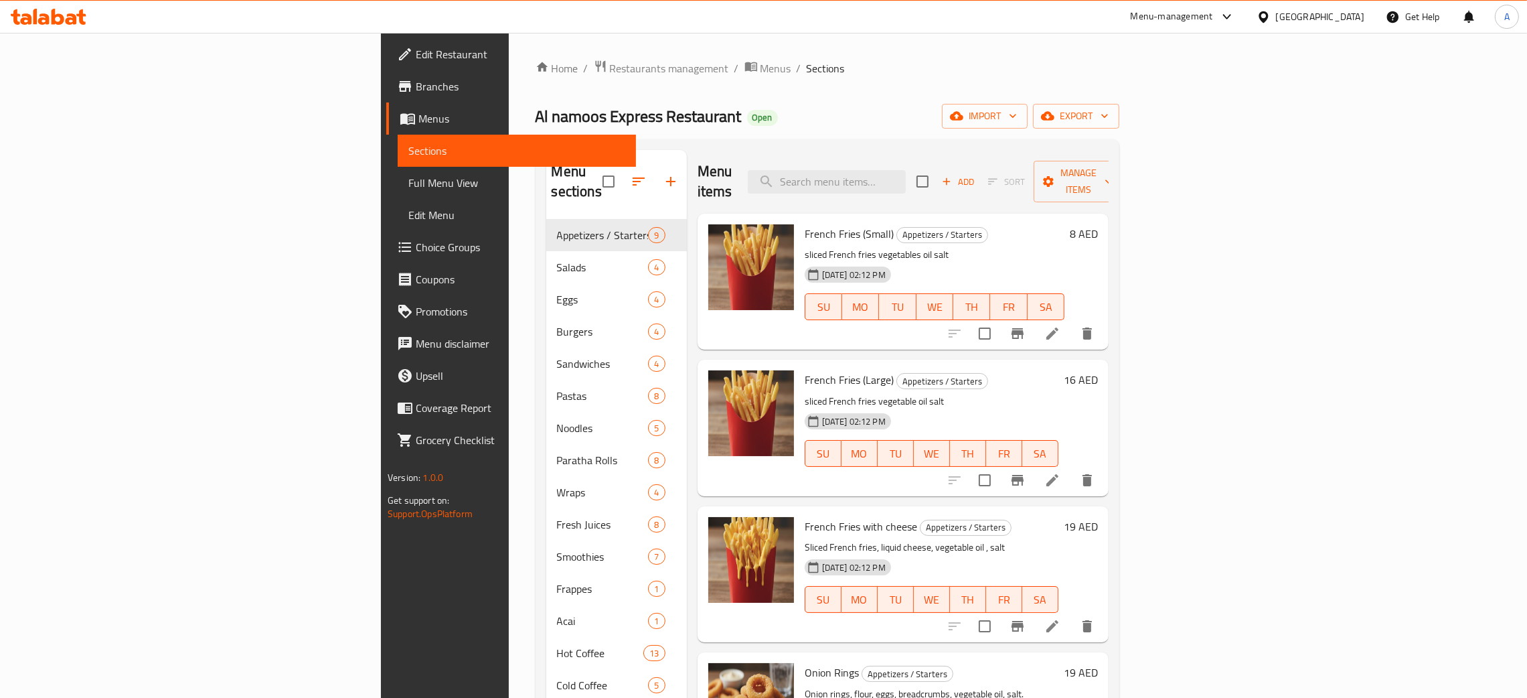
click at [416, 90] on span "Branches" at bounding box center [521, 86] width 210 height 16
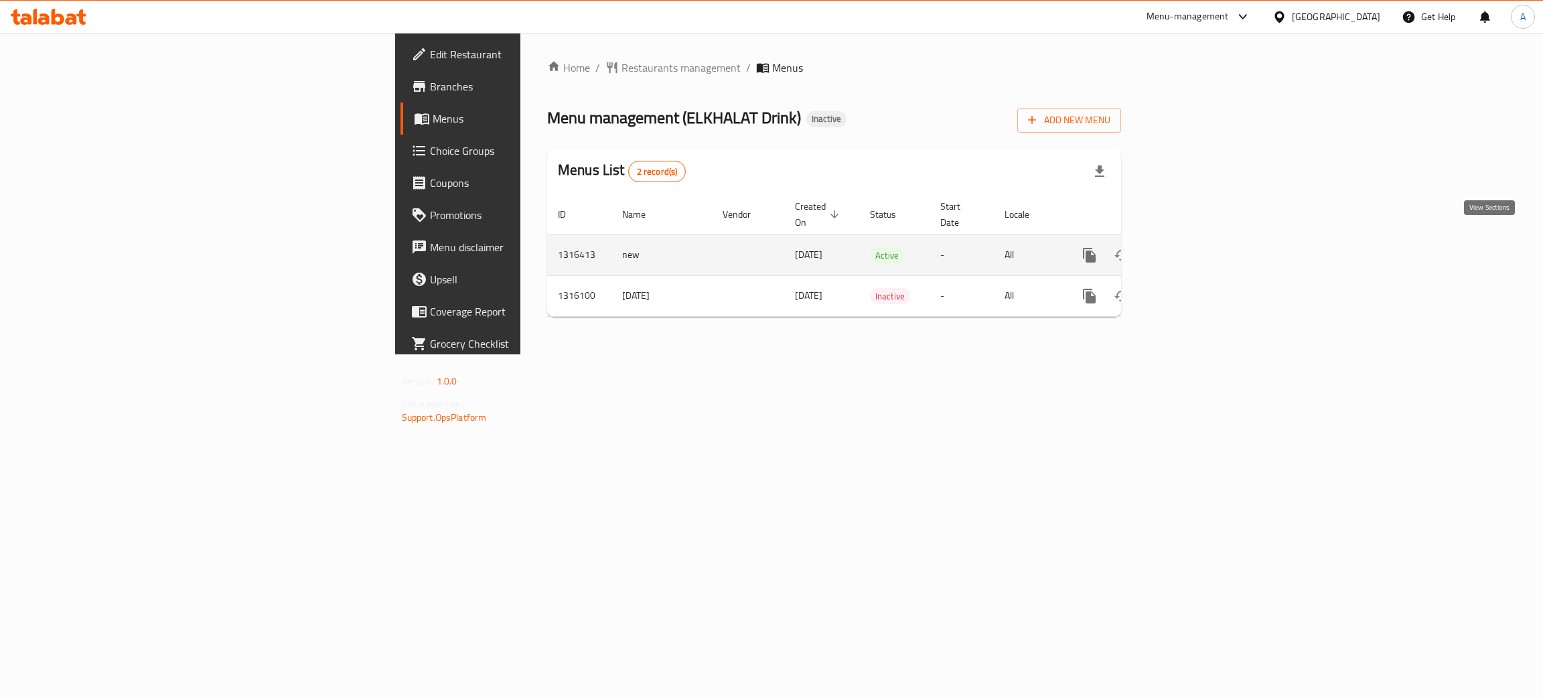
click at [1194, 247] on icon "enhanced table" at bounding box center [1186, 255] width 16 height 16
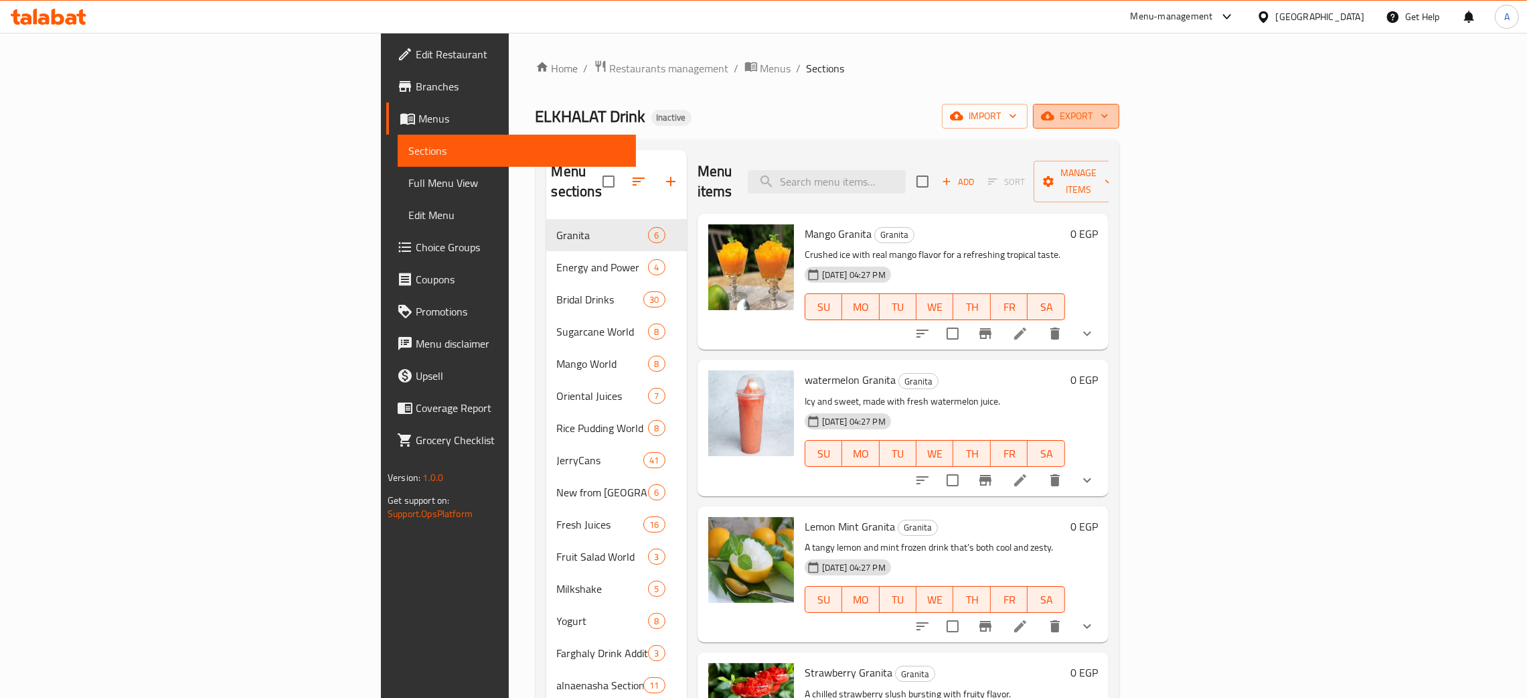
click at [1112, 112] on icon "button" at bounding box center [1104, 115] width 13 height 13
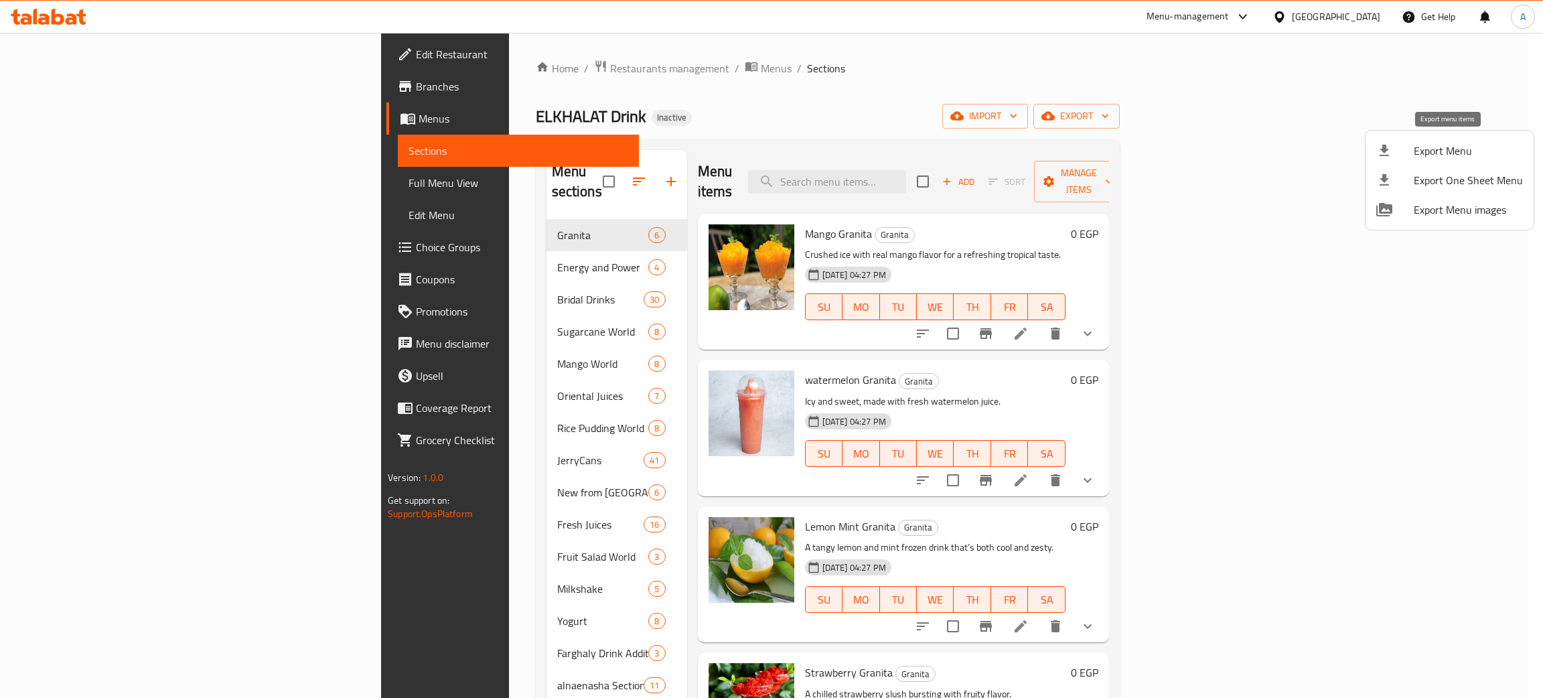
click at [1433, 147] on span "Export Menu" at bounding box center [1468, 151] width 109 height 16
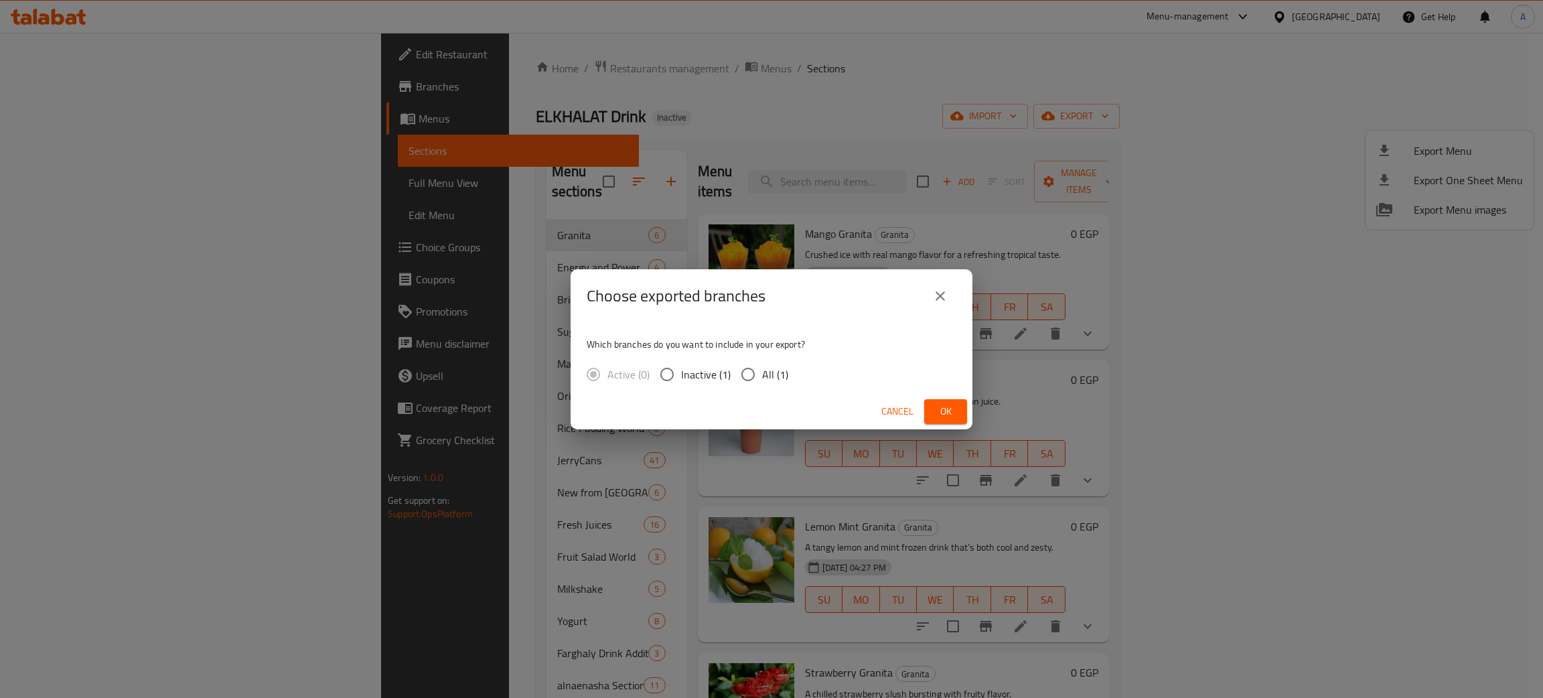
click at [935, 412] on span "Ok" at bounding box center [945, 411] width 21 height 17
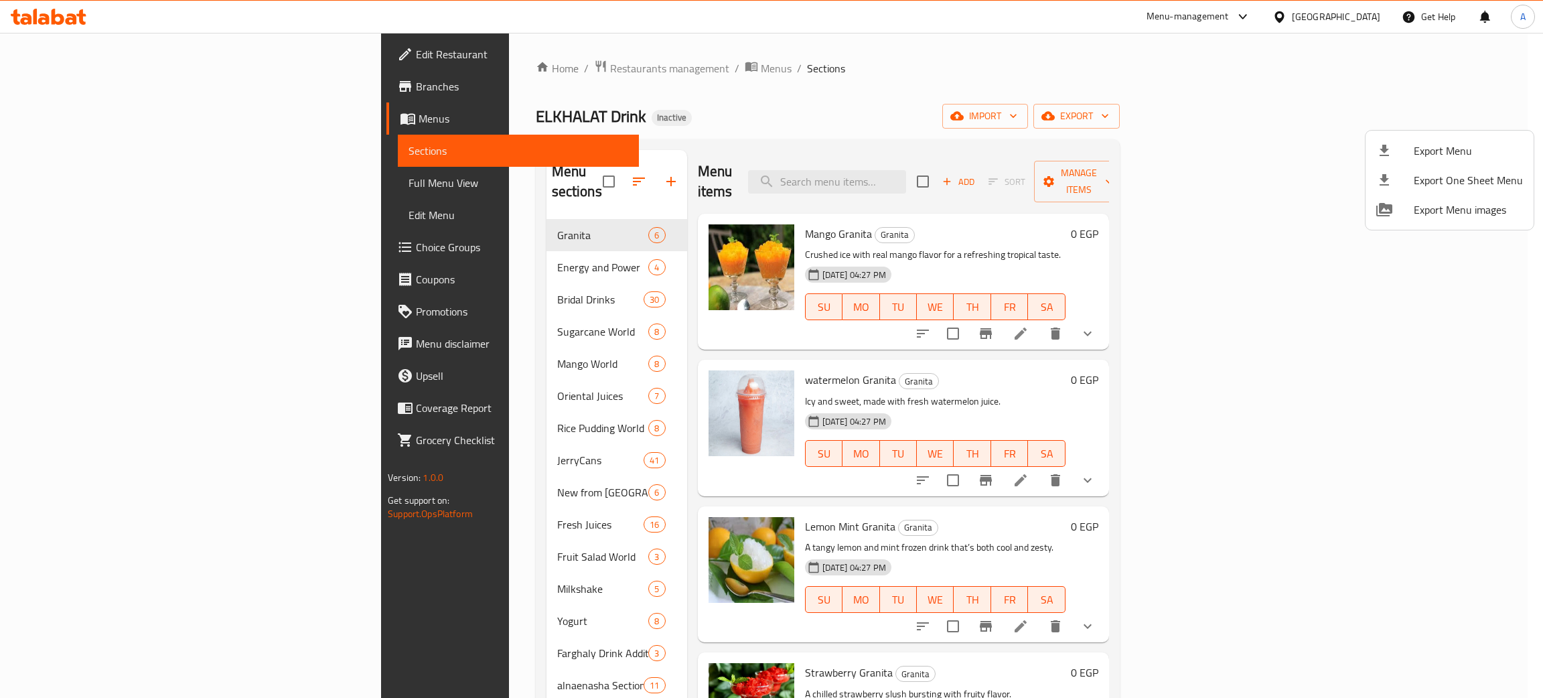
click at [392, 253] on div at bounding box center [771, 349] width 1543 height 698
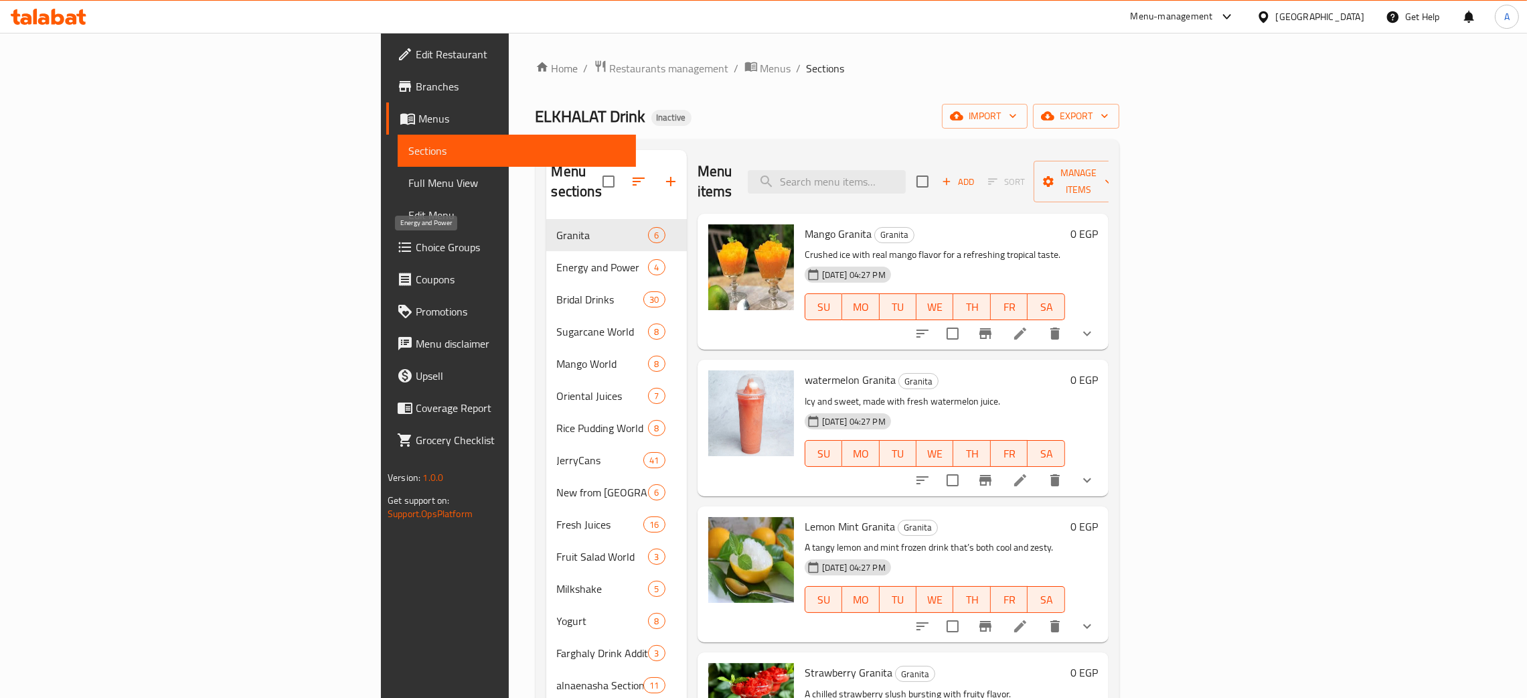
click at [557, 259] on span "Energy and Power" at bounding box center [603, 267] width 92 height 16
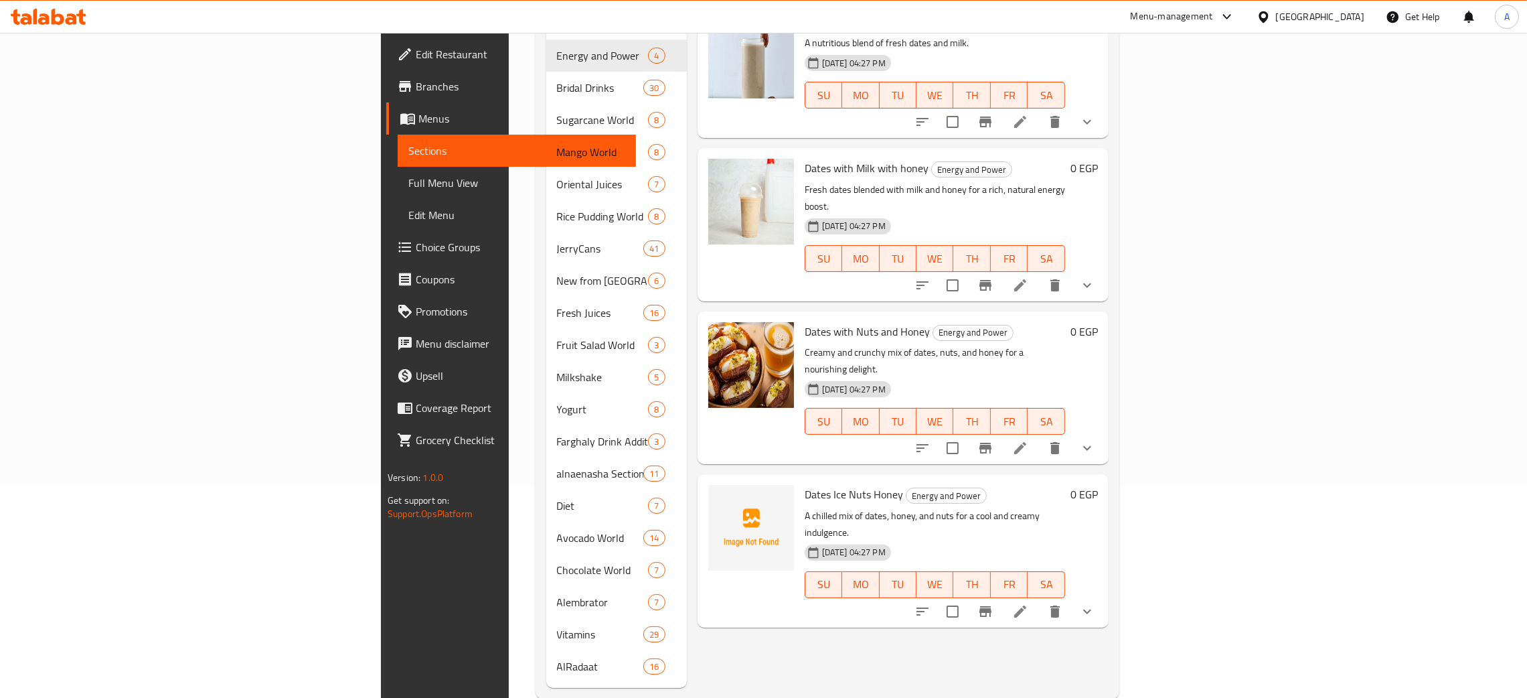
scroll to position [218, 0]
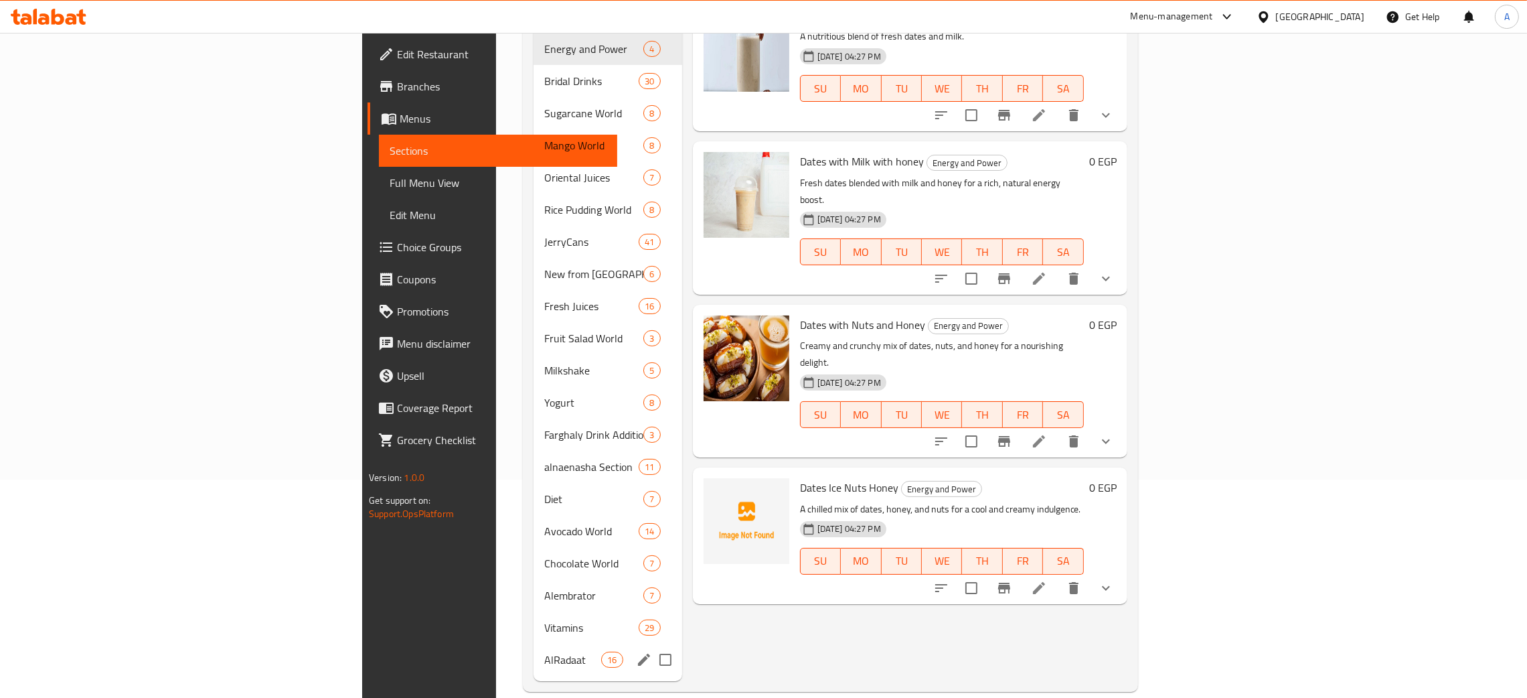
click at [534, 643] on div "AlRadaat 16" at bounding box center [608, 659] width 149 height 32
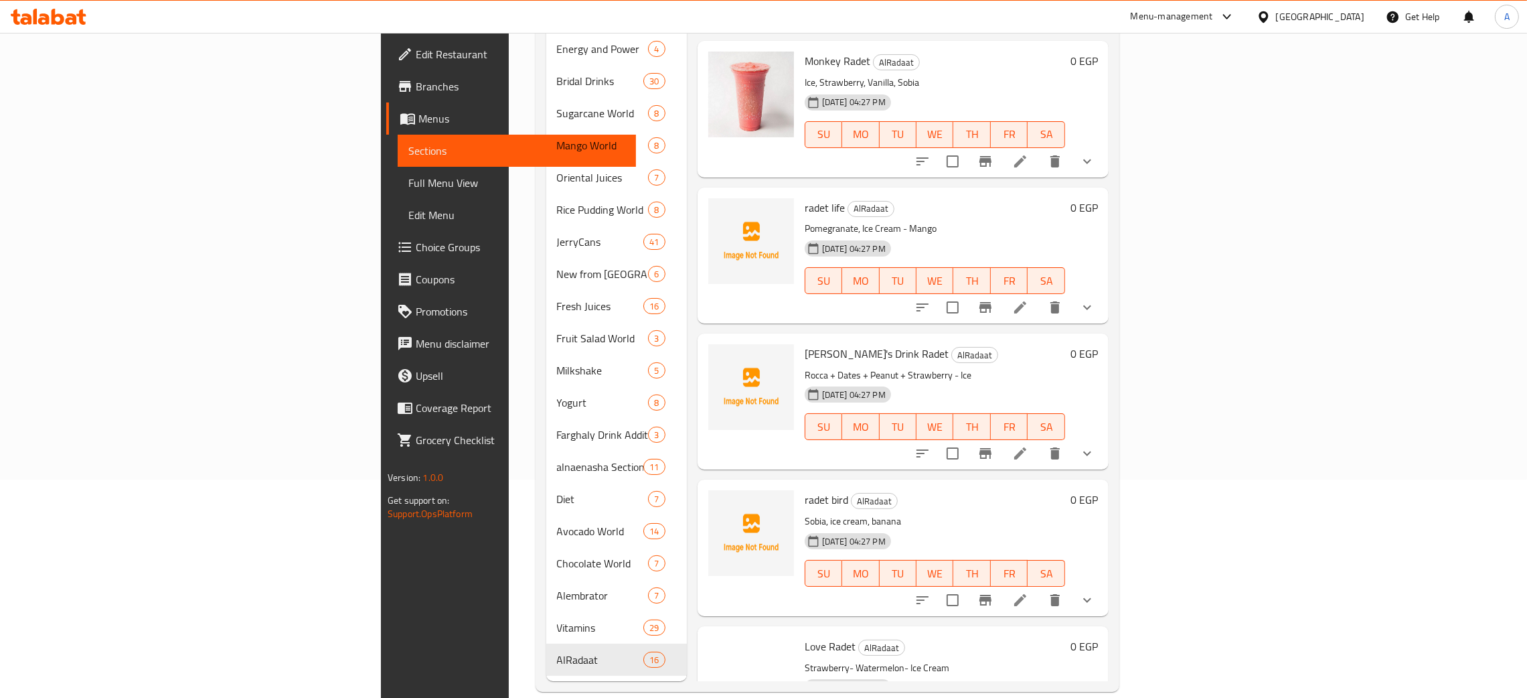
scroll to position [1645, 0]
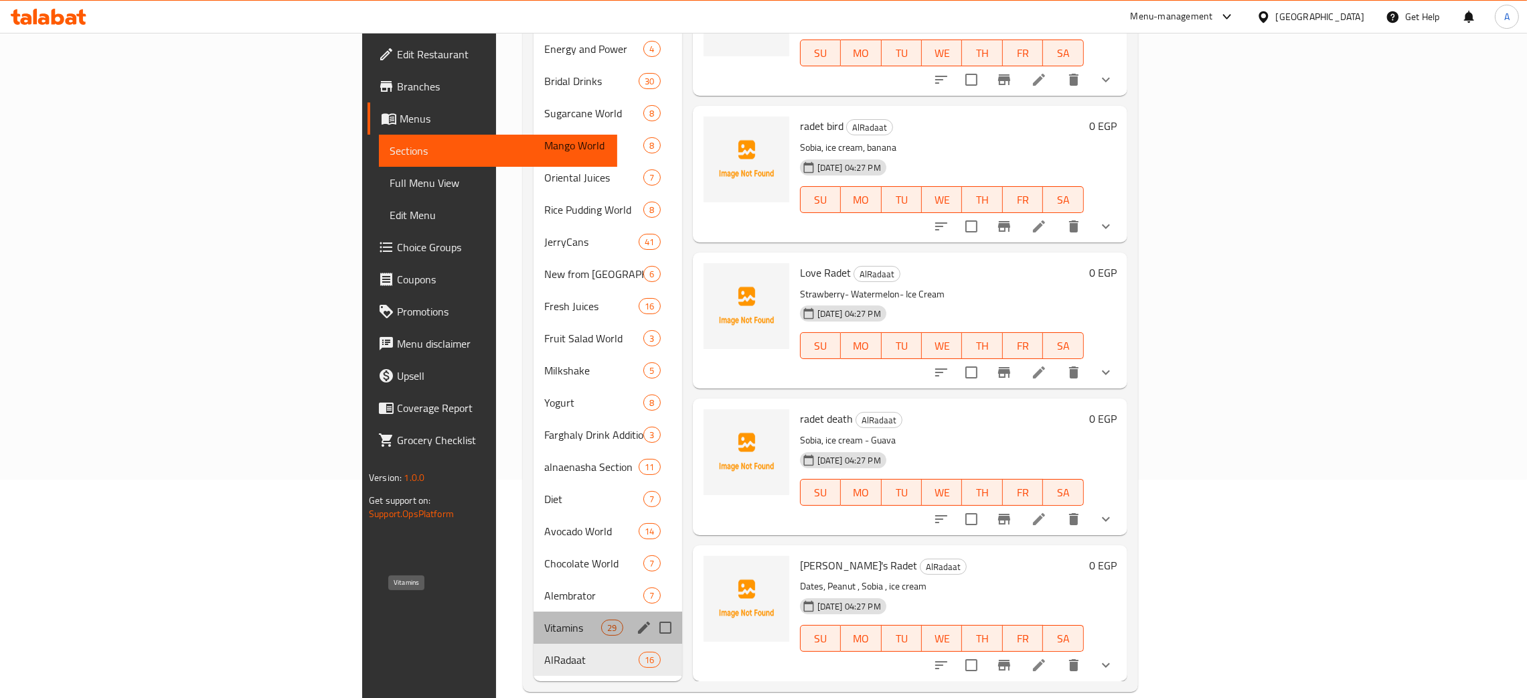
click at [544, 619] on span "Vitamins" at bounding box center [572, 627] width 57 height 16
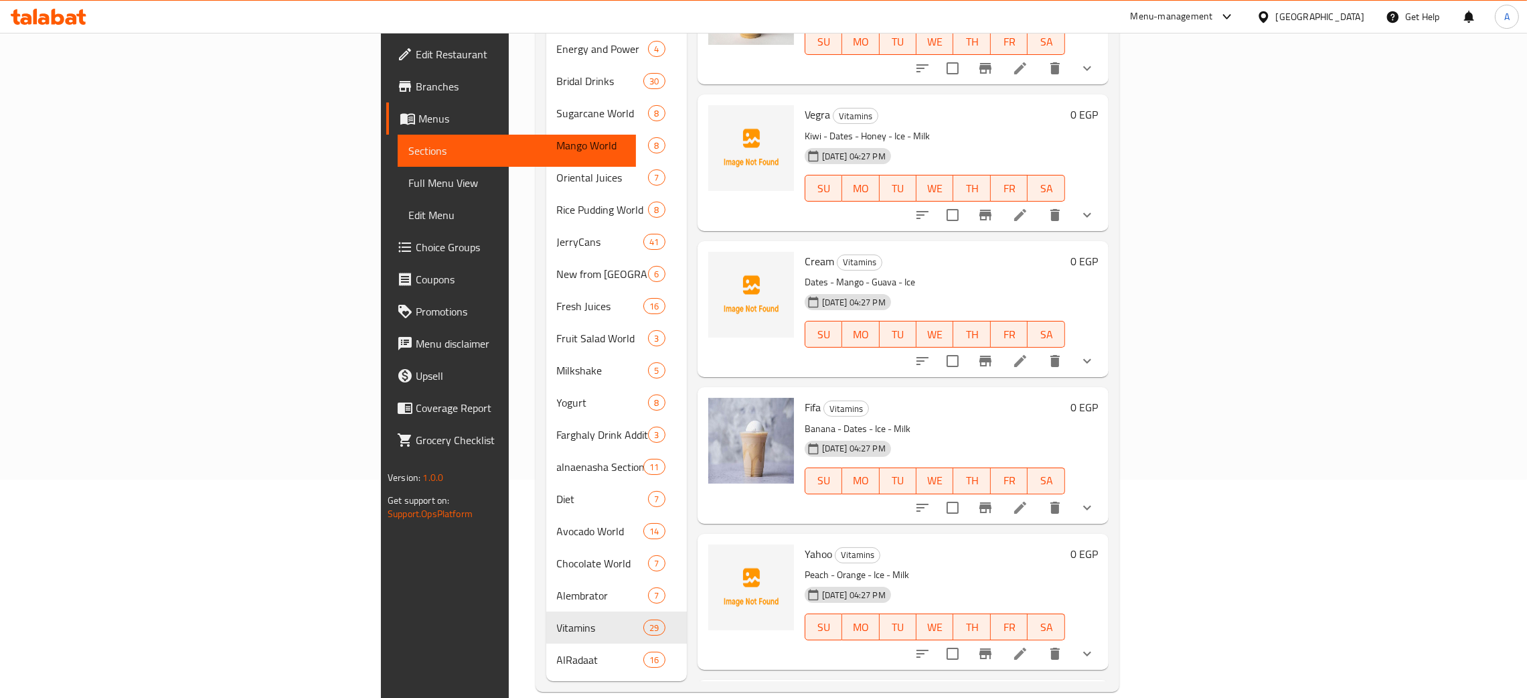
scroll to position [37, 0]
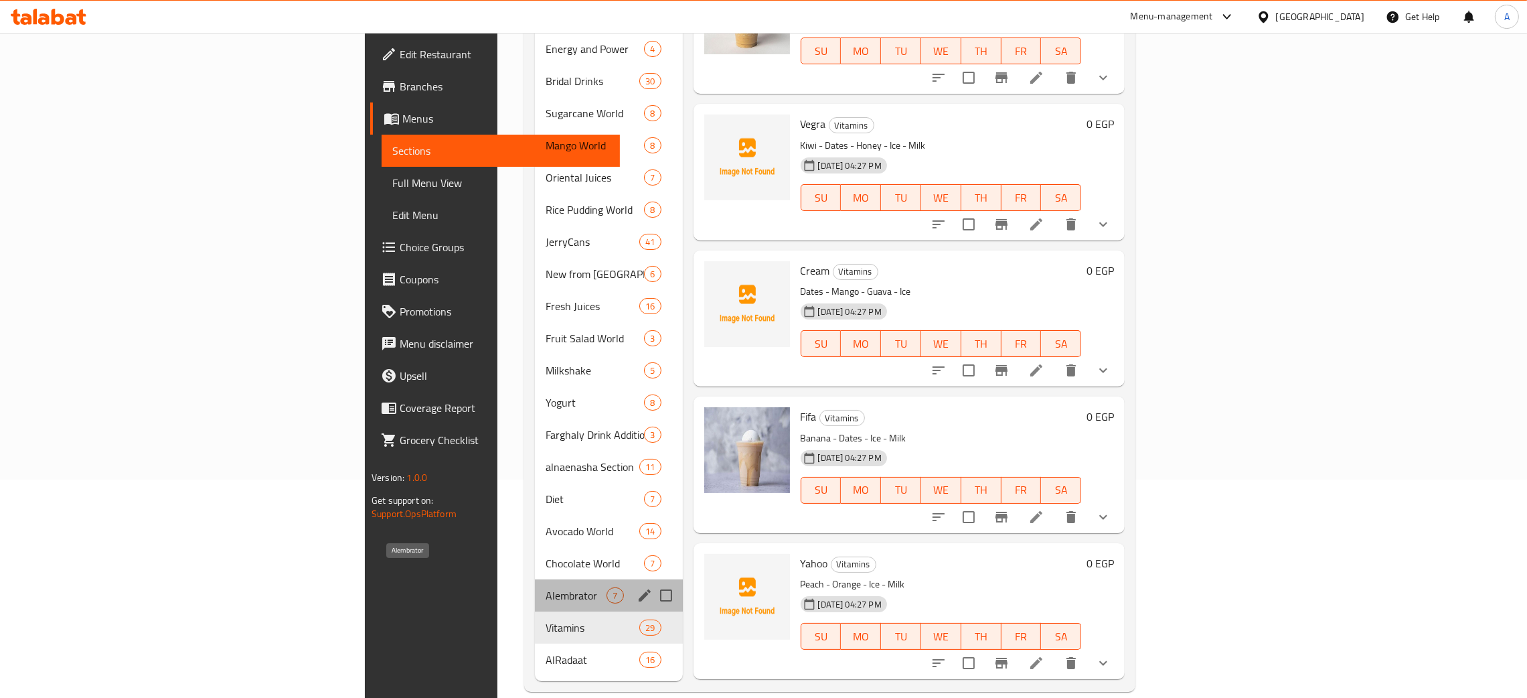
click at [546, 587] on span "Alembrator" at bounding box center [576, 595] width 61 height 16
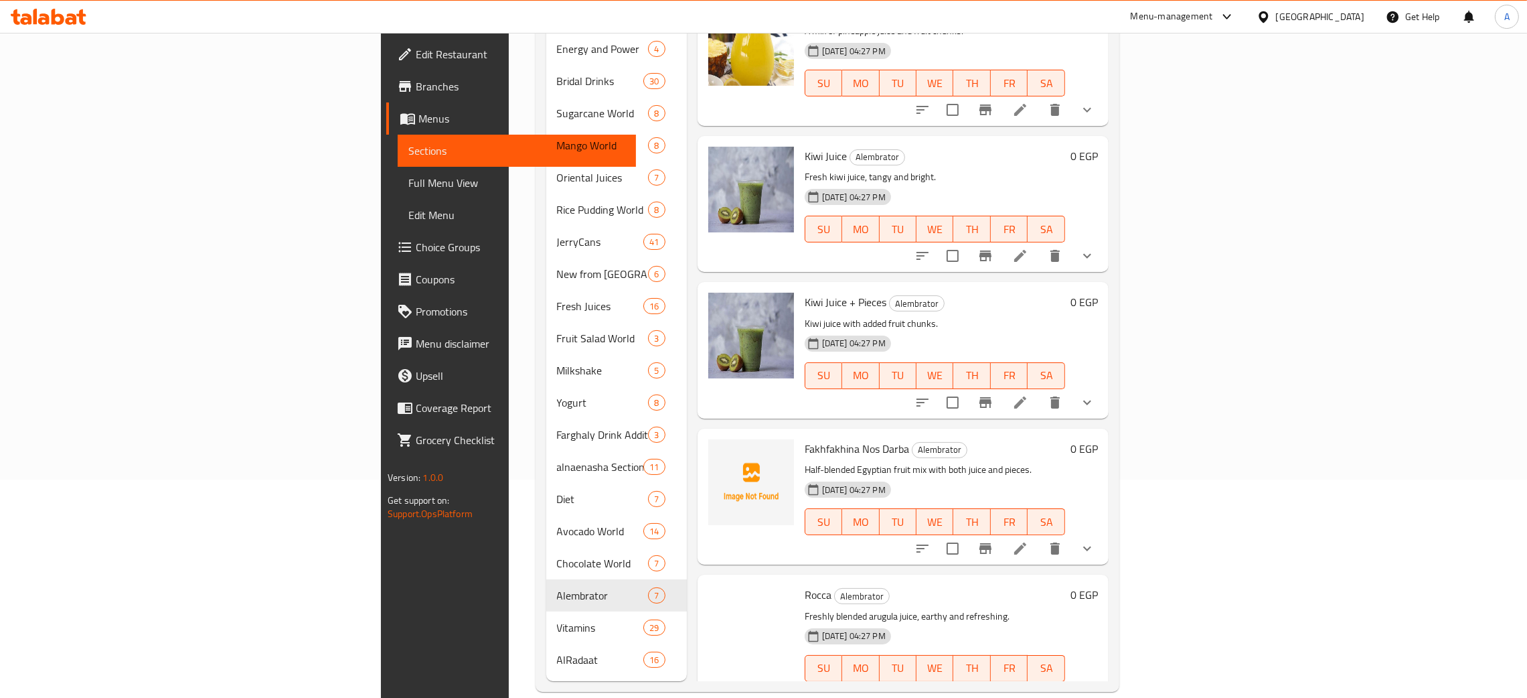
scroll to position [328, 0]
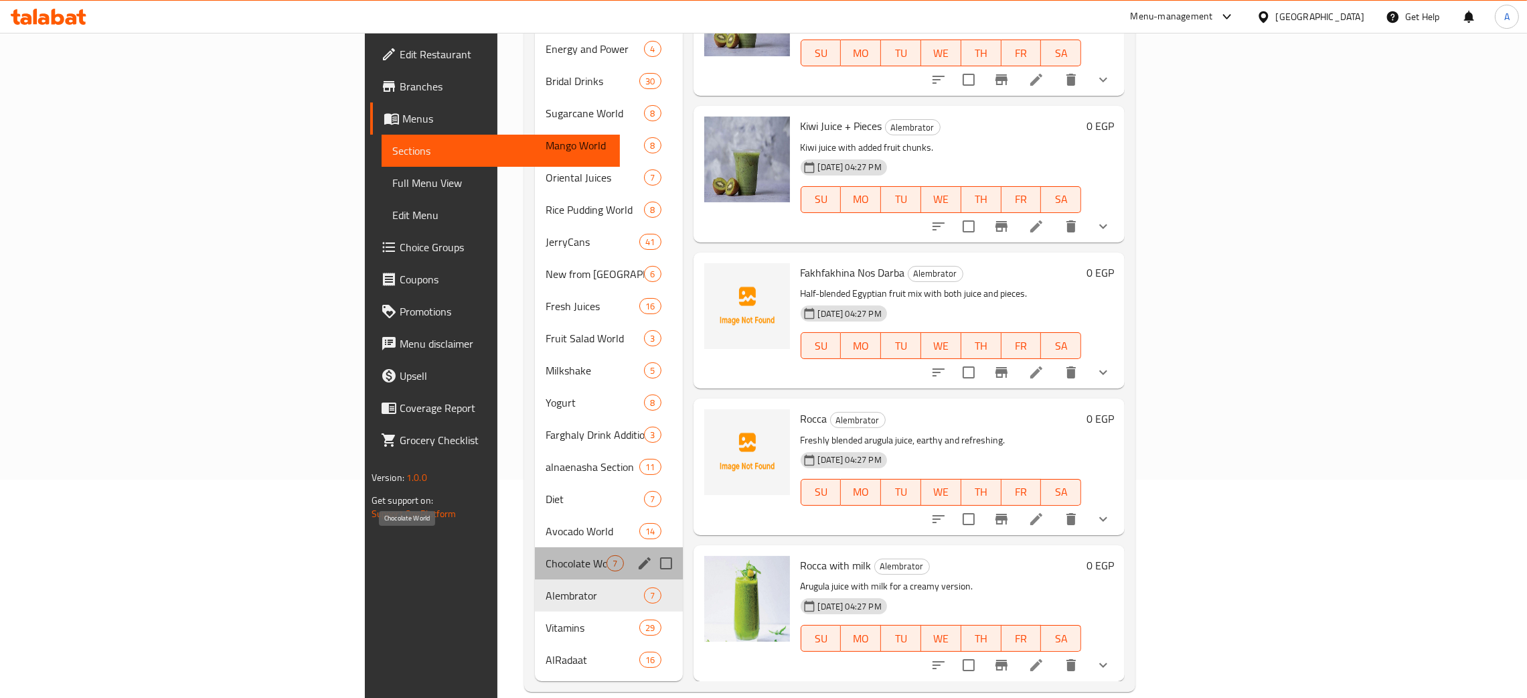
click at [546, 555] on span "Chocolate World" at bounding box center [576, 563] width 61 height 16
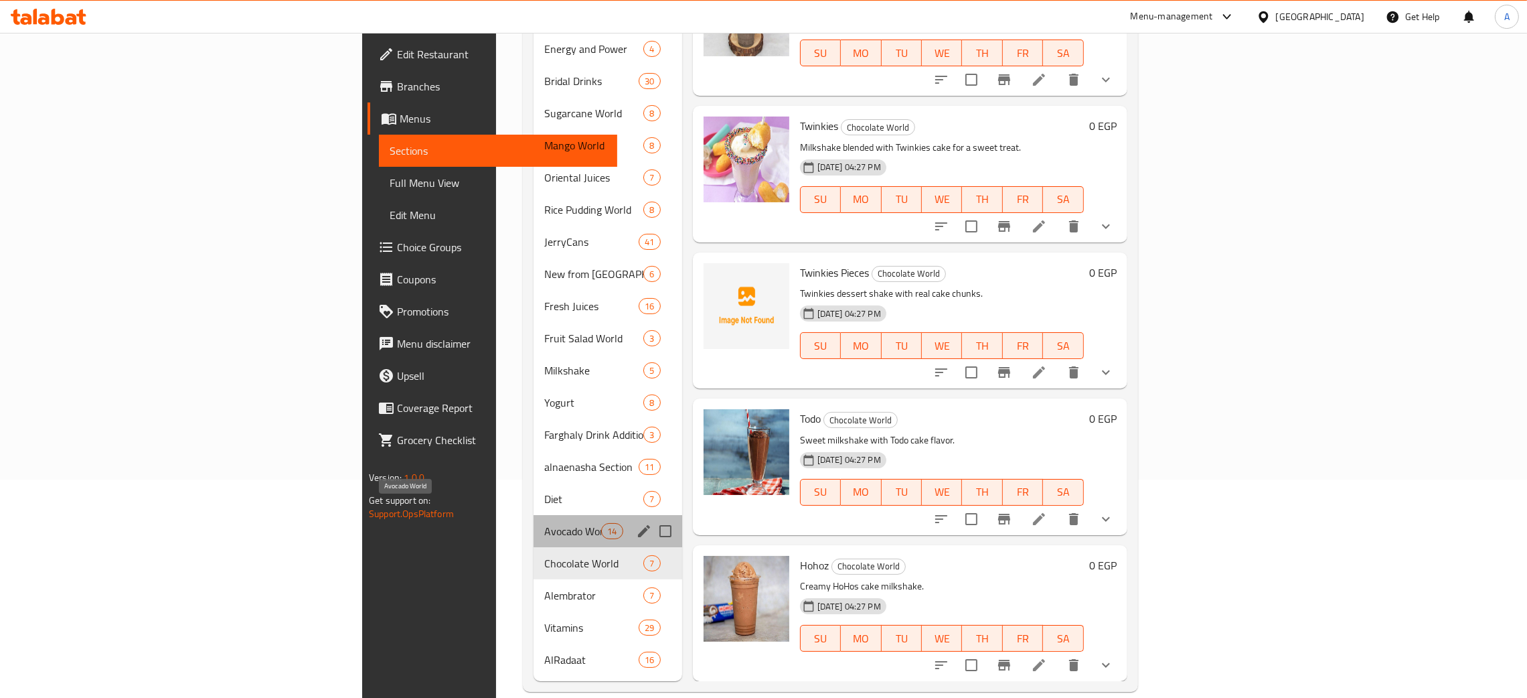
click at [544, 523] on span "Avocado World" at bounding box center [572, 531] width 57 height 16
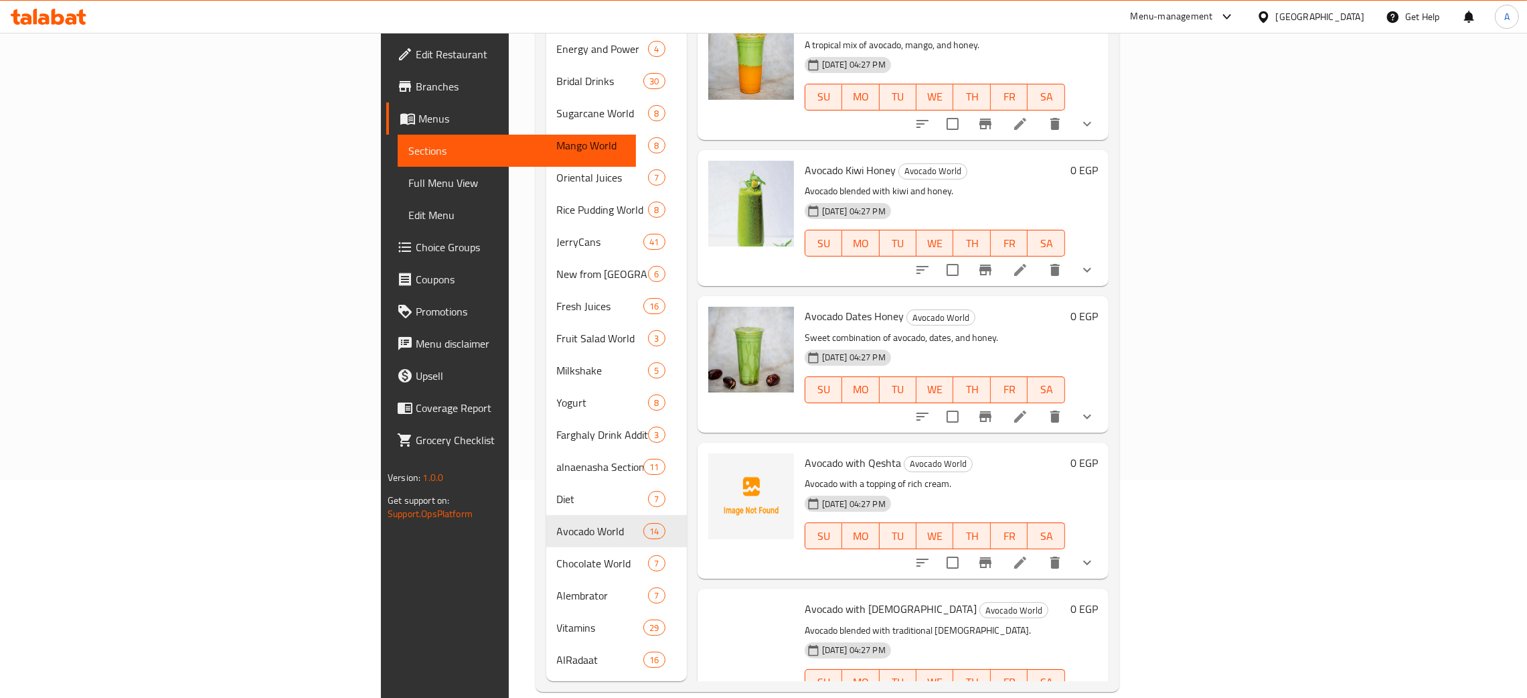
scroll to position [931, 0]
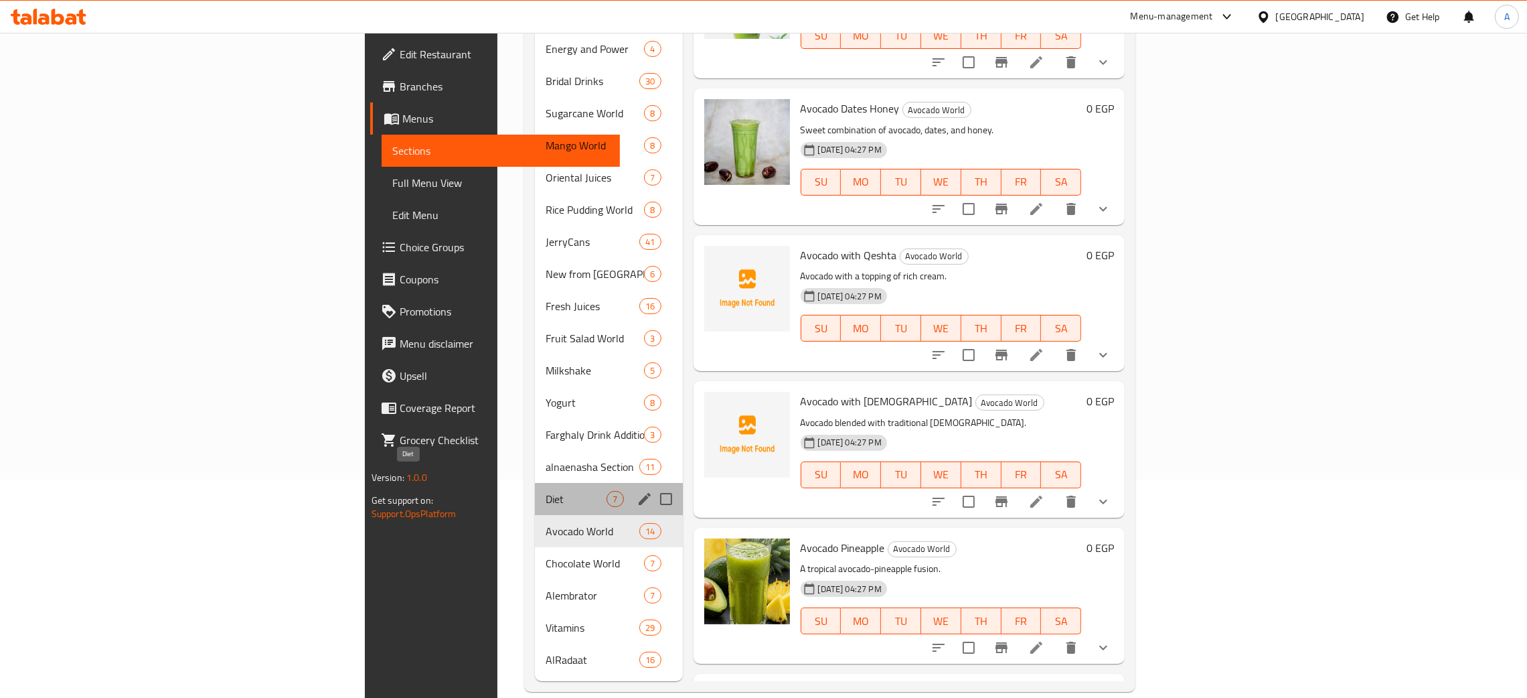
drag, startPoint x: 364, startPoint y: 476, endPoint x: 481, endPoint y: 464, distance: 117.8
click at [546, 491] on span "Diet" at bounding box center [576, 499] width 61 height 16
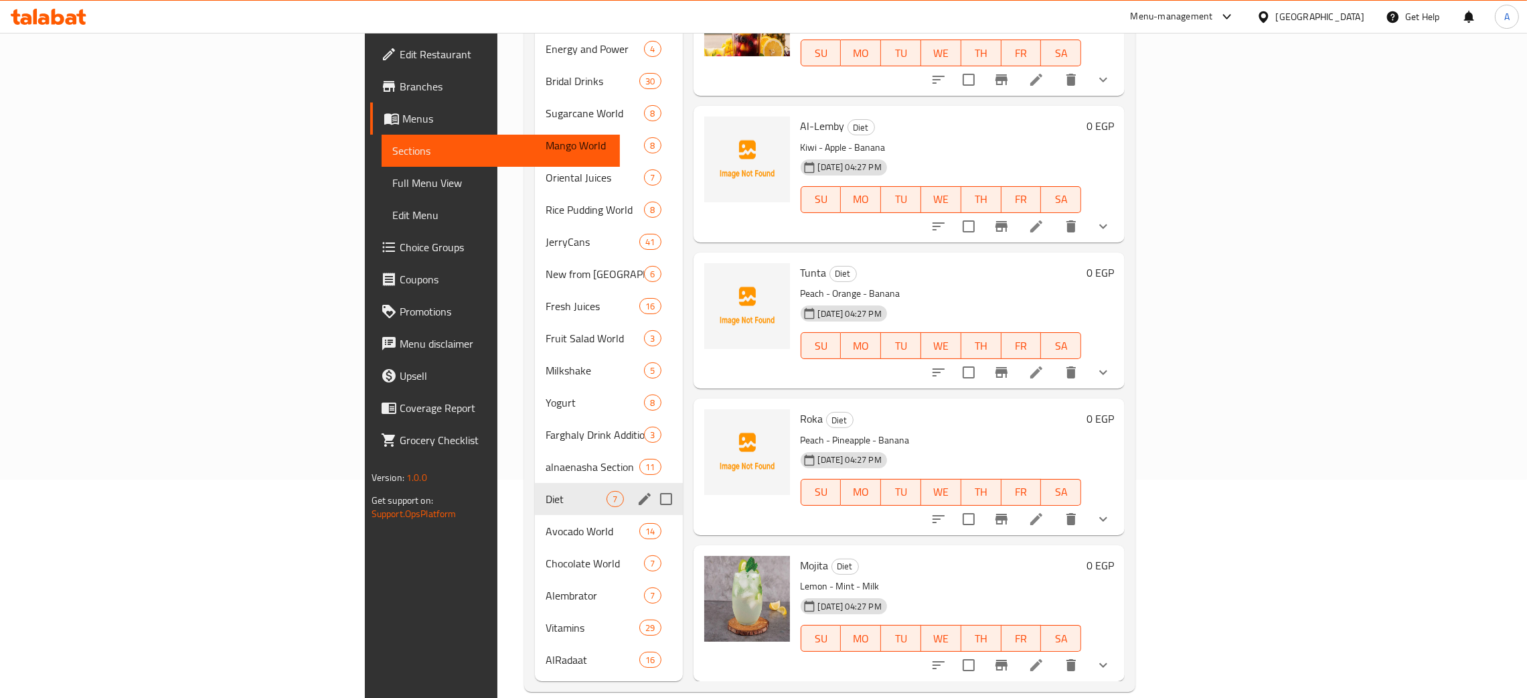
scroll to position [328, 0]
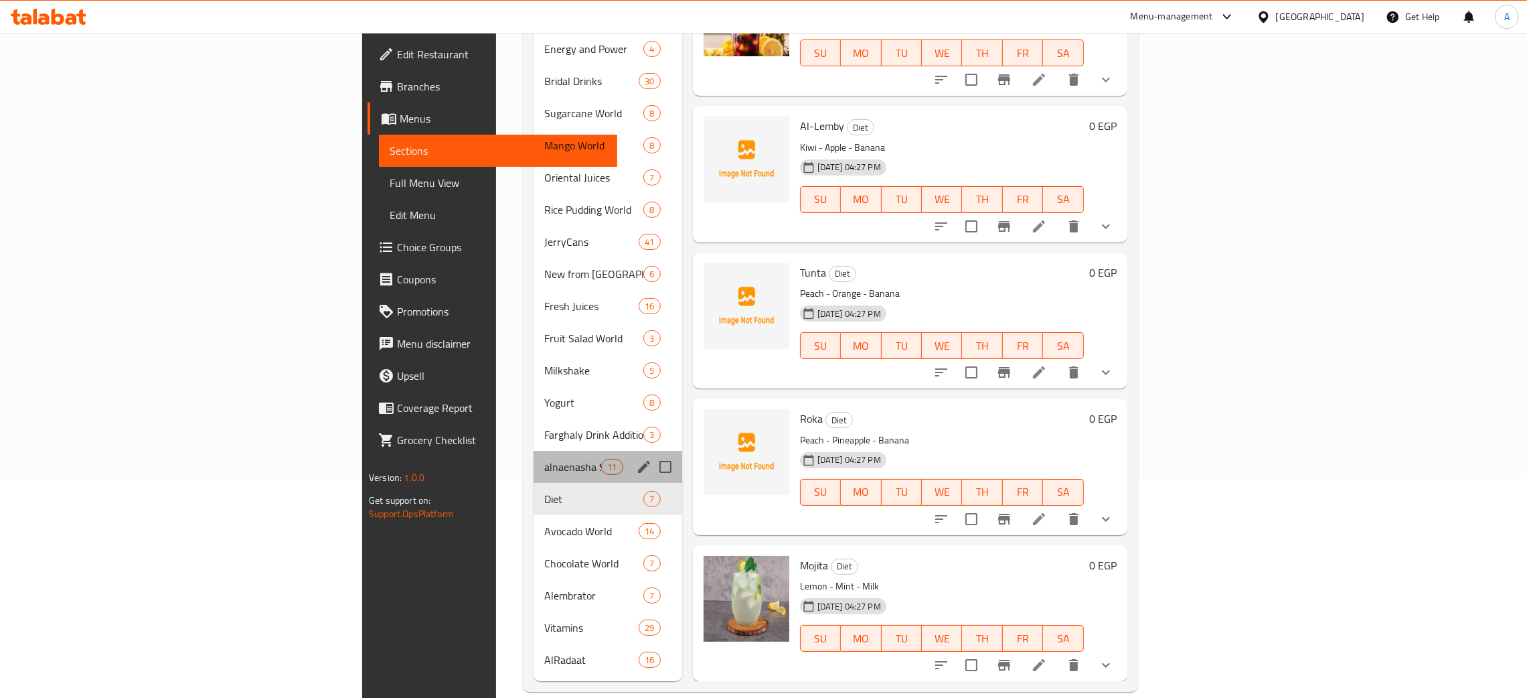
click at [534, 457] on div "alnaenasha Section 11" at bounding box center [608, 467] width 149 height 32
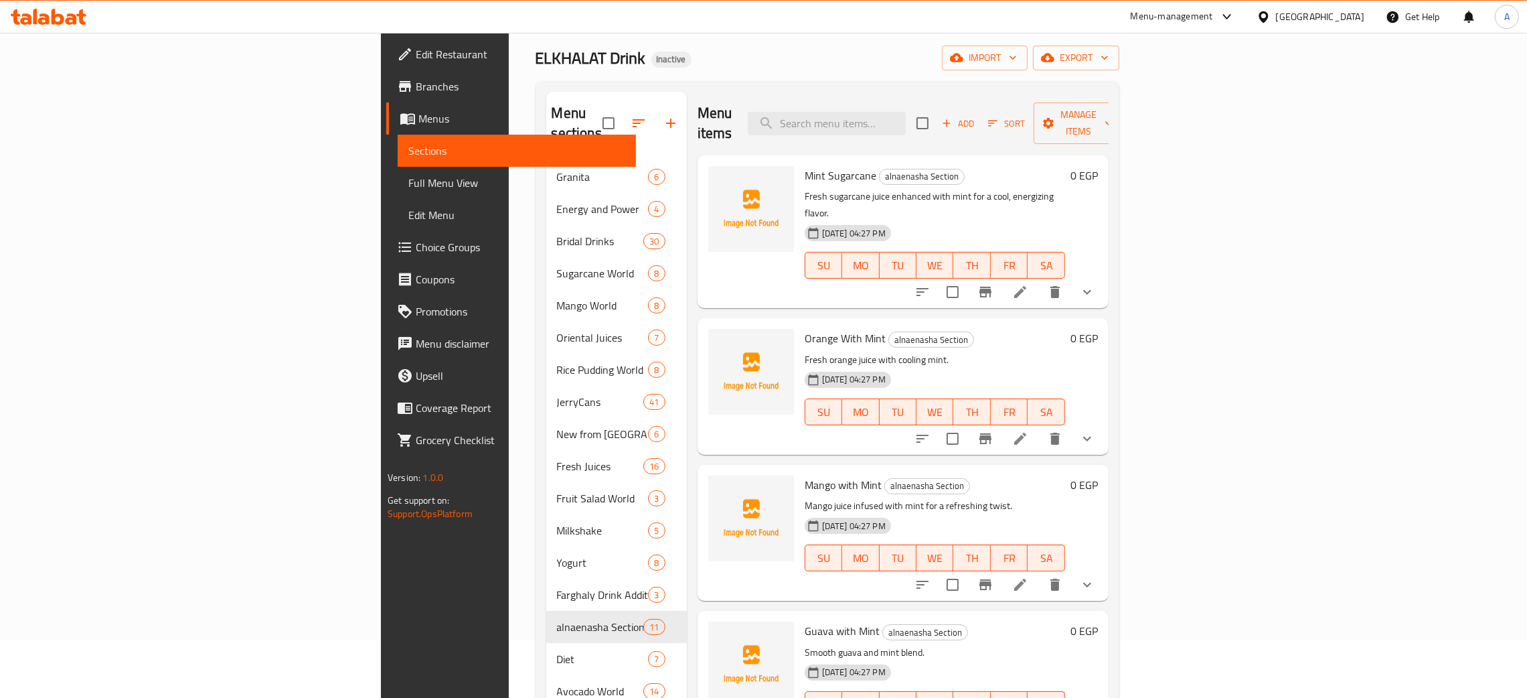
scroll to position [17, 0]
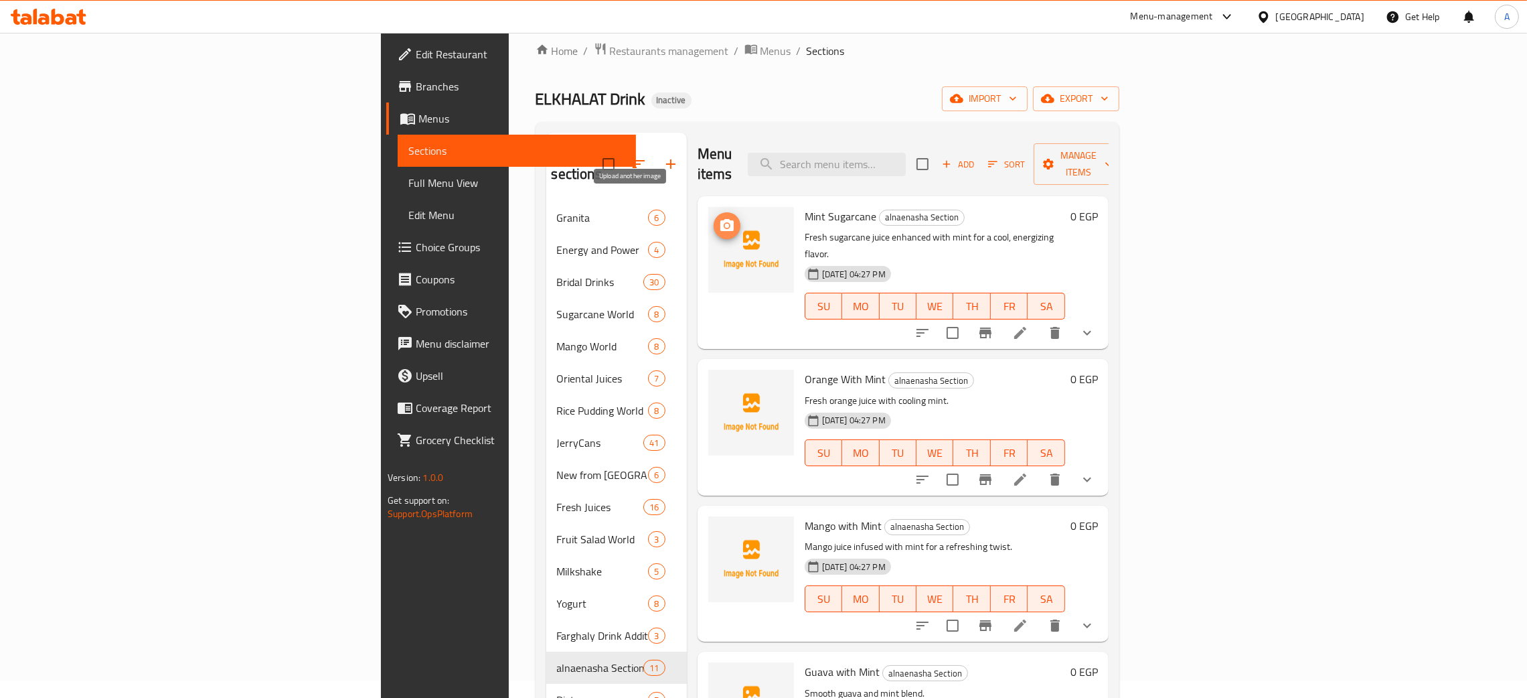
click at [714, 218] on span "upload picture" at bounding box center [727, 226] width 27 height 16
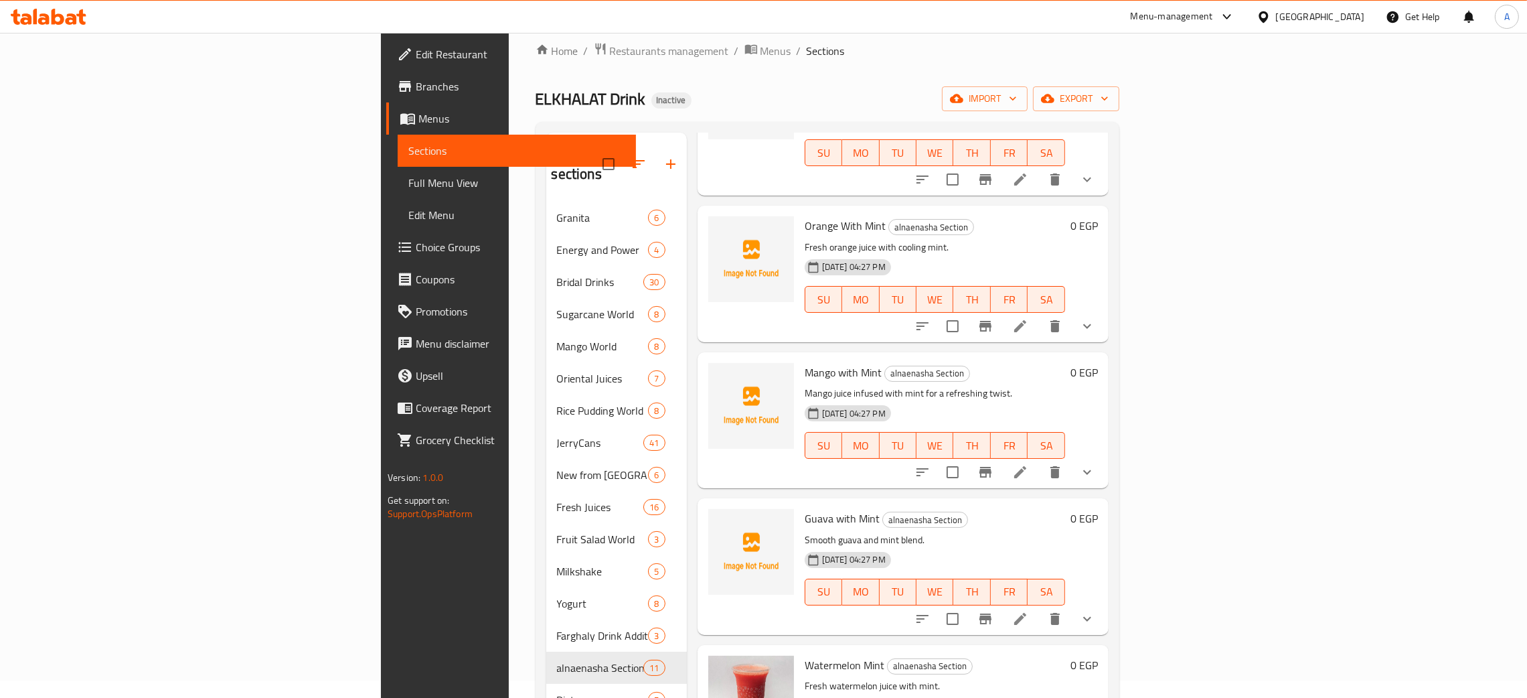
scroll to position [201, 0]
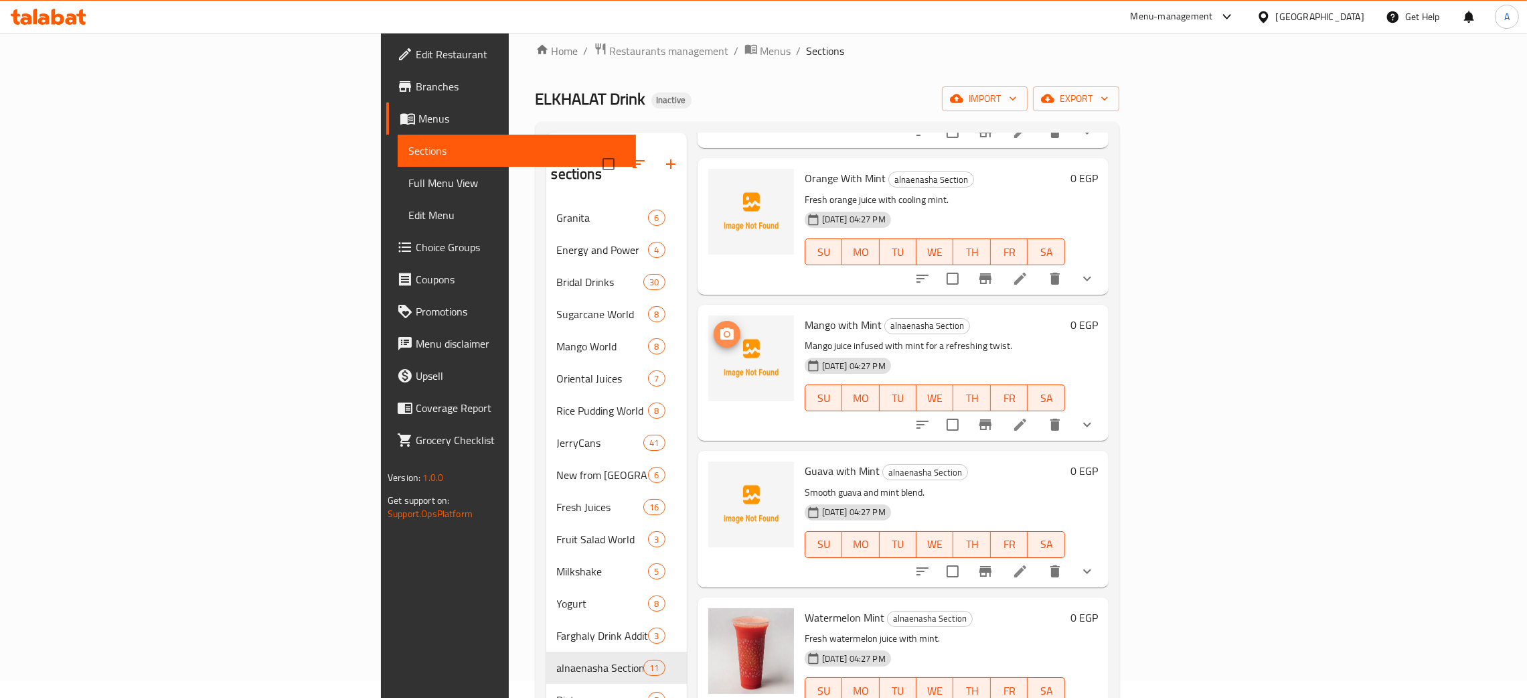
click at [719, 326] on icon "upload picture" at bounding box center [727, 334] width 16 height 16
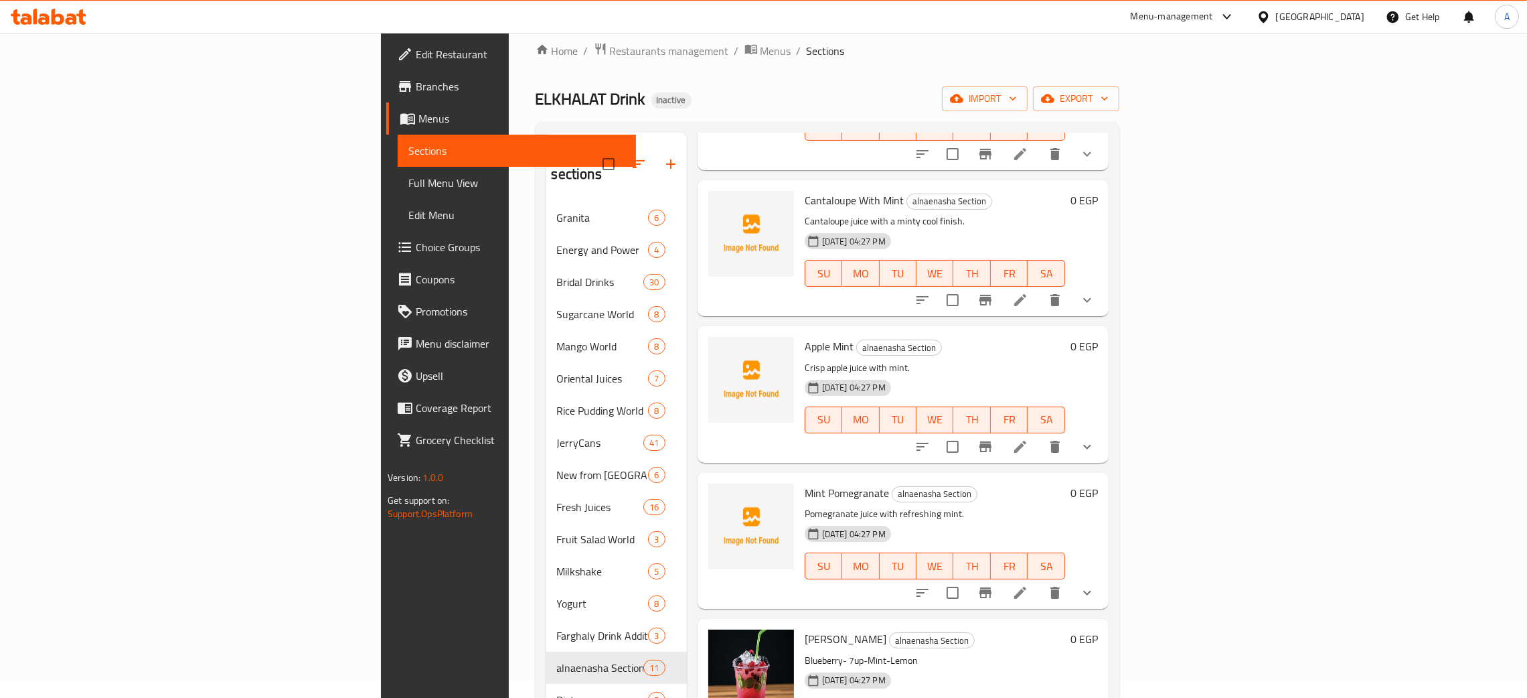
scroll to position [913, 0]
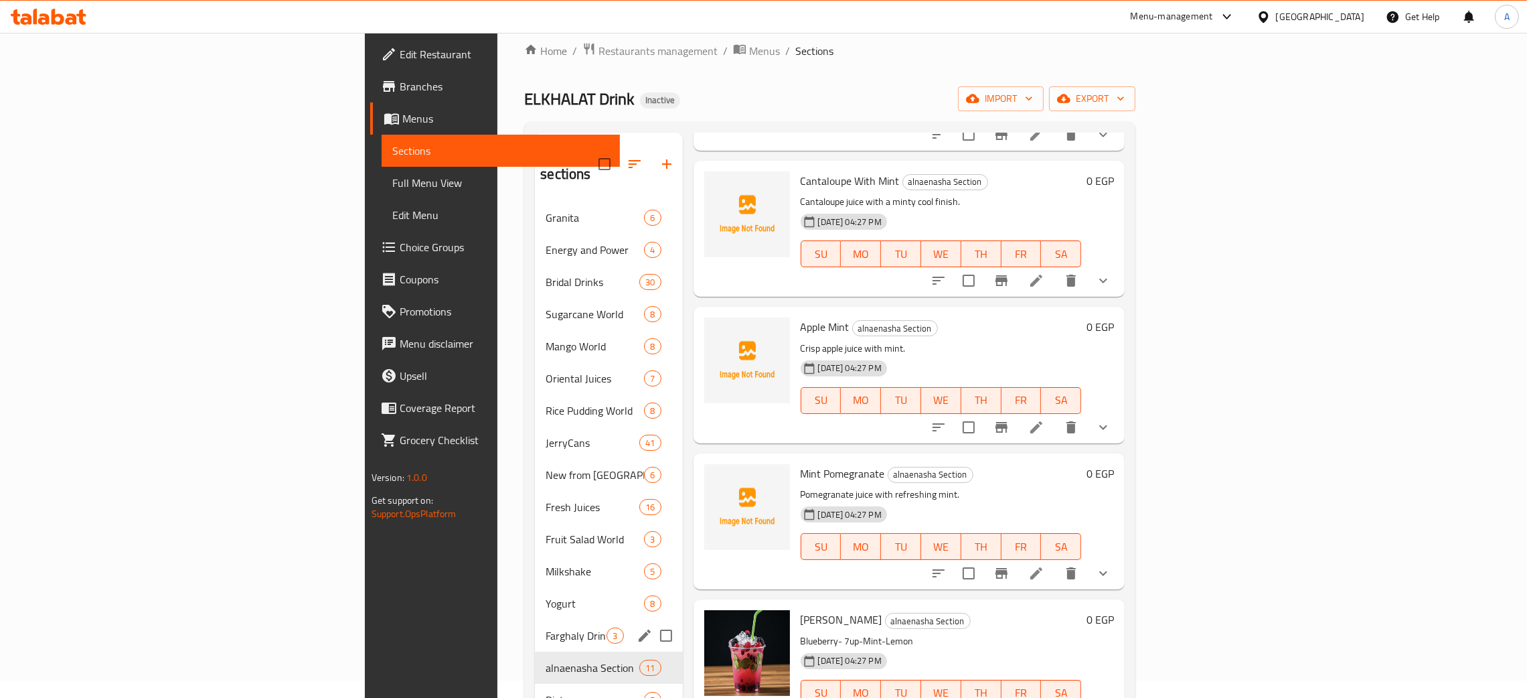
click at [546, 627] on span "Farghaly Drink Additions" at bounding box center [576, 635] width 61 height 16
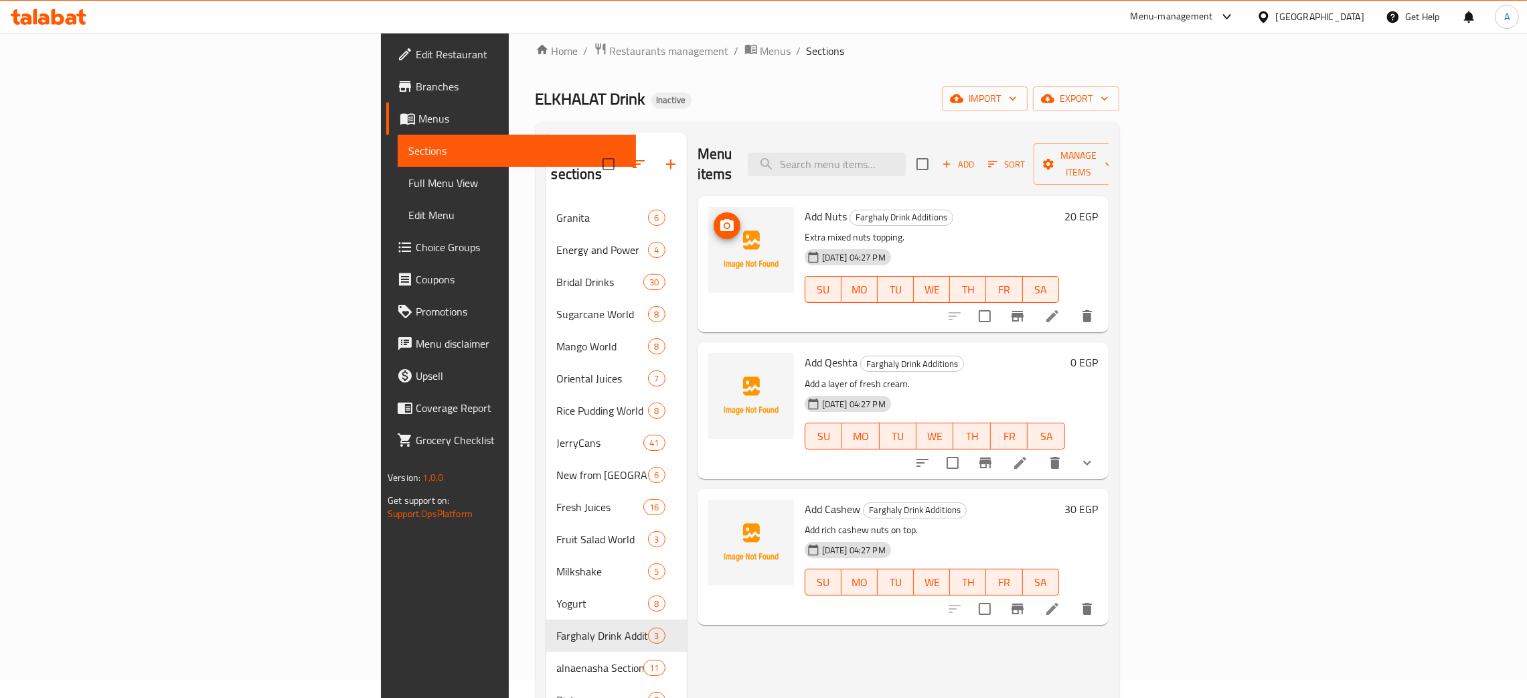
click at [719, 218] on icon "upload picture" at bounding box center [727, 226] width 16 height 16
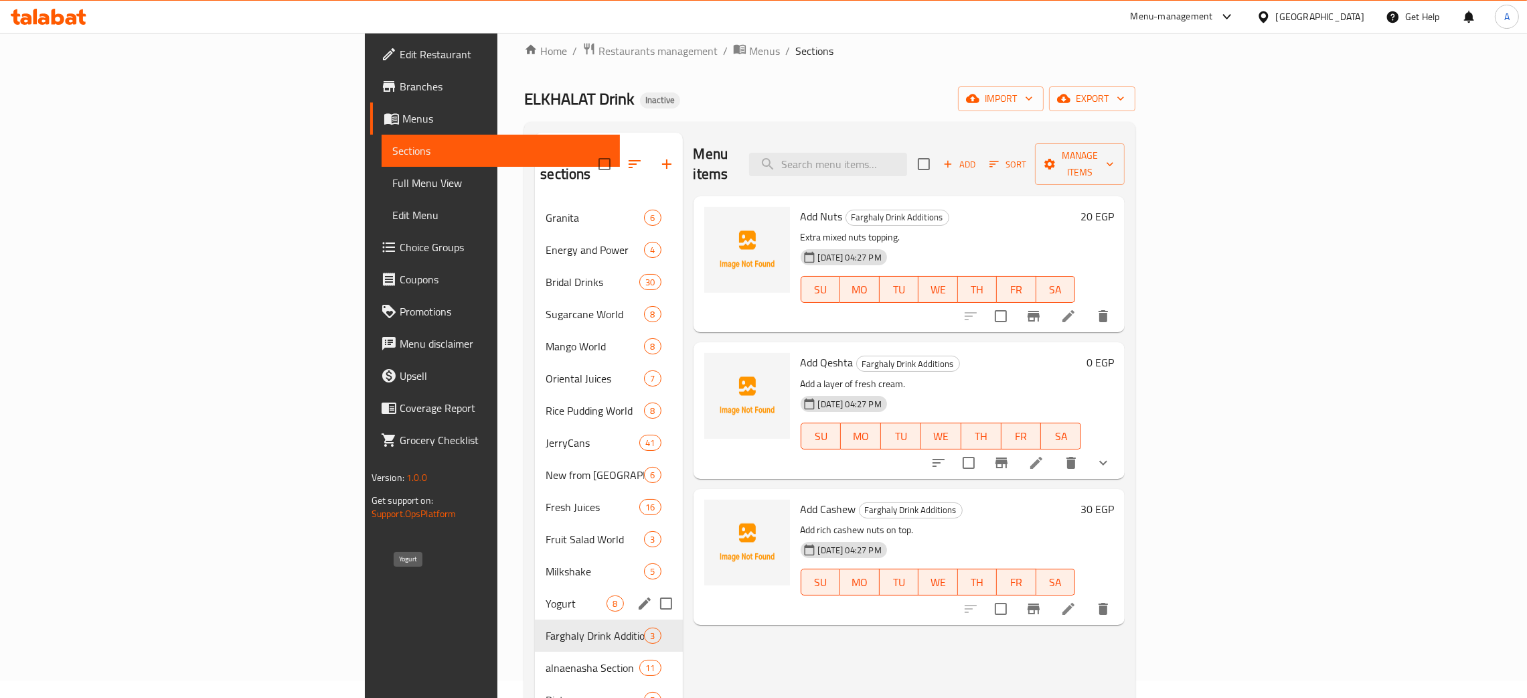
click at [546, 595] on span "Yogurt" at bounding box center [576, 603] width 61 height 16
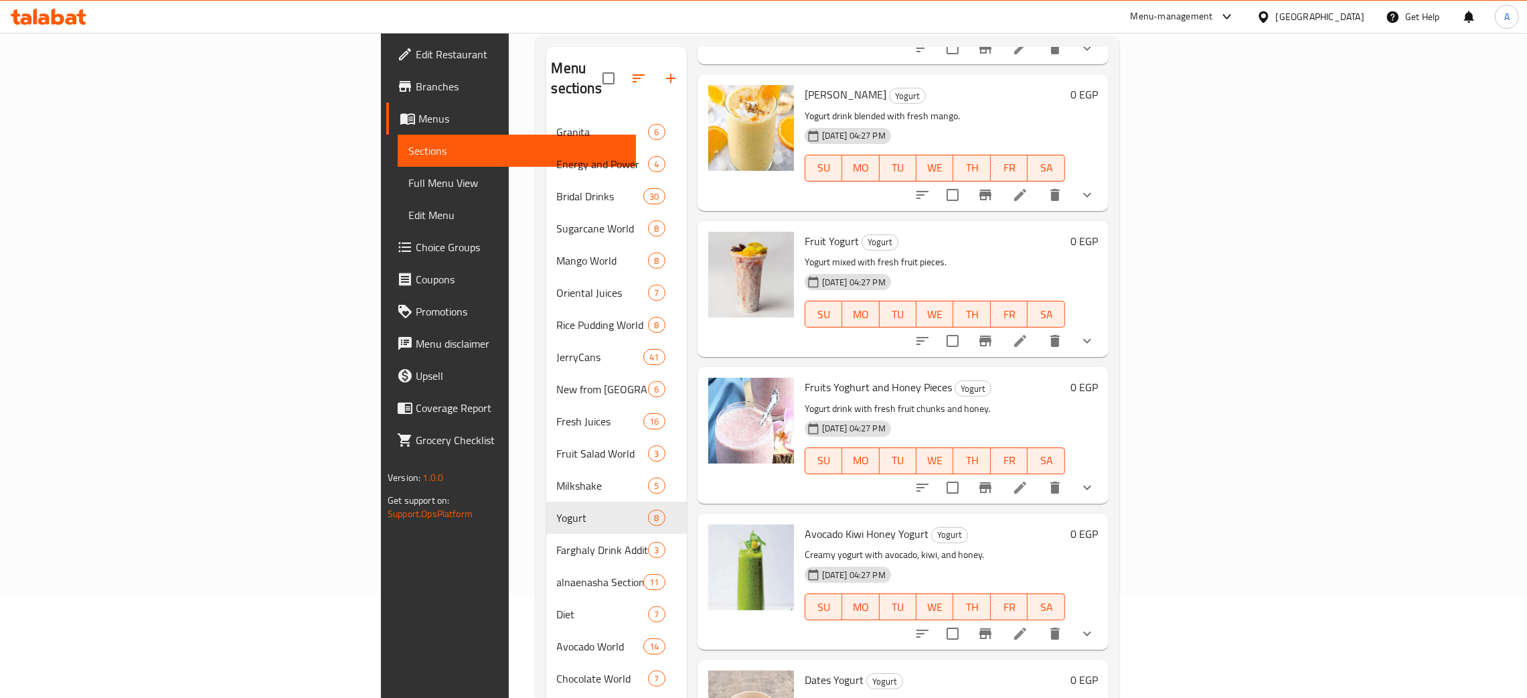
scroll to position [218, 0]
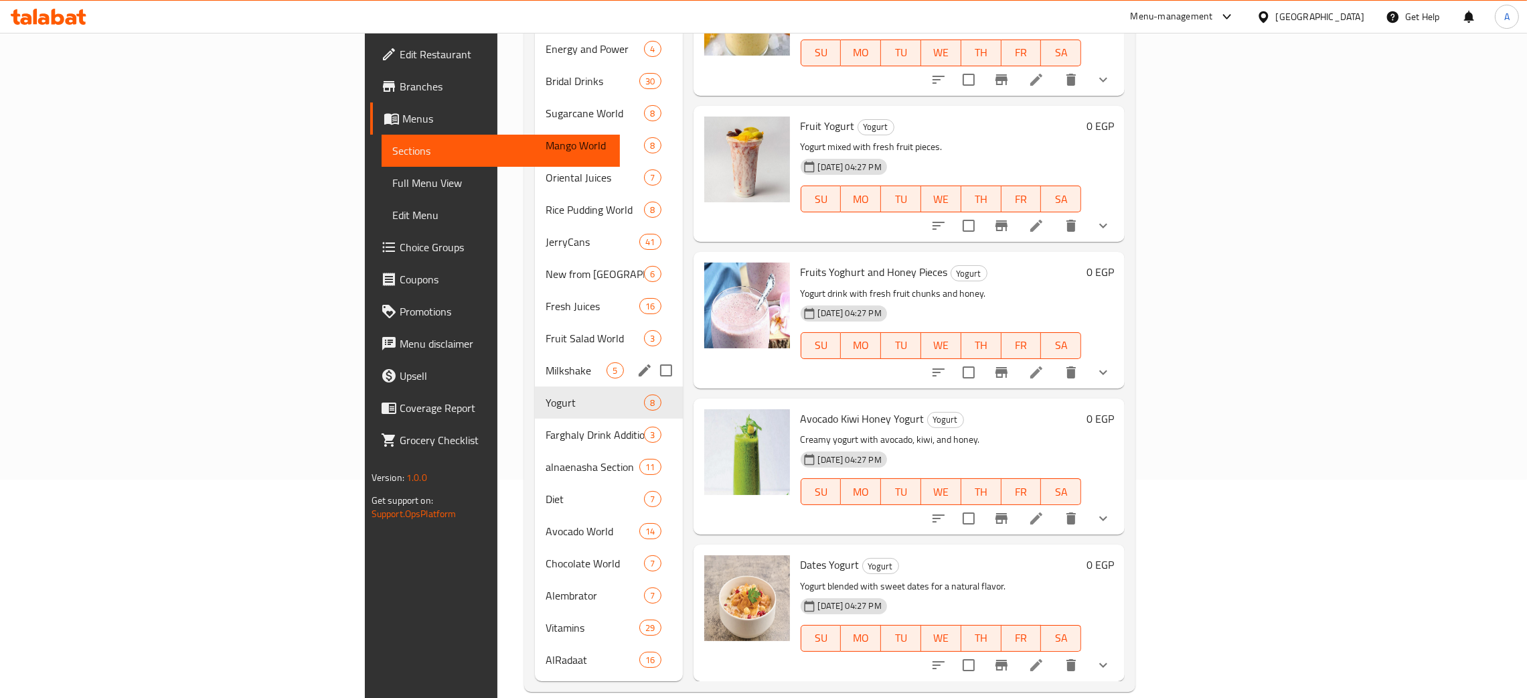
click at [546, 362] on span "Milkshake" at bounding box center [576, 370] width 61 height 16
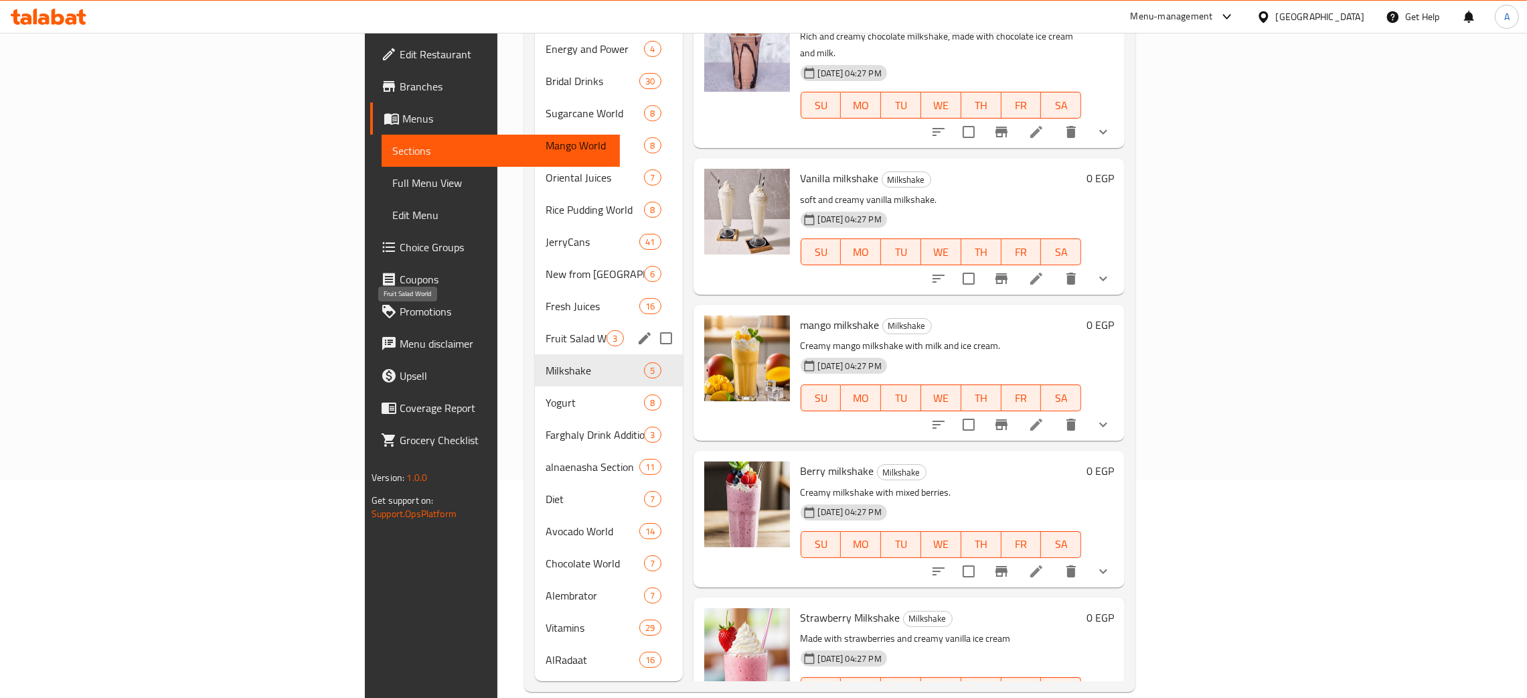
click at [546, 330] on span "Fruit Salad World" at bounding box center [576, 338] width 61 height 16
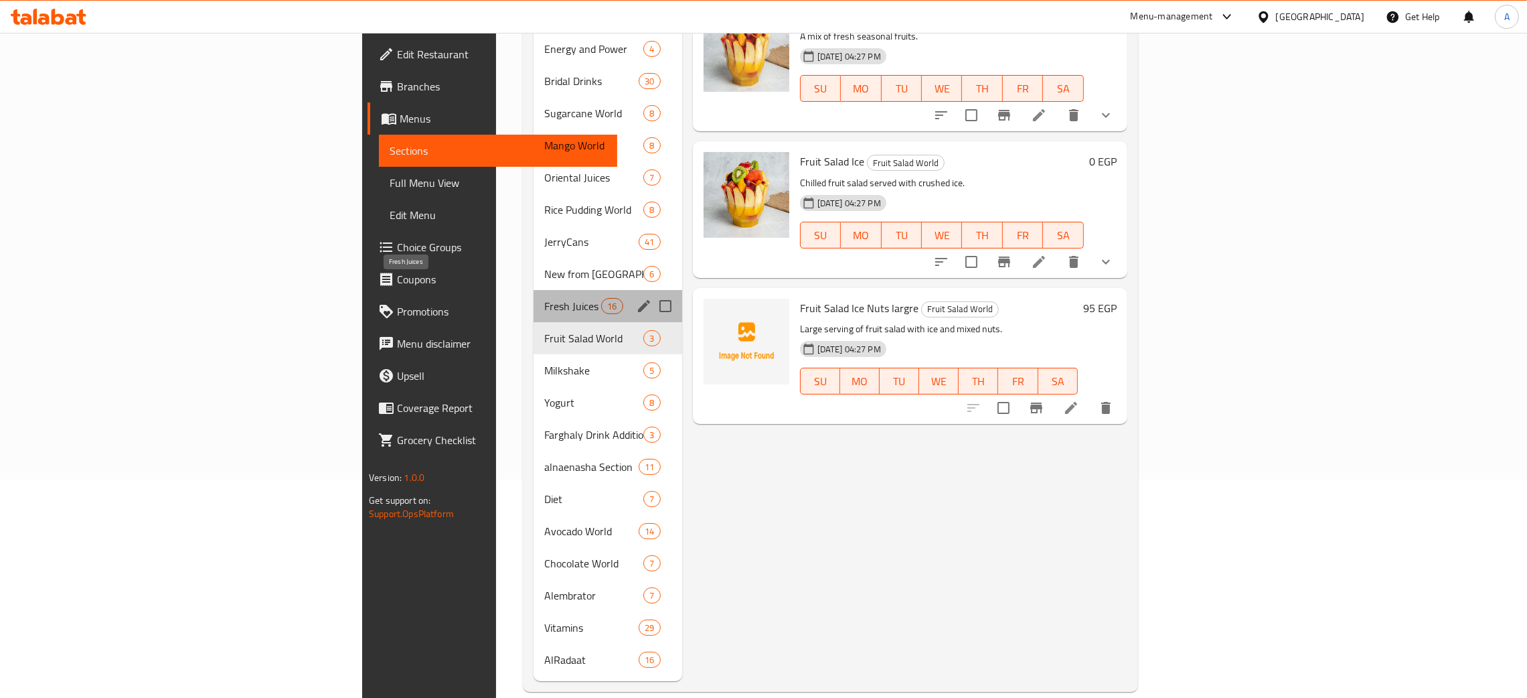
click at [544, 298] on span "Fresh Juices" at bounding box center [572, 306] width 57 height 16
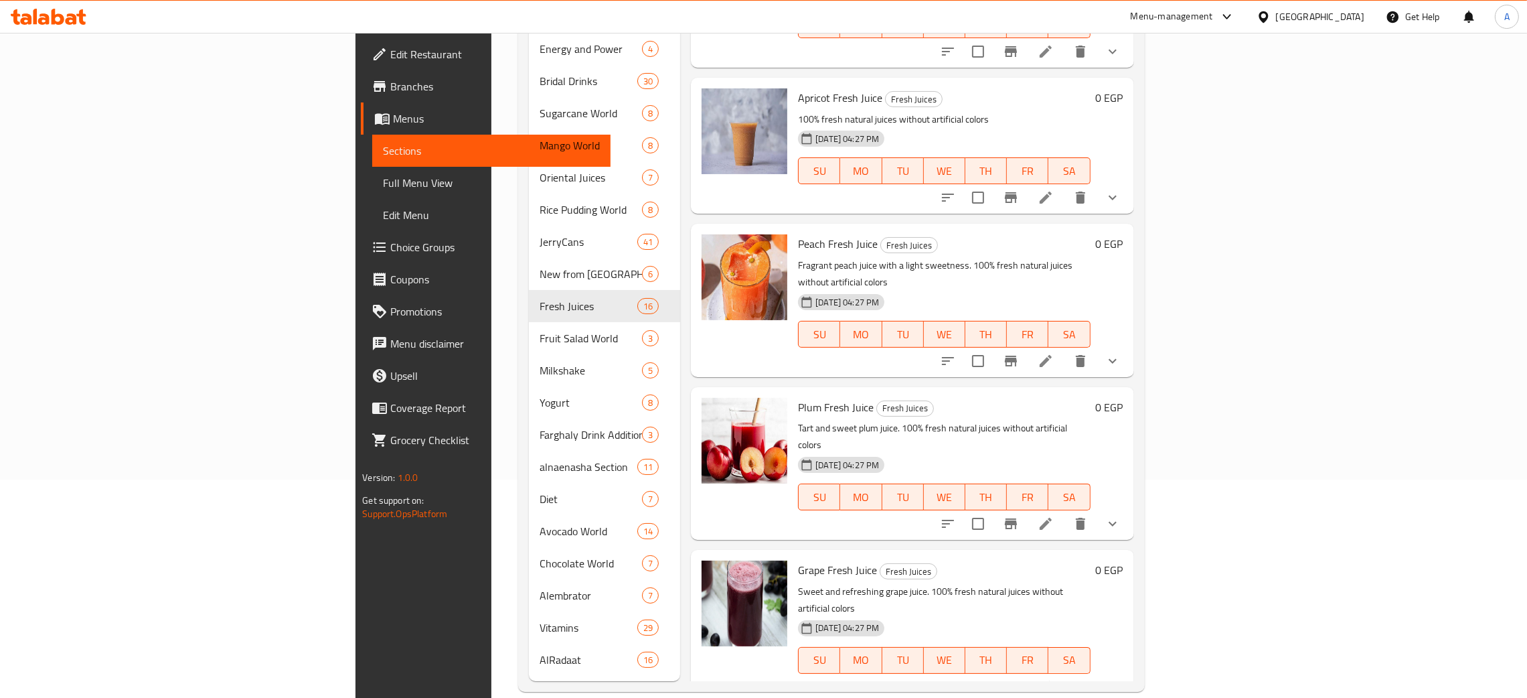
scroll to position [1645, 0]
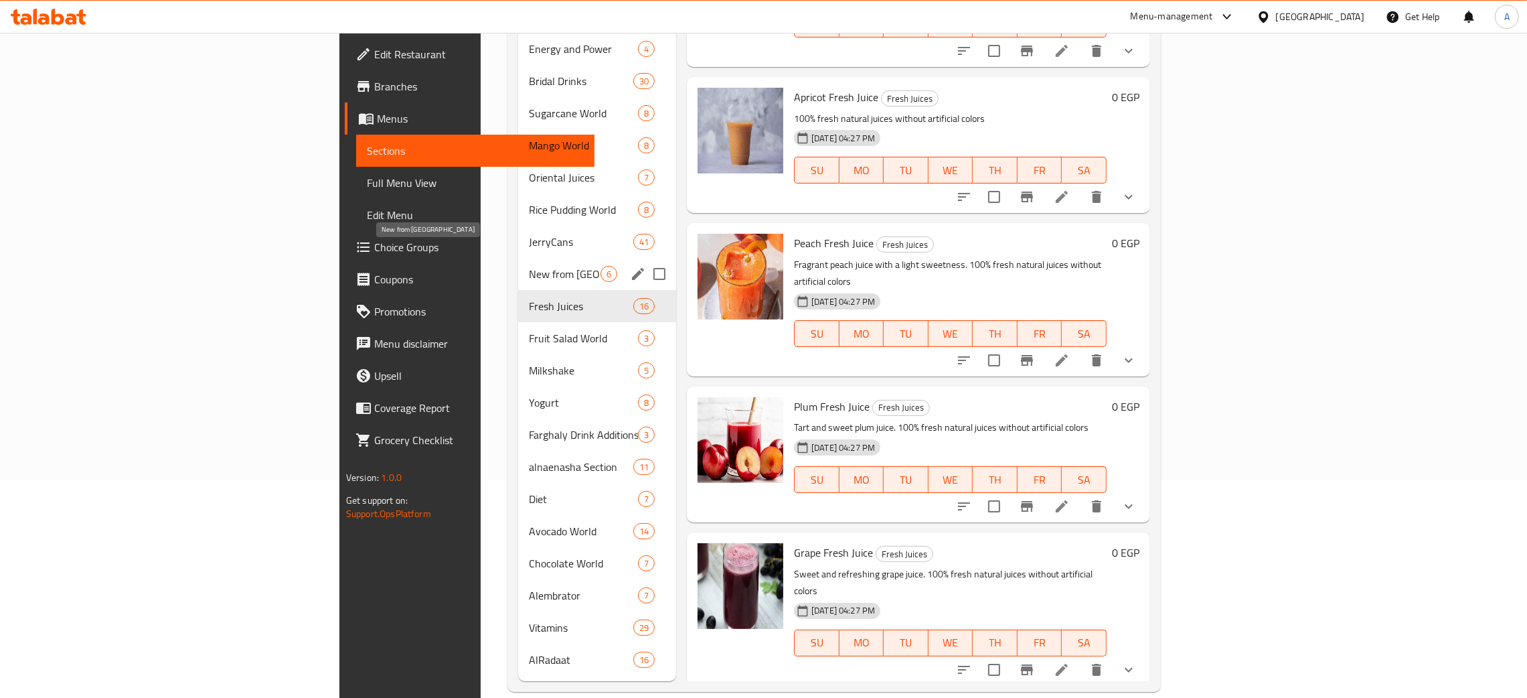
click at [529, 266] on span "New from Farghali" at bounding box center [565, 274] width 72 height 16
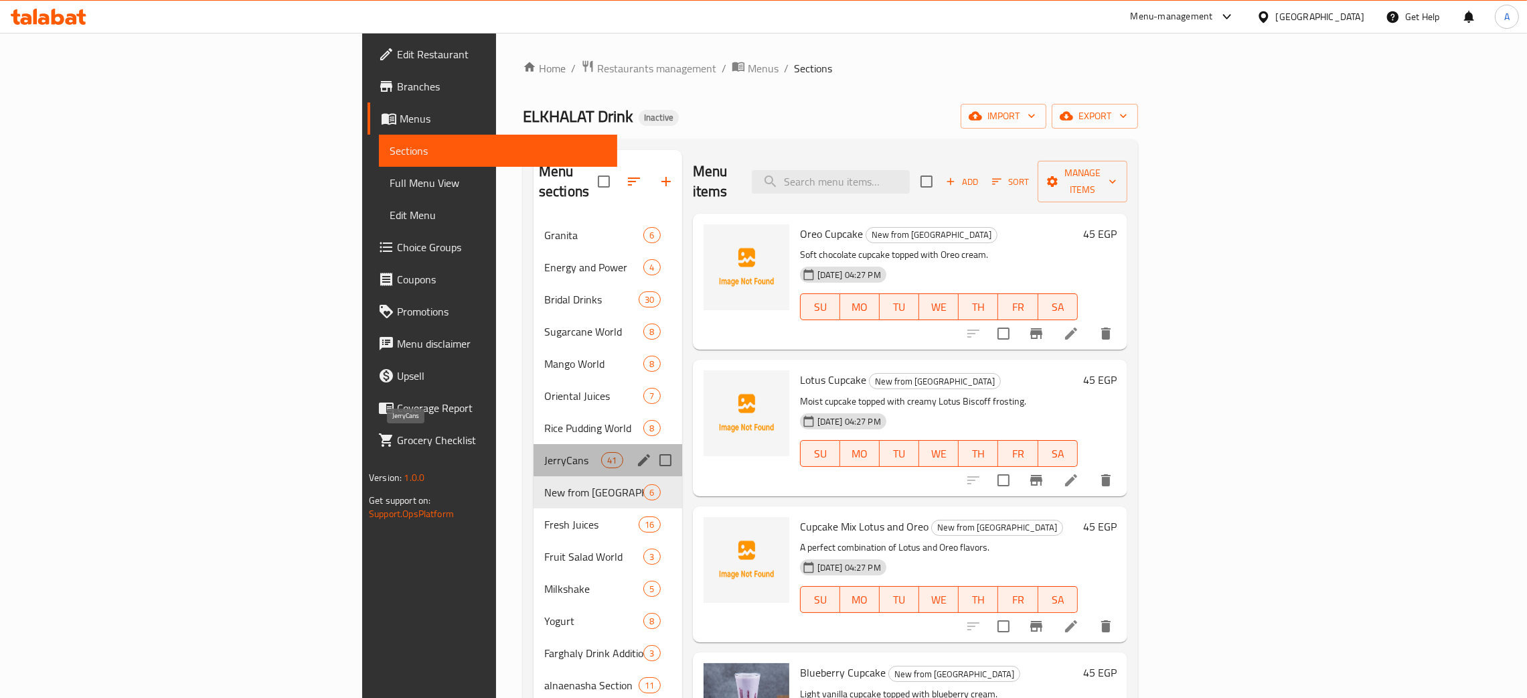
click at [544, 452] on span "JerryCans" at bounding box center [572, 460] width 57 height 16
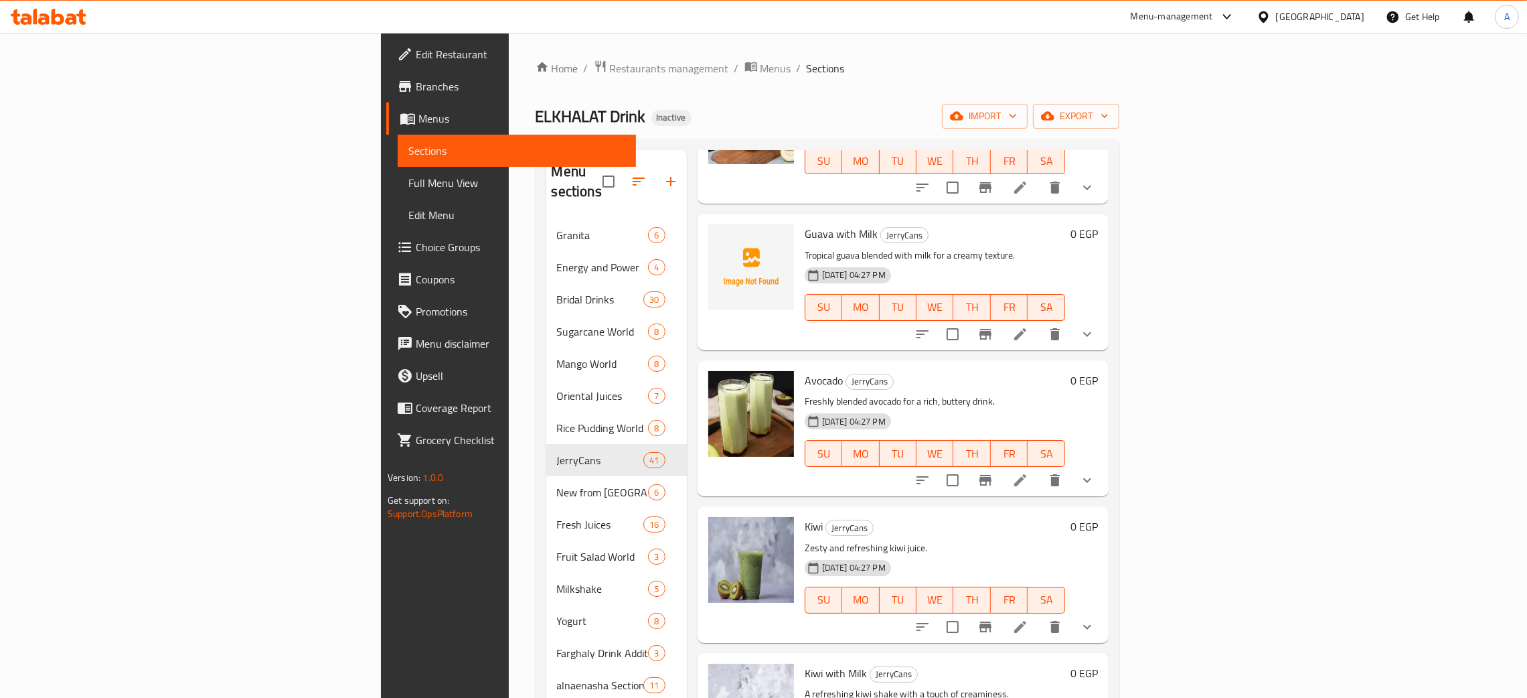
scroll to position [602, 0]
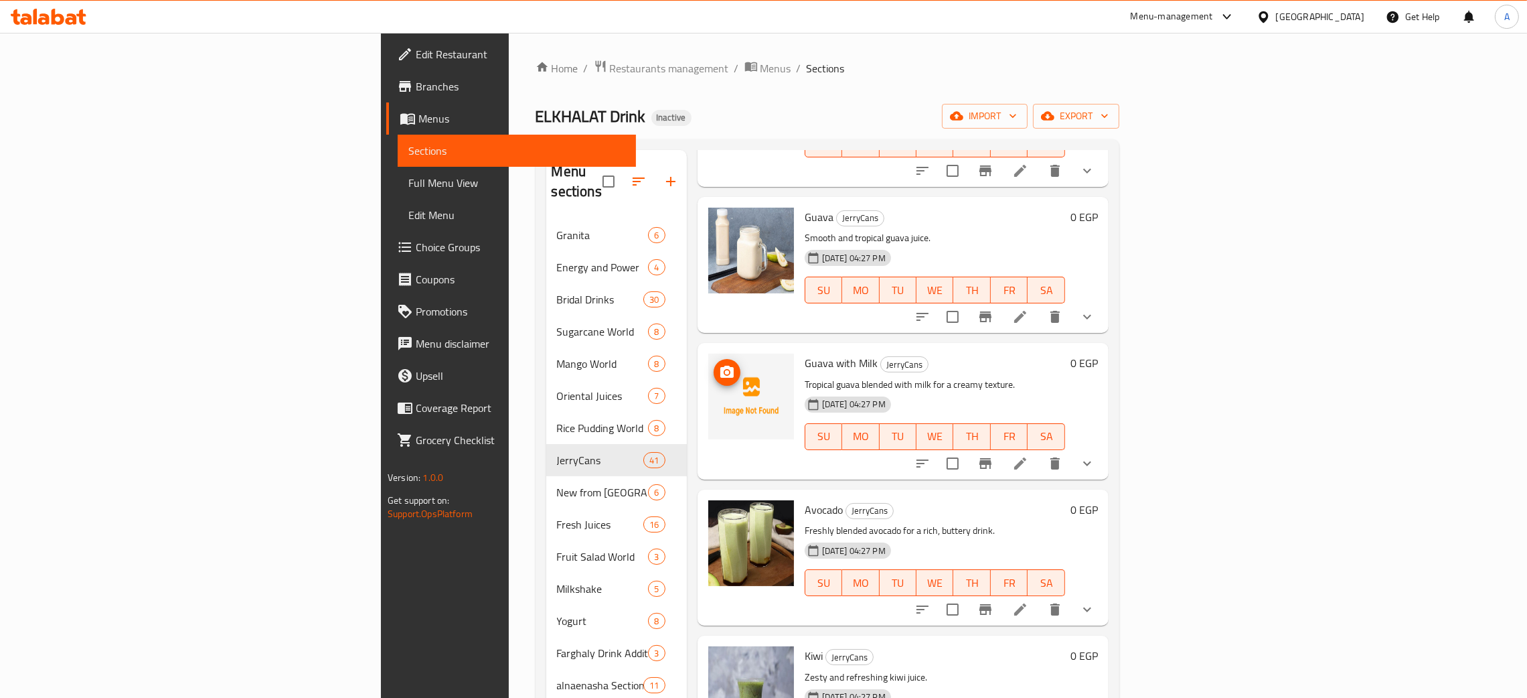
click at [708, 354] on img at bounding box center [751, 397] width 86 height 86
click at [720, 366] on icon "upload picture" at bounding box center [726, 372] width 13 height 12
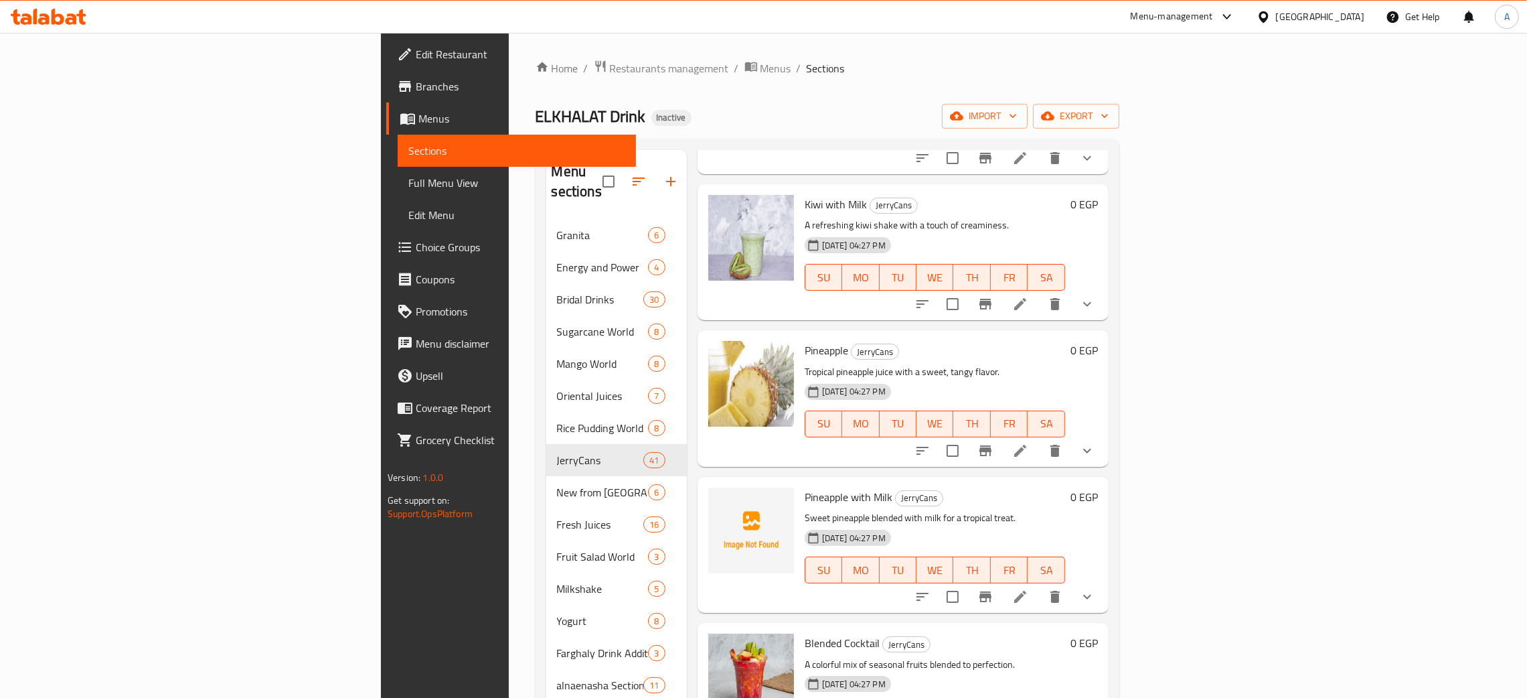
scroll to position [1305, 0]
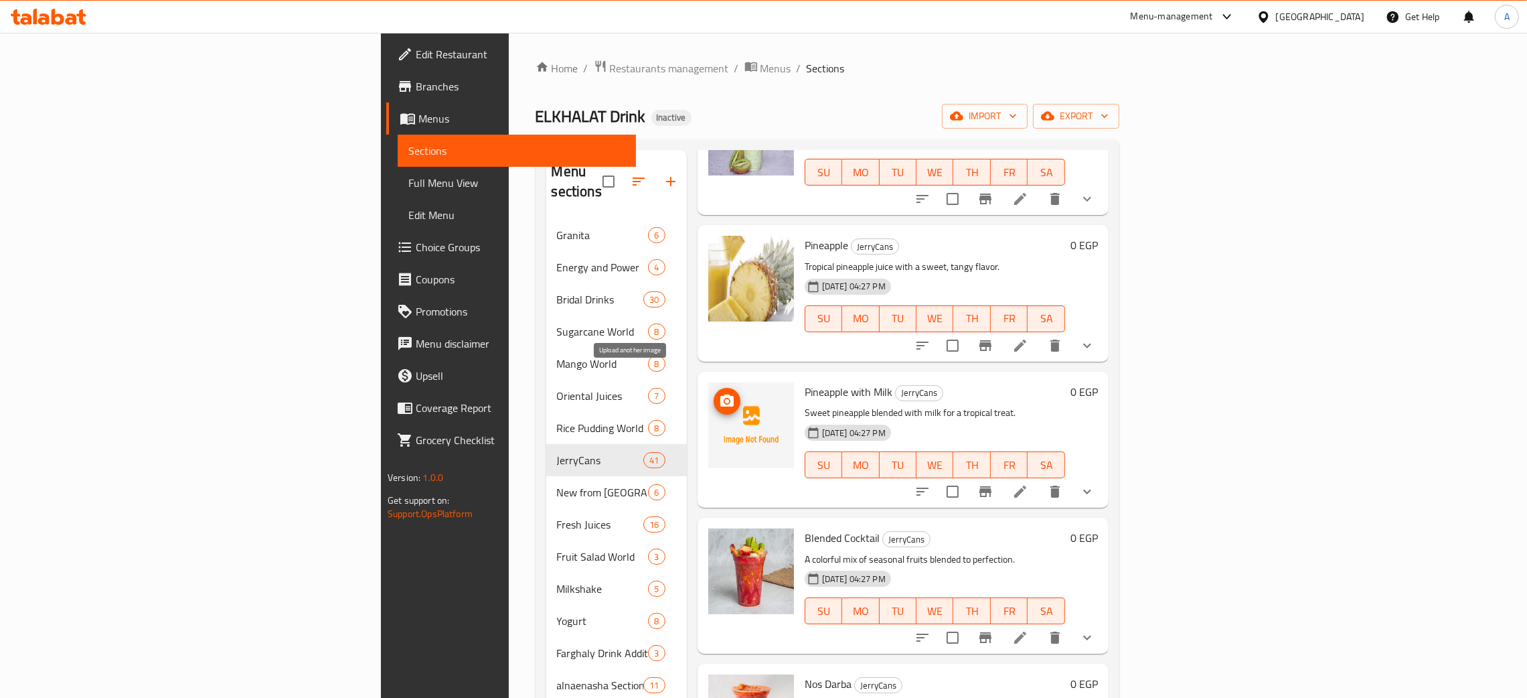
click at [720, 394] on icon "upload picture" at bounding box center [726, 400] width 13 height 12
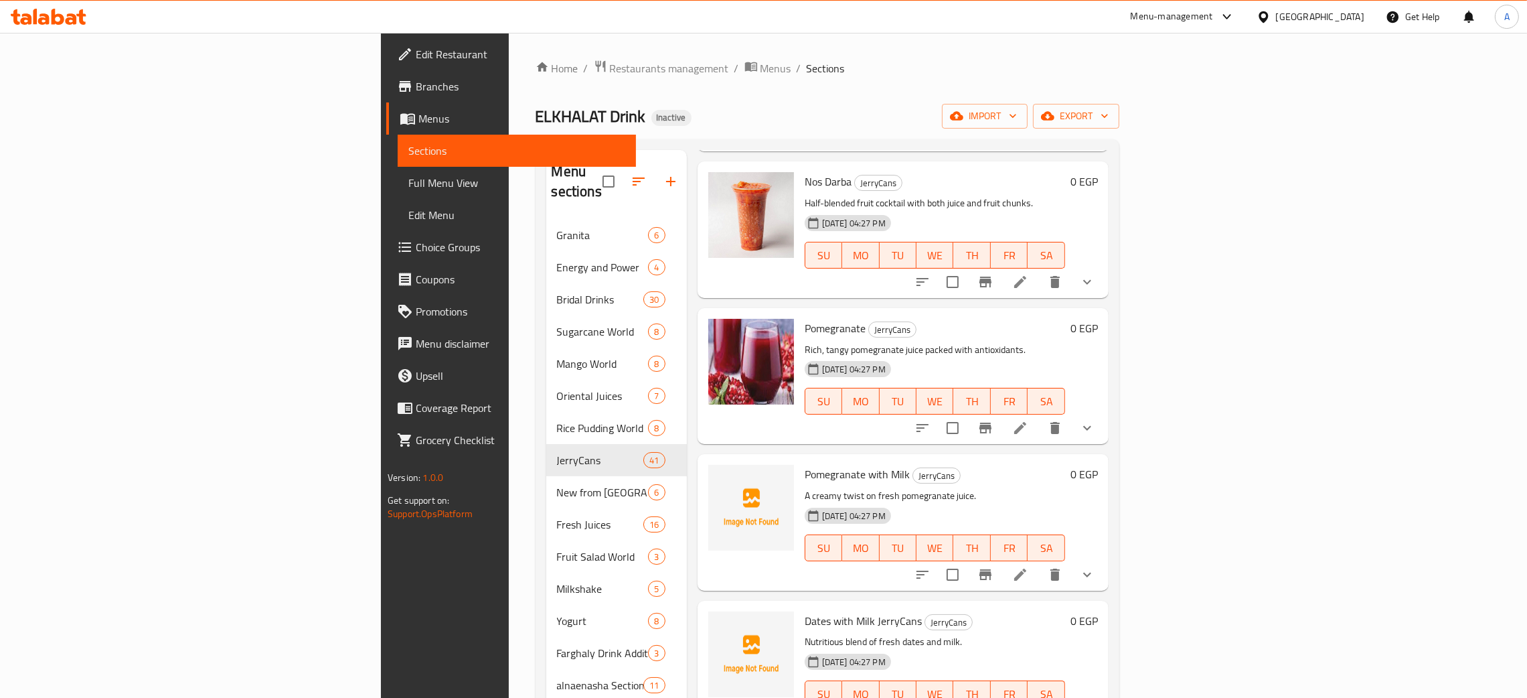
scroll to position [1908, 0]
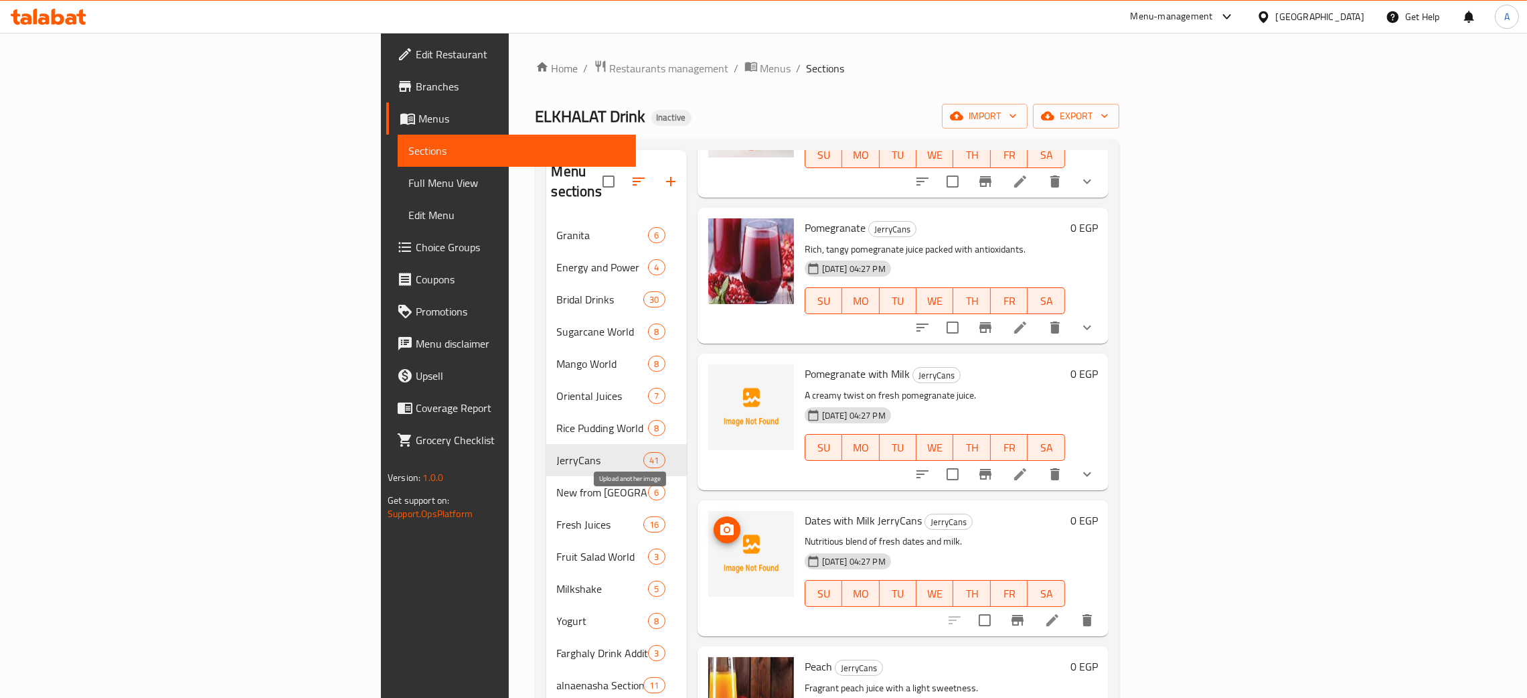
click at [719, 522] on icon "upload picture" at bounding box center [727, 530] width 16 height 16
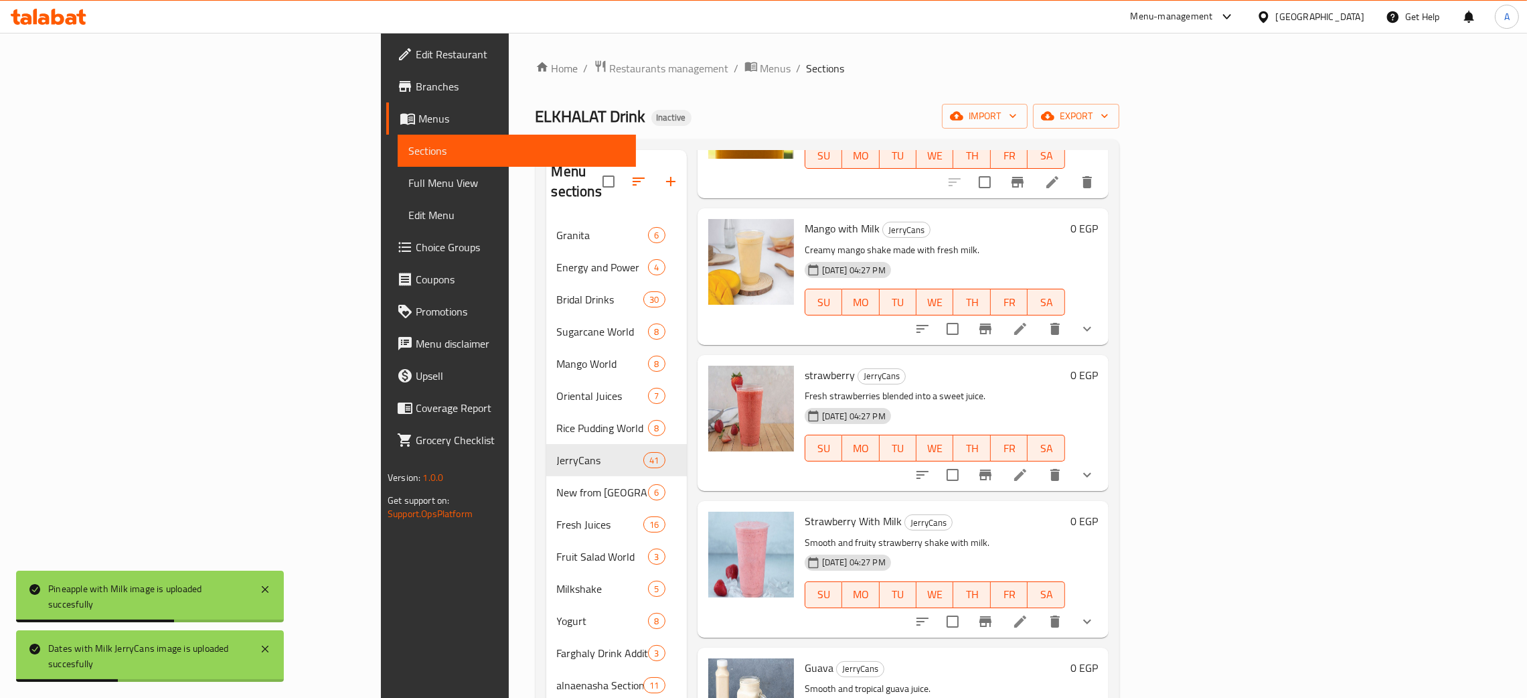
scroll to position [0, 0]
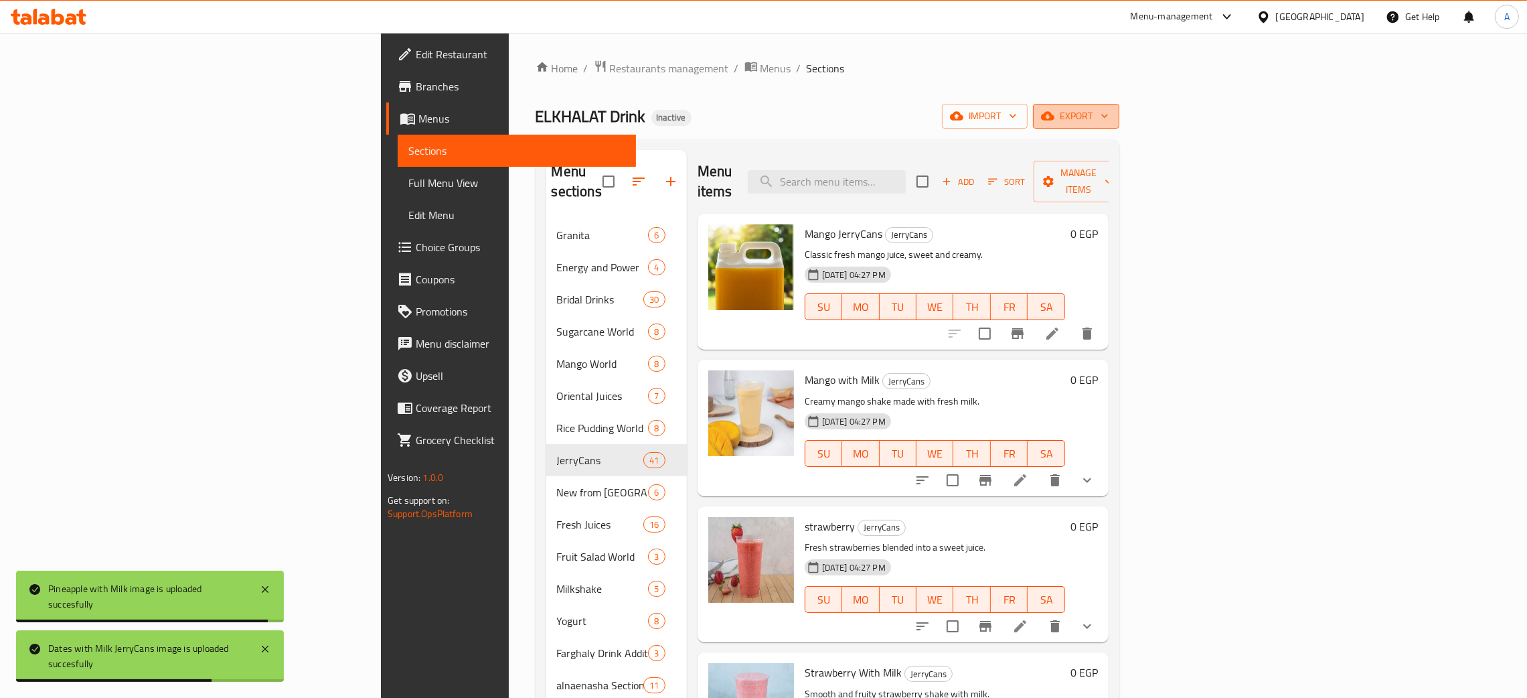
click at [1112, 112] on icon "button" at bounding box center [1104, 115] width 13 height 13
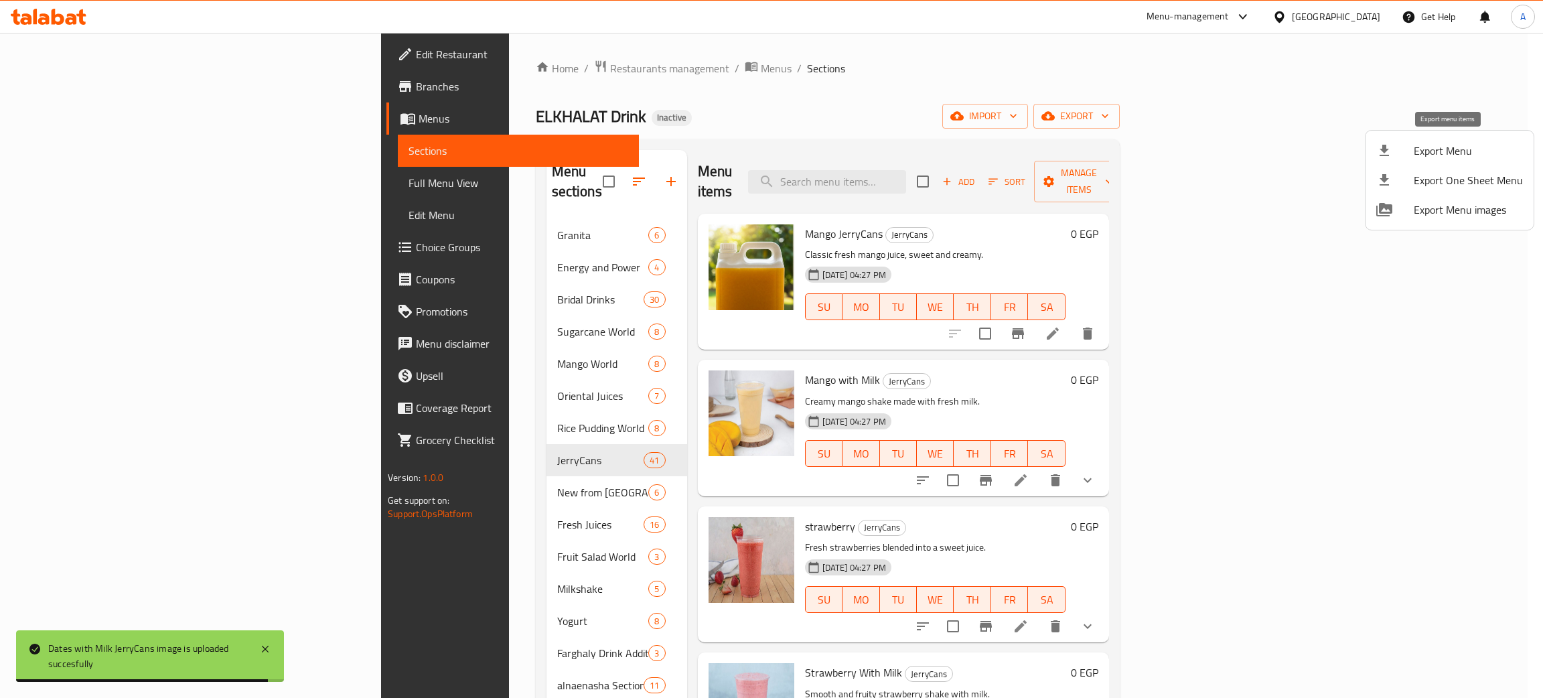
click at [1432, 151] on span "Export Menu" at bounding box center [1468, 151] width 109 height 16
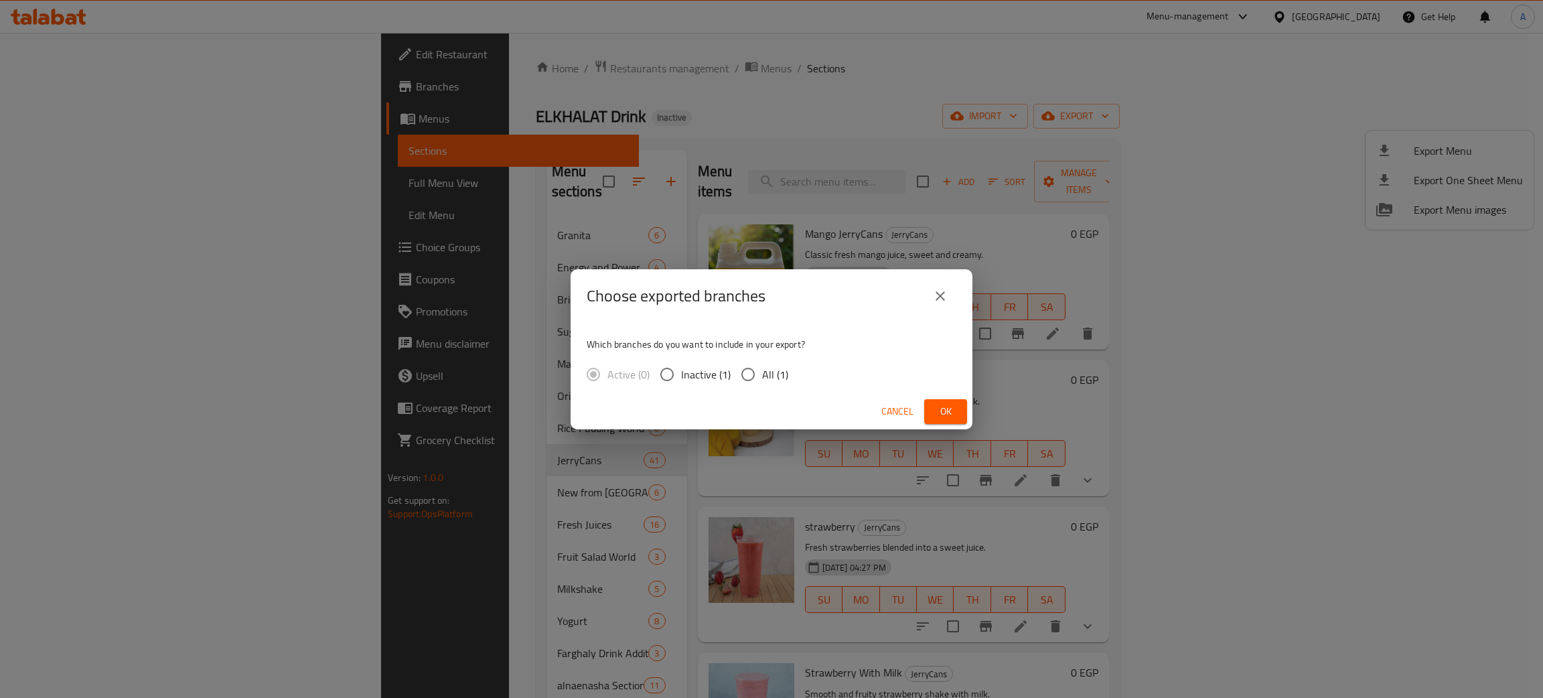
click at [943, 404] on span "Ok" at bounding box center [945, 411] width 21 height 17
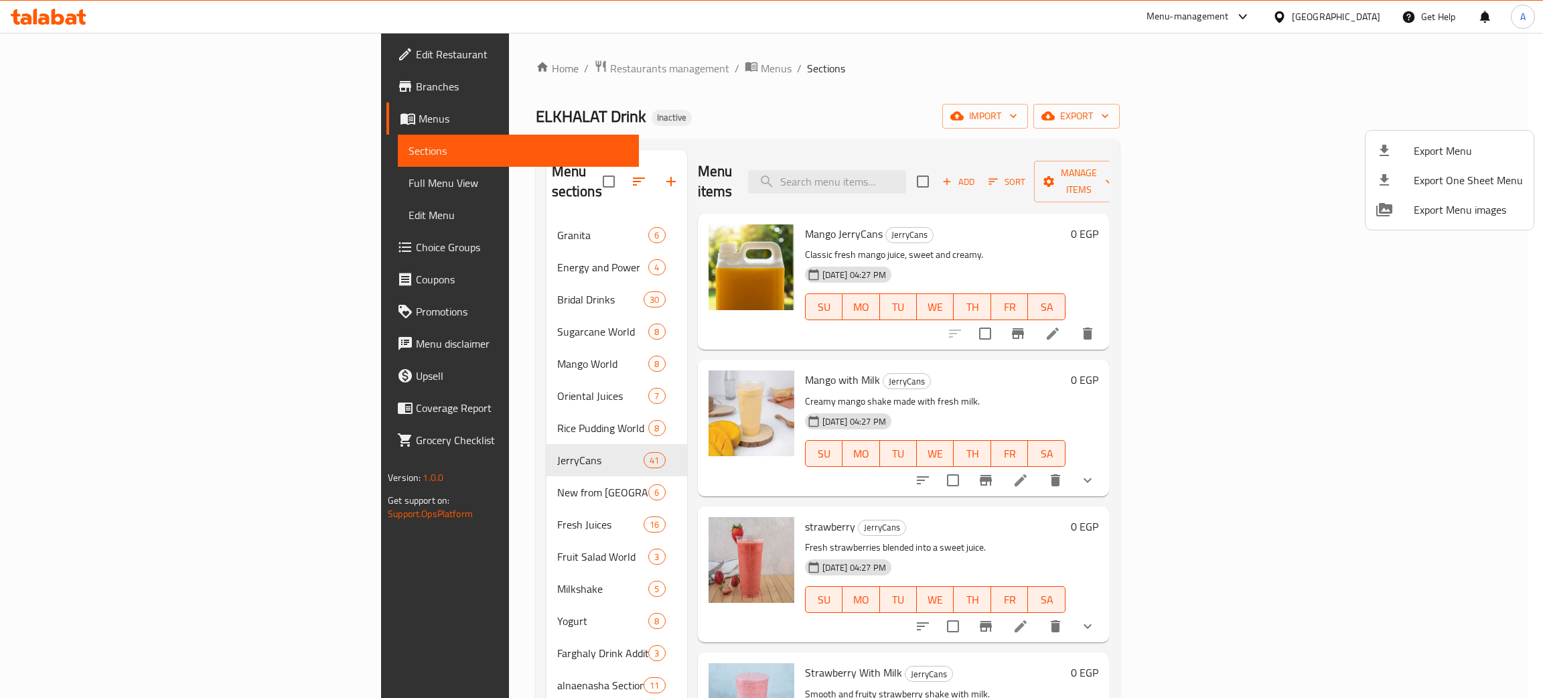
click at [396, 408] on div at bounding box center [771, 349] width 1543 height 698
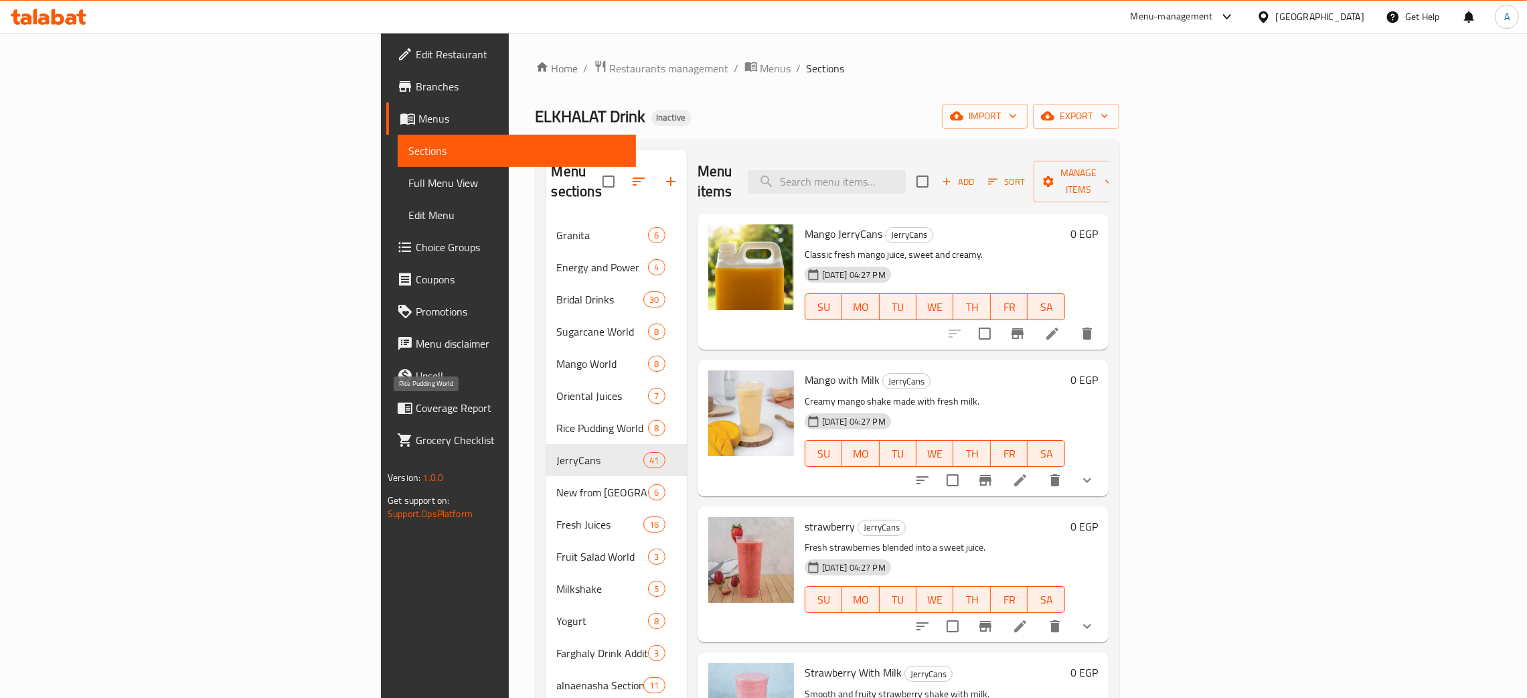
click at [557, 420] on span "Rice Pudding World" at bounding box center [603, 428] width 92 height 16
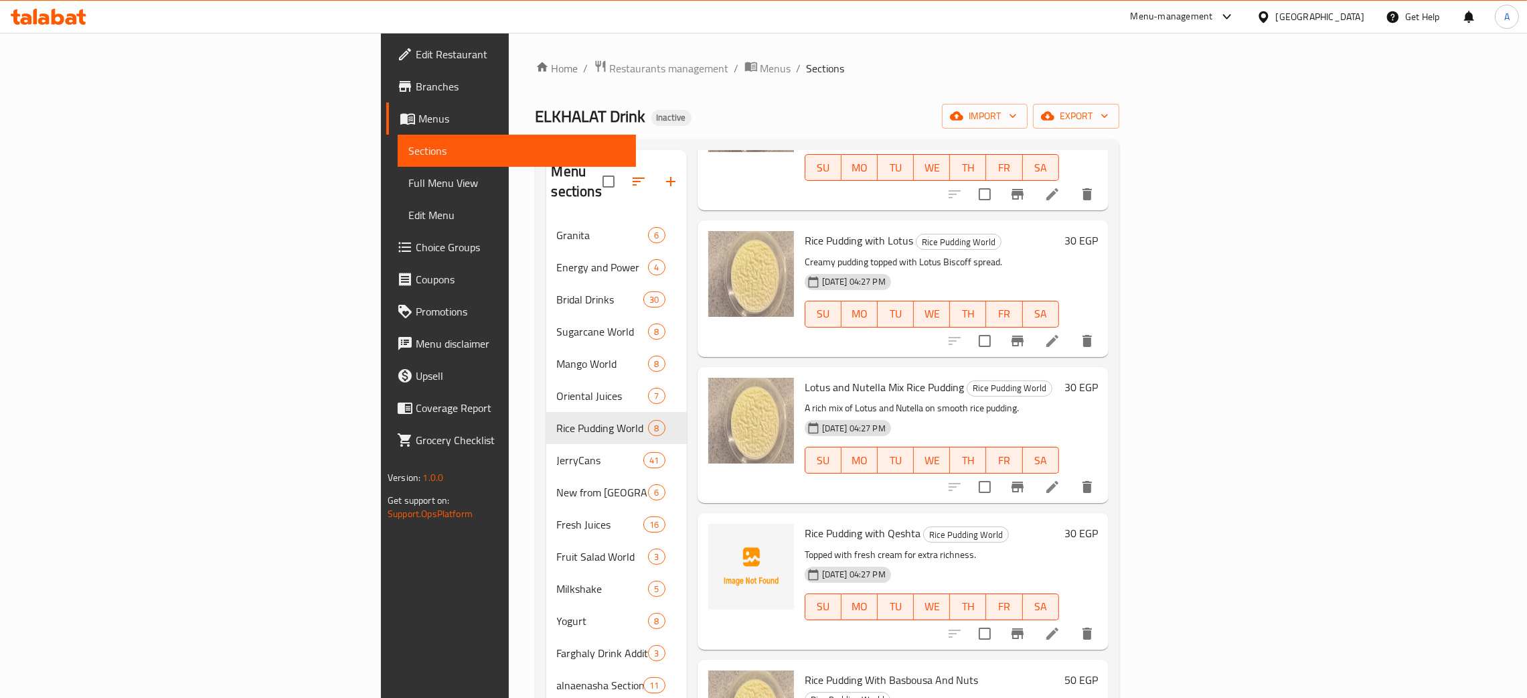
scroll to position [475, 0]
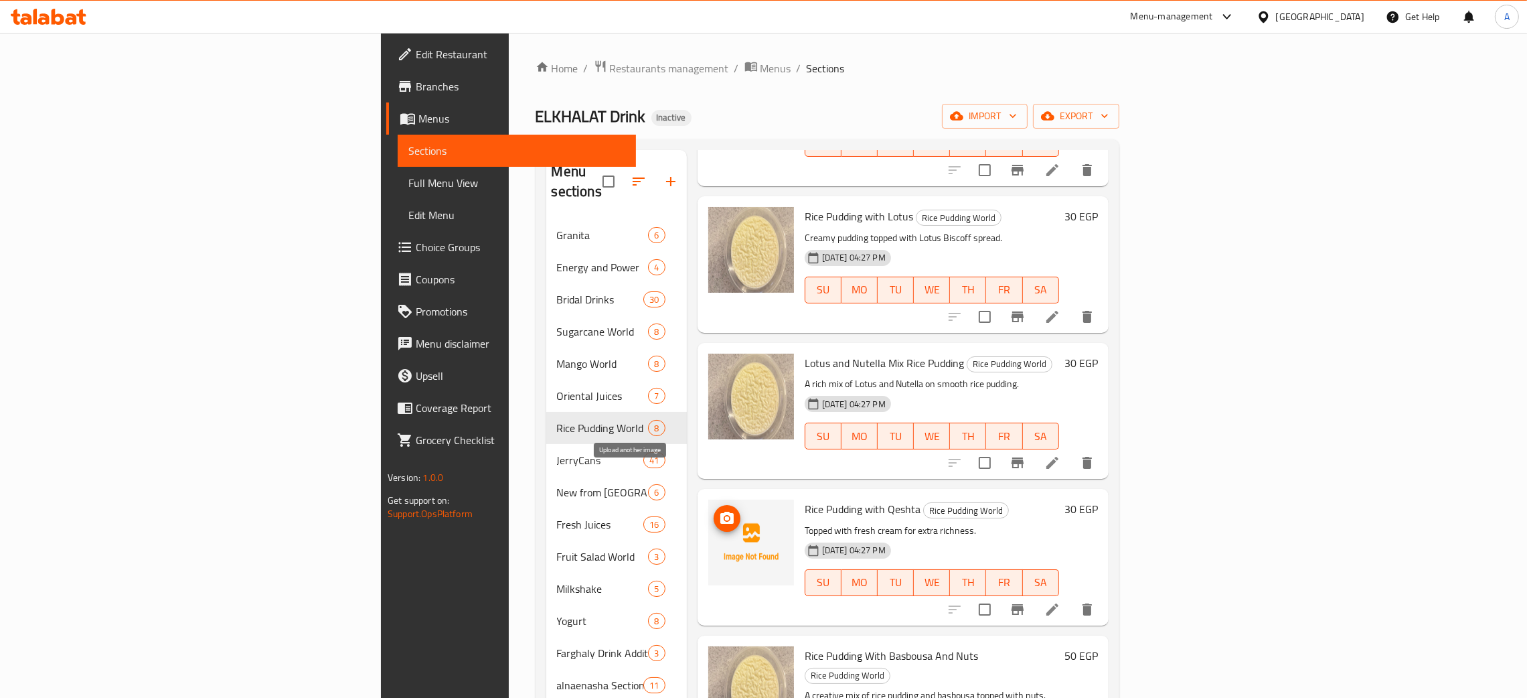
click at [720, 512] on icon "upload picture" at bounding box center [726, 518] width 13 height 12
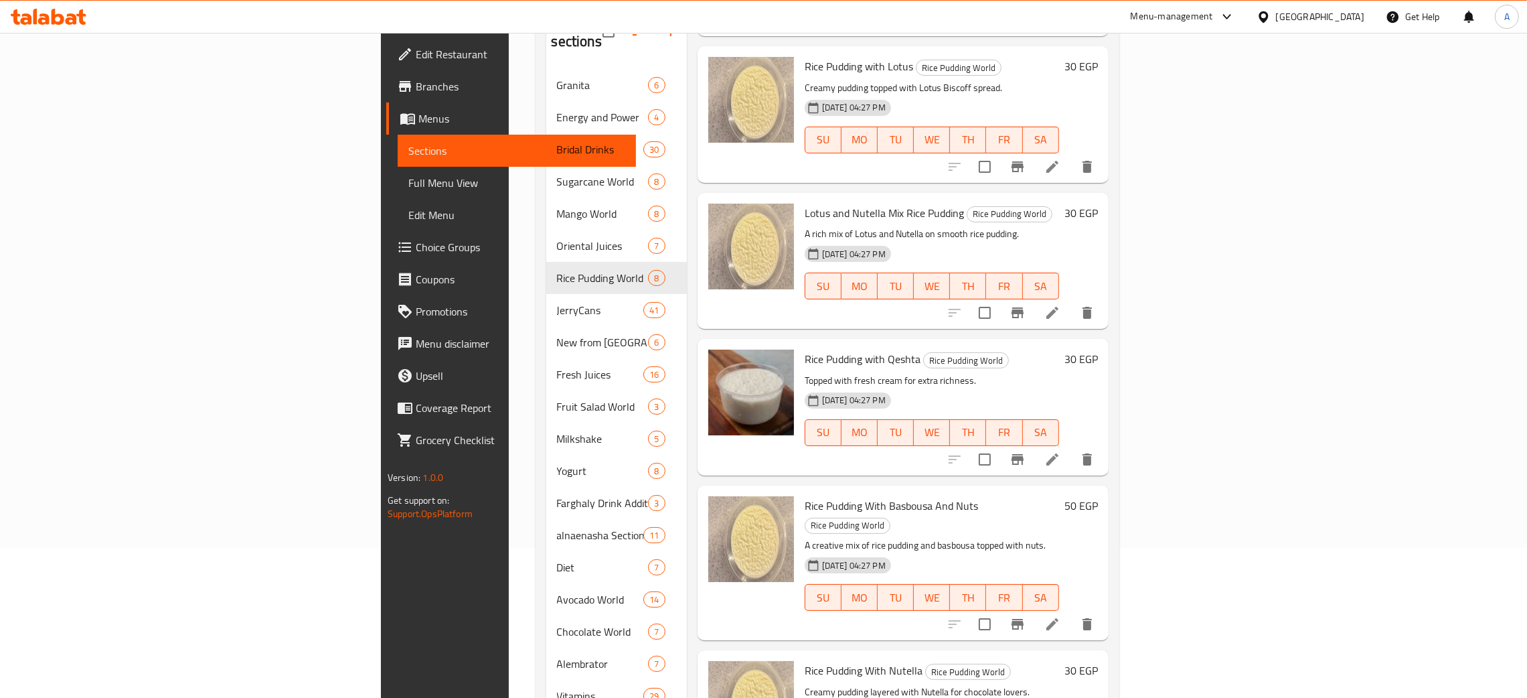
scroll to position [201, 0]
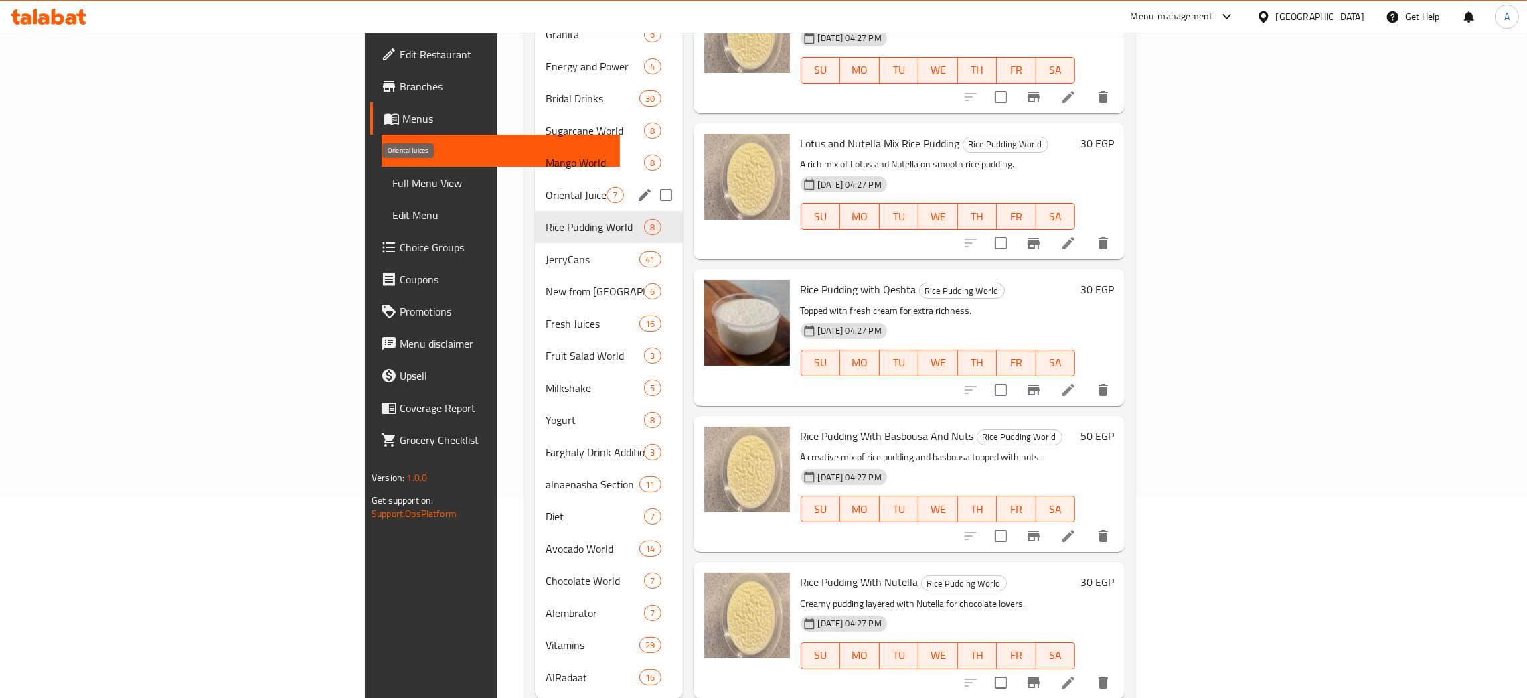
click at [535, 179] on div "Oriental Juices 7" at bounding box center [608, 195] width 147 height 32
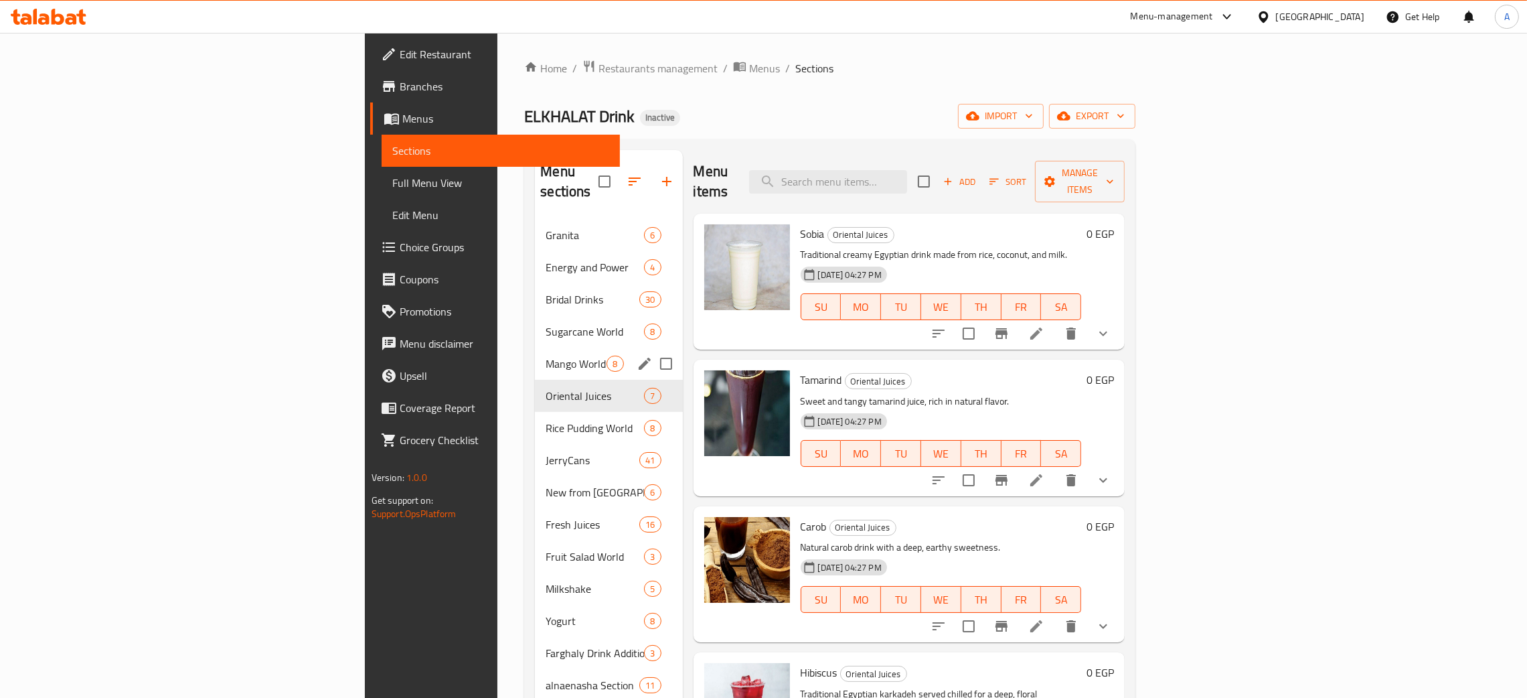
click at [546, 356] on span "Mango World" at bounding box center [576, 364] width 61 height 16
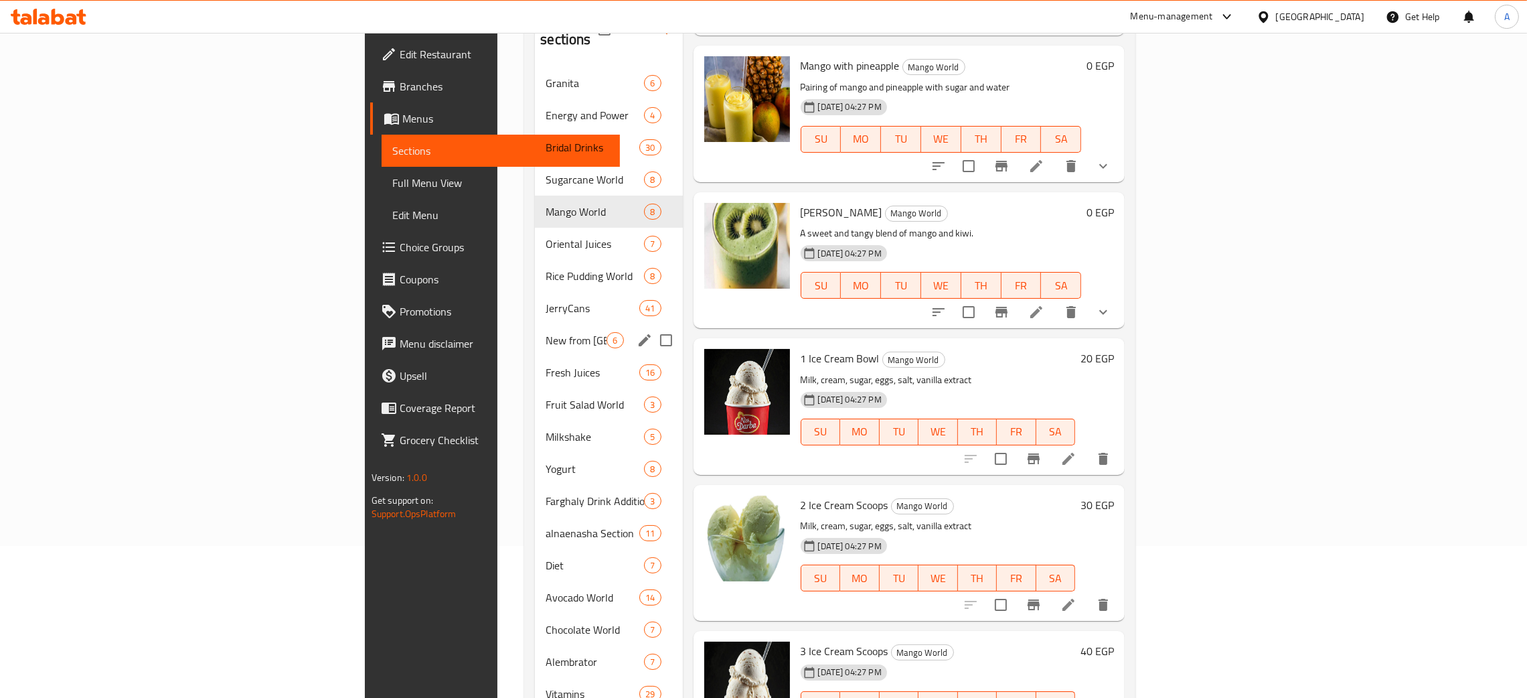
scroll to position [17, 0]
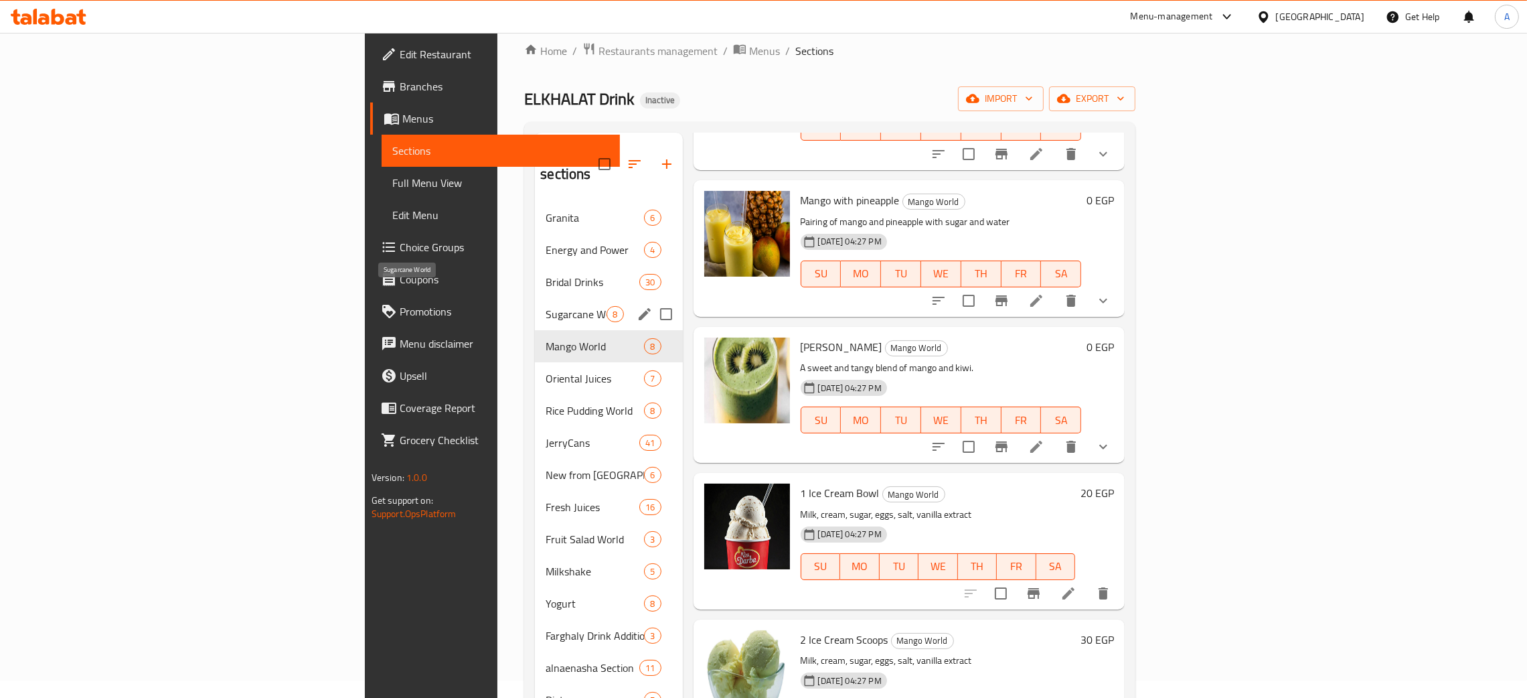
click at [546, 306] on span "Sugarcane World" at bounding box center [576, 314] width 61 height 16
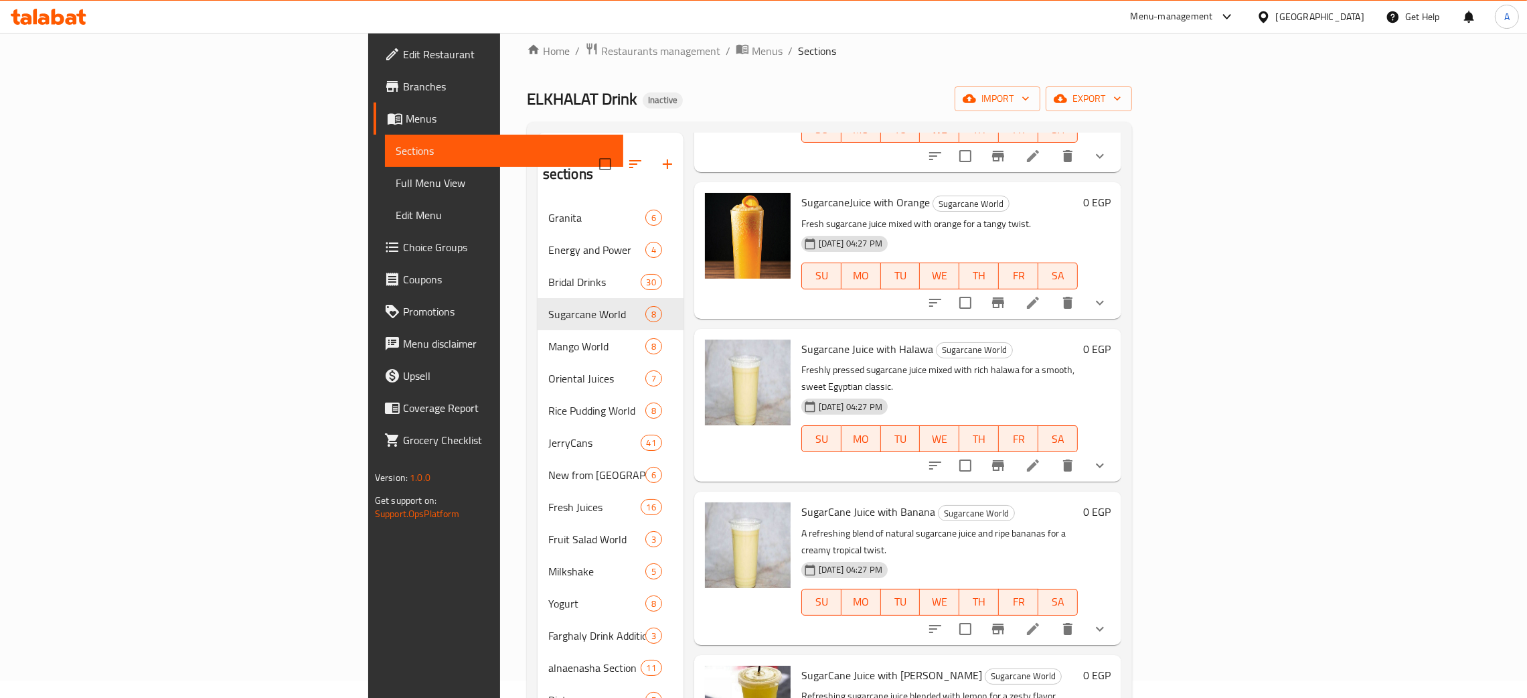
scroll to position [475, 0]
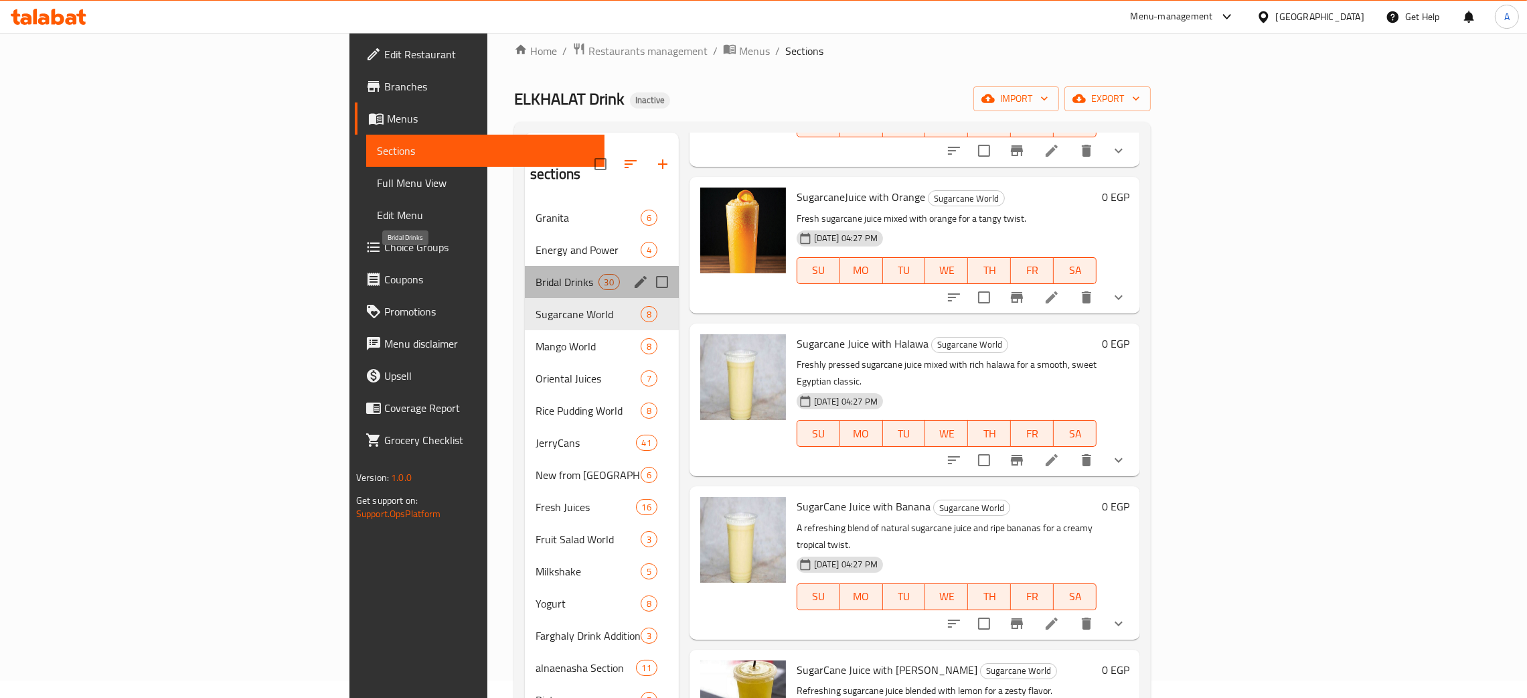
click at [536, 274] on span "Bridal Drinks" at bounding box center [567, 282] width 62 height 16
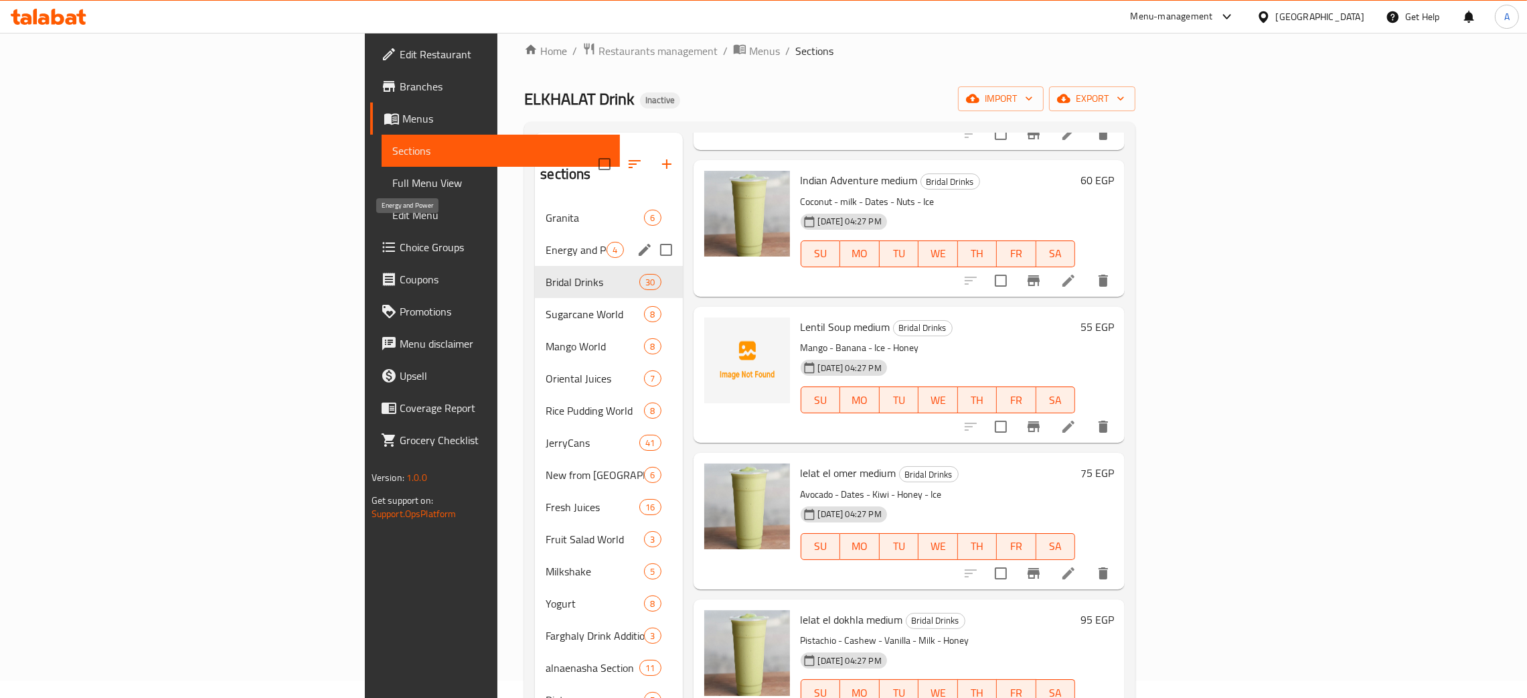
click at [546, 242] on span "Energy and Power" at bounding box center [576, 250] width 61 height 16
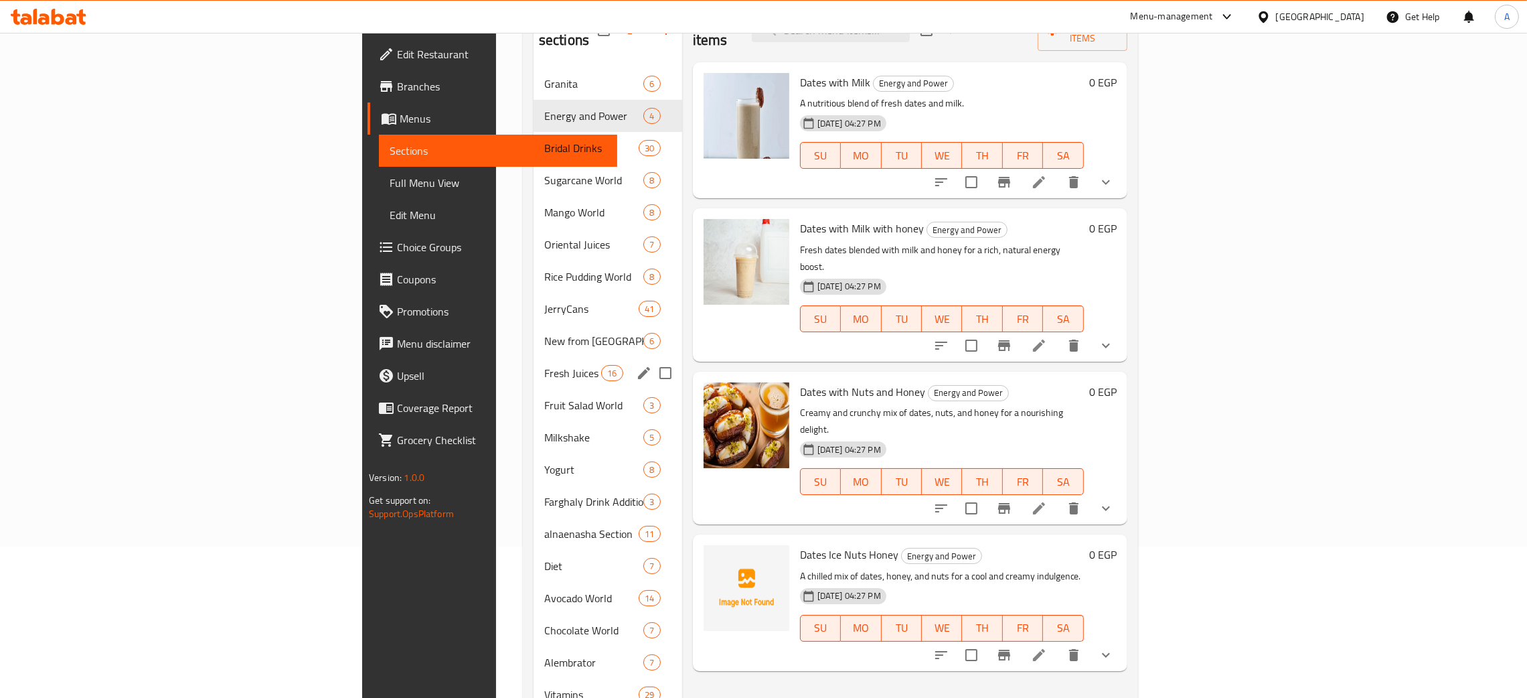
scroll to position [118, 0]
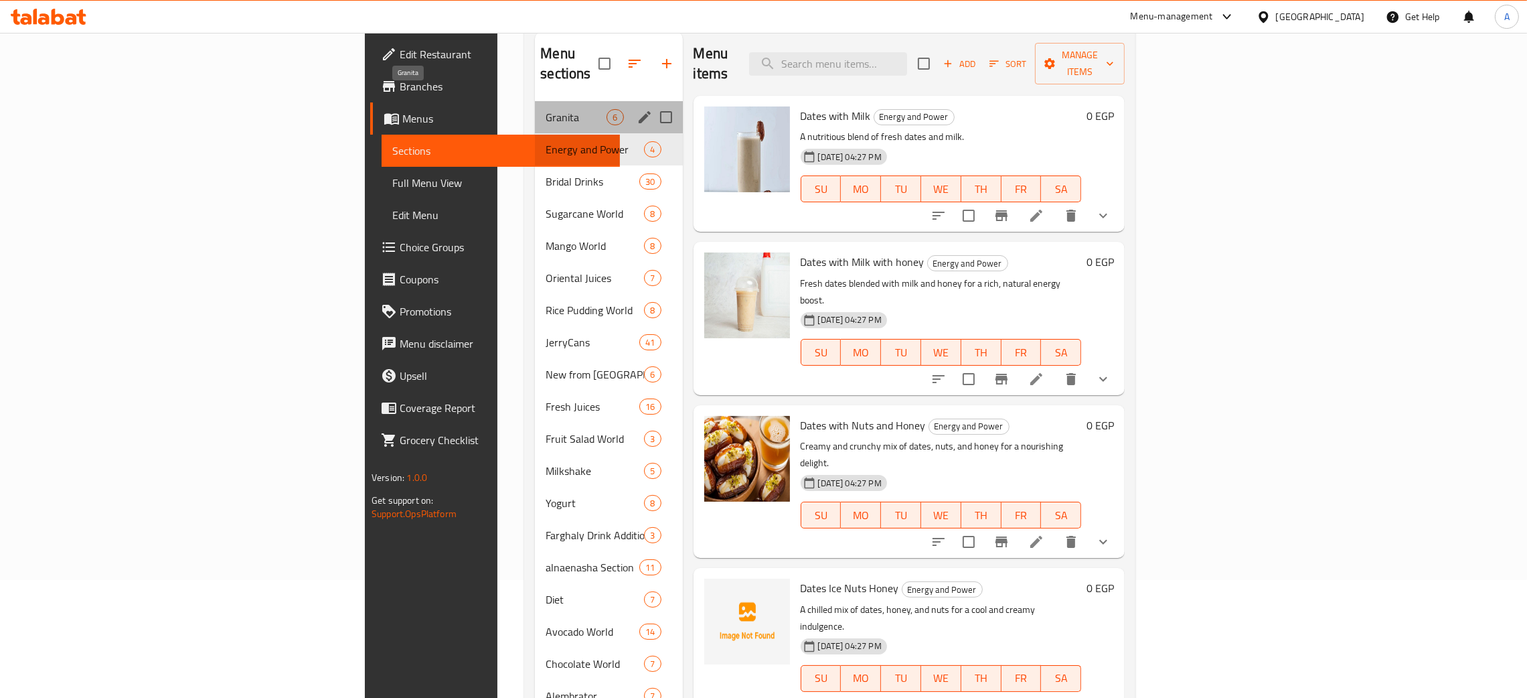
click at [546, 109] on span "Granita" at bounding box center [576, 117] width 61 height 16
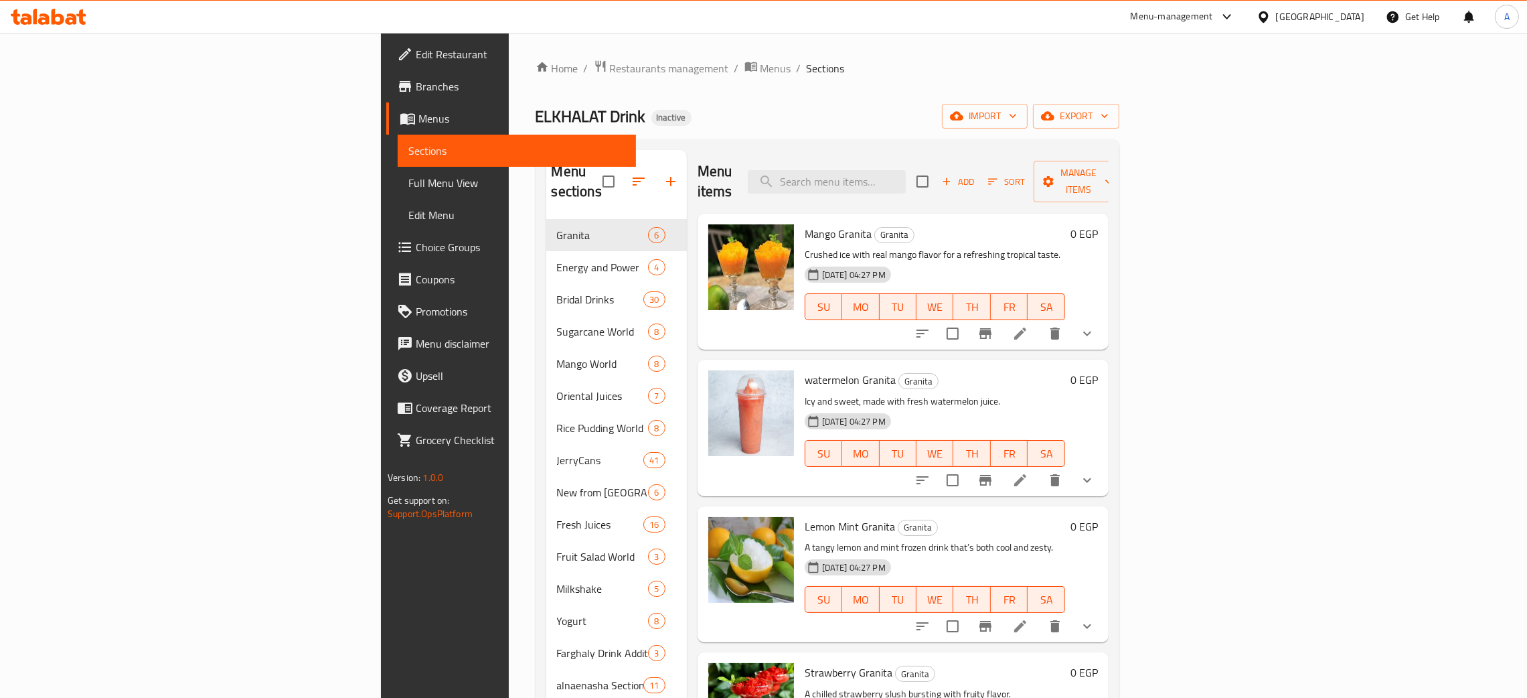
click at [70, 11] on icon at bounding box center [49, 17] width 76 height 16
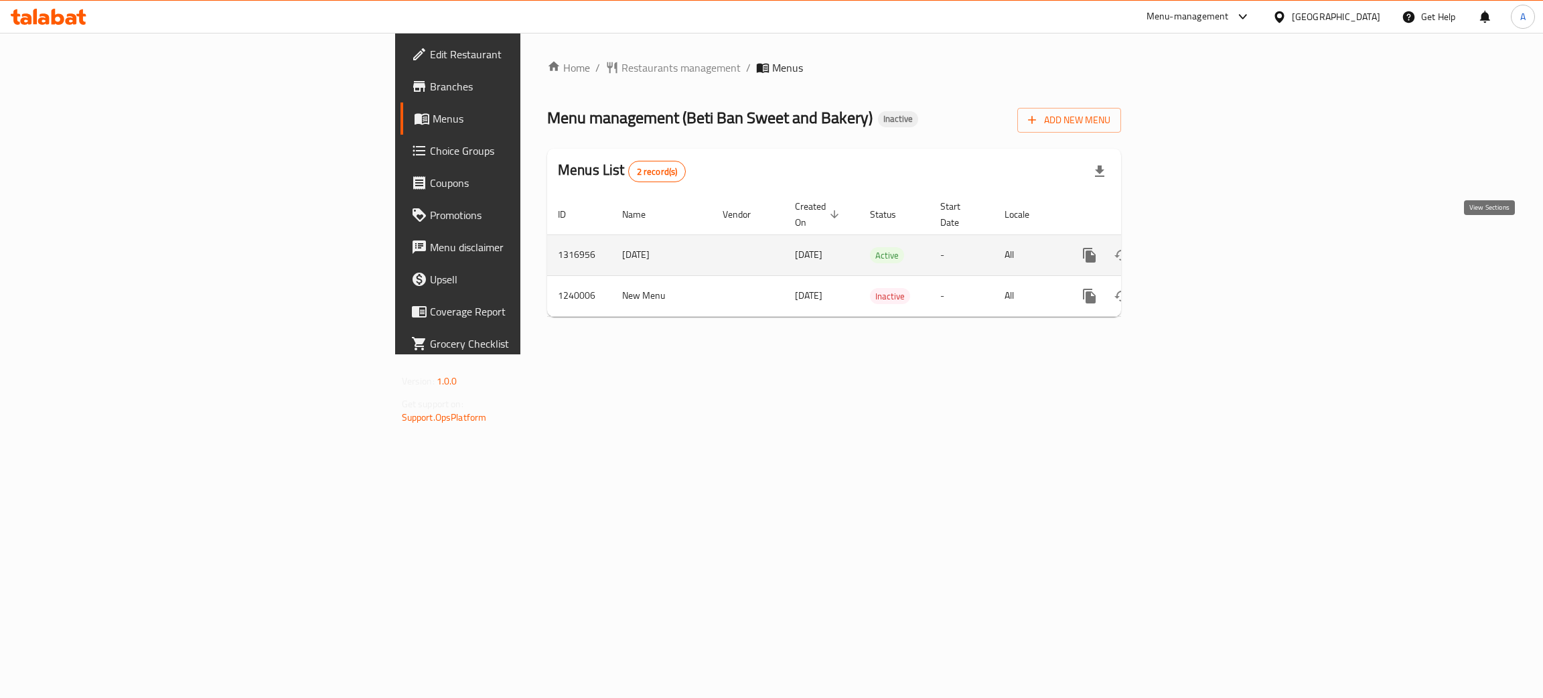
click at [1194, 247] on icon "enhanced table" at bounding box center [1186, 255] width 16 height 16
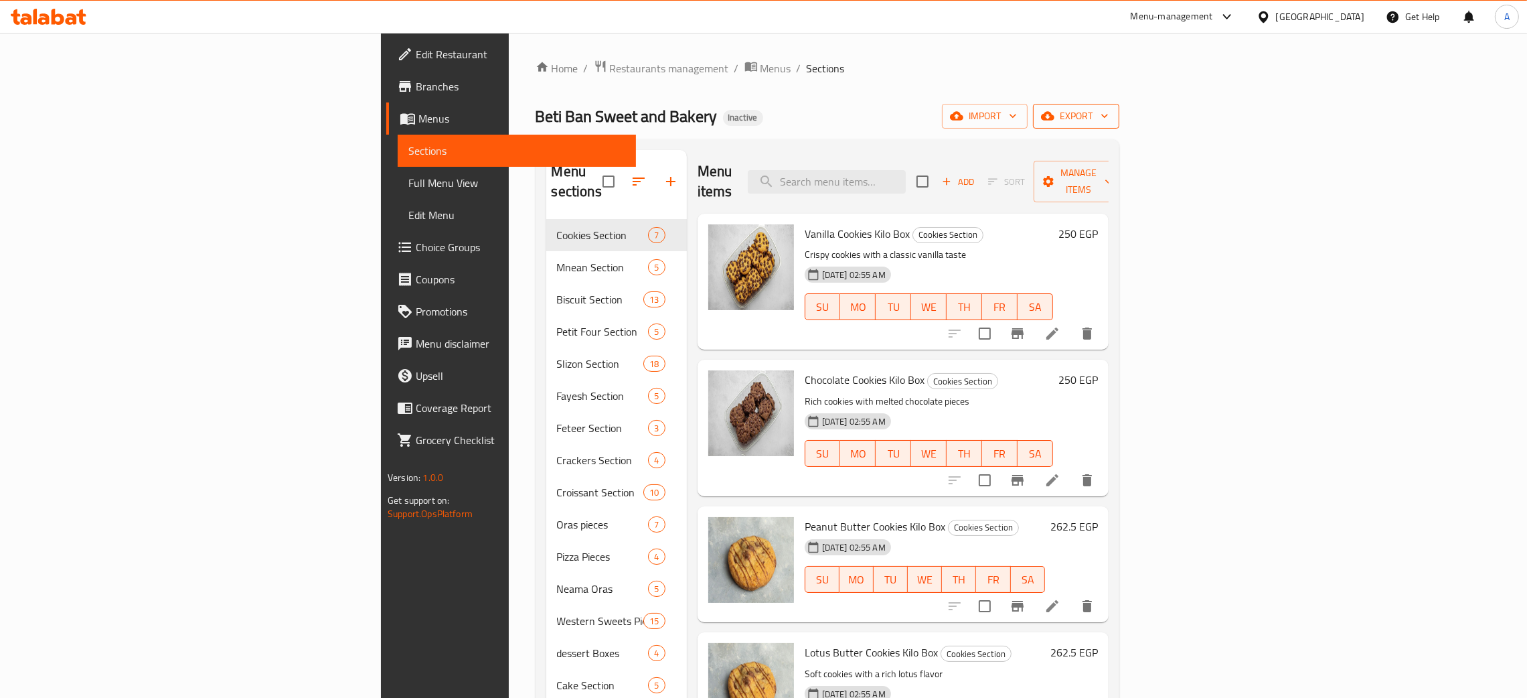
click at [1112, 117] on icon "button" at bounding box center [1104, 115] width 13 height 13
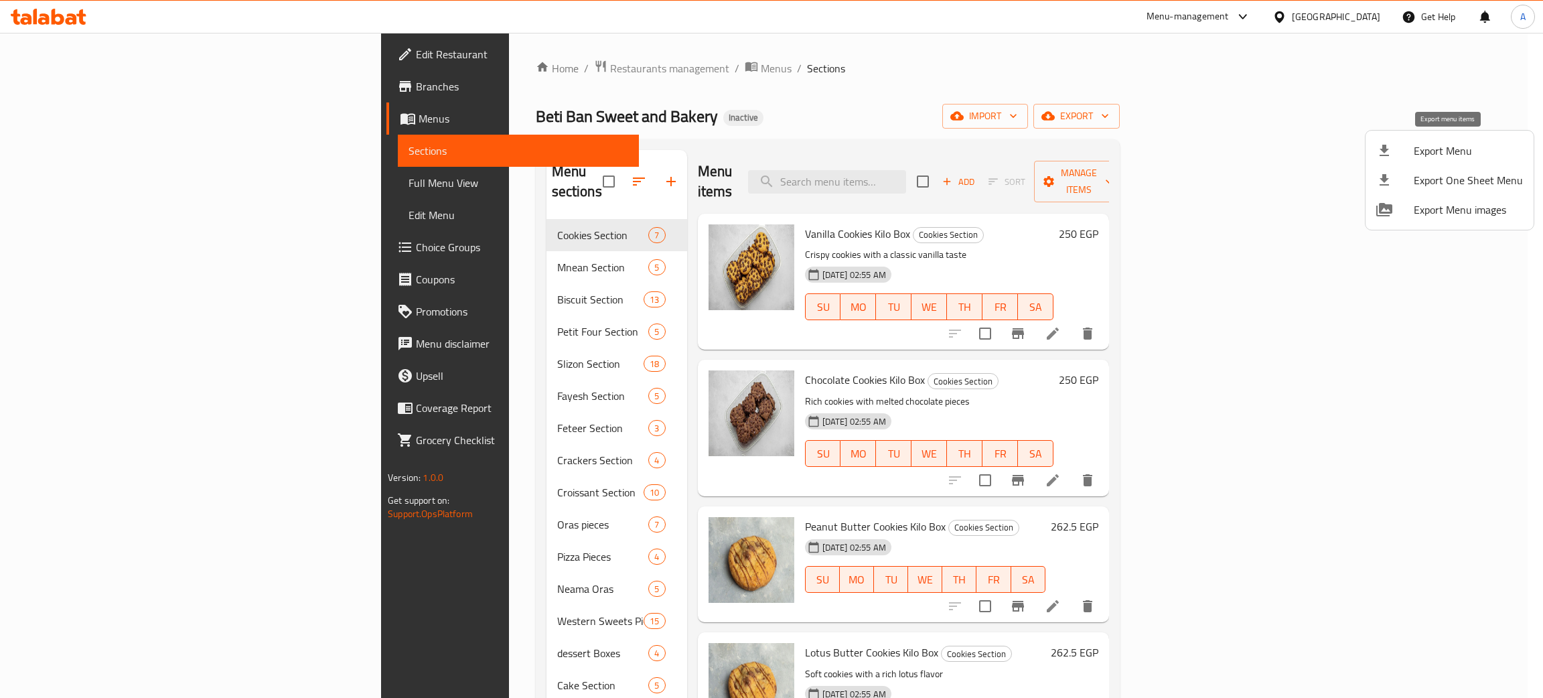
click at [1403, 152] on div at bounding box center [1394, 151] width 37 height 16
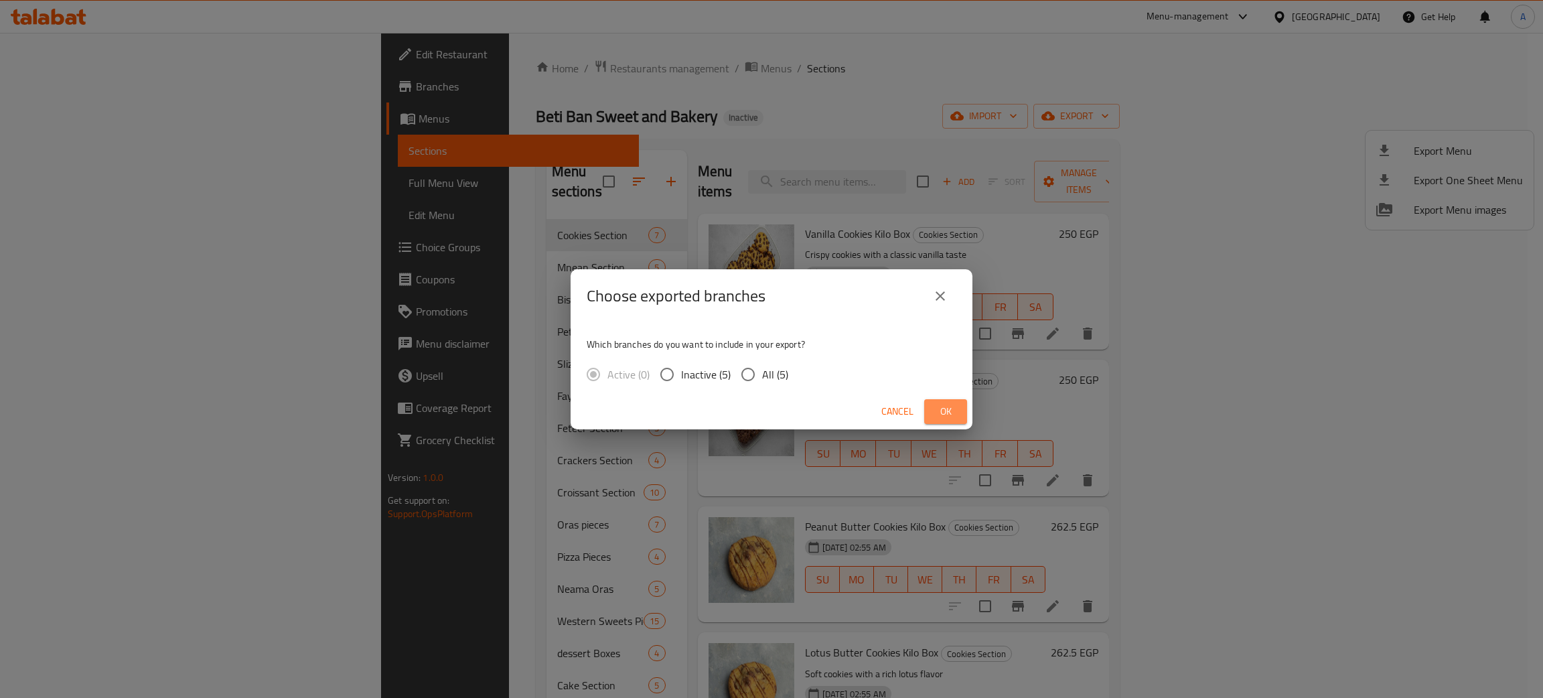
click at [937, 408] on span "Ok" at bounding box center [945, 411] width 21 height 17
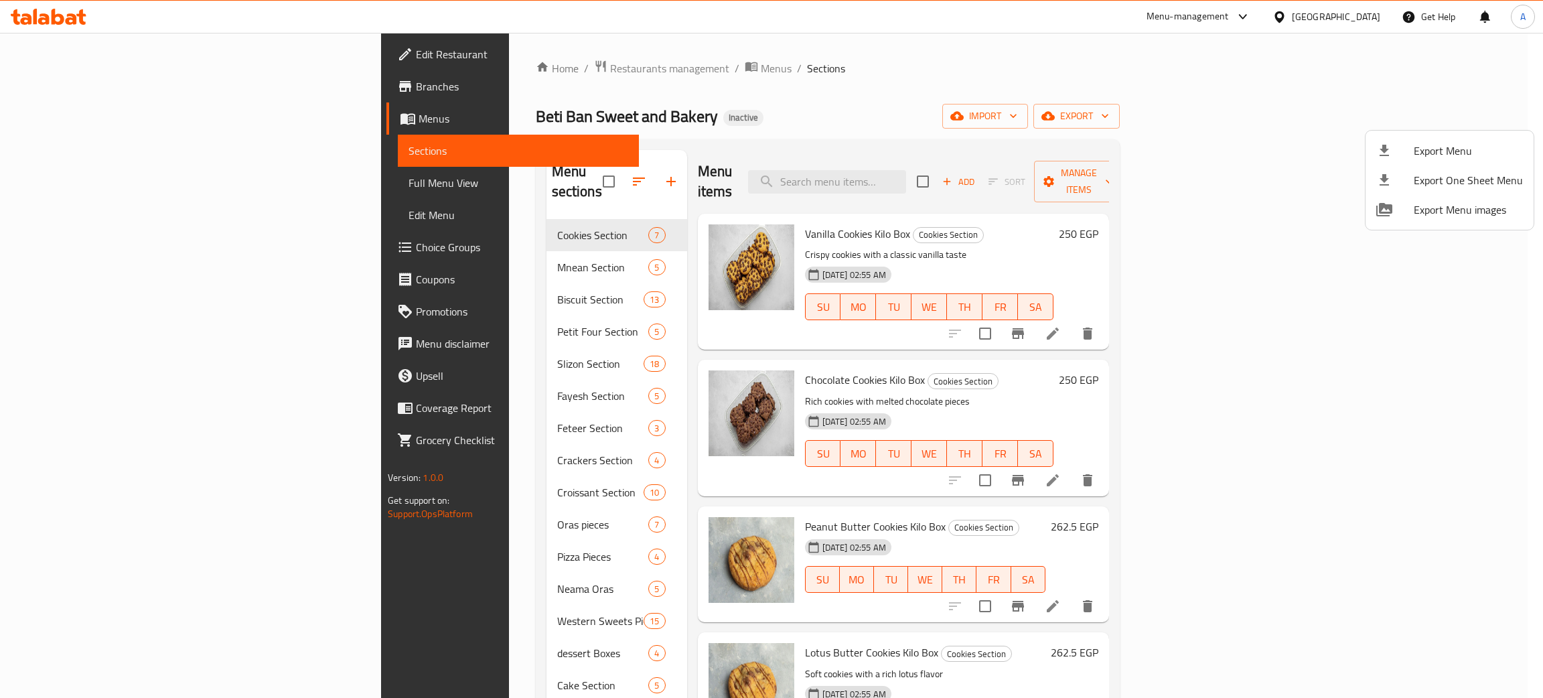
click at [1365, 18] on div at bounding box center [771, 349] width 1543 height 698
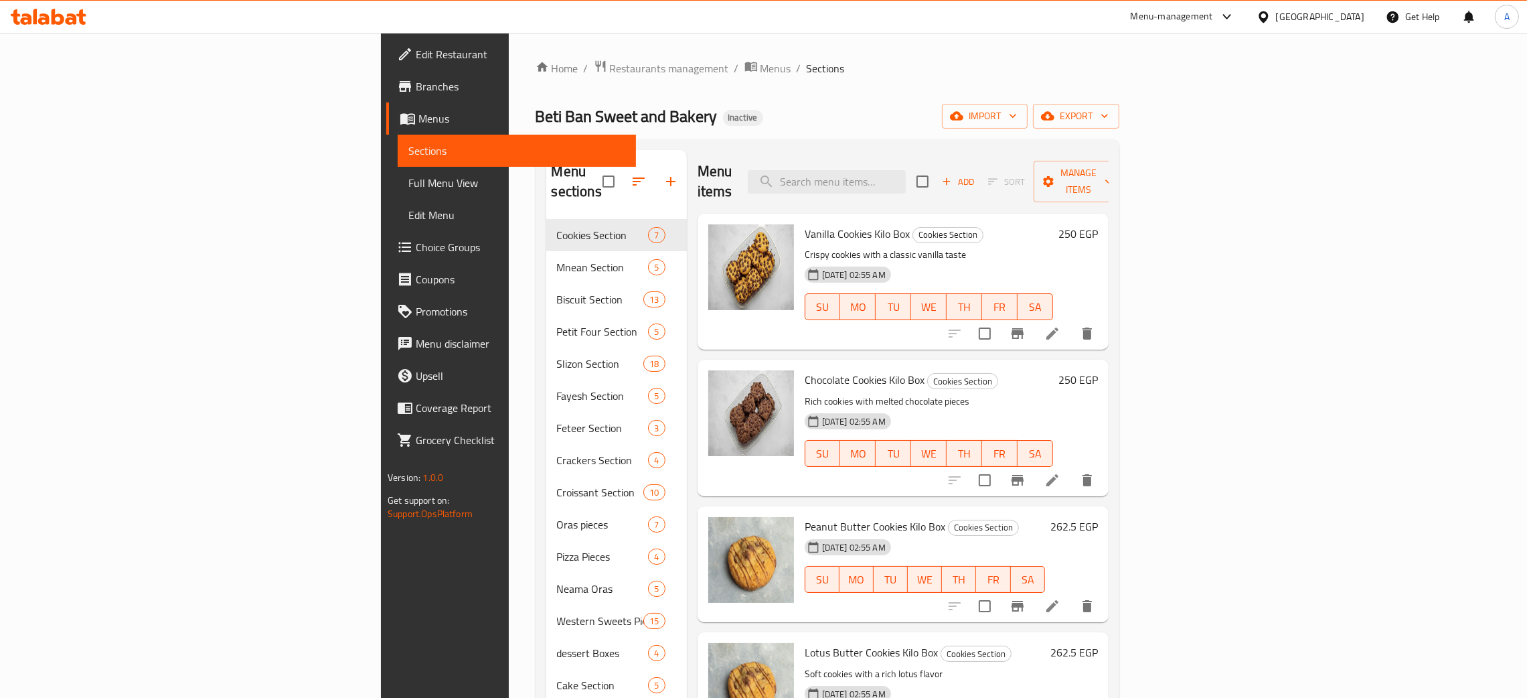
click at [1363, 16] on div "[GEOGRAPHIC_DATA]" at bounding box center [1320, 16] width 88 height 15
click at [1203, 200] on div "Jordan" at bounding box center [1263, 196] width 201 height 31
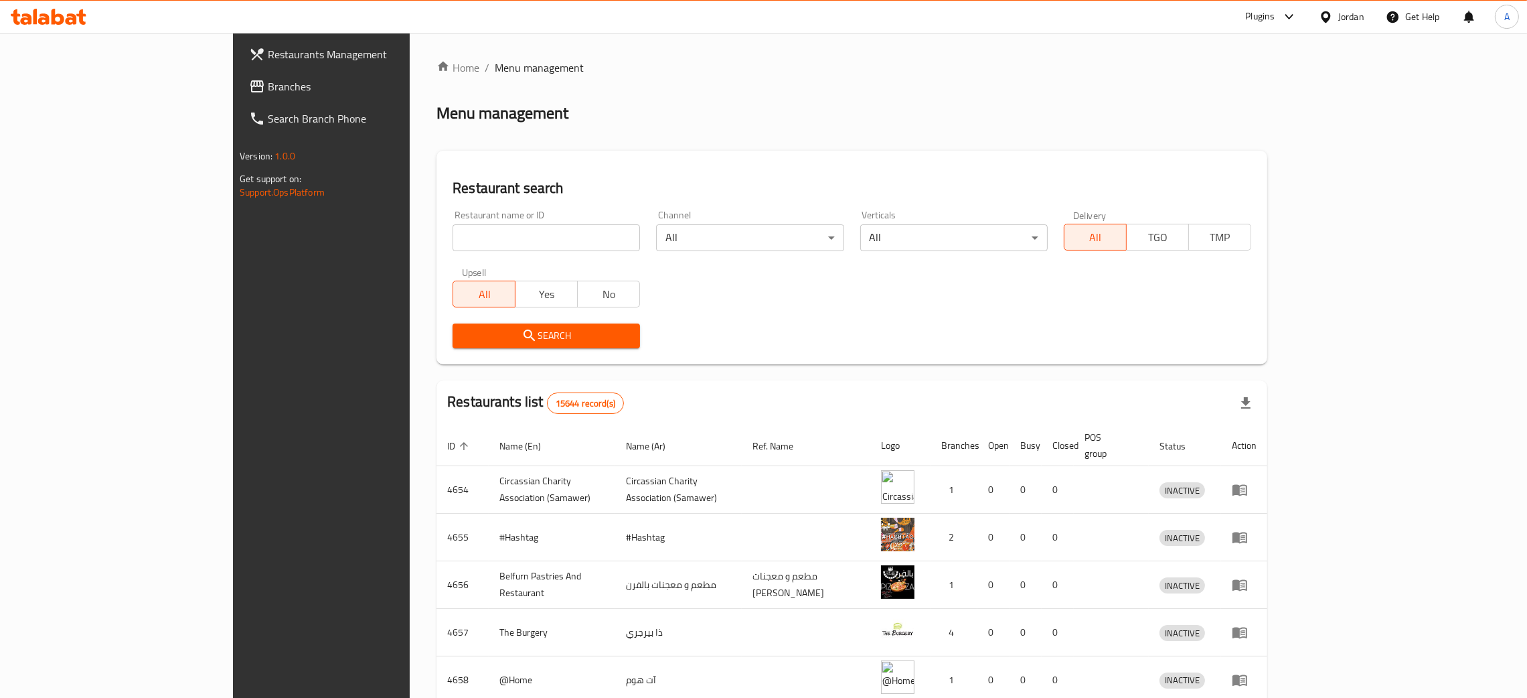
click at [455, 233] on input "search" at bounding box center [546, 237] width 187 height 27
paste input "الباشا ابراهيم"
type input "الباشا ابراهيم"
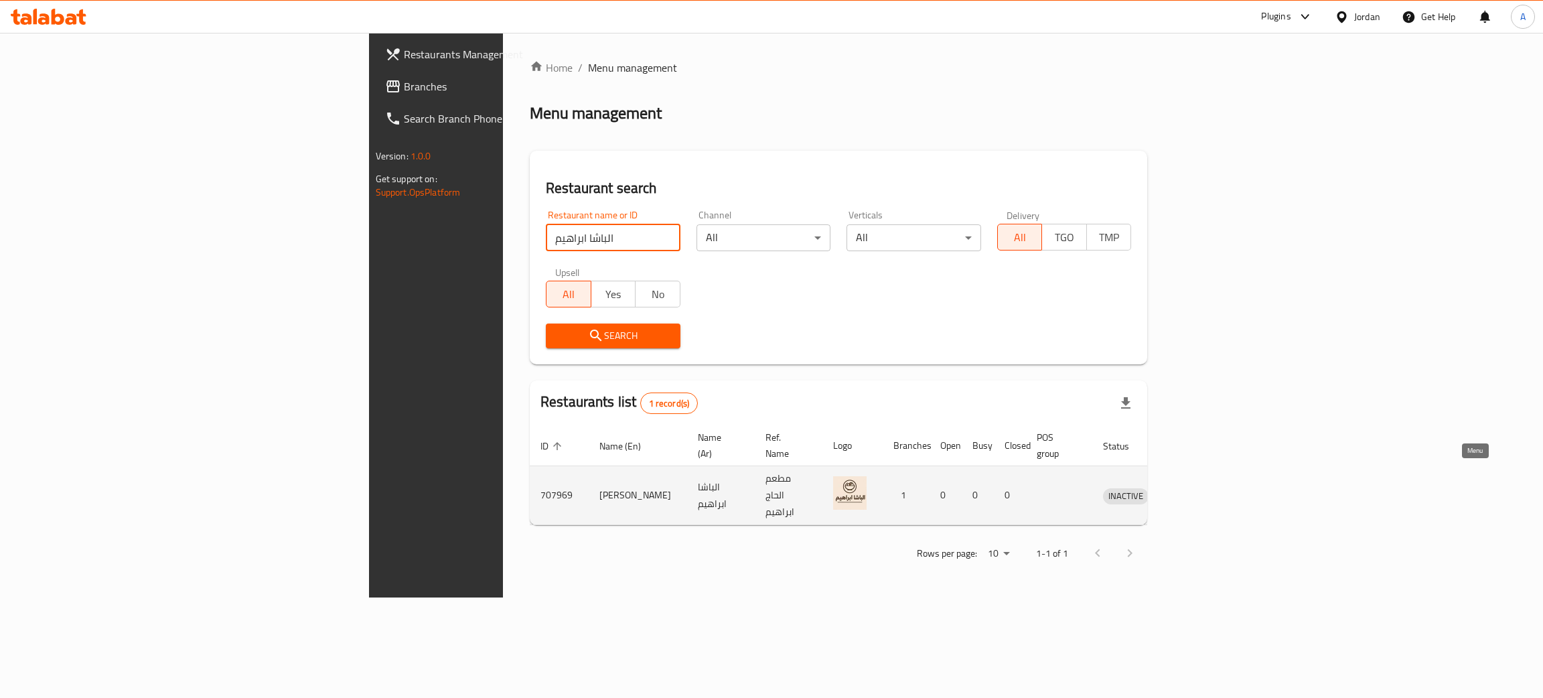
click at [1191, 490] on icon "enhanced table" at bounding box center [1183, 495] width 15 height 11
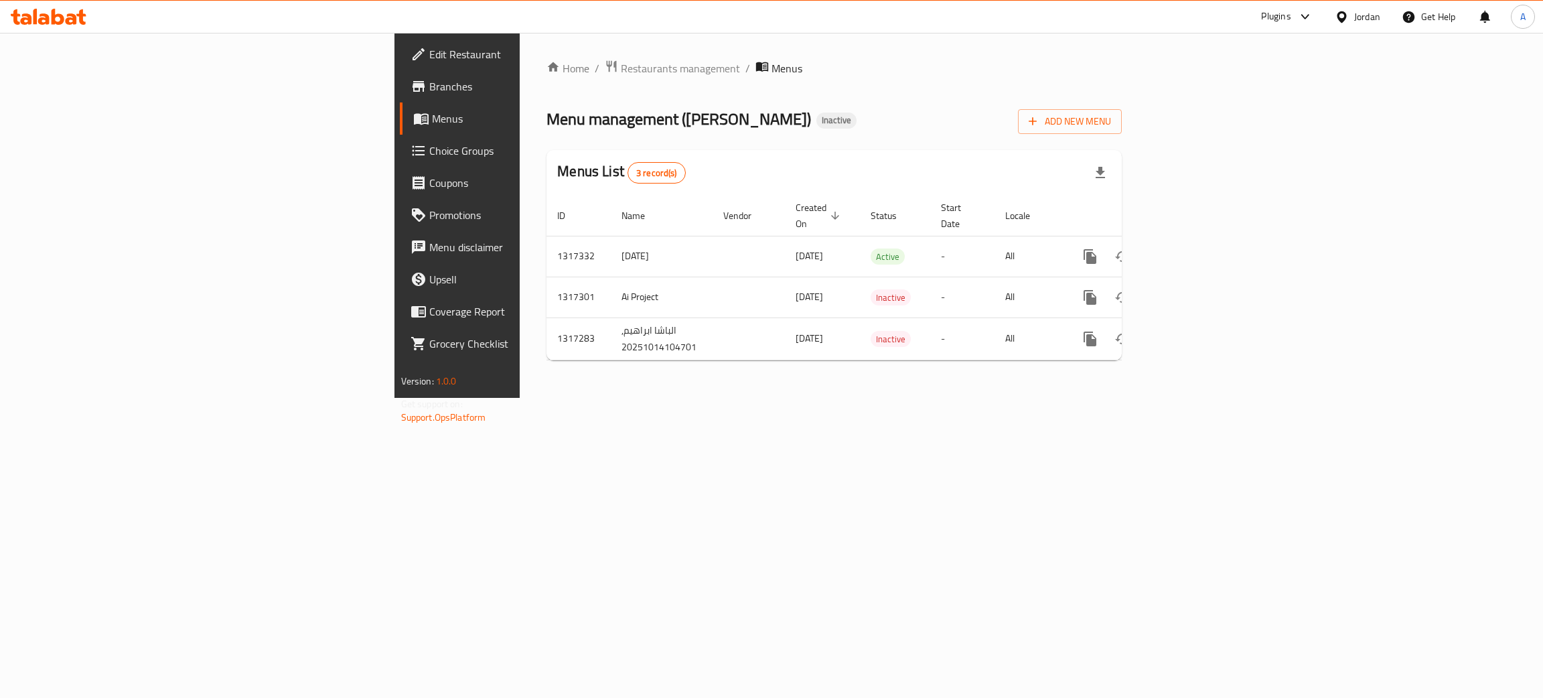
click at [429, 47] on span "Edit Restaurant" at bounding box center [535, 54] width 212 height 16
click at [1203, 240] on link "enhanced table" at bounding box center [1186, 255] width 32 height 32
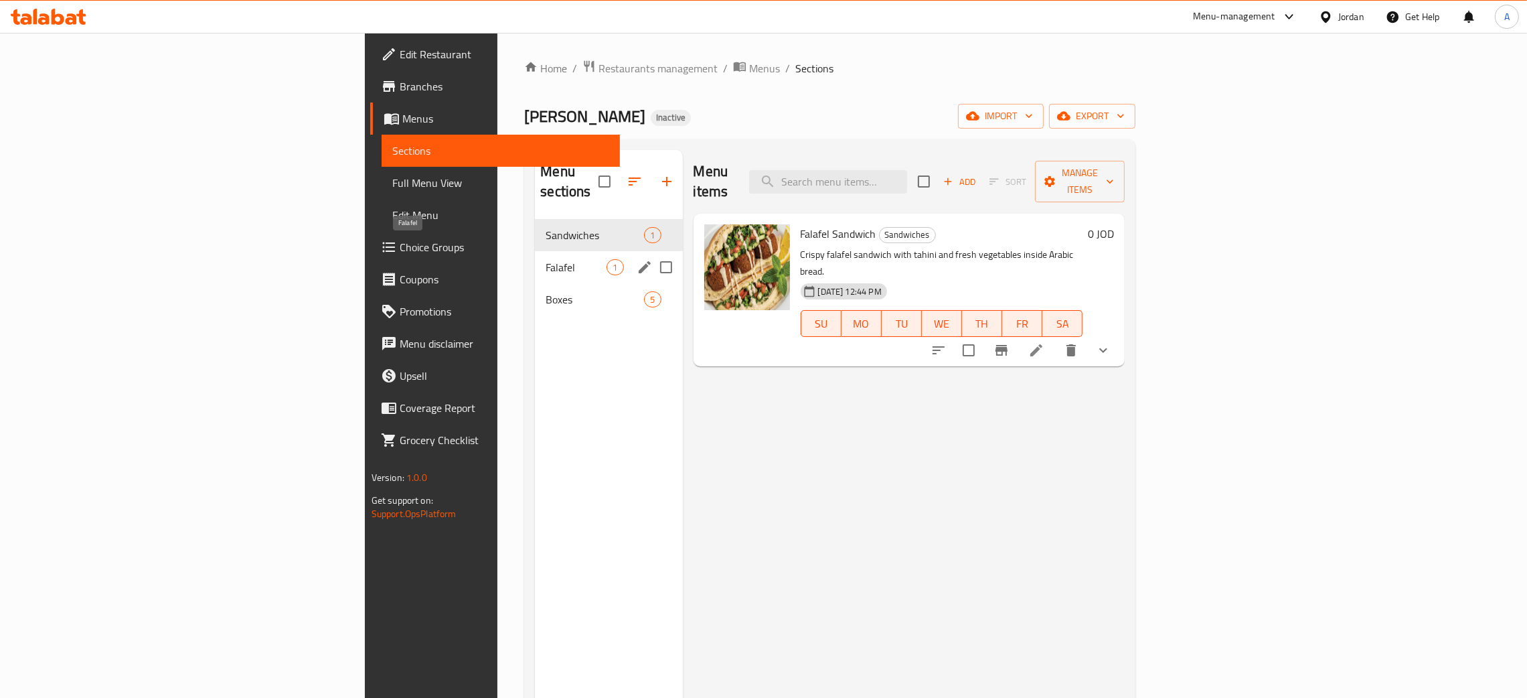
click at [546, 259] on span "Falafel" at bounding box center [576, 267] width 61 height 16
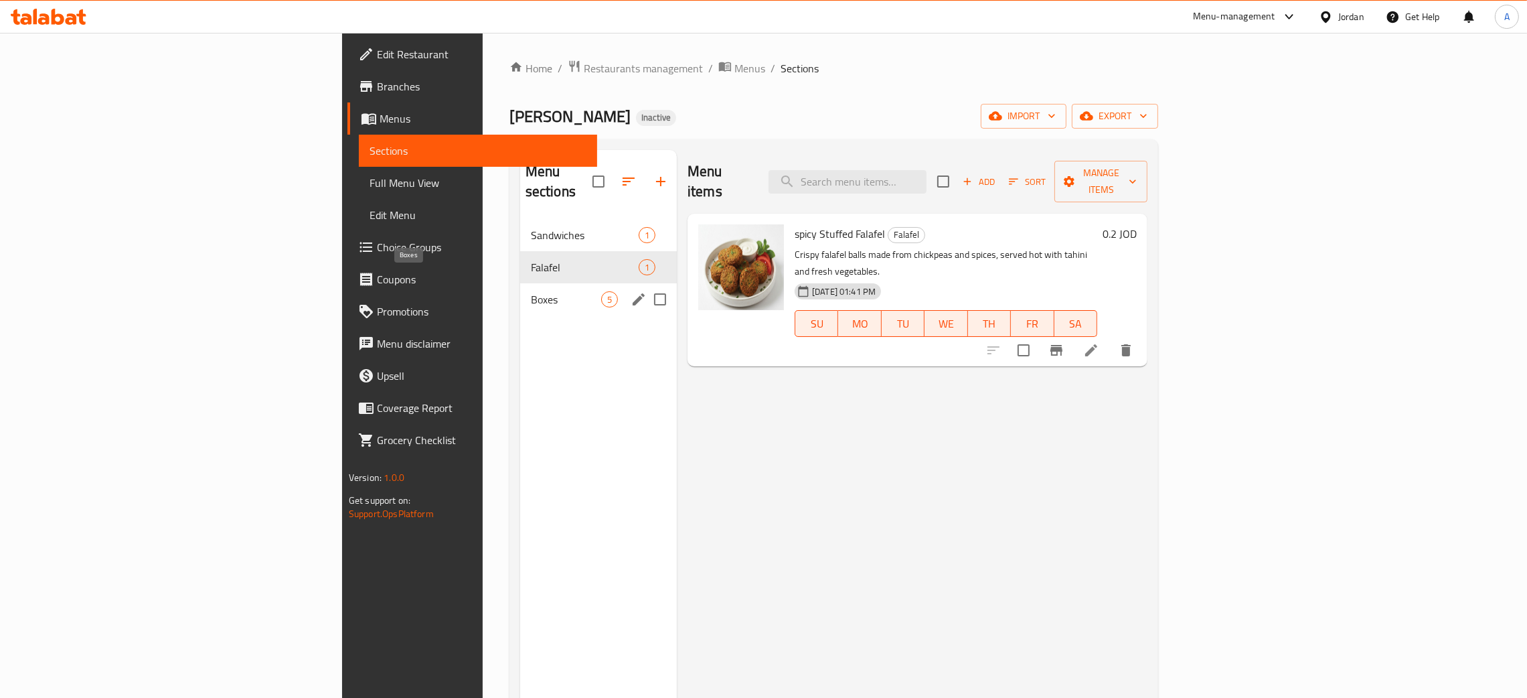
click at [531, 291] on span "Boxes" at bounding box center [566, 299] width 70 height 16
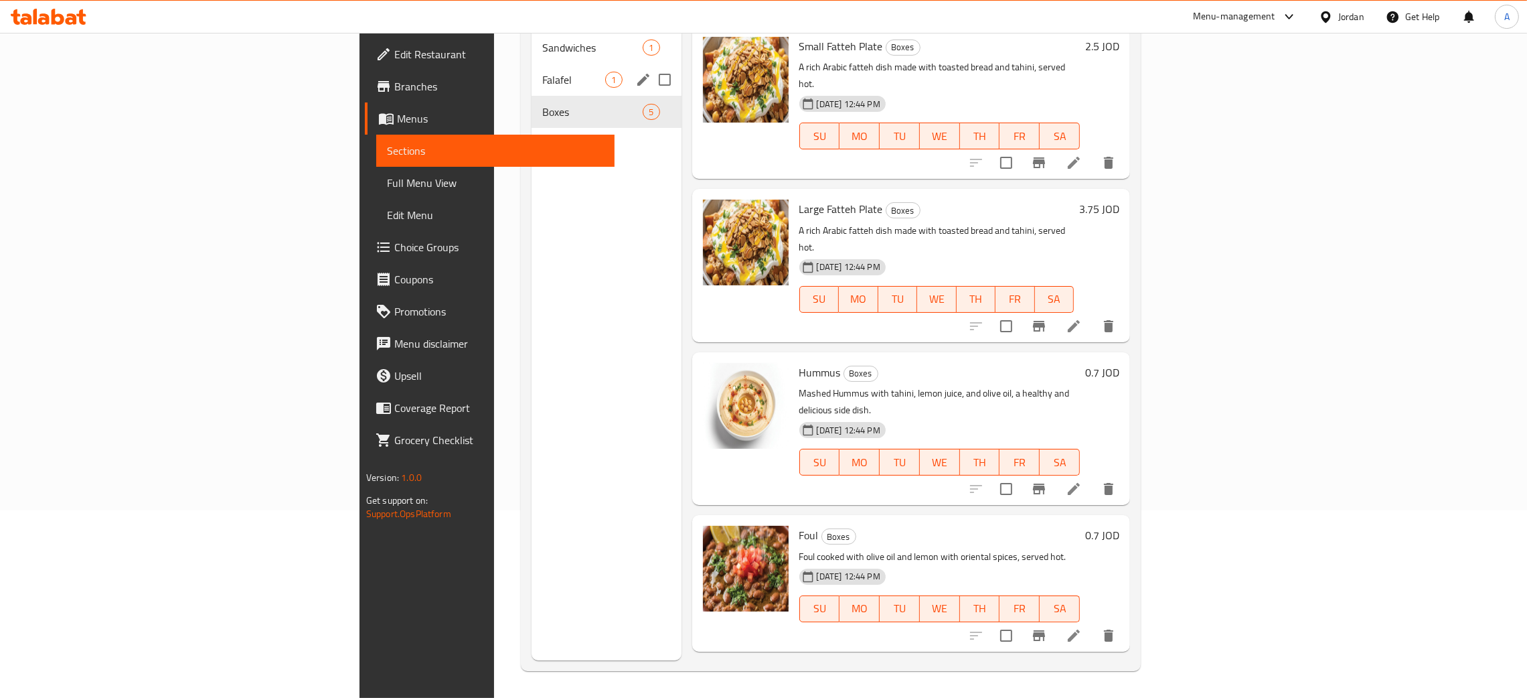
drag, startPoint x: 461, startPoint y: 64, endPoint x: 460, endPoint y: 54, distance: 10.7
click at [542, 72] on span "Falafel" at bounding box center [573, 80] width 63 height 16
